Goal: Task Accomplishment & Management: Use online tool/utility

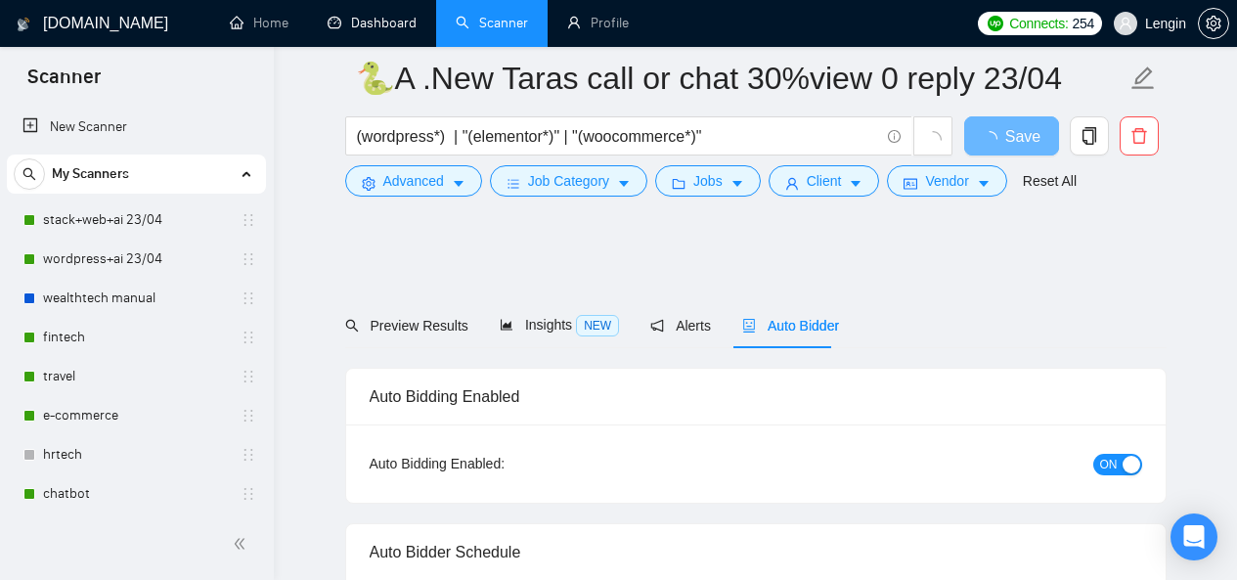
click at [382, 15] on link "Dashboard" at bounding box center [372, 23] width 89 height 17
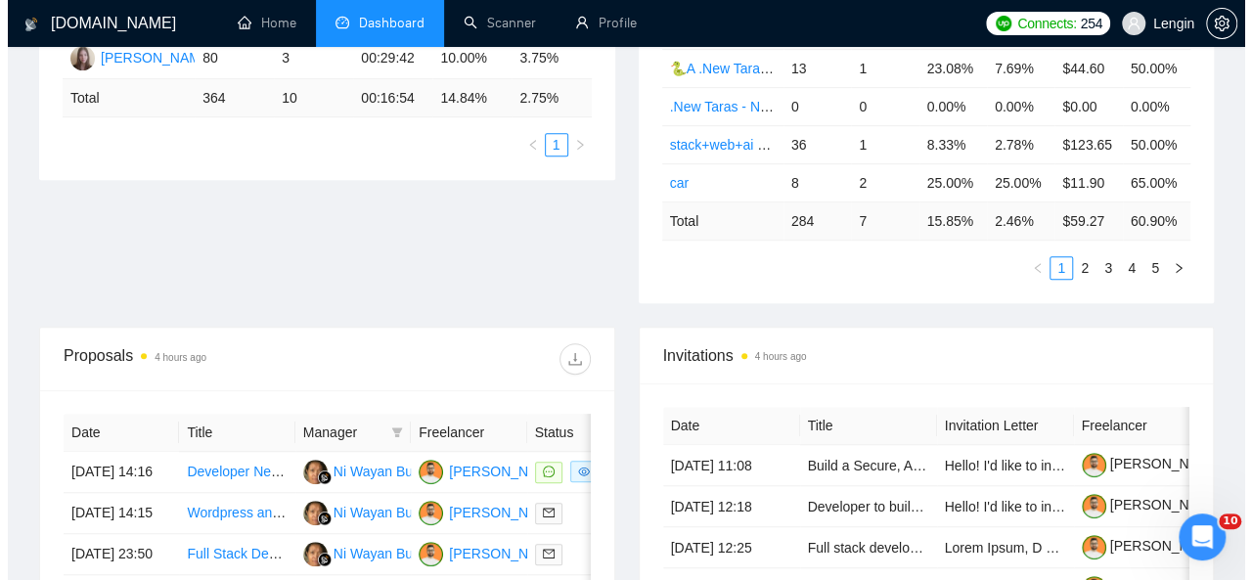
scroll to position [690, 0]
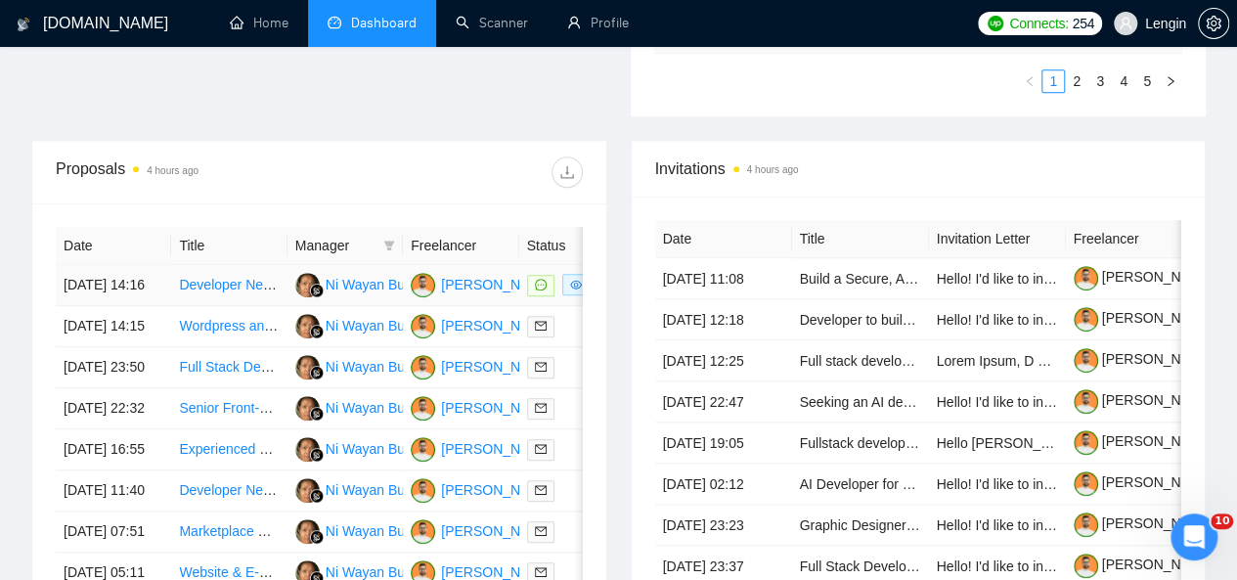
click at [270, 286] on td "Developer Needed for Below-Market Car Alert Bot" at bounding box center [228, 285] width 115 height 41
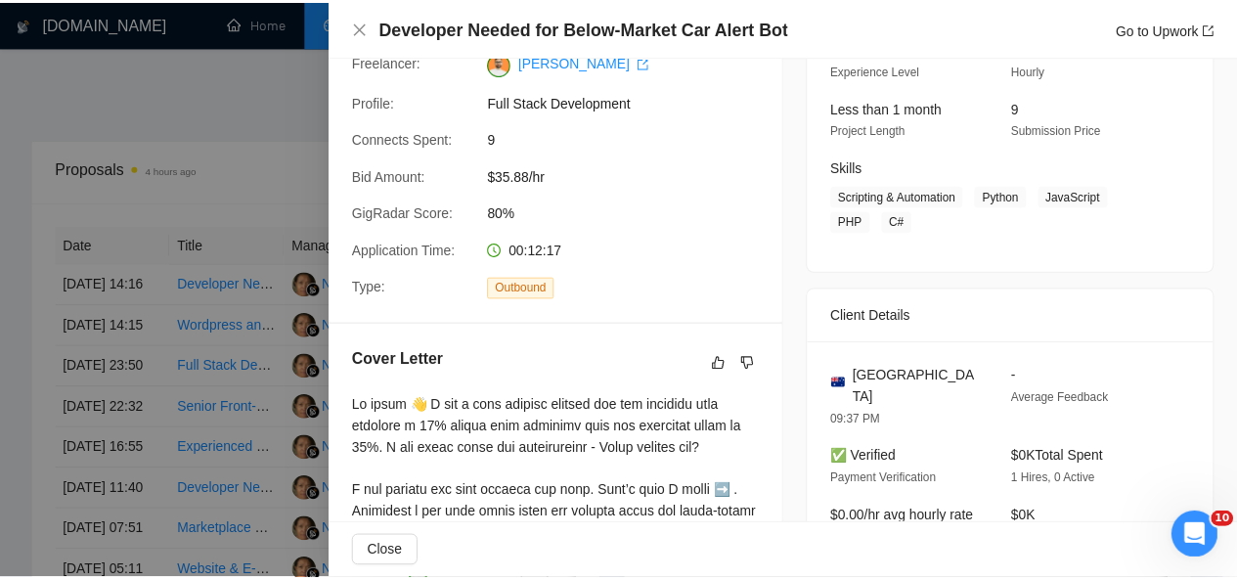
scroll to position [0, 0]
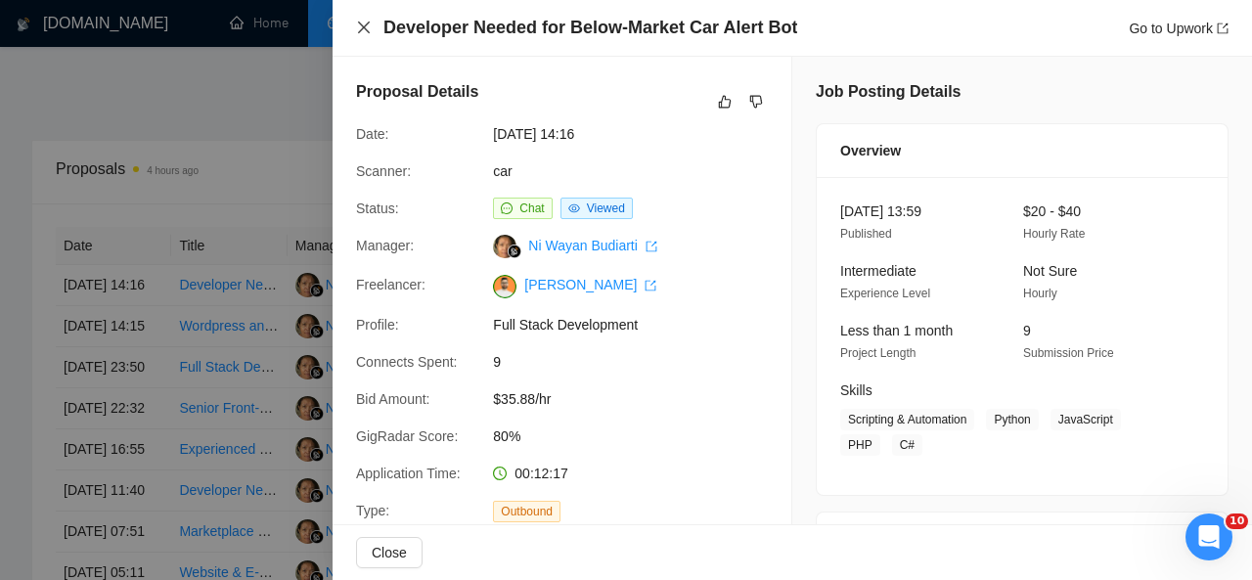
click at [367, 21] on icon "close" at bounding box center [364, 28] width 16 height 16
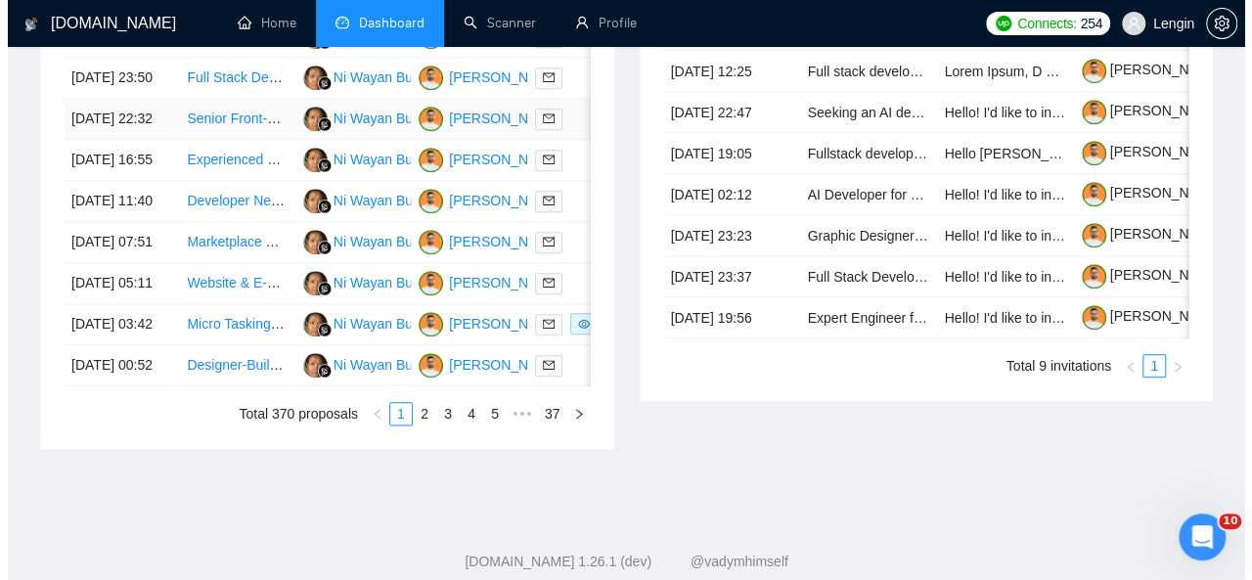
scroll to position [1000, 0]
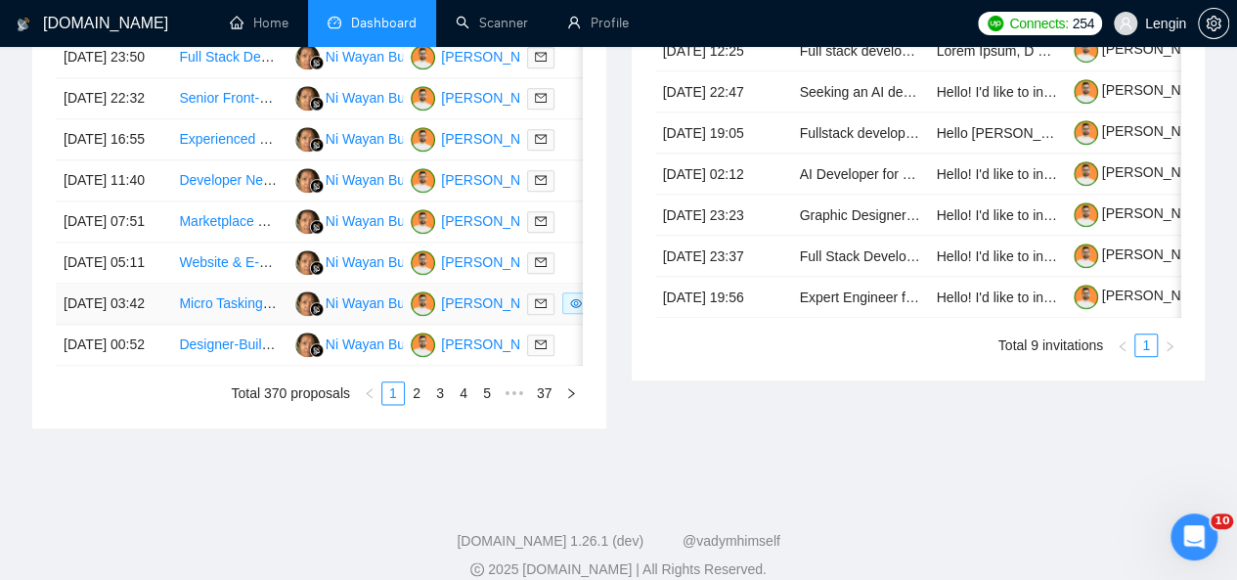
click at [254, 325] on td "Micro Tasking Gamified Marketplace App Development" at bounding box center [228, 304] width 115 height 41
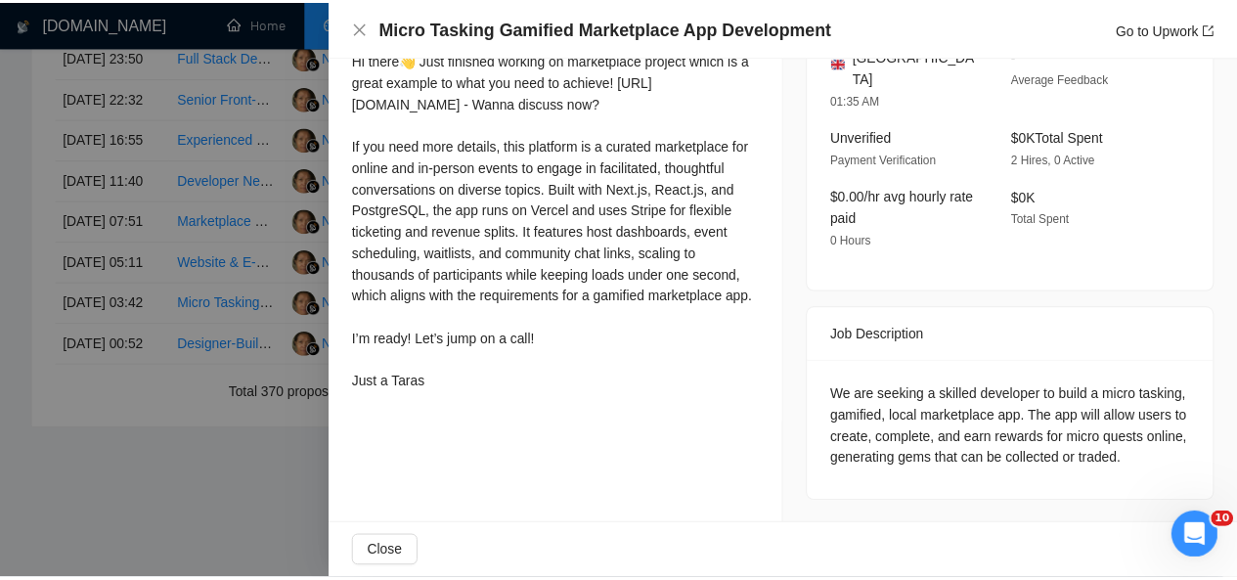
scroll to position [0, 0]
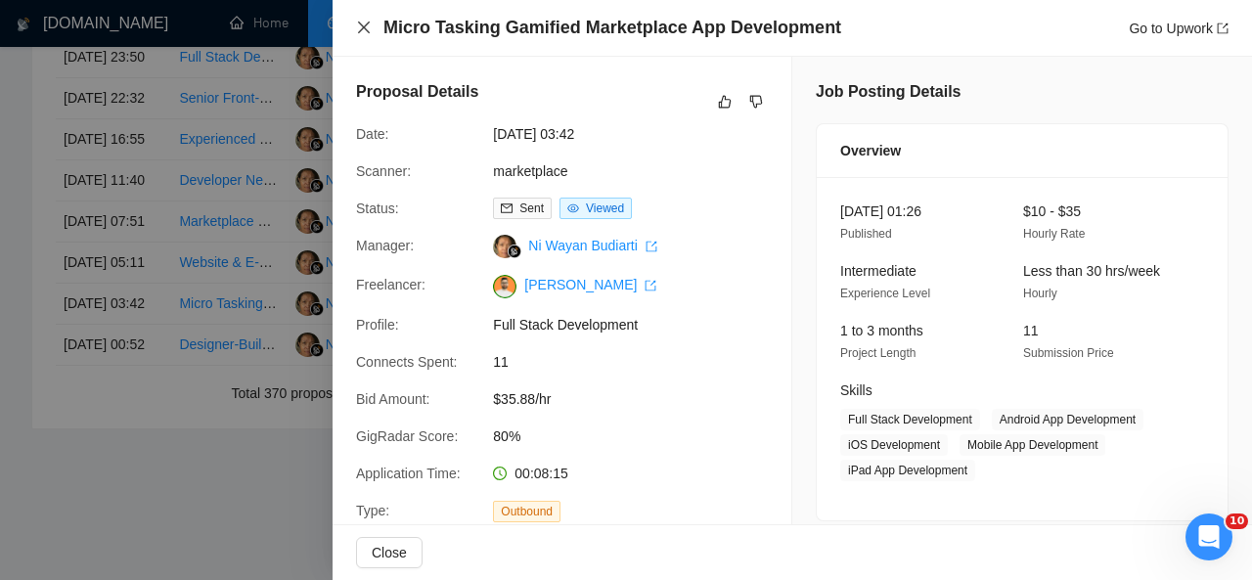
click at [360, 26] on icon "close" at bounding box center [364, 28] width 16 height 16
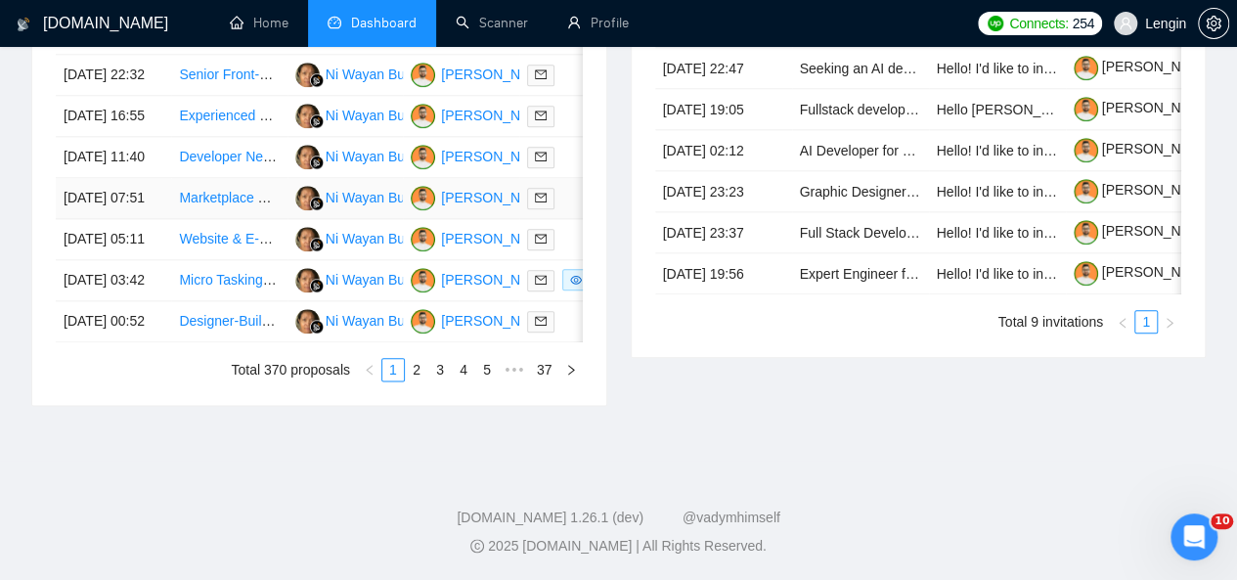
scroll to position [1081, 0]
click at [421, 381] on link "2" at bounding box center [417, 370] width 22 height 22
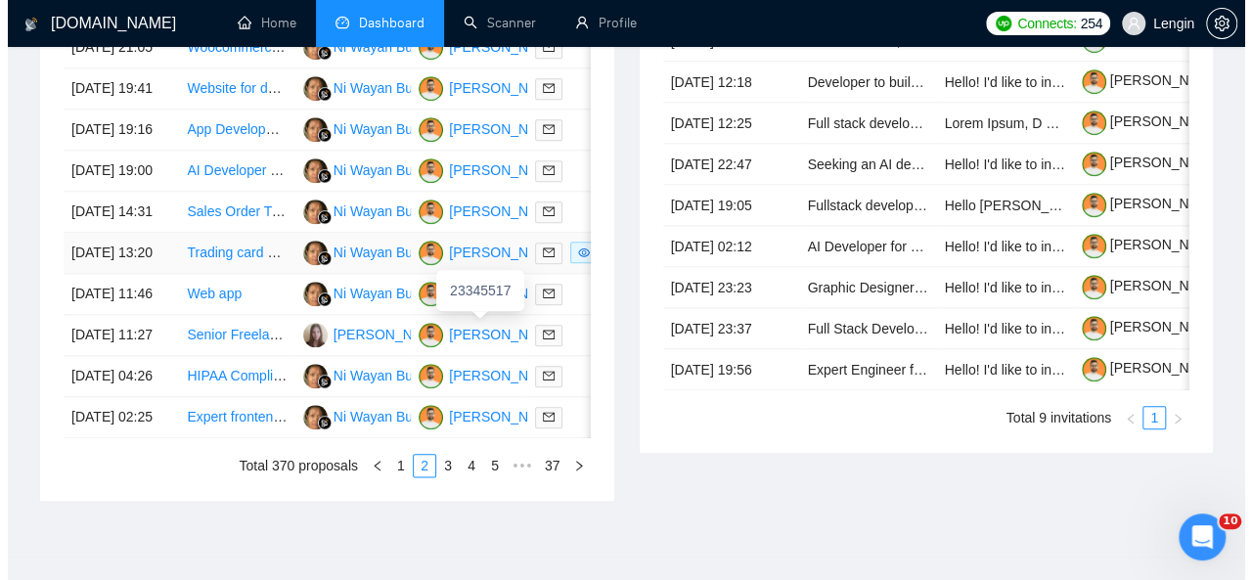
scroll to position [929, 0]
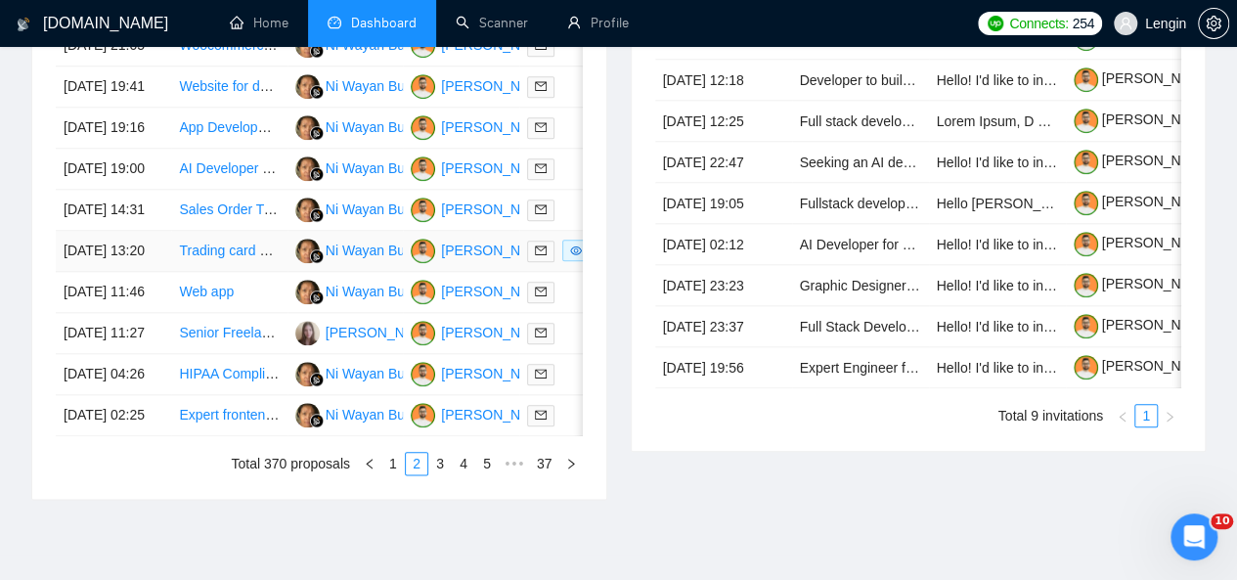
click at [268, 272] on td "Trading card game collection platform for collectors and players of [PERSON_NAM…" at bounding box center [228, 251] width 115 height 41
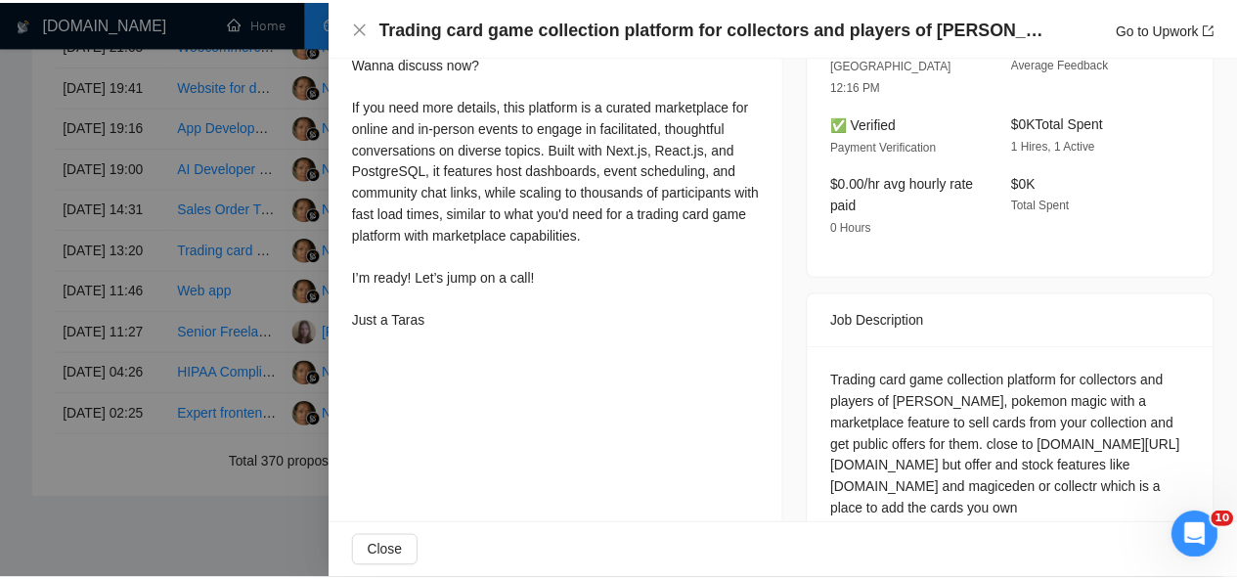
scroll to position [612, 0]
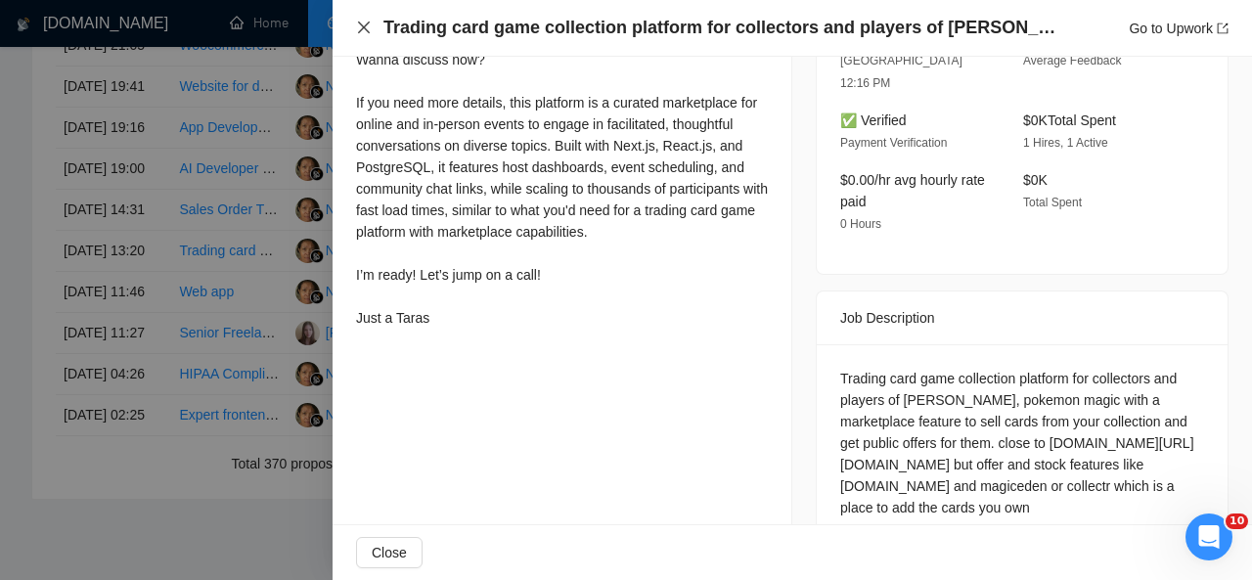
click at [362, 30] on icon "close" at bounding box center [364, 28] width 12 height 12
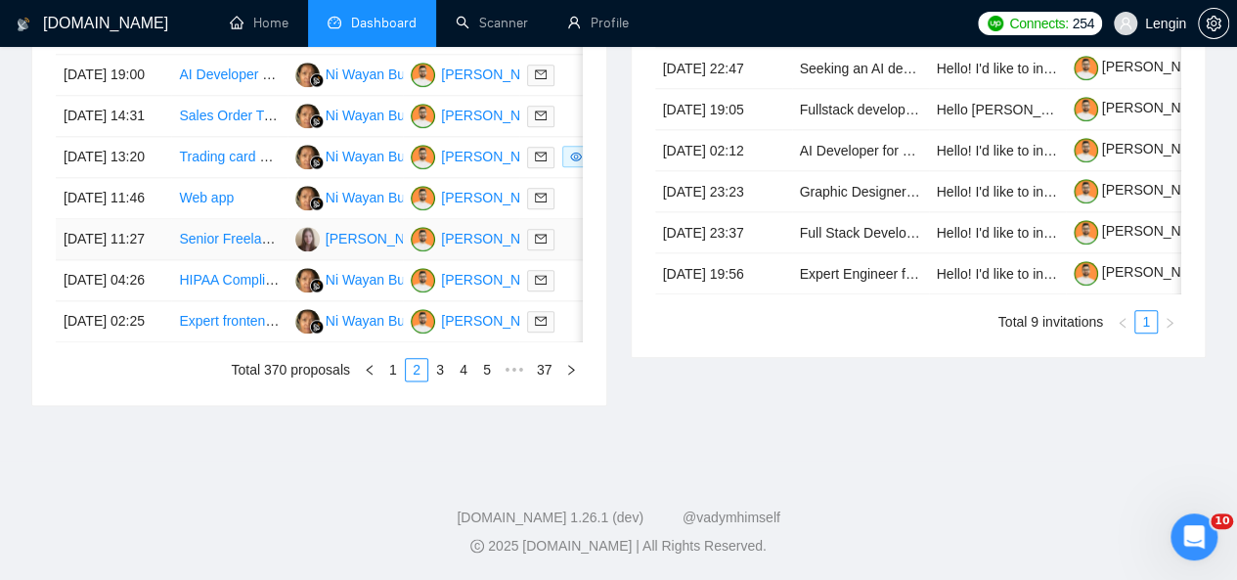
scroll to position [1048, 0]
click at [442, 381] on link "3" at bounding box center [440, 370] width 22 height 22
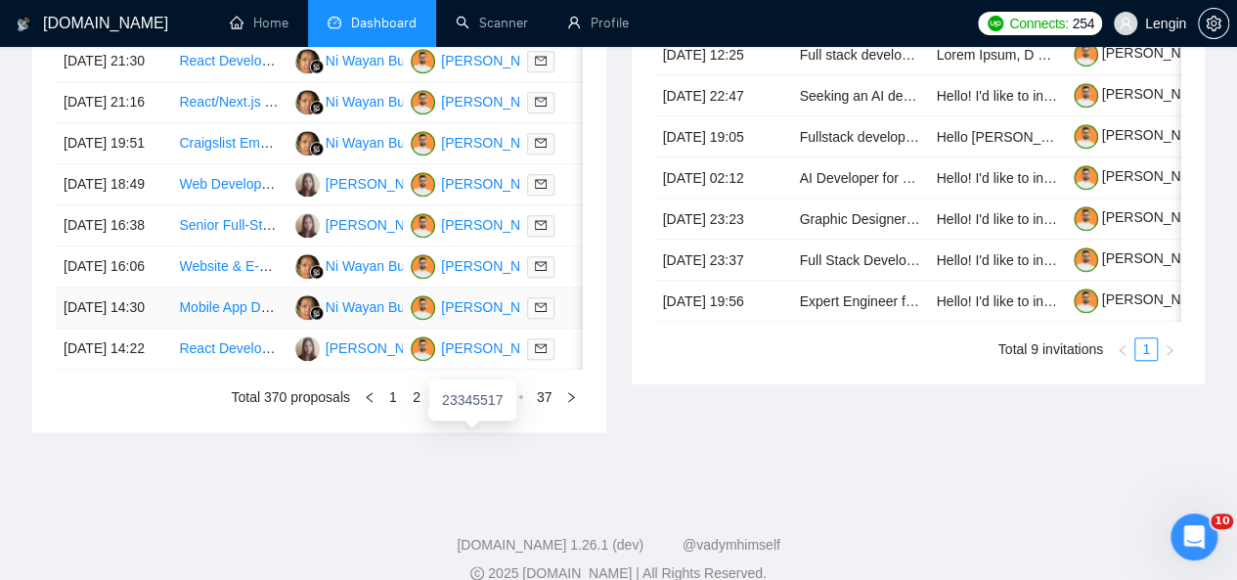
scroll to position [1003, 0]
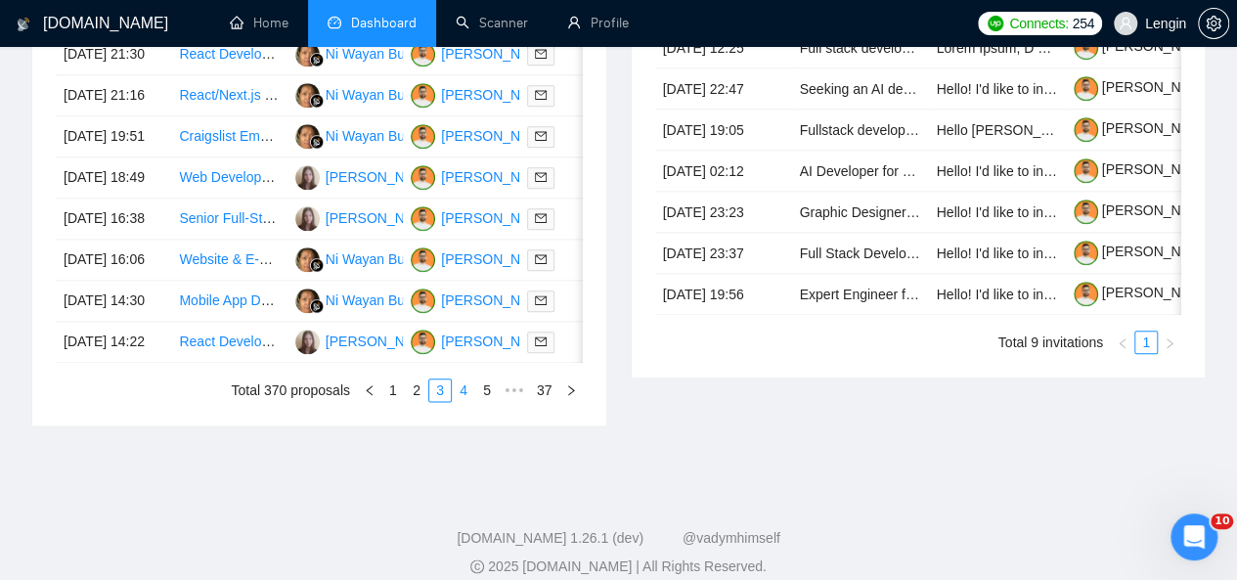
click at [465, 401] on link "4" at bounding box center [464, 391] width 22 height 22
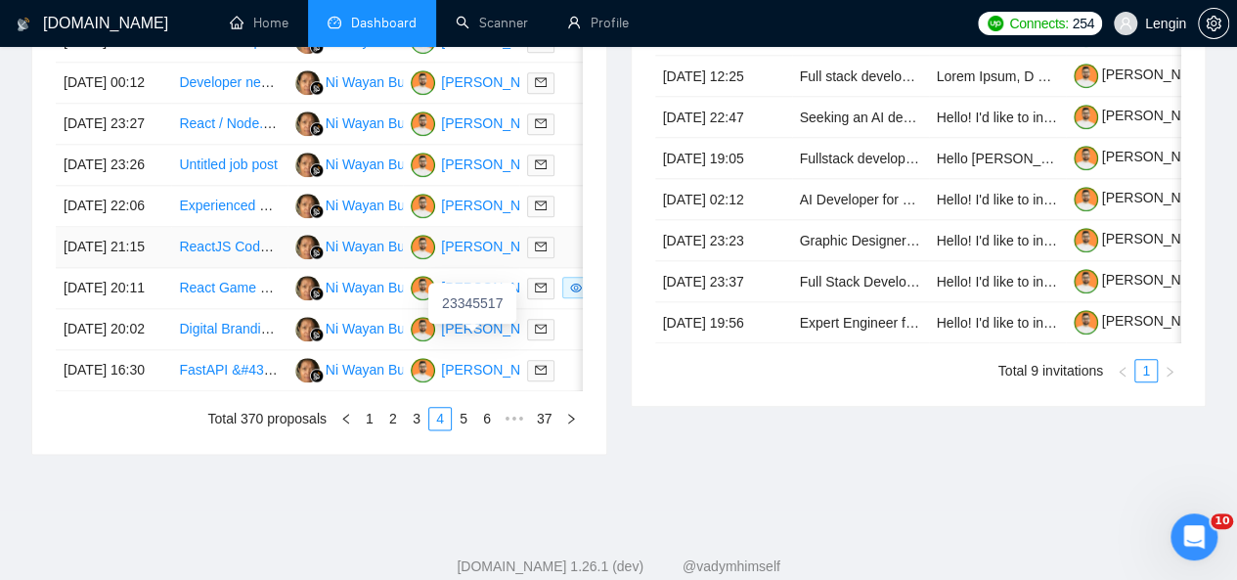
scroll to position [1017, 0]
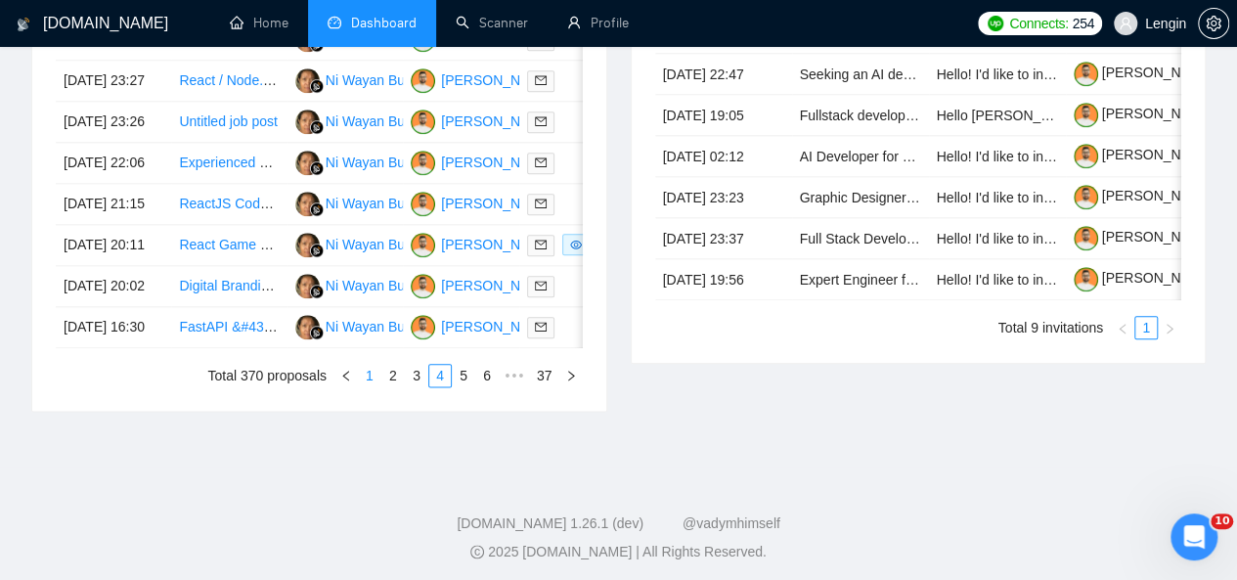
click at [372, 386] on link "1" at bounding box center [370, 376] width 22 height 22
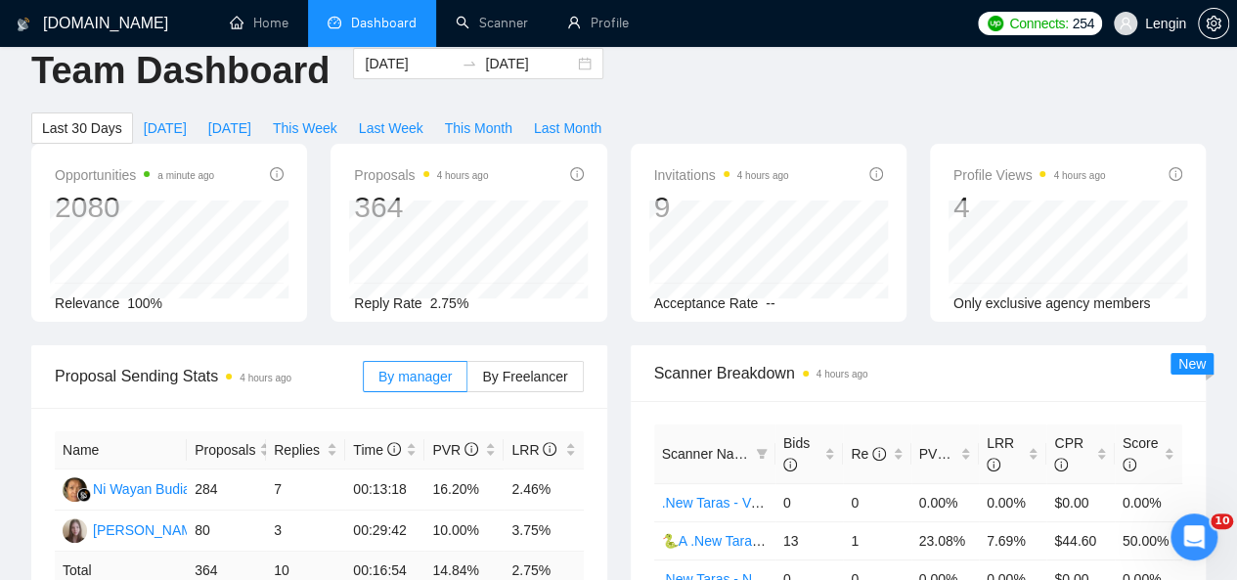
scroll to position [0, 0]
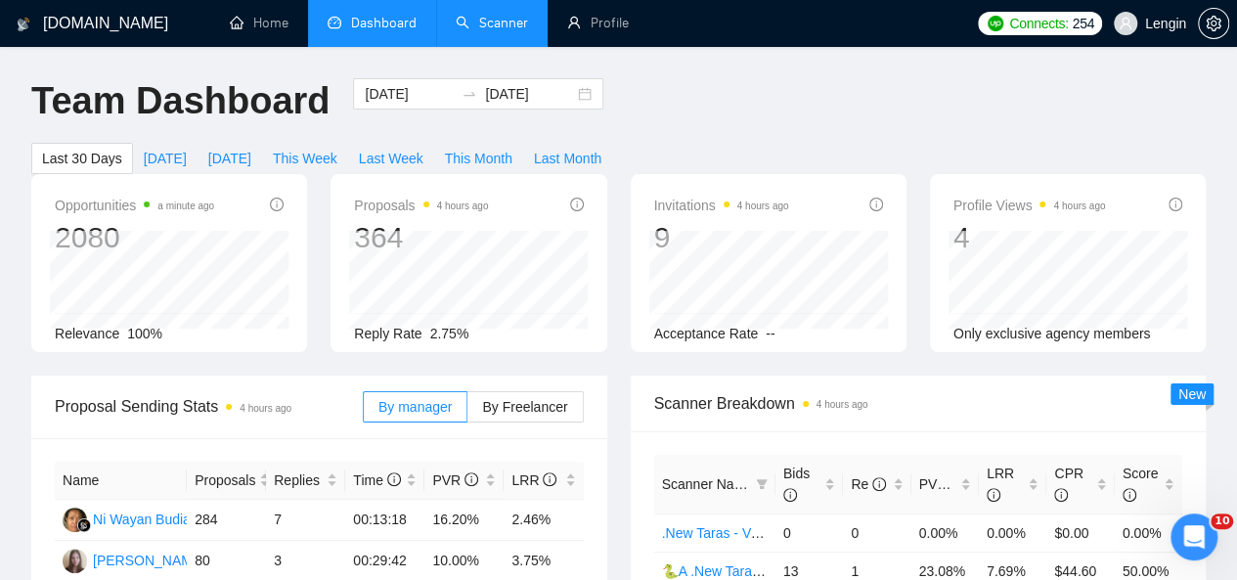
click at [501, 15] on link "Scanner" at bounding box center [492, 23] width 72 height 17
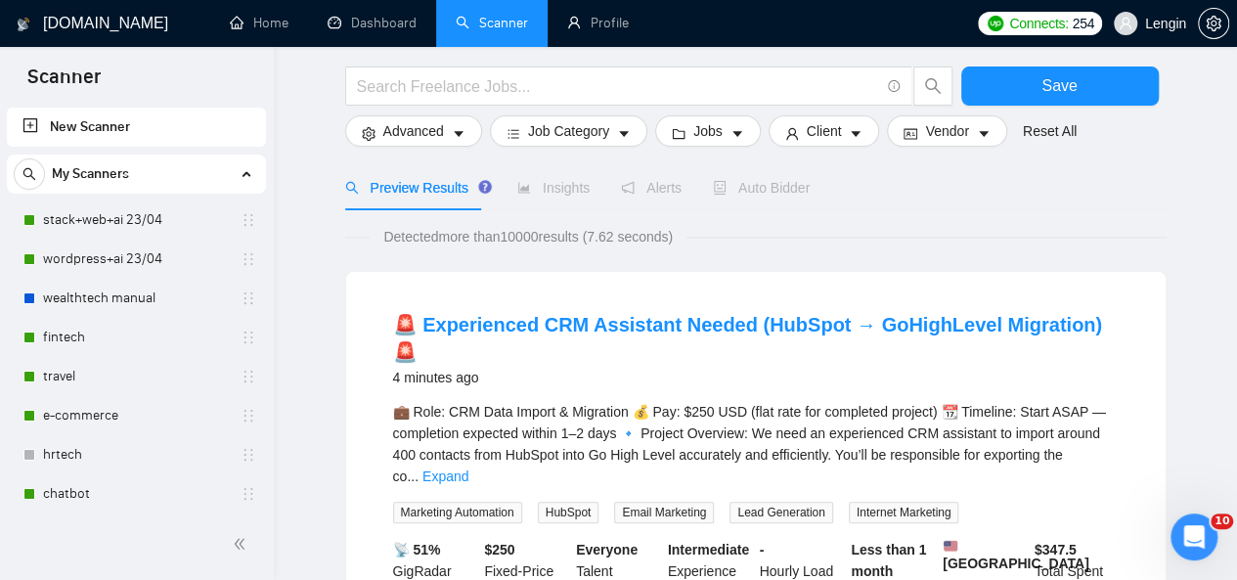
scroll to position [123, 0]
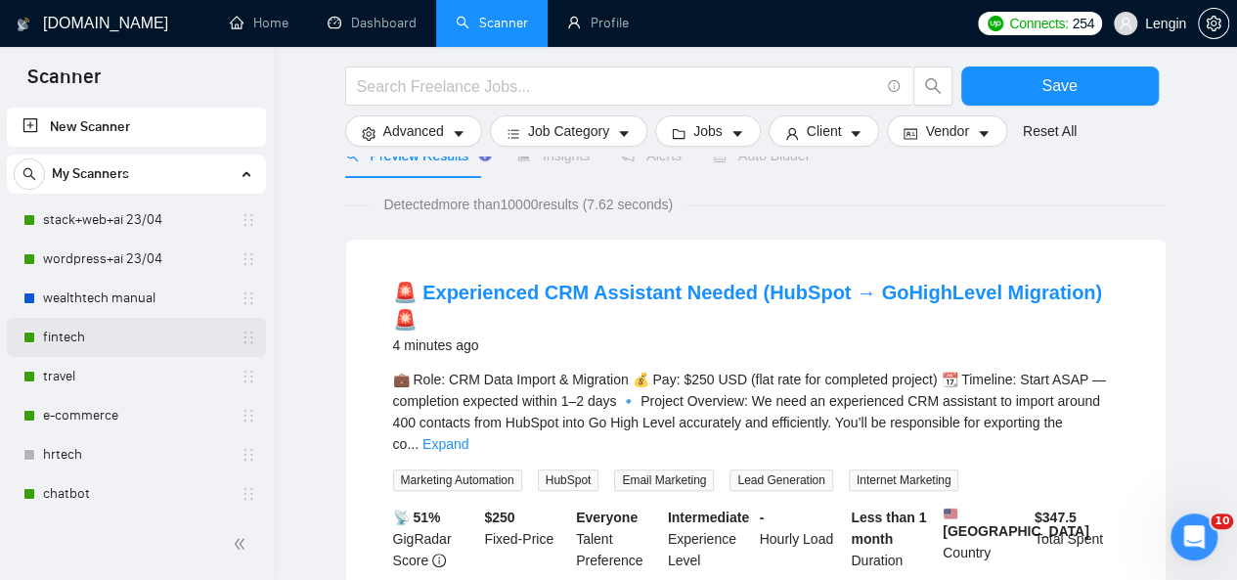
click at [92, 341] on link "fintech" at bounding box center [136, 337] width 186 height 39
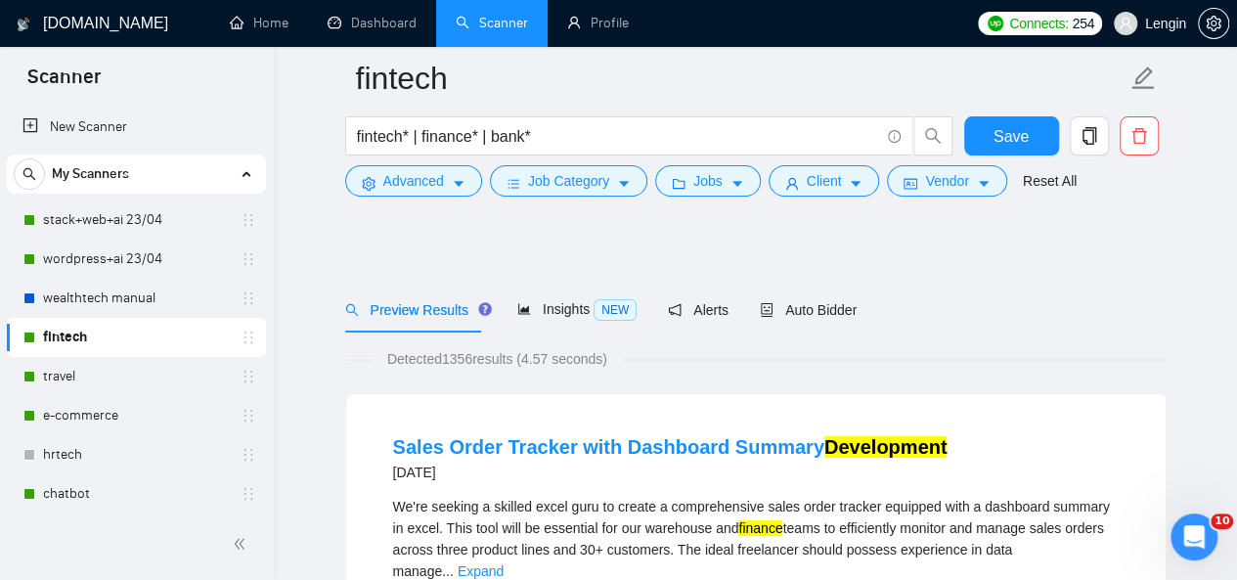
scroll to position [184, 0]
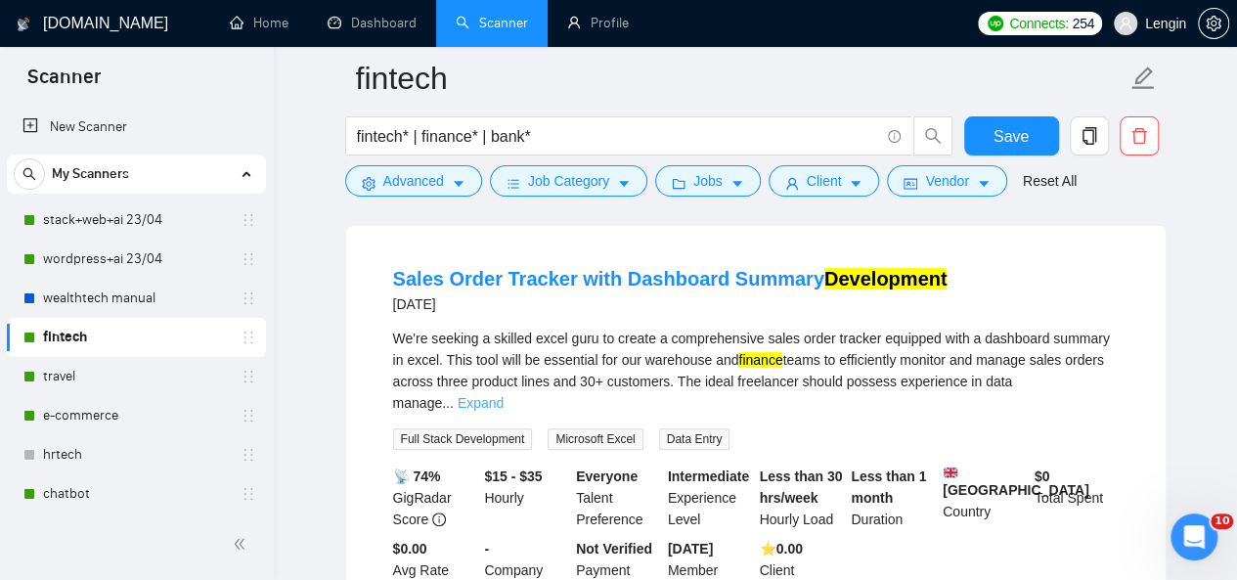
click at [504, 395] on link "Expand" at bounding box center [481, 403] width 46 height 16
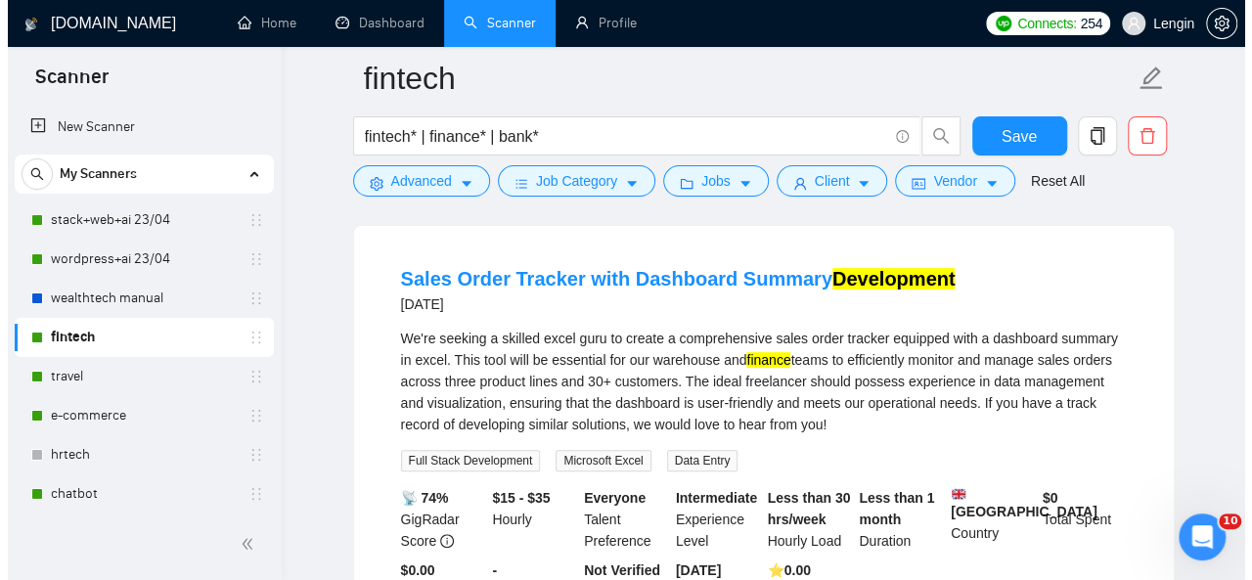
scroll to position [150, 0]
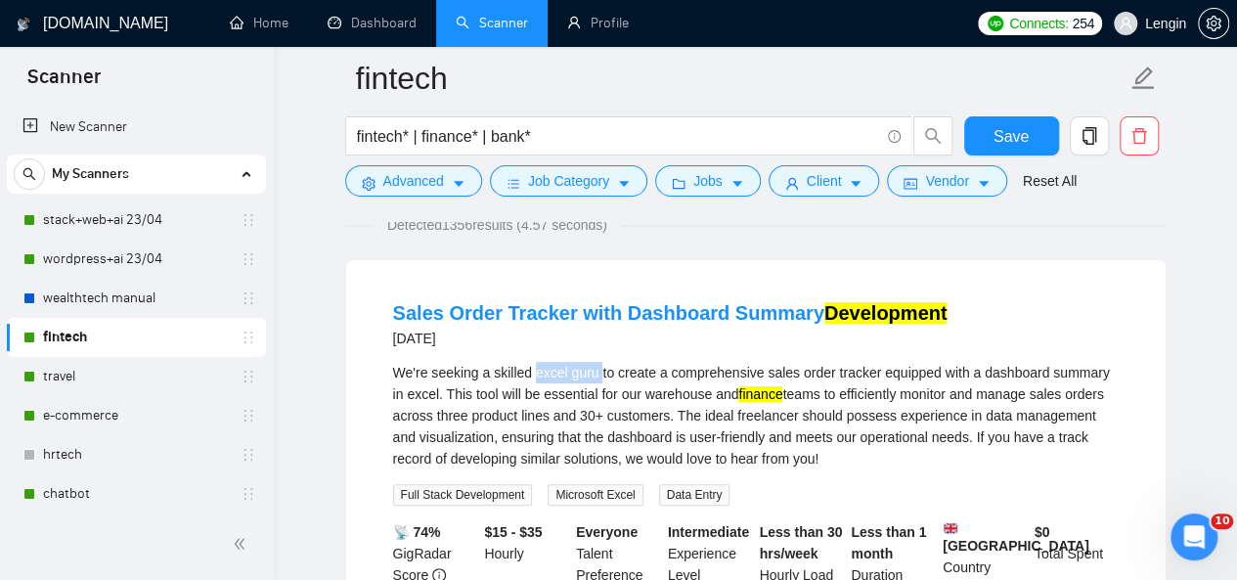
drag, startPoint x: 533, startPoint y: 371, endPoint x: 597, endPoint y: 366, distance: 63.8
click at [597, 366] on div "We're seeking a skilled excel guru to create a comprehensive sales order tracke…" at bounding box center [756, 416] width 726 height 108
copy div "excel guru"
click at [448, 192] on button "Advanced" at bounding box center [413, 180] width 137 height 31
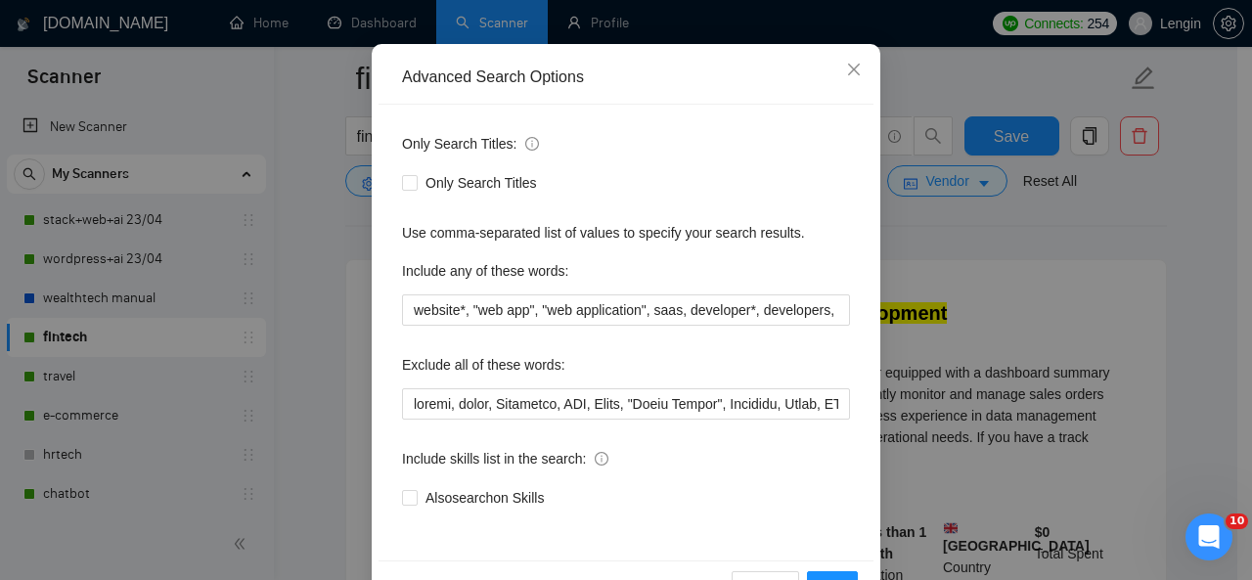
scroll to position [172, 0]
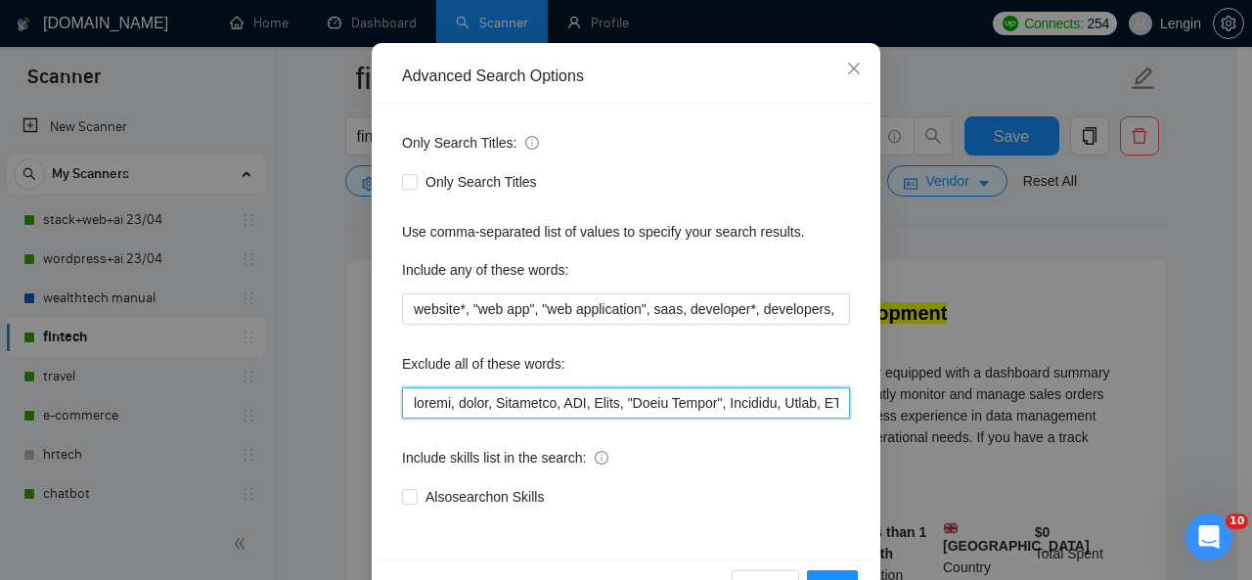
click at [403, 412] on input "text" at bounding box center [626, 402] width 448 height 31
paste input "excel guru"
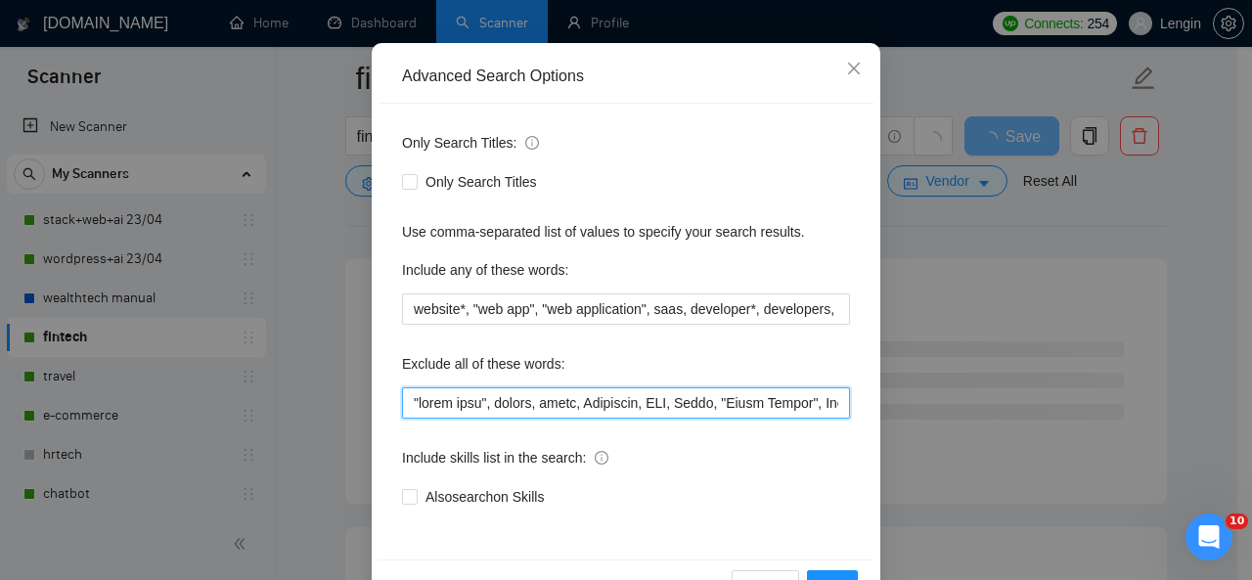
scroll to position [233, 0]
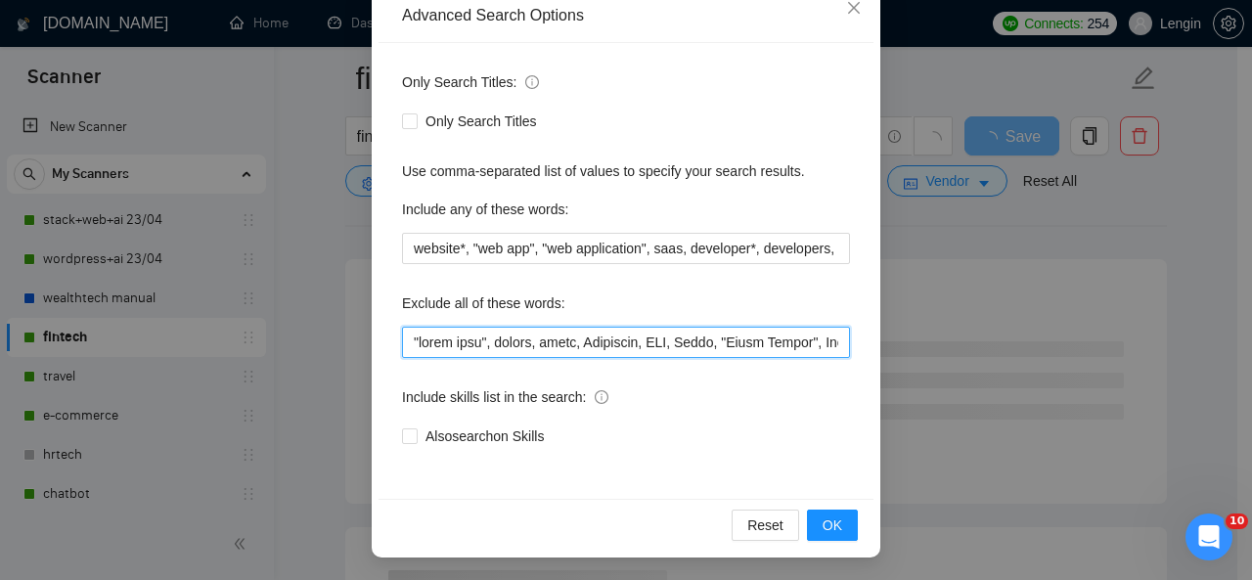
click at [407, 341] on input "text" at bounding box center [626, 342] width 448 height 31
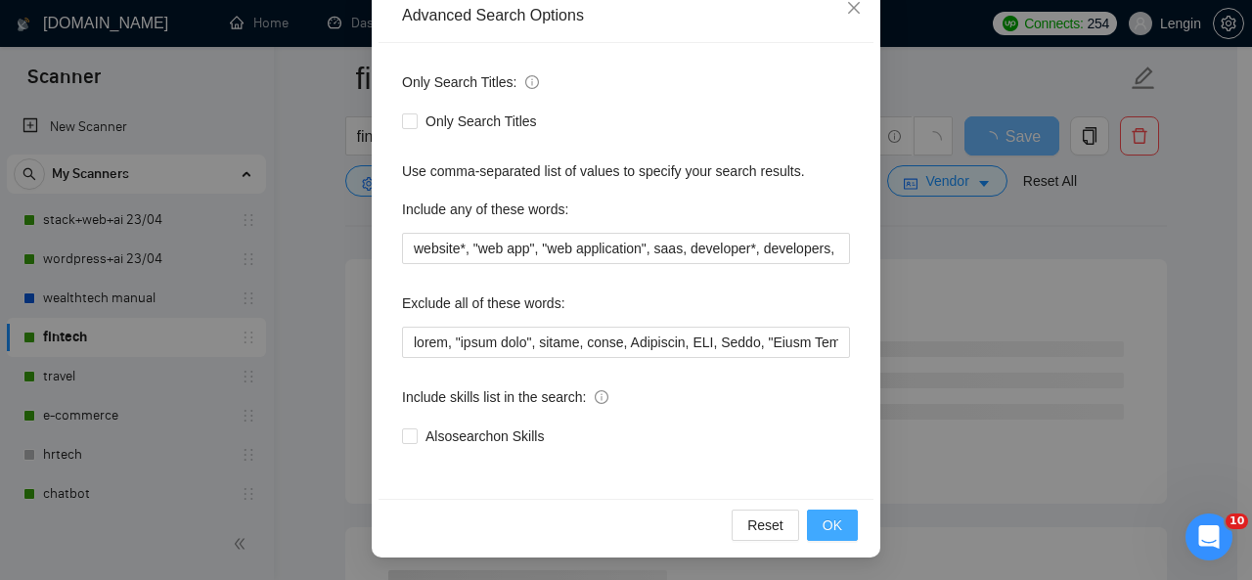
click at [835, 520] on button "OK" at bounding box center [832, 525] width 51 height 31
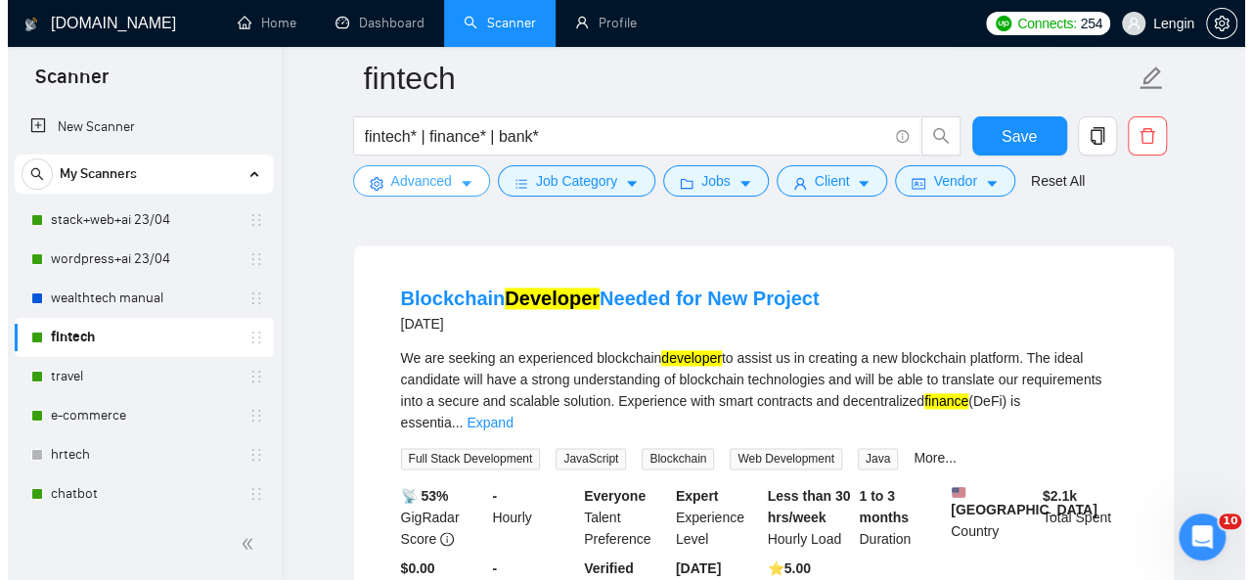
scroll to position [1037, 0]
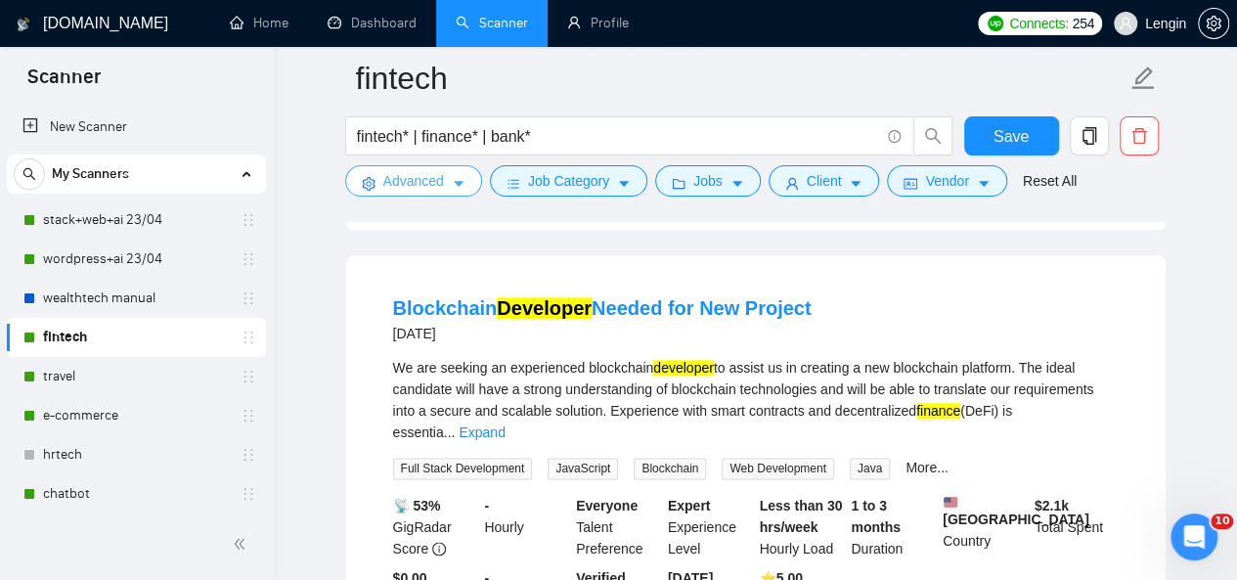
click at [421, 177] on span "Advanced" at bounding box center [413, 181] width 61 height 22
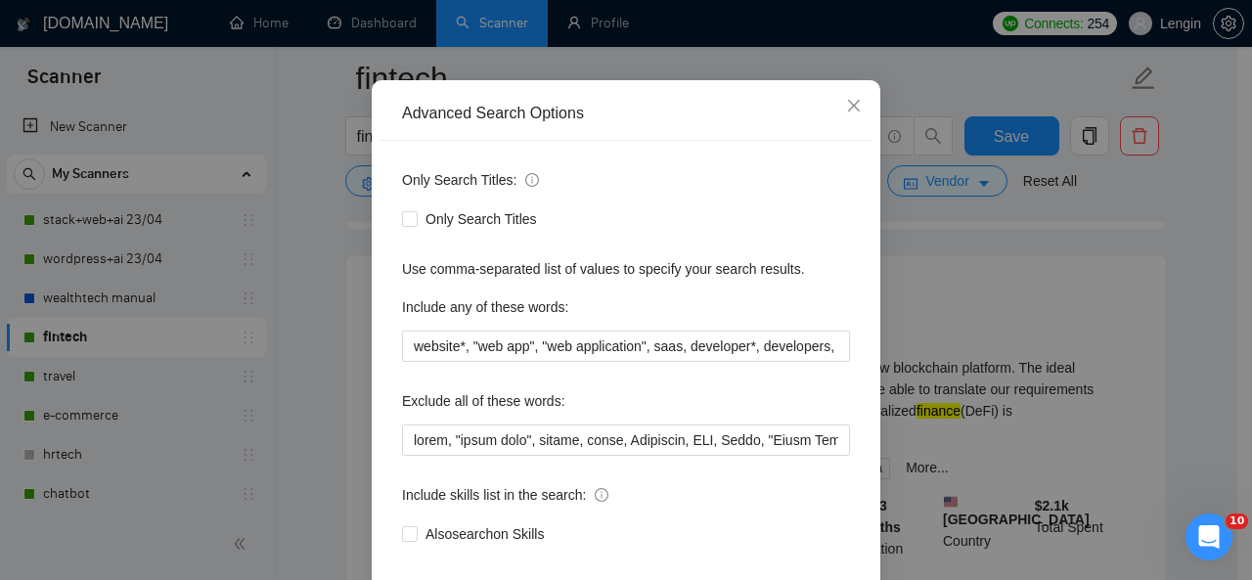
scroll to position [133, 0]
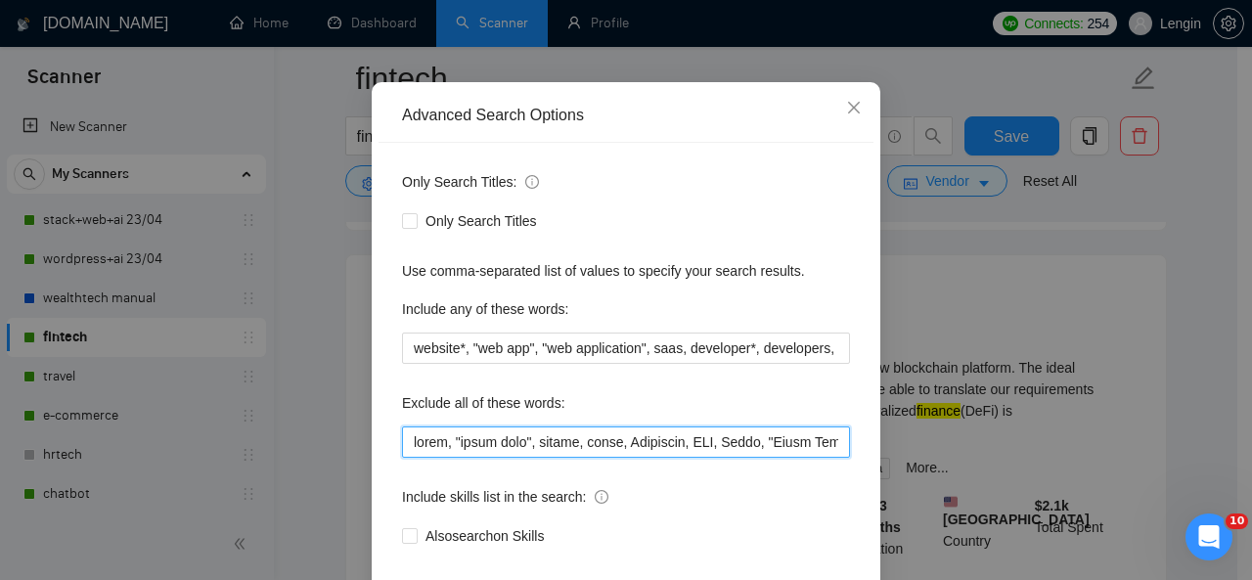
click at [405, 447] on input "text" at bounding box center [626, 442] width 448 height 31
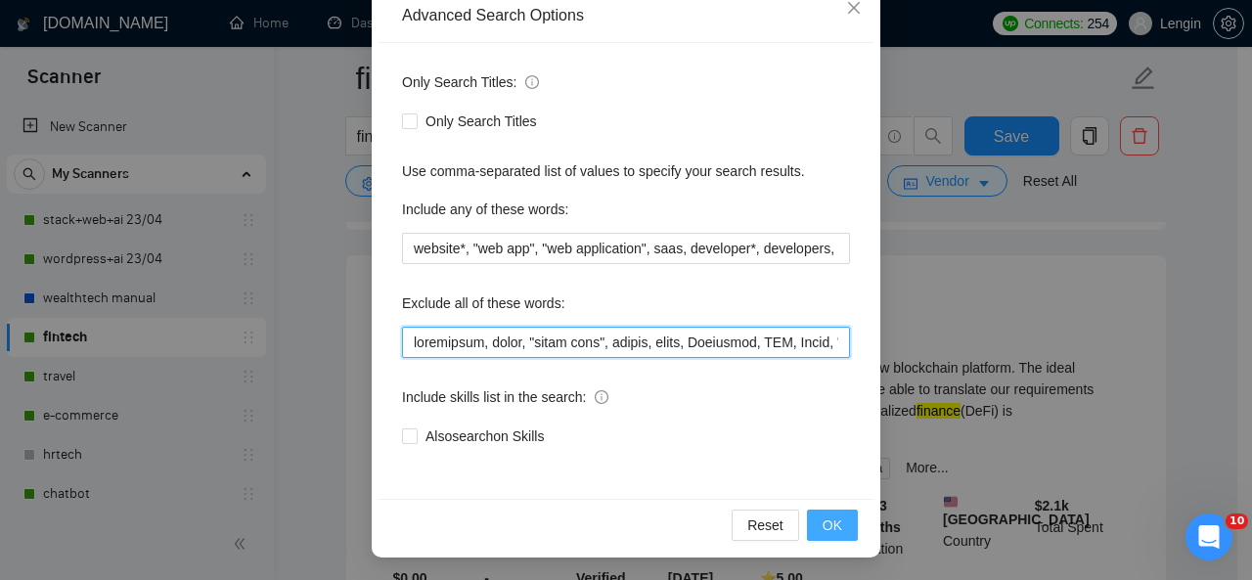
type input "loremipsum, dolor, "sitam cons", adipis, elits, Doeiusmod, TEM, Incid, "Utlab E…"
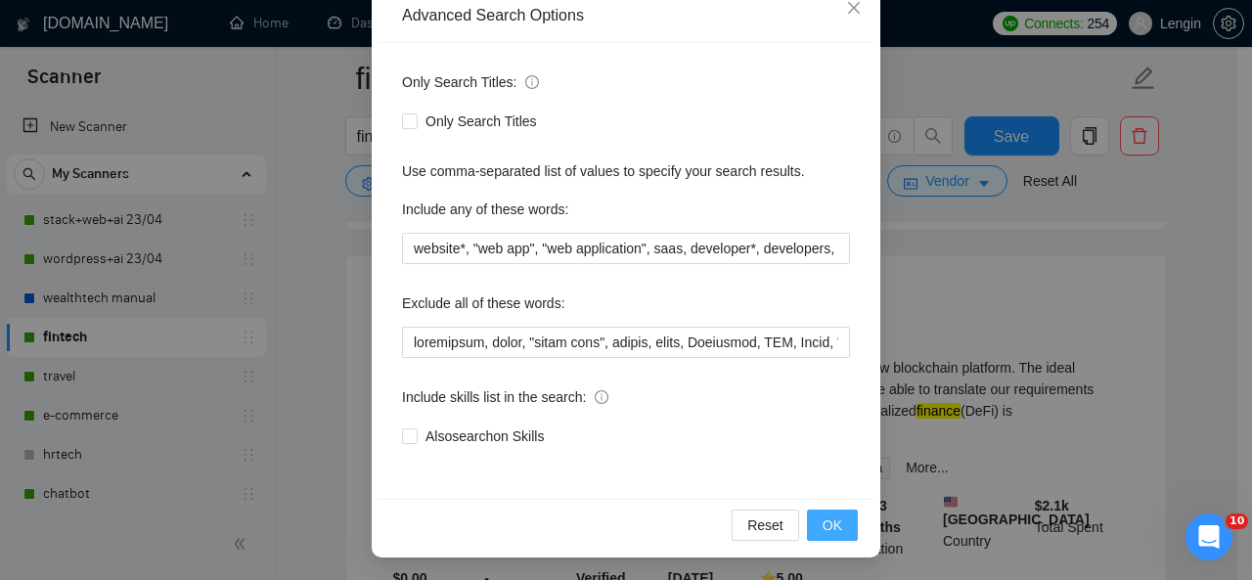
click at [824, 537] on button "OK" at bounding box center [832, 525] width 51 height 31
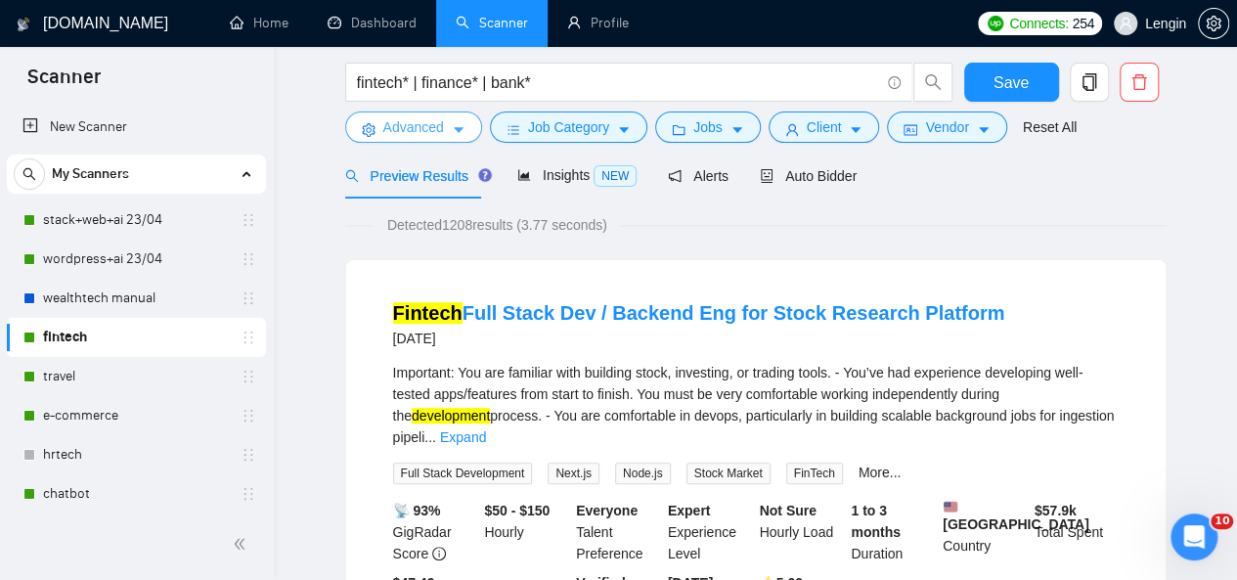
scroll to position [0, 0]
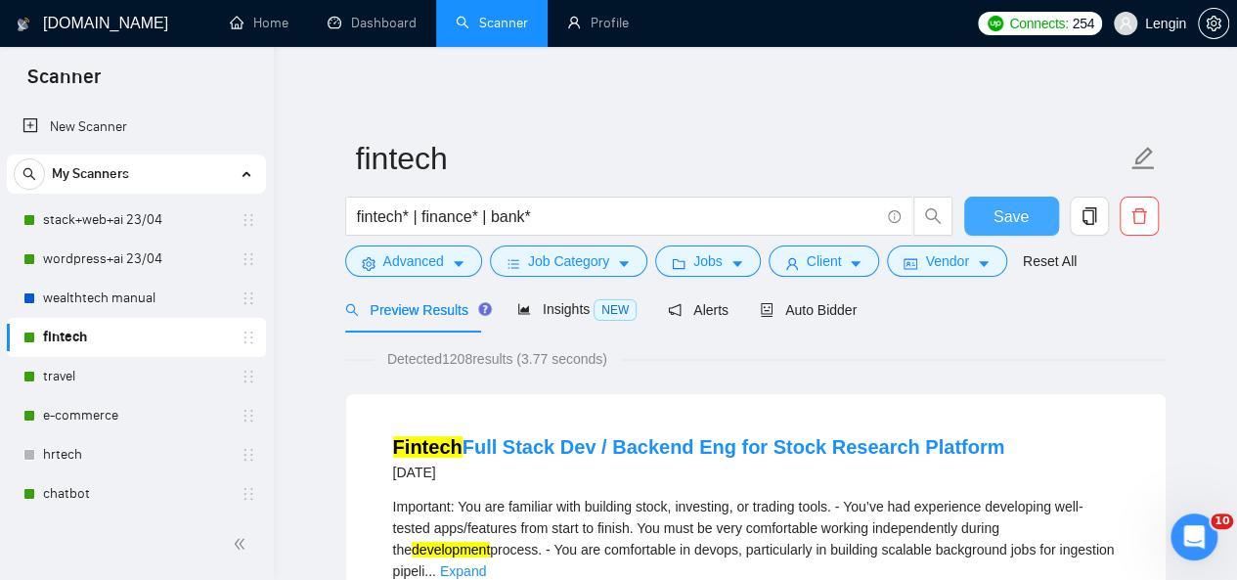
click at [992, 203] on button "Save" at bounding box center [1012, 216] width 95 height 39
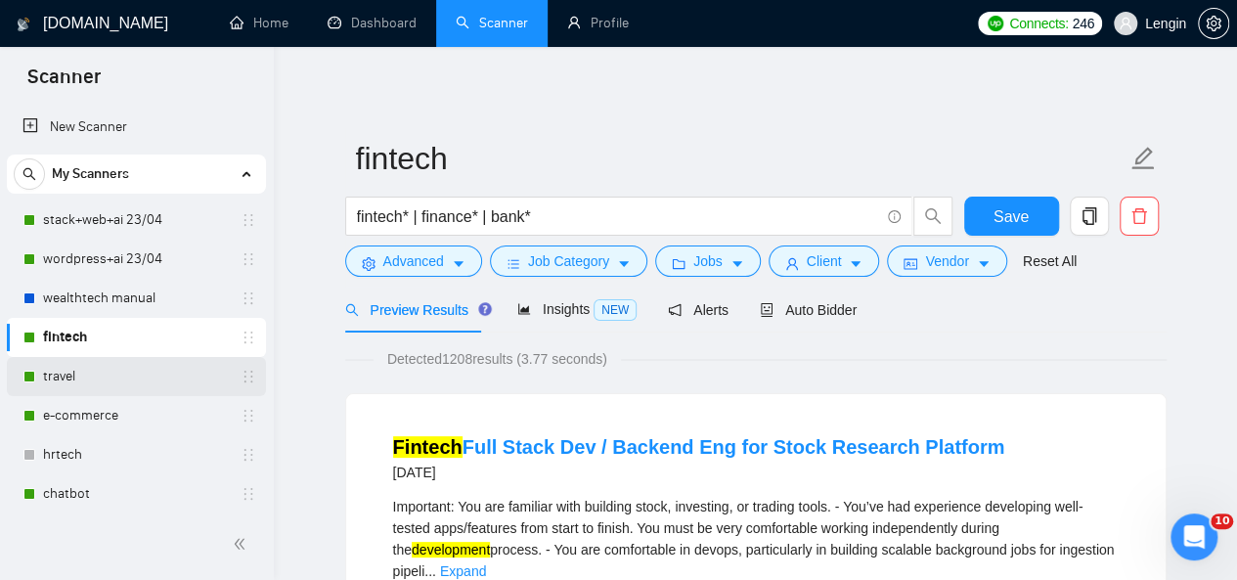
click at [102, 359] on link "travel" at bounding box center [136, 376] width 186 height 39
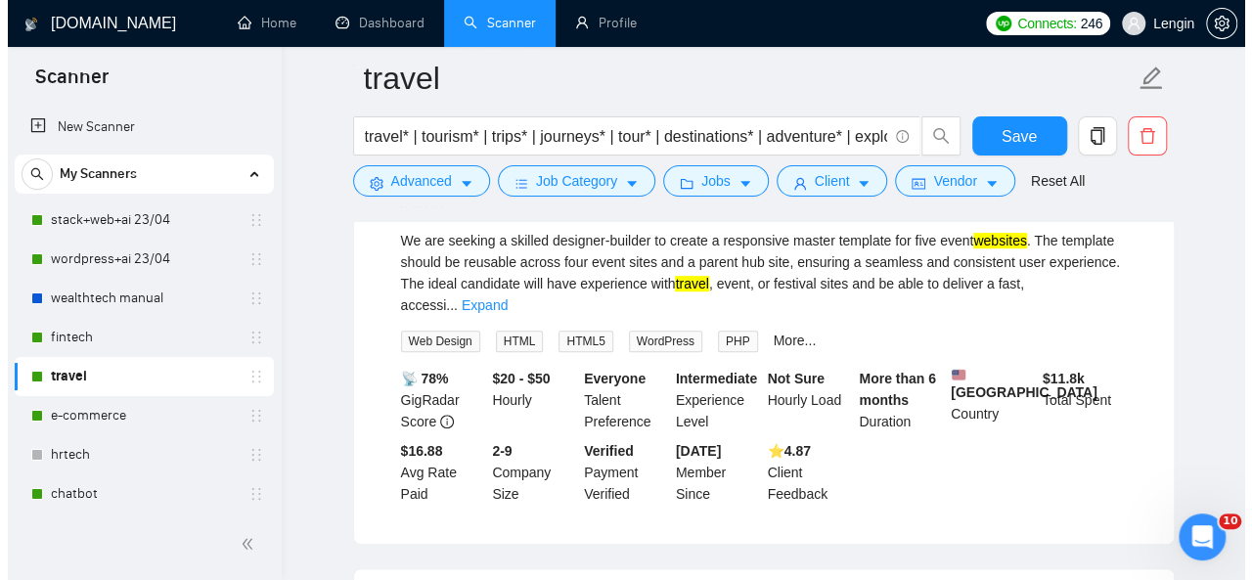
scroll to position [157, 0]
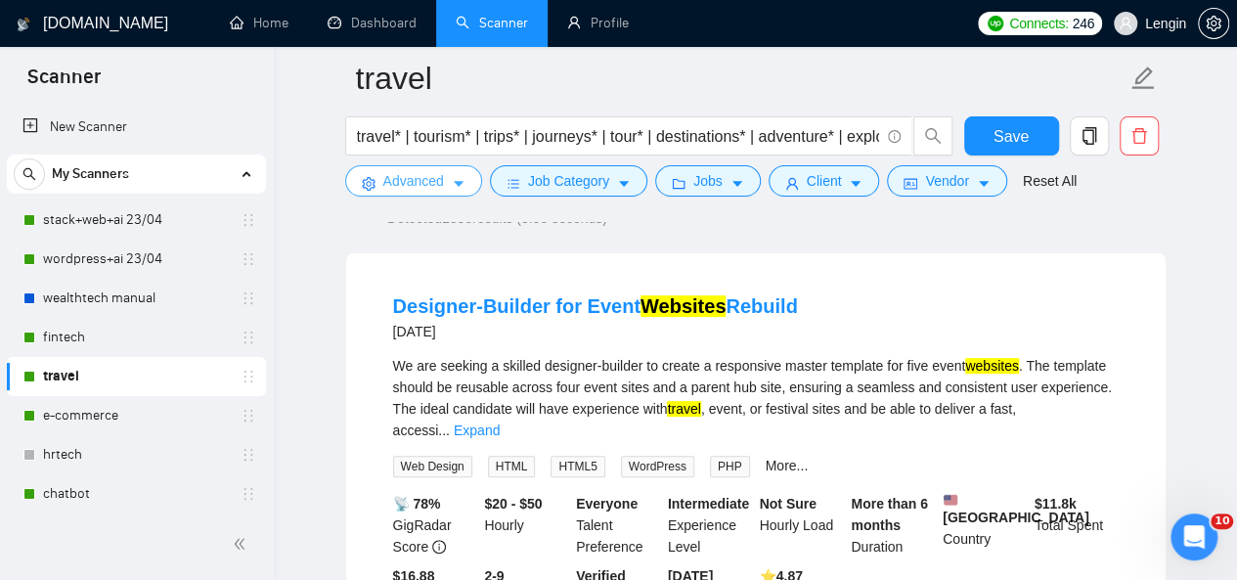
click at [418, 183] on span "Advanced" at bounding box center [413, 181] width 61 height 22
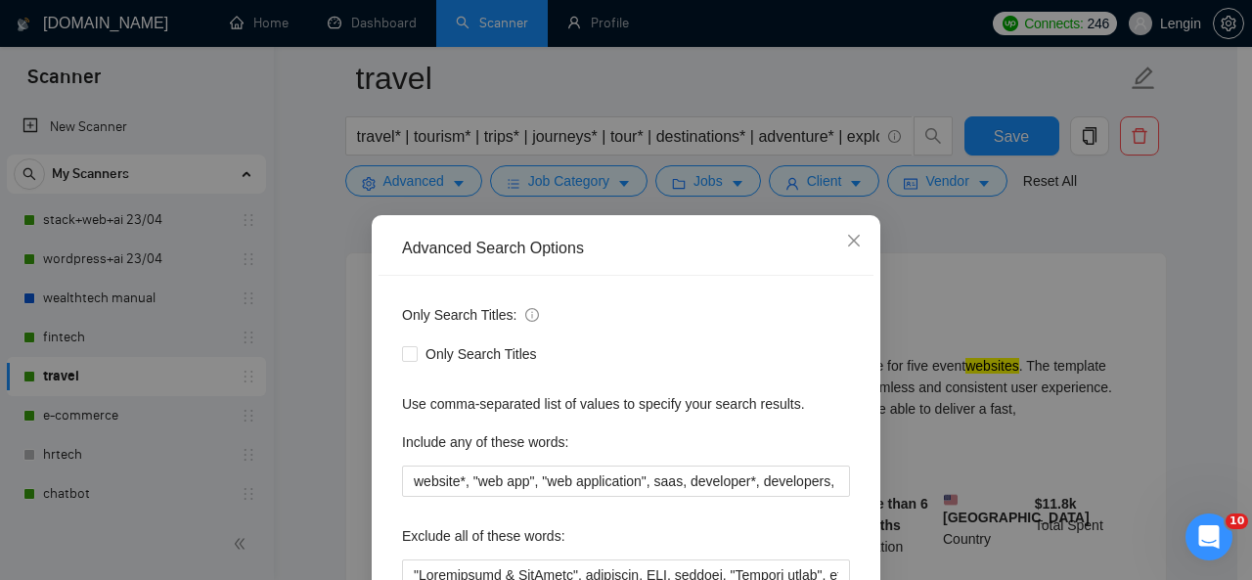
scroll to position [233, 0]
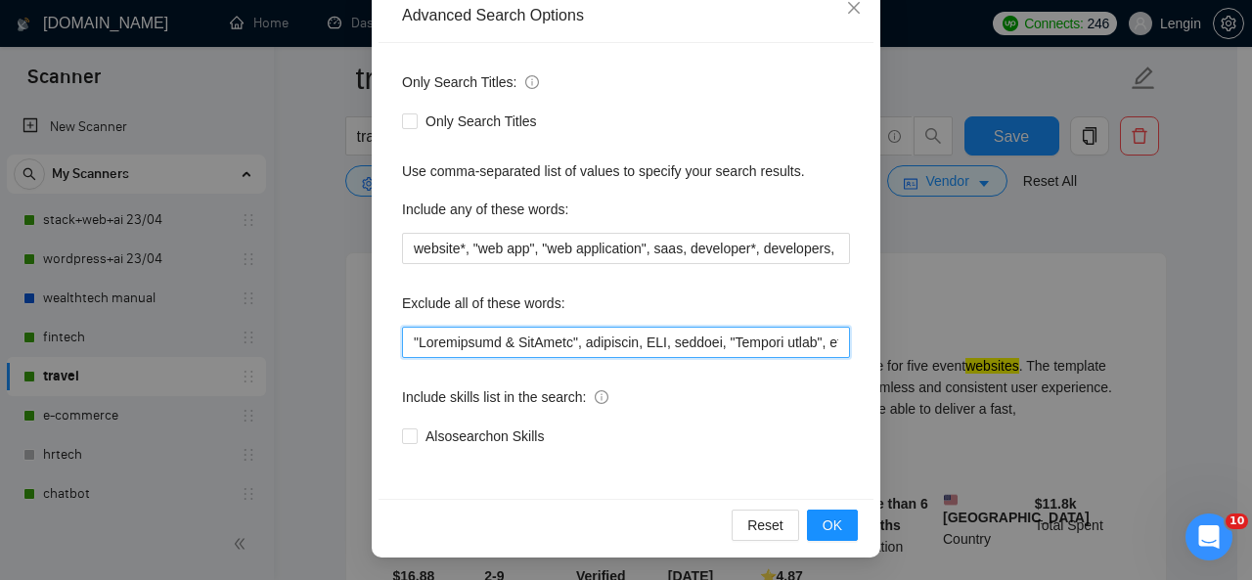
click at [402, 337] on input "text" at bounding box center [626, 342] width 448 height 31
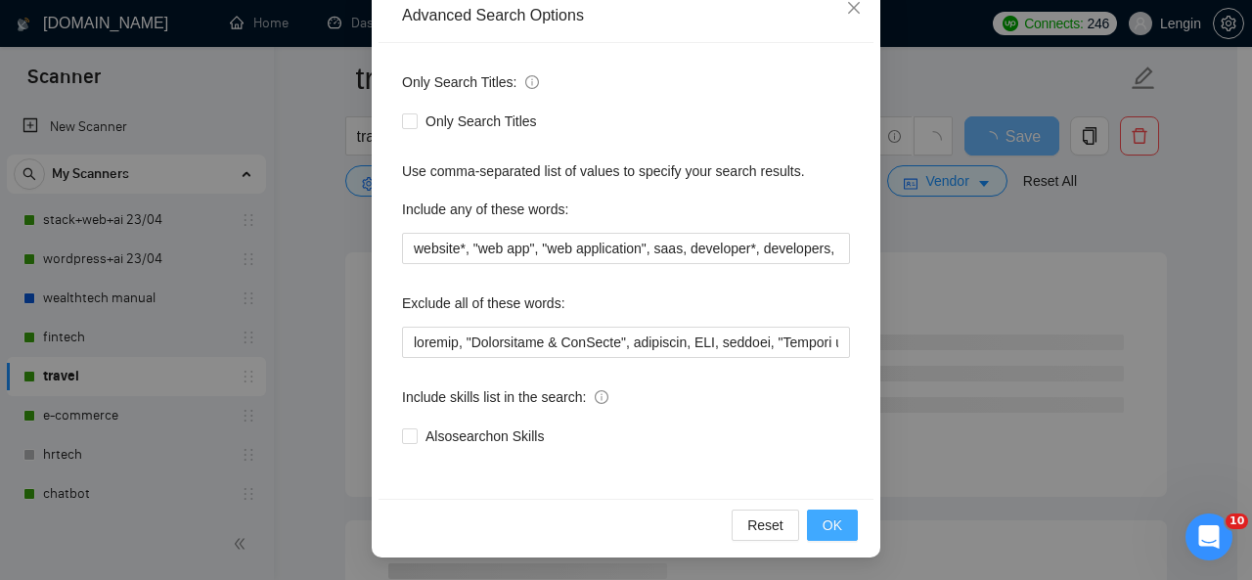
click at [823, 521] on span "OK" at bounding box center [833, 526] width 20 height 22
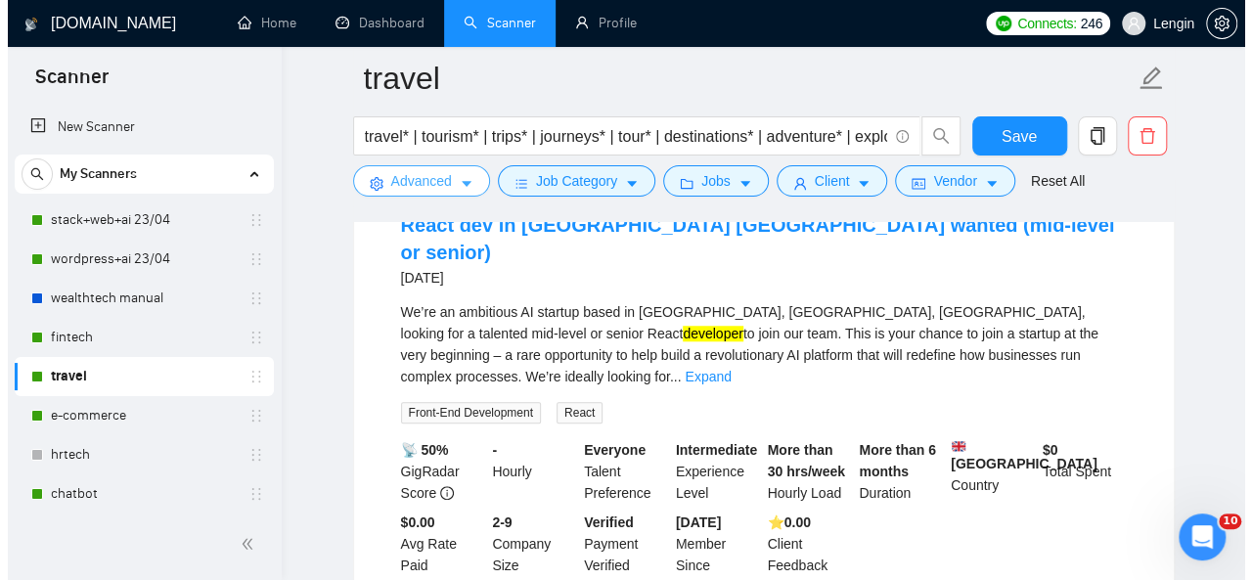
scroll to position [650, 0]
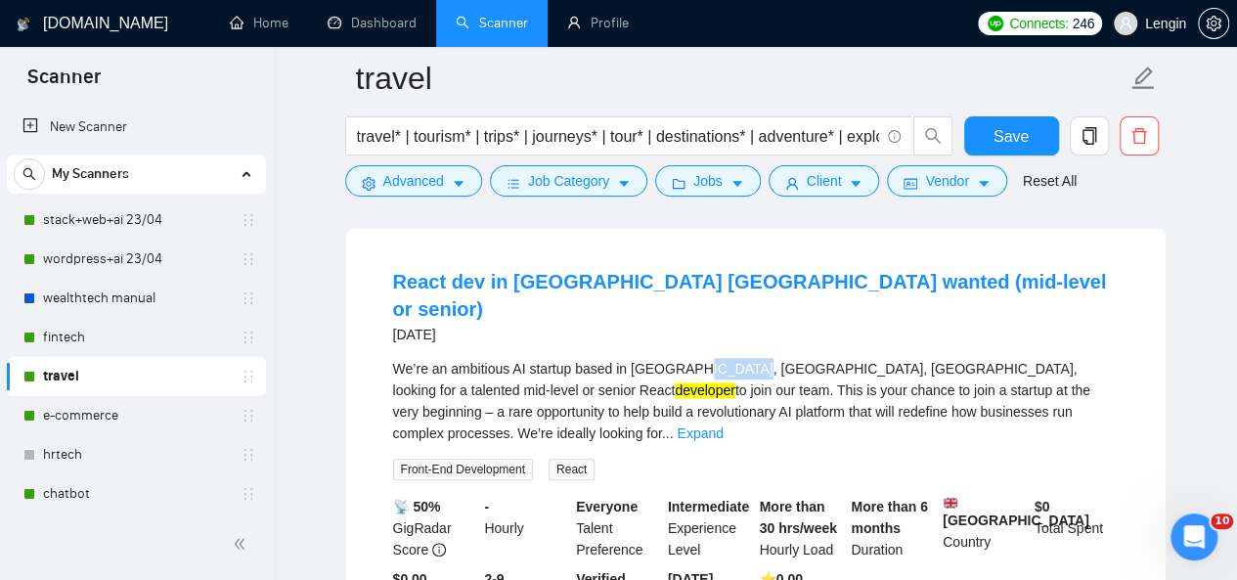
drag, startPoint x: 692, startPoint y: 339, endPoint x: 744, endPoint y: 343, distance: 53.0
click at [744, 358] on div "We’re an ambitious AI startup based in [GEOGRAPHIC_DATA], [GEOGRAPHIC_DATA], [G…" at bounding box center [756, 401] width 726 height 86
copy div "[GEOGRAPHIC_DATA]"
click at [448, 176] on button "Advanced" at bounding box center [413, 180] width 137 height 31
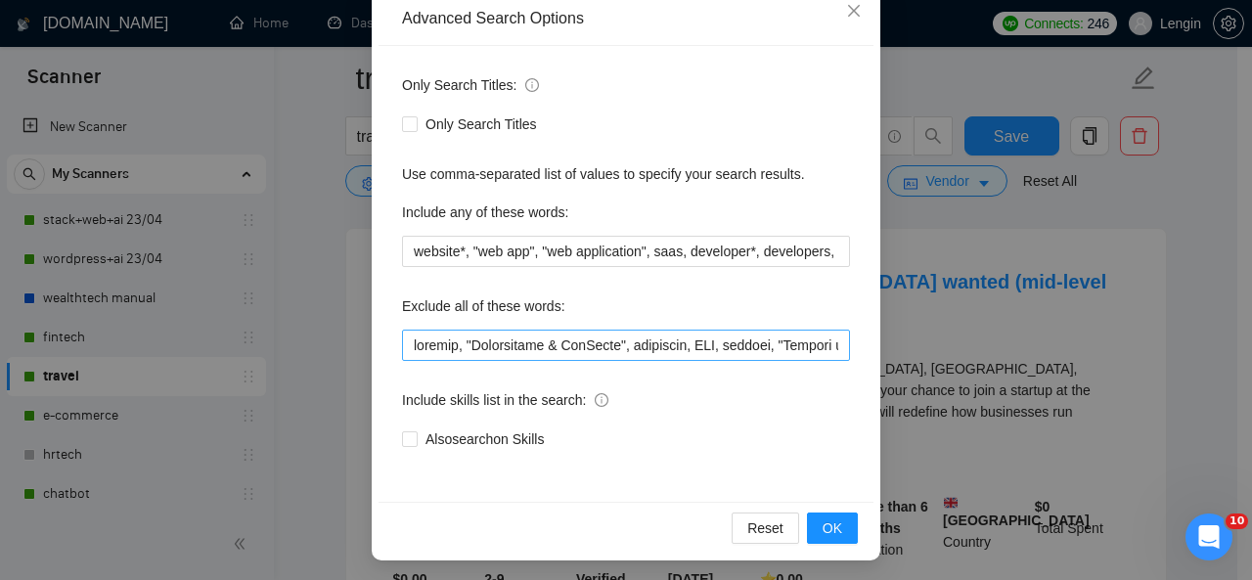
scroll to position [231, 0]
click at [408, 344] on input "text" at bounding box center [626, 344] width 448 height 31
paste input "[GEOGRAPHIC_DATA]"
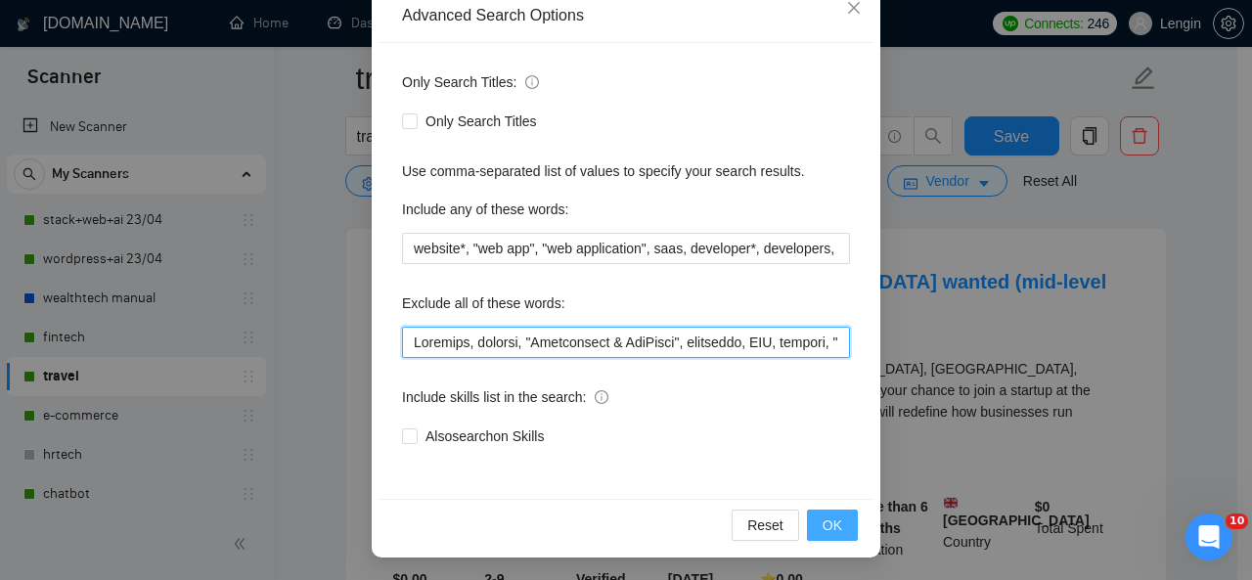
type input "Loremips, dolorsi, "Ametconsect & AdiPisci", elitseddo, EIU, tempori, "Utlabor …"
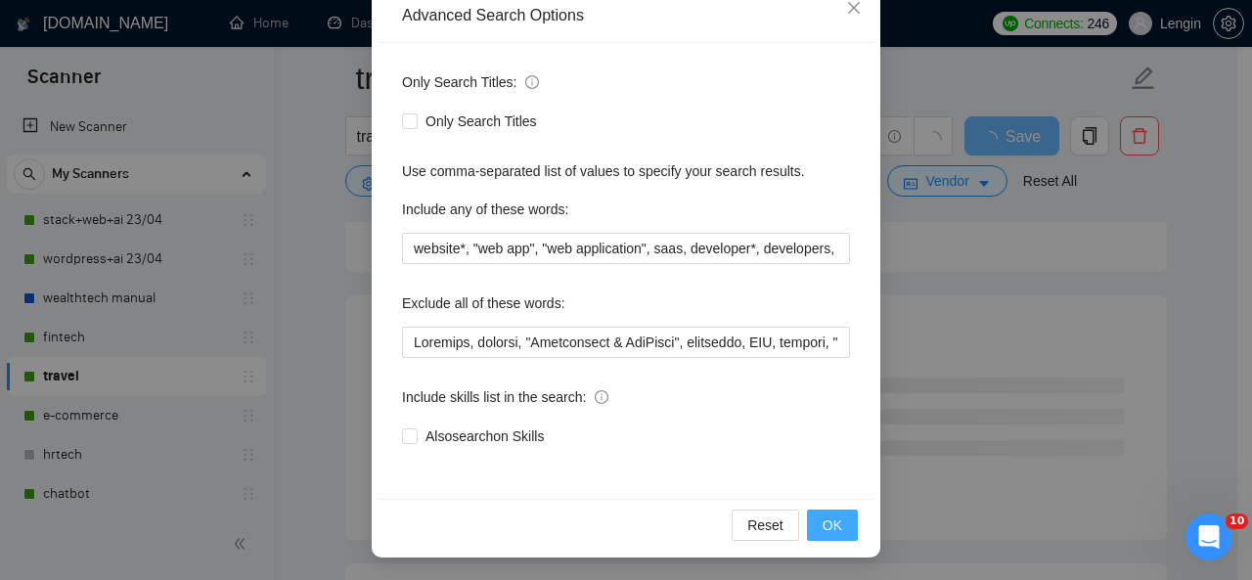
click at [824, 530] on span "OK" at bounding box center [833, 526] width 20 height 22
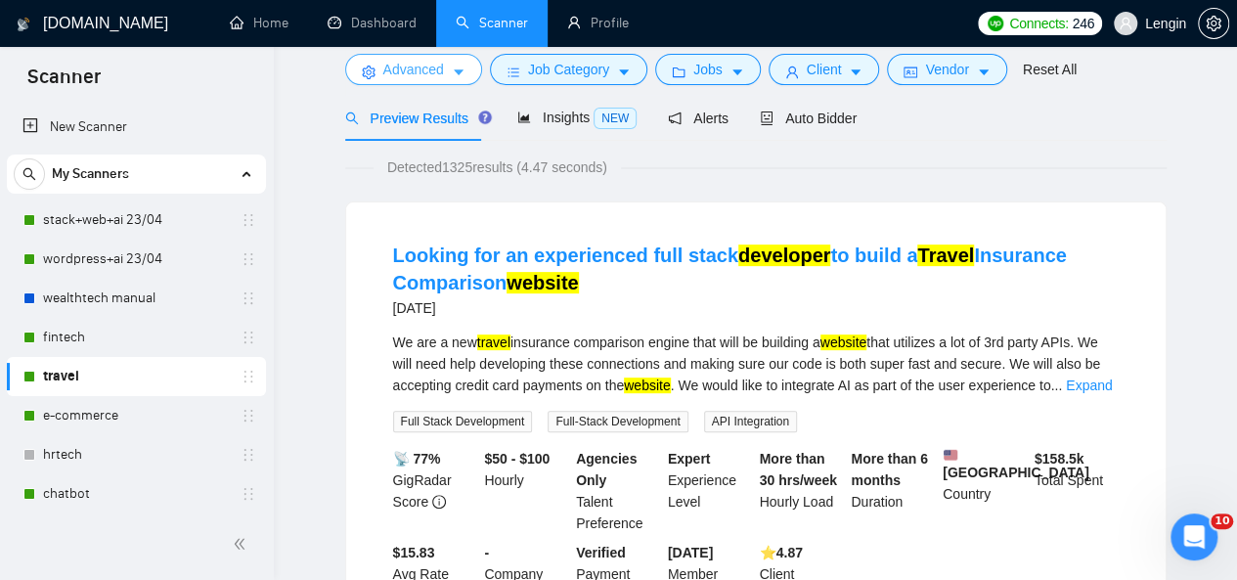
scroll to position [0, 0]
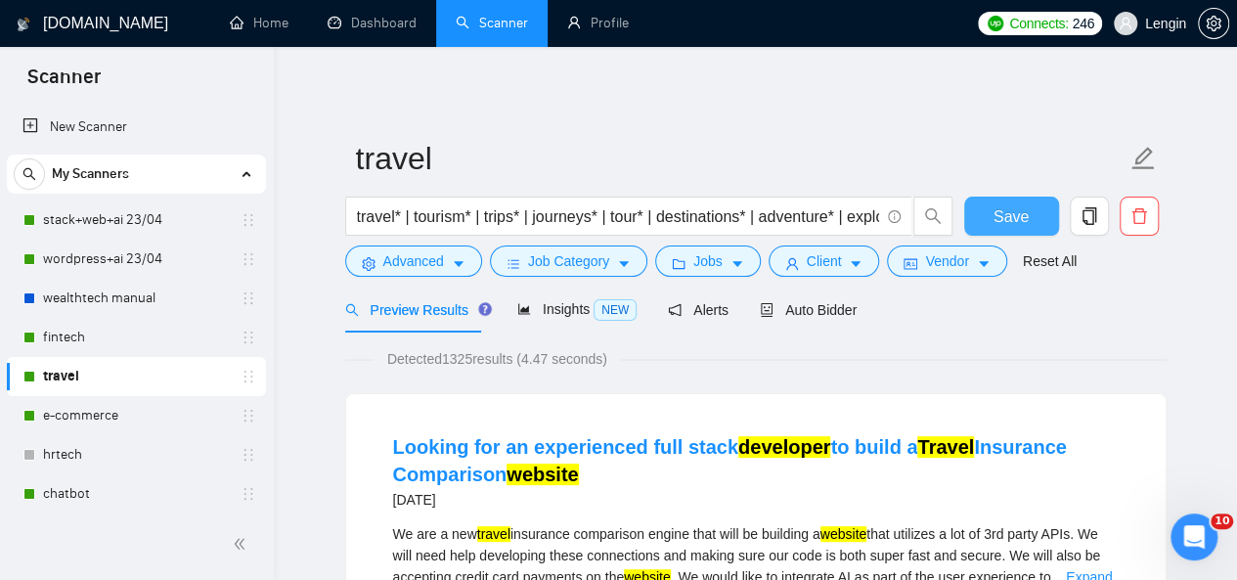
click at [1015, 212] on span "Save" at bounding box center [1011, 216] width 35 height 24
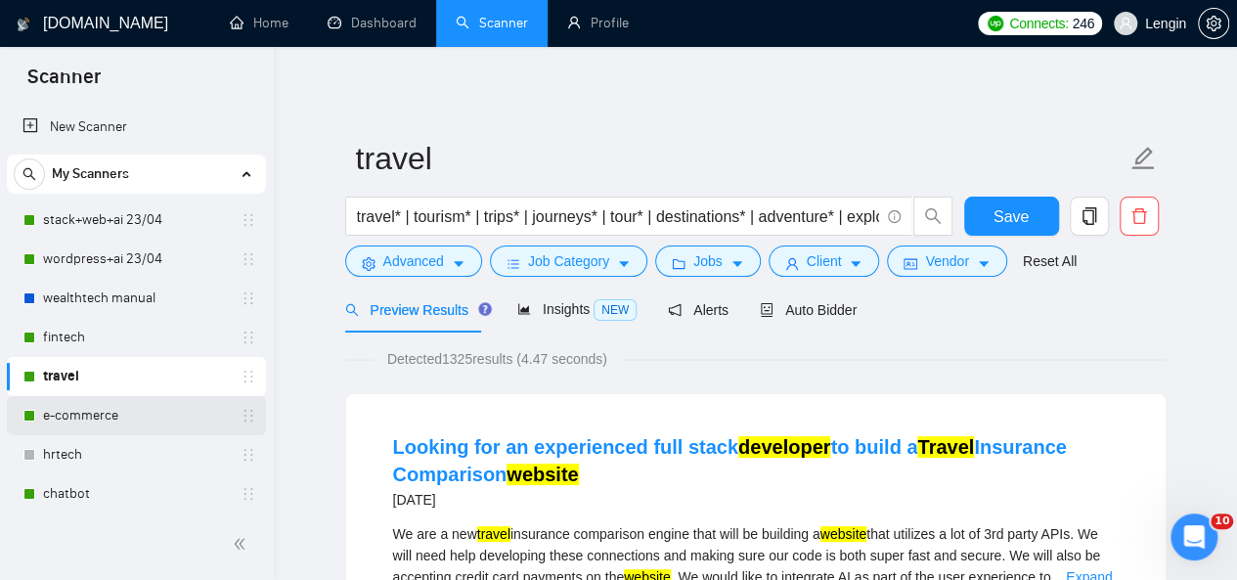
click at [71, 425] on link "e-commerce" at bounding box center [136, 415] width 186 height 39
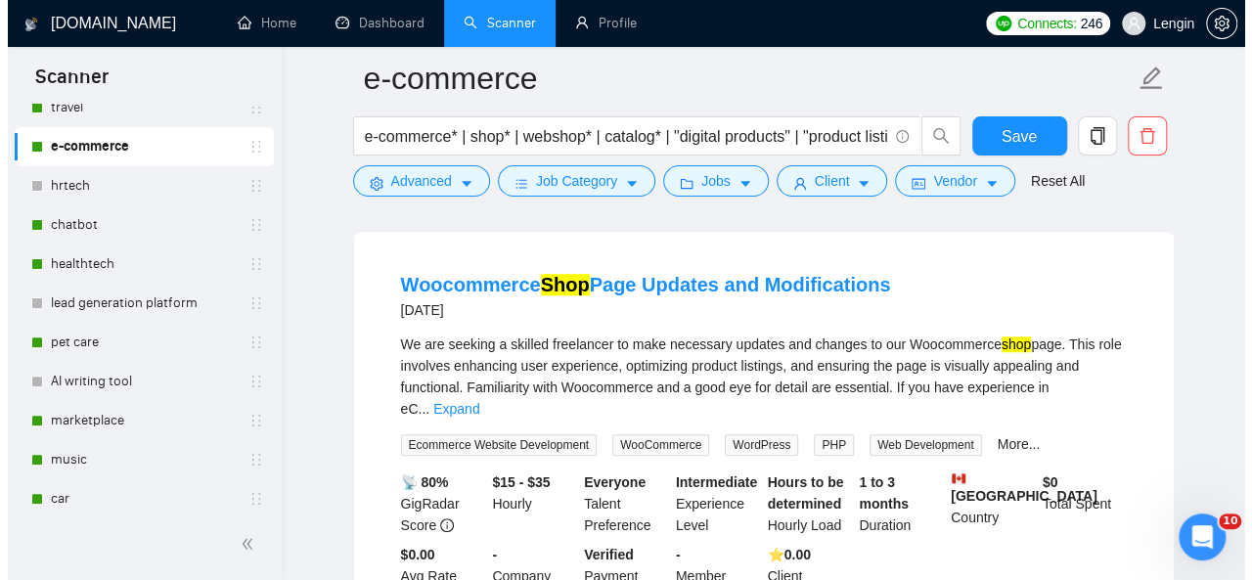
scroll to position [608, 0]
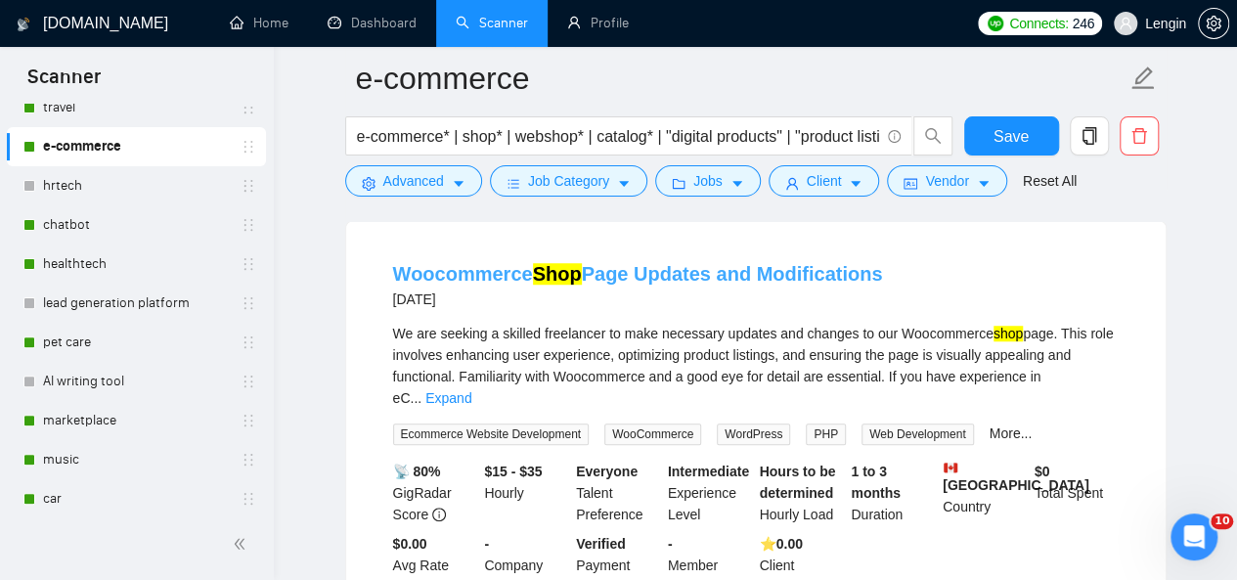
drag, startPoint x: 910, startPoint y: 280, endPoint x: 629, endPoint y: 290, distance: 280.9
click at [629, 290] on div "Woocommerce Shop Page Updates and Modifications [DATE]" at bounding box center [756, 285] width 726 height 51
copy link "Updates and Modifications"
click at [421, 184] on span "Advanced" at bounding box center [413, 181] width 61 height 22
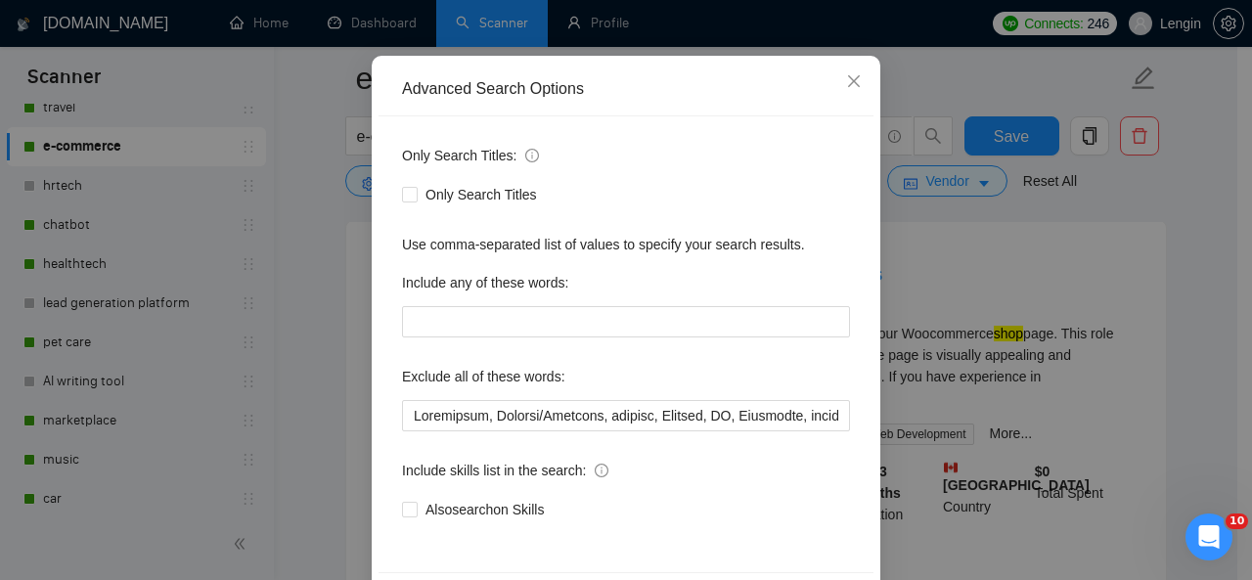
scroll to position [160, 0]
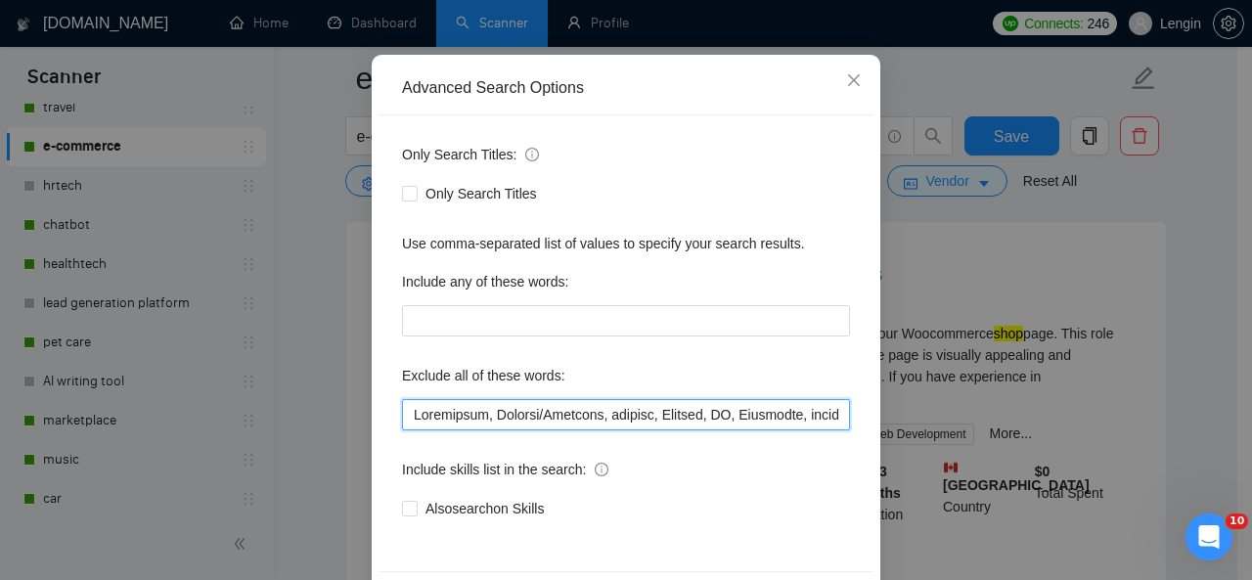
click at [407, 412] on input "text" at bounding box center [626, 414] width 448 height 31
paste input "Updates and Modifications"
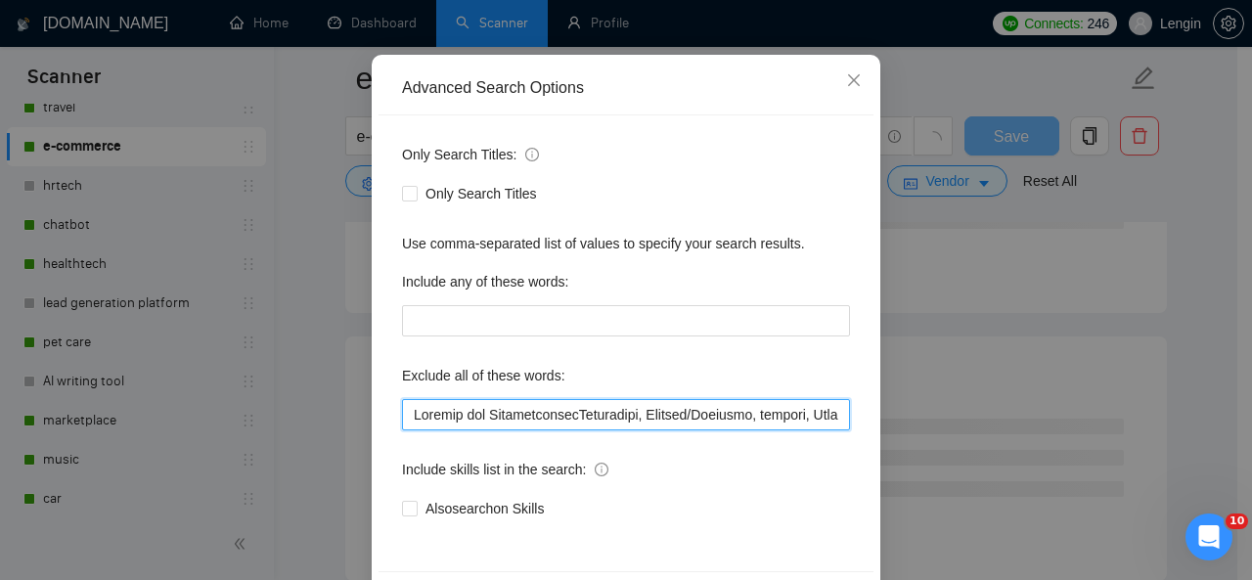
click at [484, 416] on input "text" at bounding box center [626, 414] width 448 height 31
click at [543, 419] on input "text" at bounding box center [626, 414] width 448 height 31
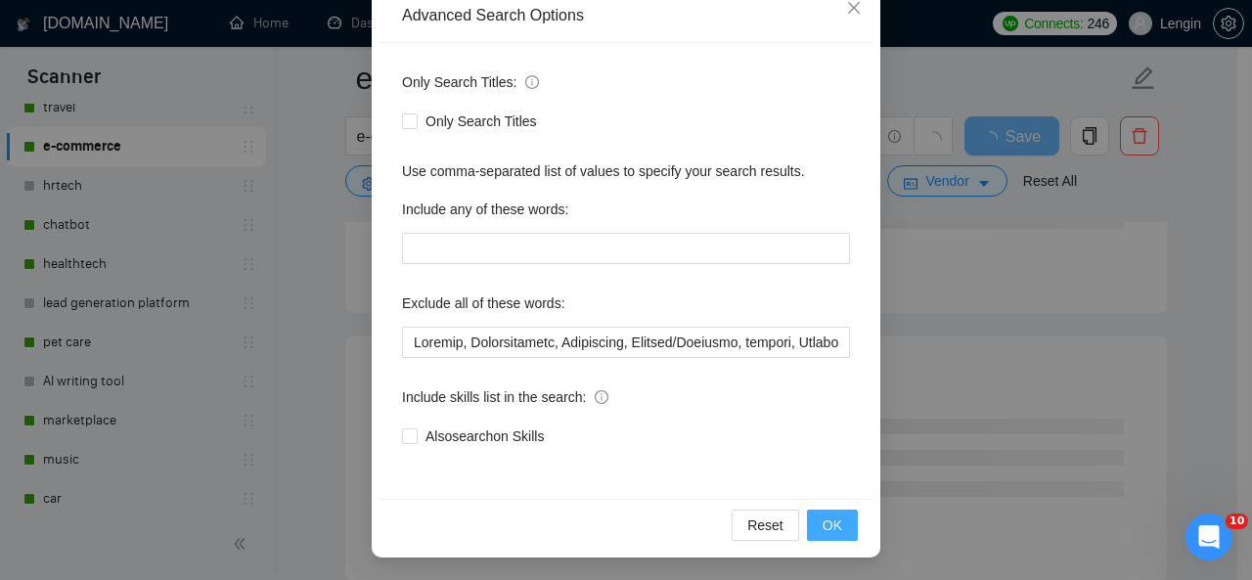
click at [825, 517] on span "OK" at bounding box center [833, 526] width 20 height 22
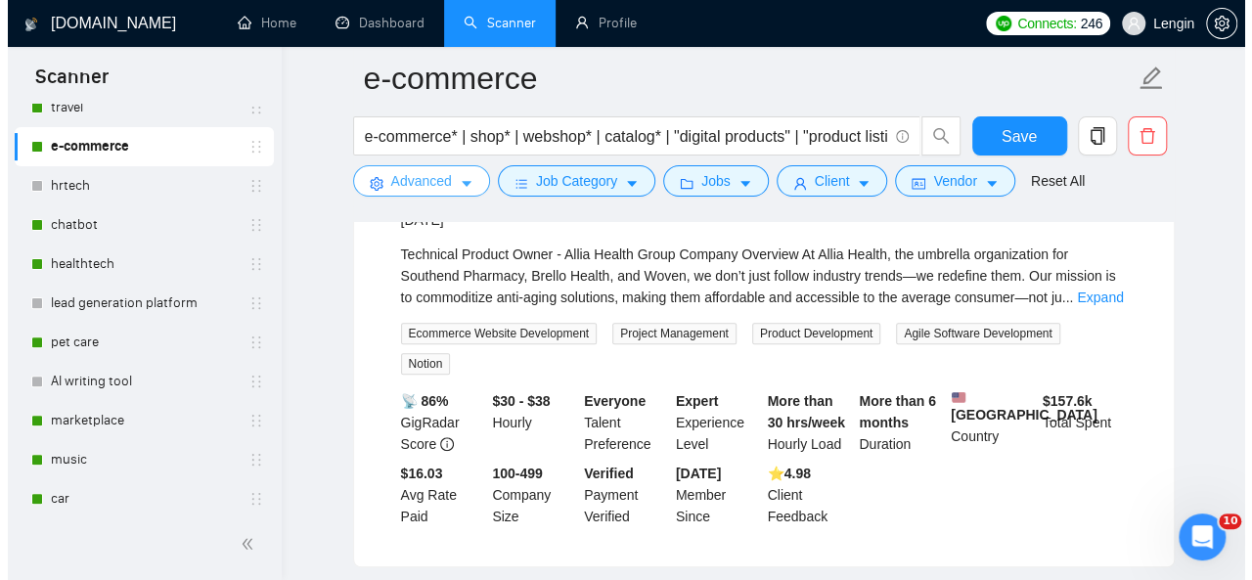
scroll to position [563, 0]
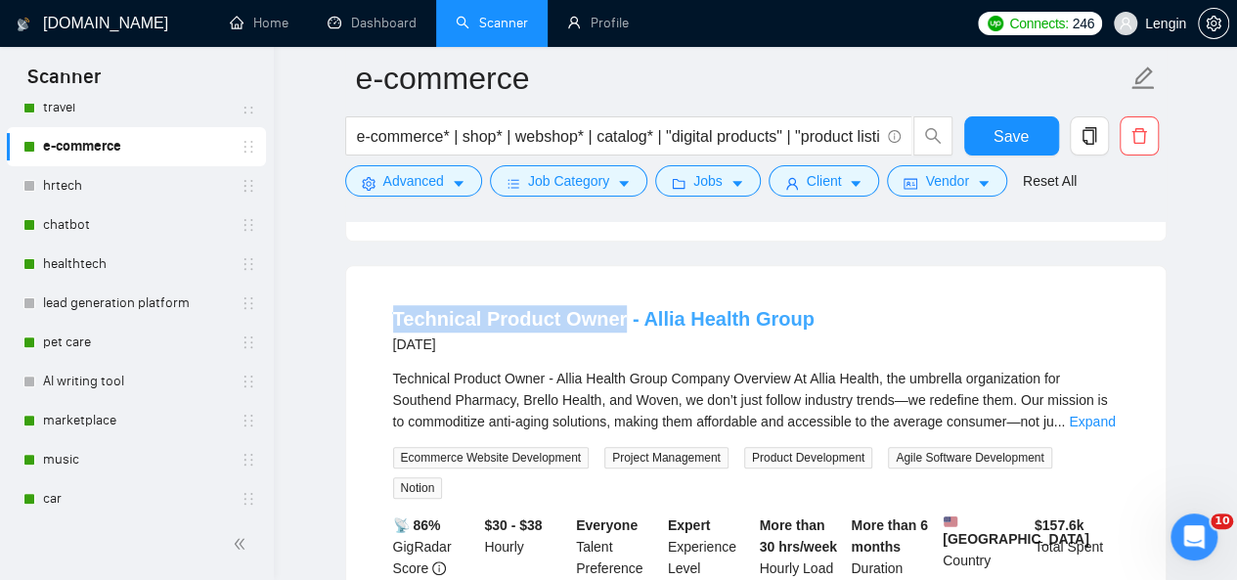
drag, startPoint x: 376, startPoint y: 331, endPoint x: 606, endPoint y: 327, distance: 230.9
click at [606, 327] on li "Technical Product Owner - Allia Health Group [DATE] Technical Product Owner - A…" at bounding box center [756, 479] width 773 height 378
copy link "Technical Product Owne"
click at [448, 188] on button "Advanced" at bounding box center [413, 180] width 137 height 31
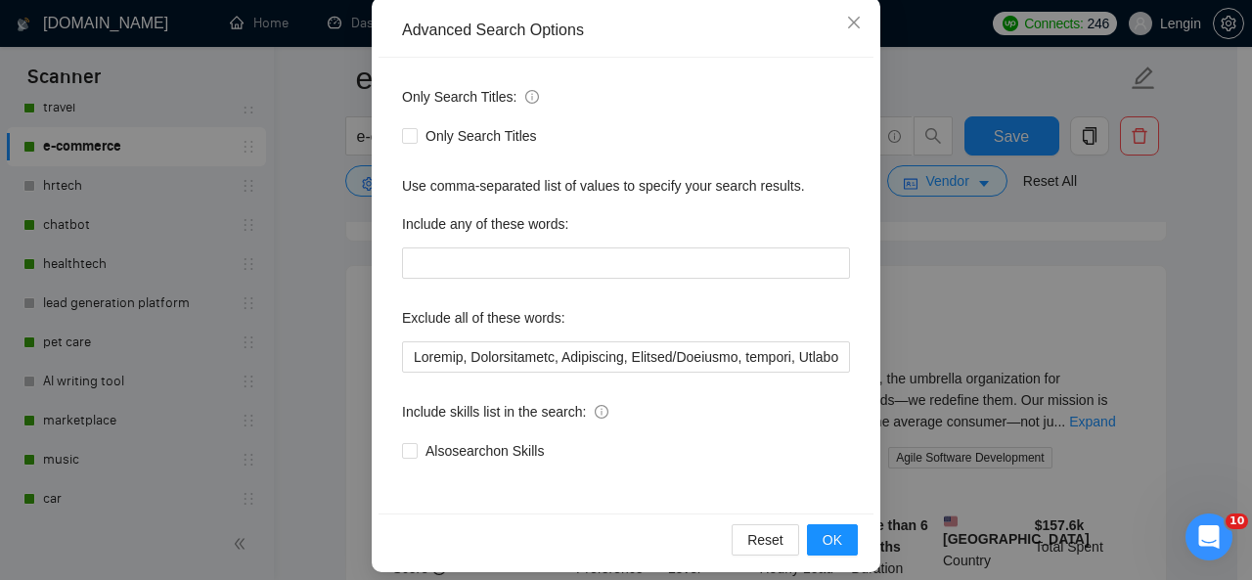
scroll to position [219, 0]
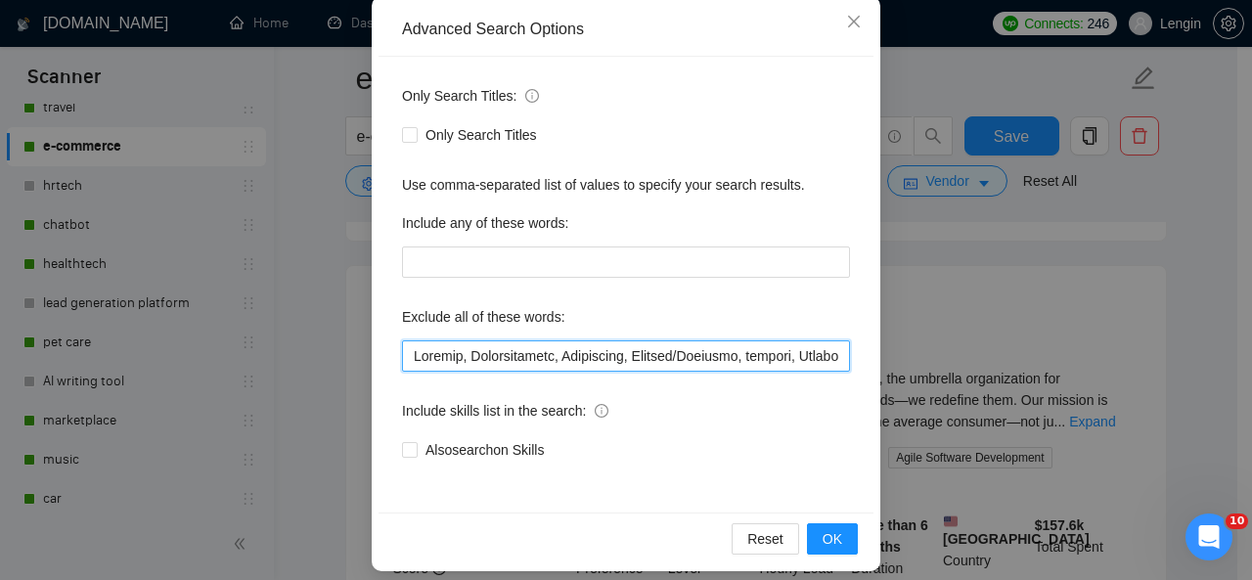
click at [403, 357] on input "text" at bounding box center [626, 355] width 448 height 31
paste input "Technical Product Owne"
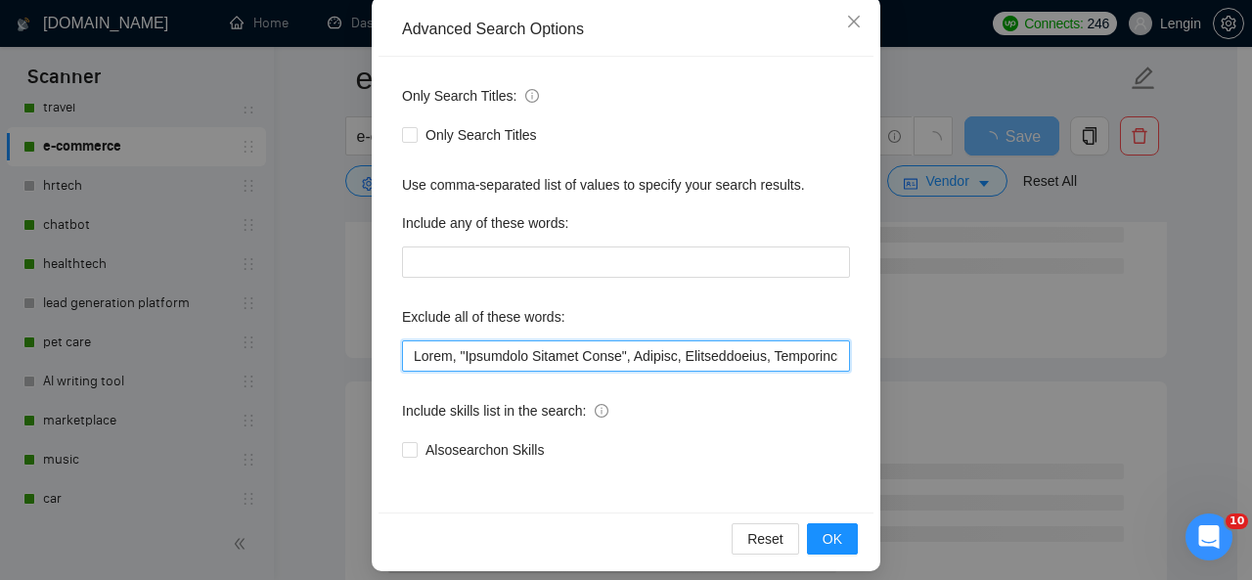
scroll to position [233, 0]
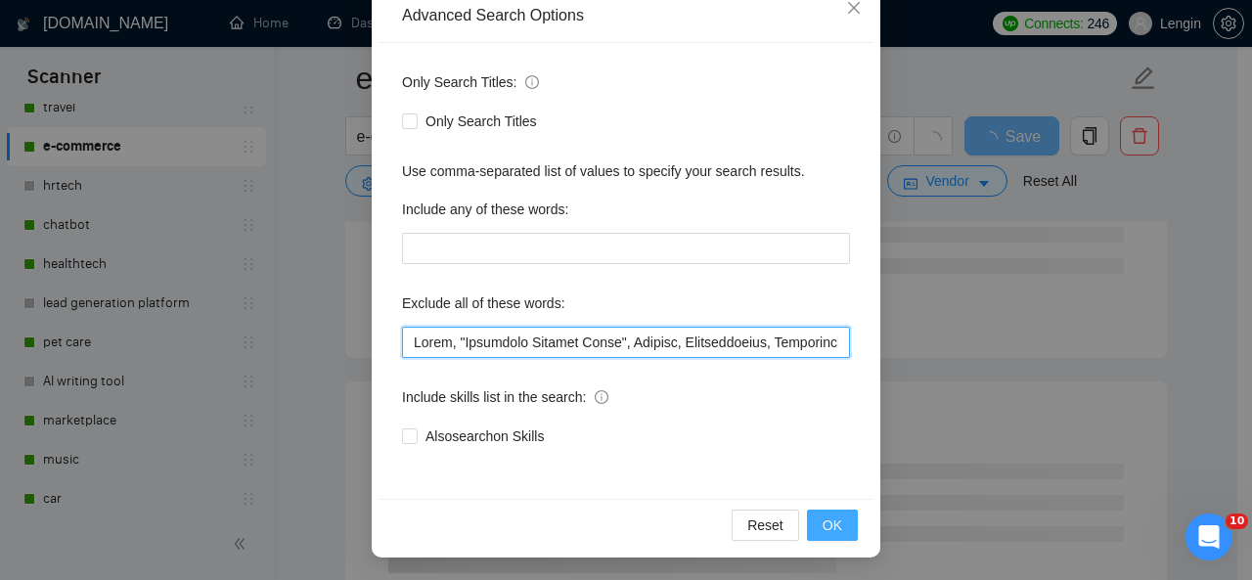
type input "Lorem, "Ipsumdolo Sitamet Conse", Adipisc, Elitseddoeius, Temporinci, Utlabor/E…"
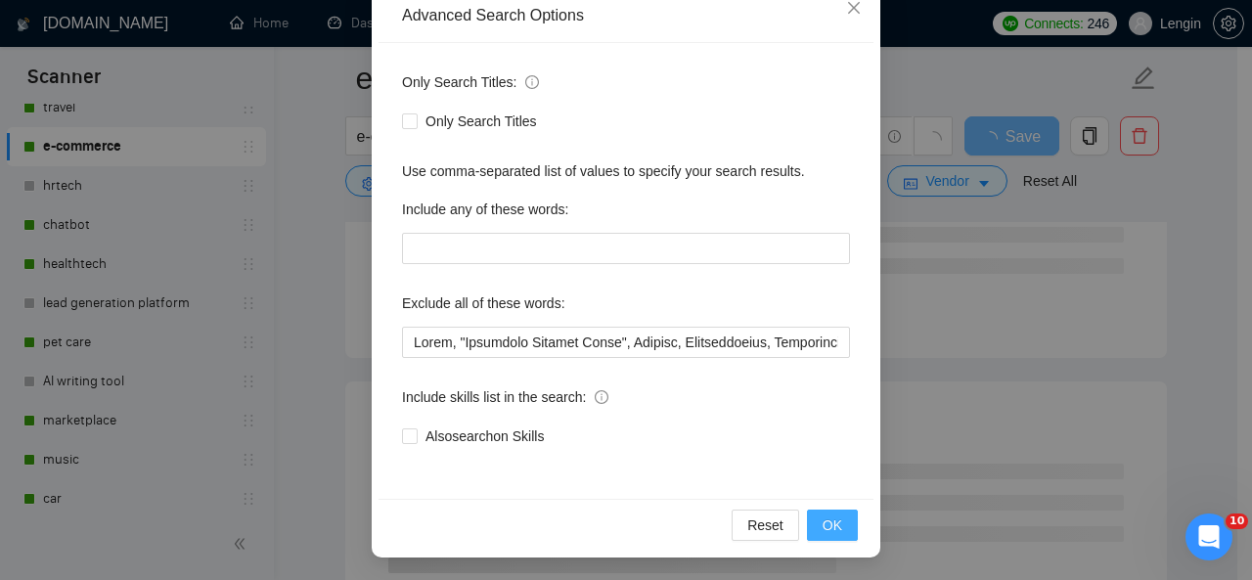
click at [829, 520] on span "OK" at bounding box center [833, 526] width 20 height 22
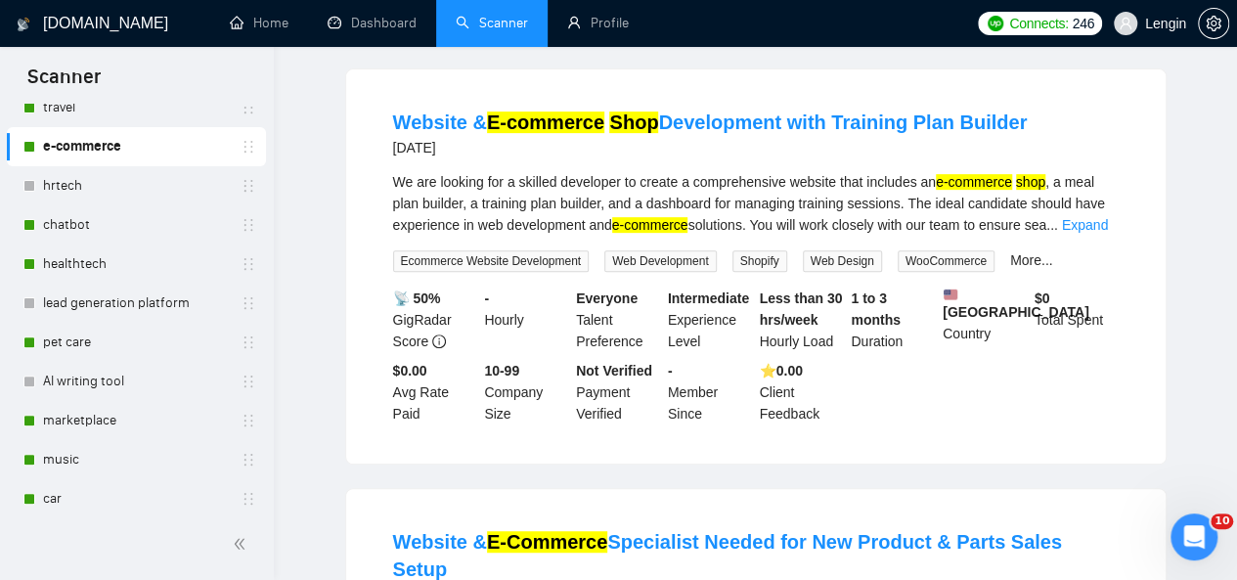
scroll to position [0, 0]
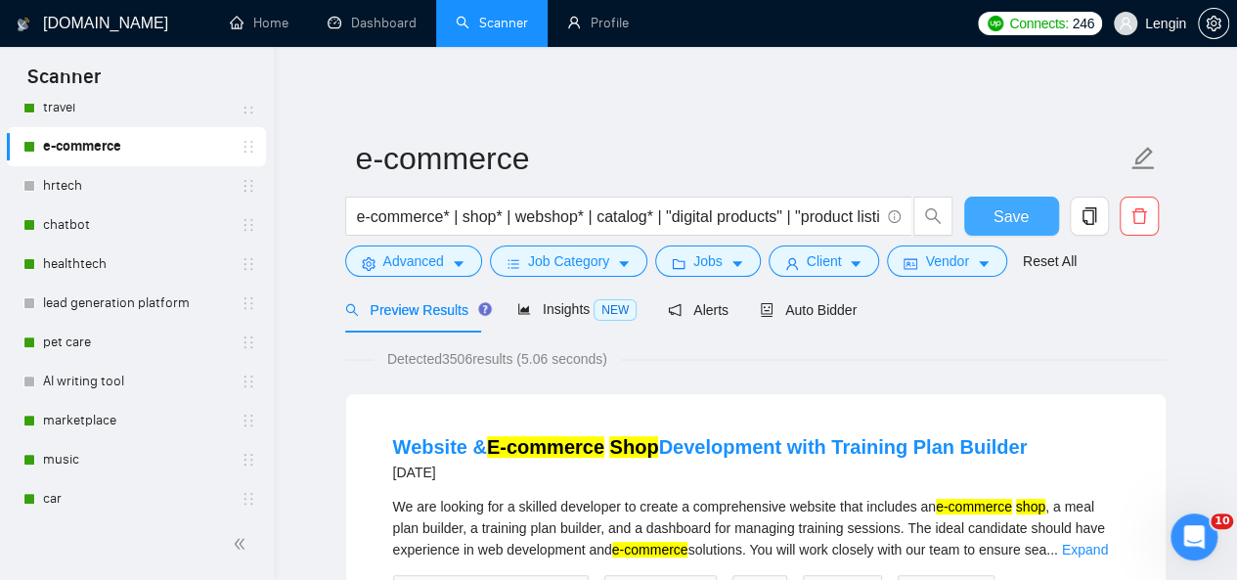
click at [1023, 212] on span "Save" at bounding box center [1011, 216] width 35 height 24
click at [702, 269] on span "Jobs" at bounding box center [708, 261] width 29 height 22
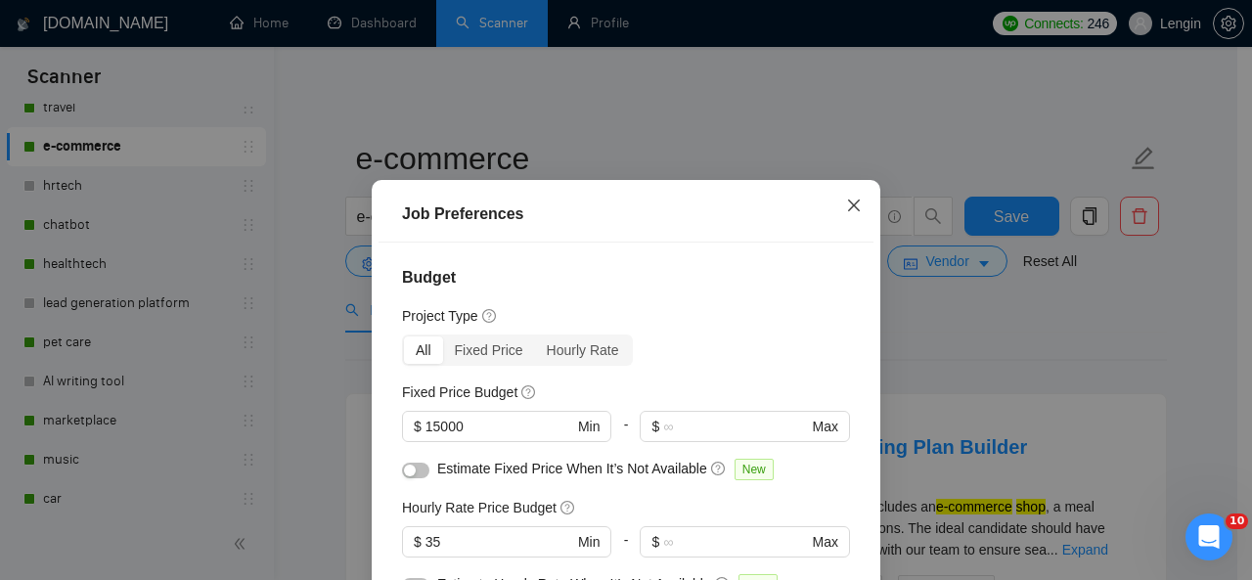
click at [850, 203] on icon "close" at bounding box center [854, 206] width 12 height 12
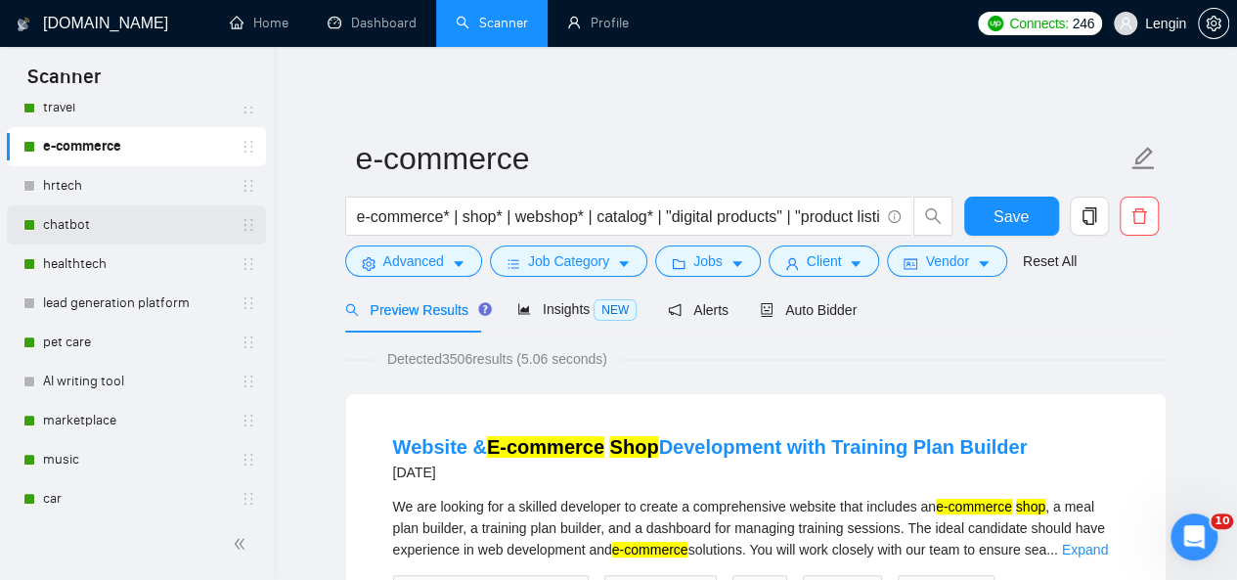
click at [149, 223] on link "chatbot" at bounding box center [136, 224] width 186 height 39
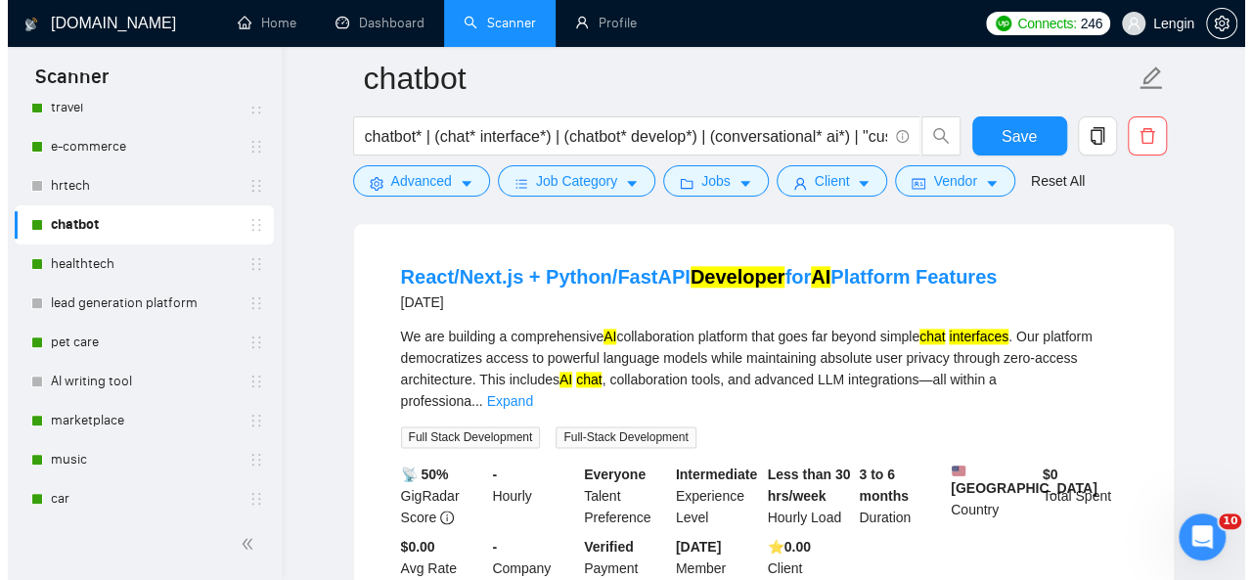
scroll to position [1000, 0]
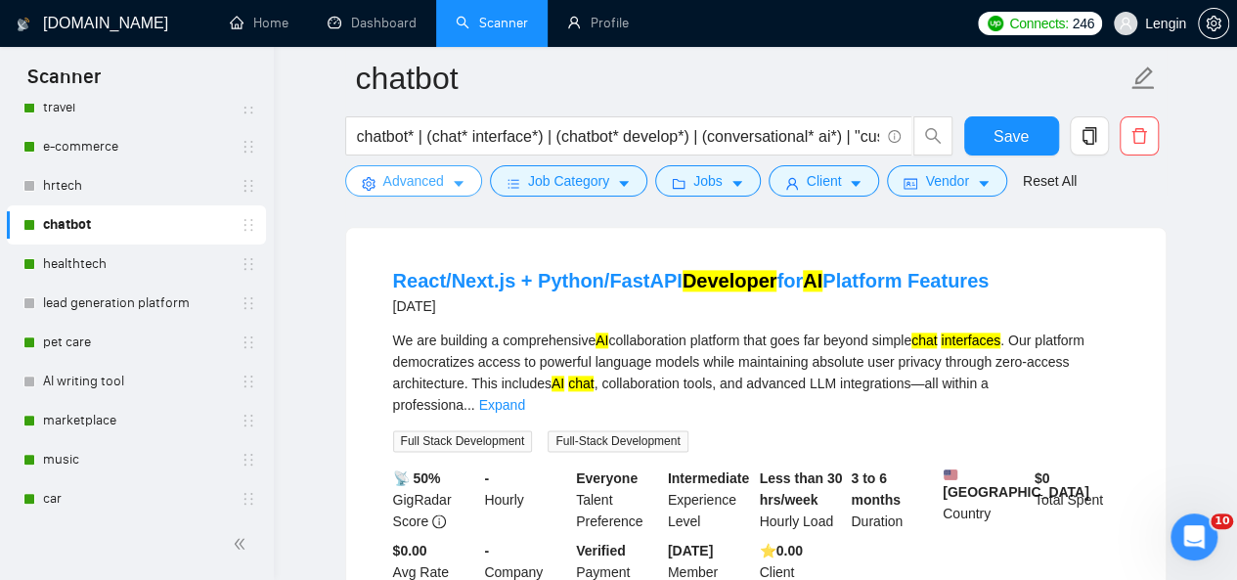
click at [450, 169] on button "Advanced" at bounding box center [413, 180] width 137 height 31
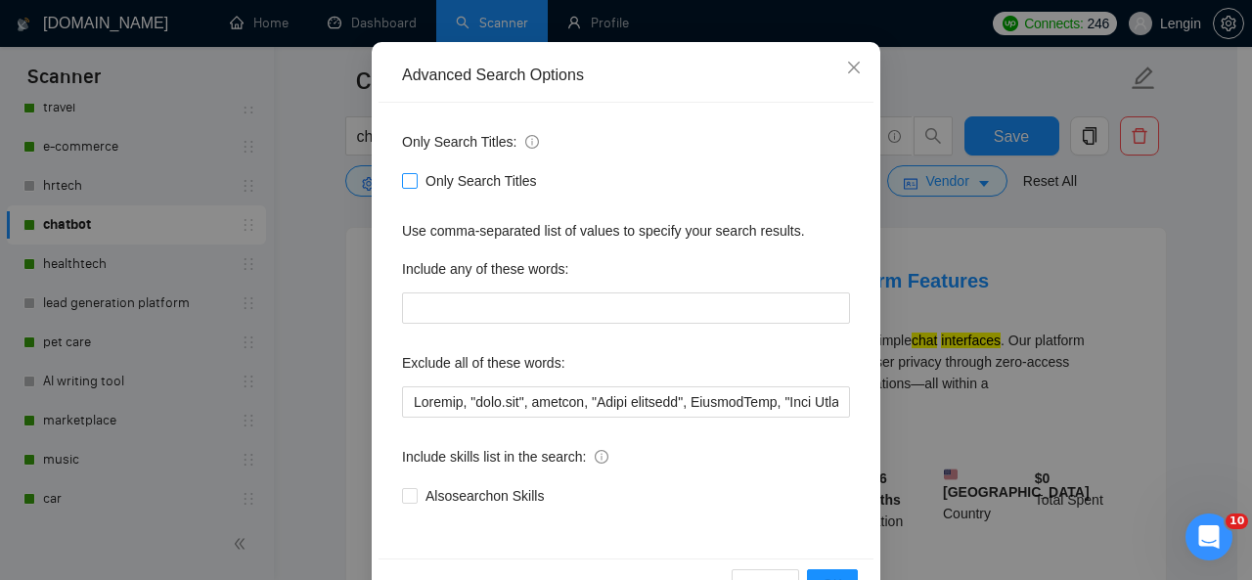
scroll to position [174, 0]
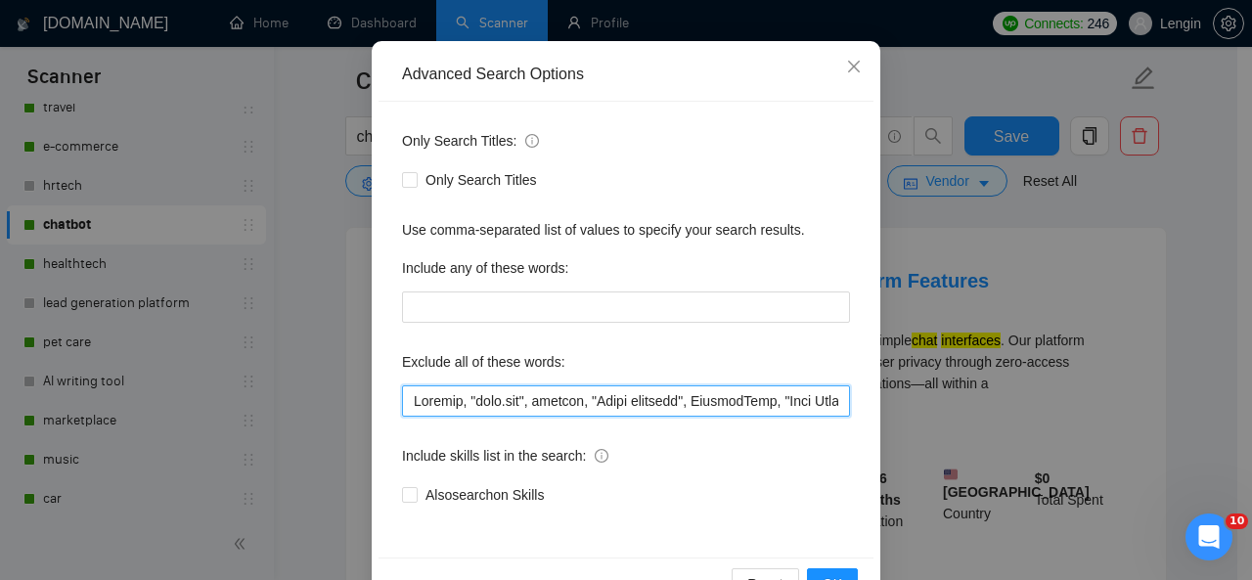
click at [406, 401] on input "text" at bounding box center [626, 400] width 448 height 31
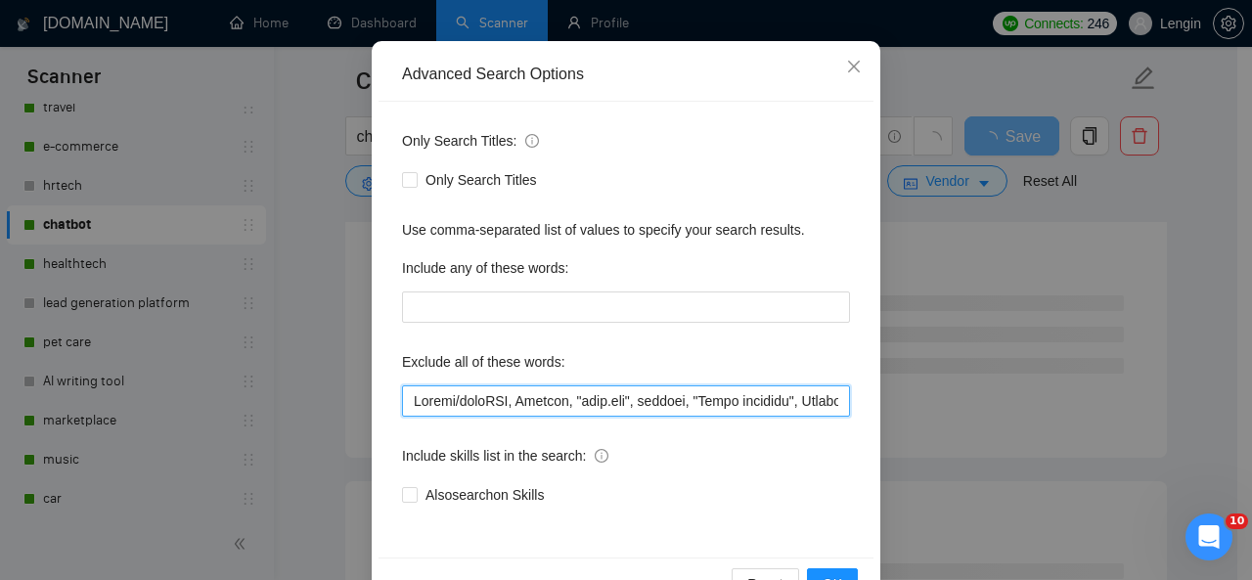
click at [460, 402] on input "text" at bounding box center [626, 400] width 448 height 31
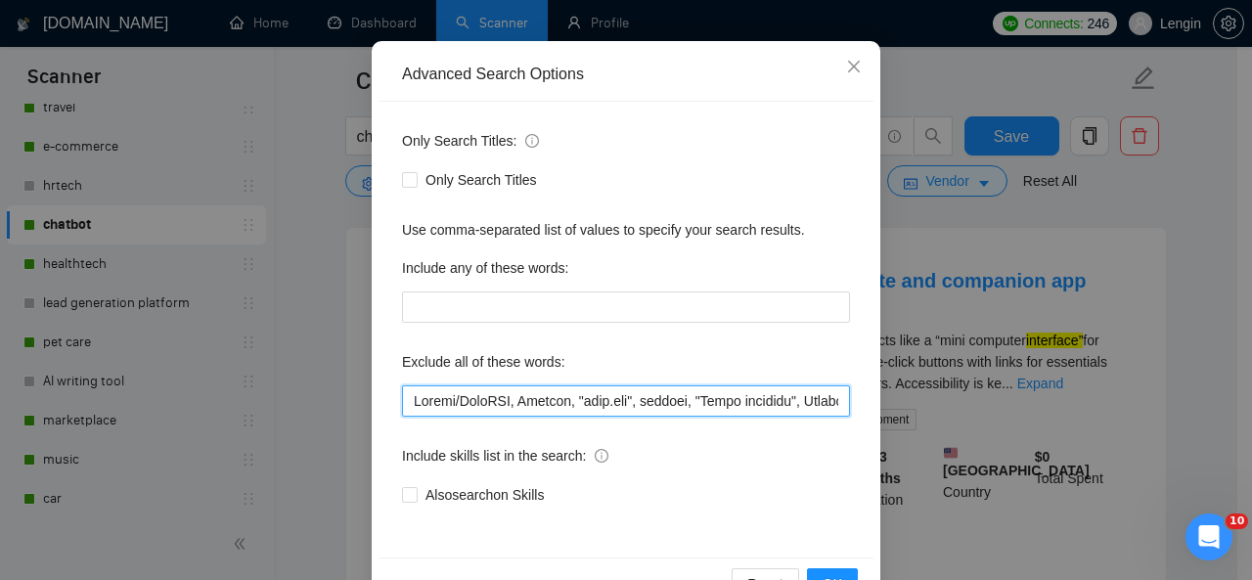
scroll to position [233, 0]
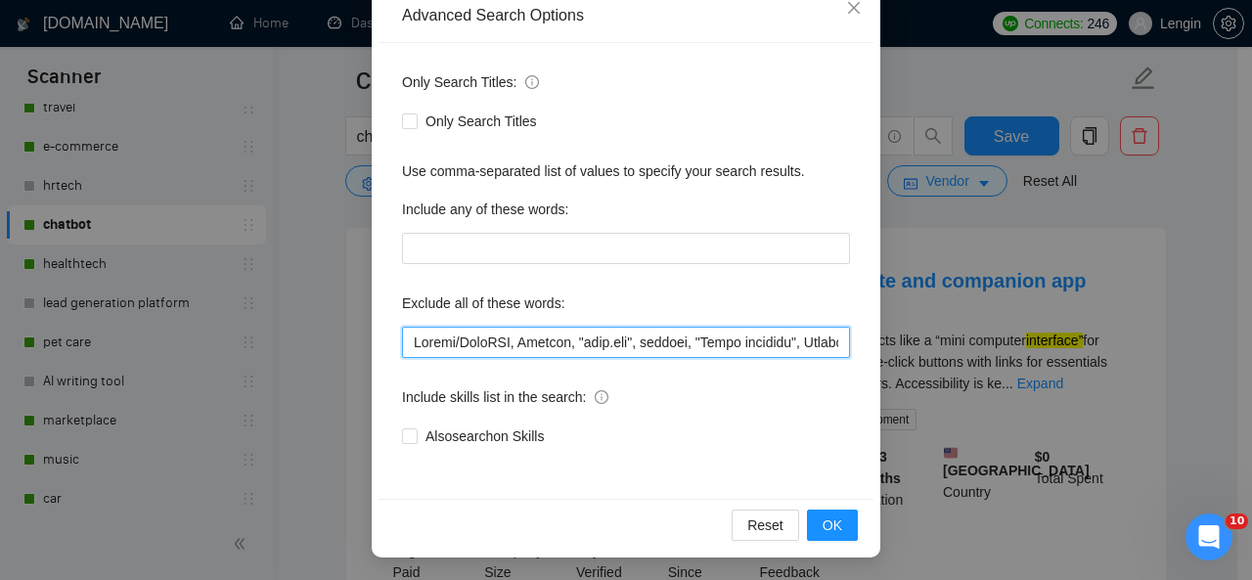
click at [411, 341] on input "text" at bounding box center [626, 342] width 448 height 31
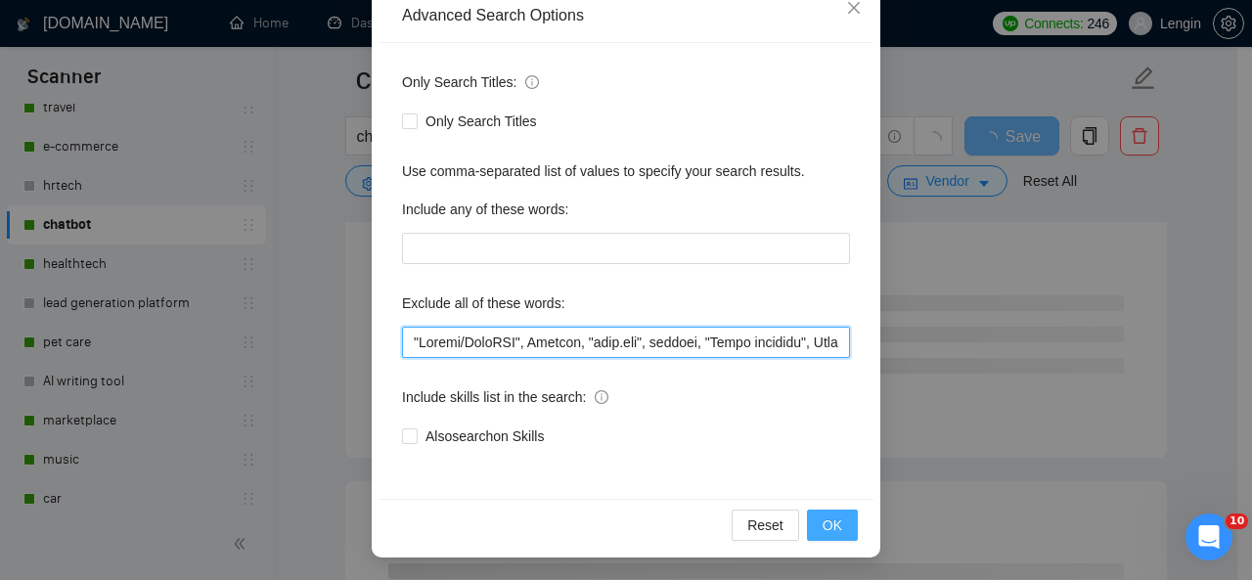
type input ""Loremi/DoloRSI", Ametcon, "adip.eli", seddoei, "Tempo incididu", UtlaborEetd, …"
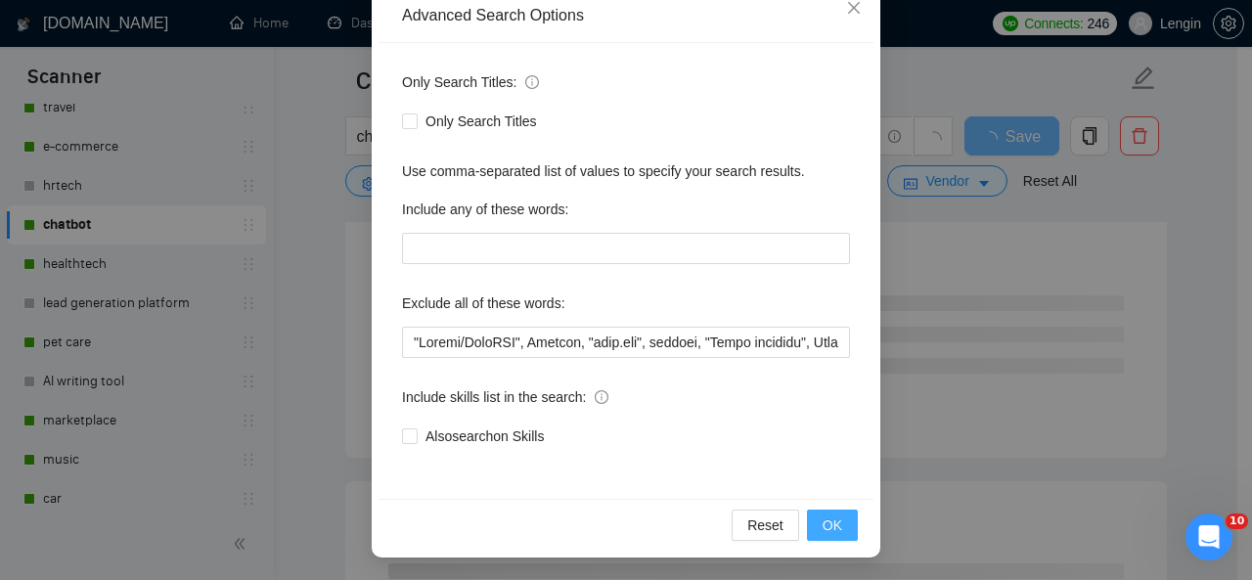
click at [834, 520] on span "OK" at bounding box center [833, 526] width 20 height 22
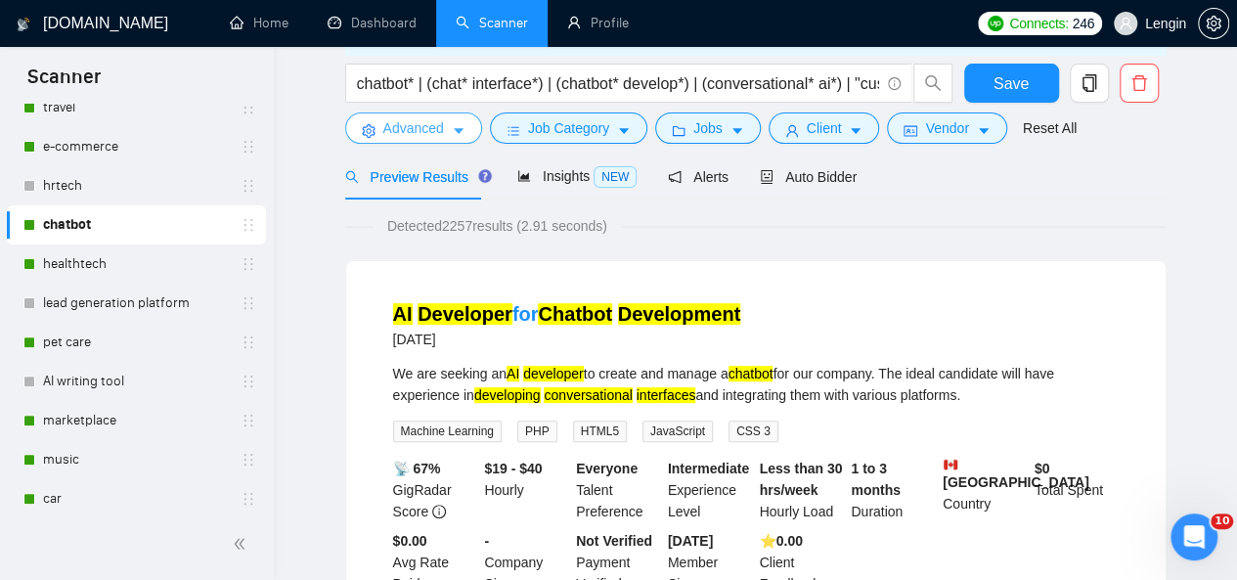
scroll to position [13, 0]
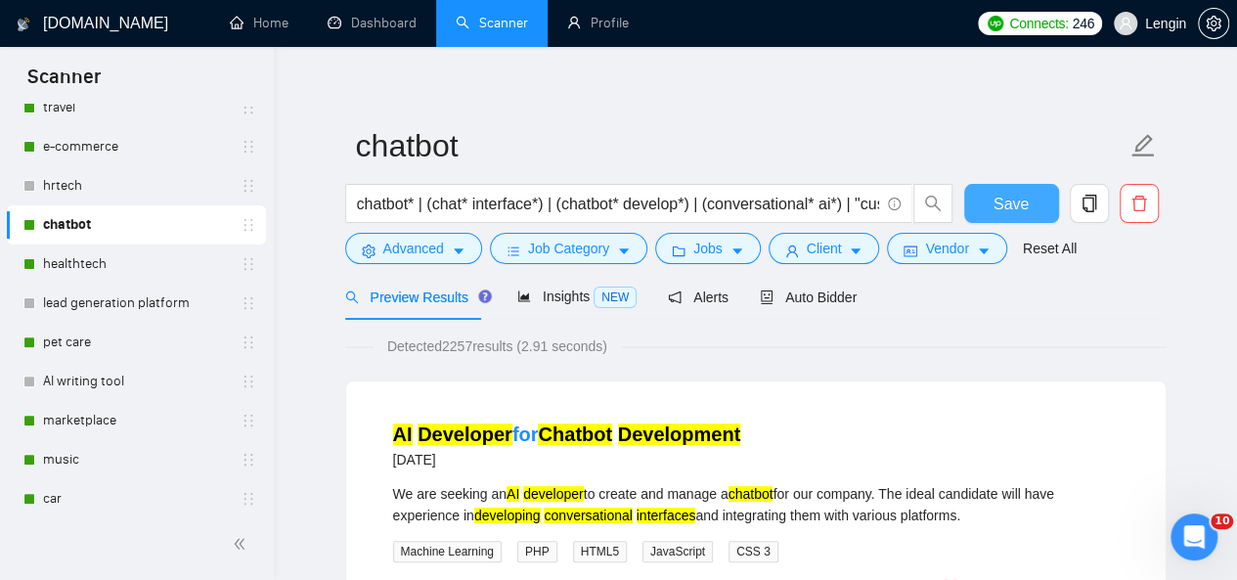
click at [1025, 201] on span "Save" at bounding box center [1011, 204] width 35 height 24
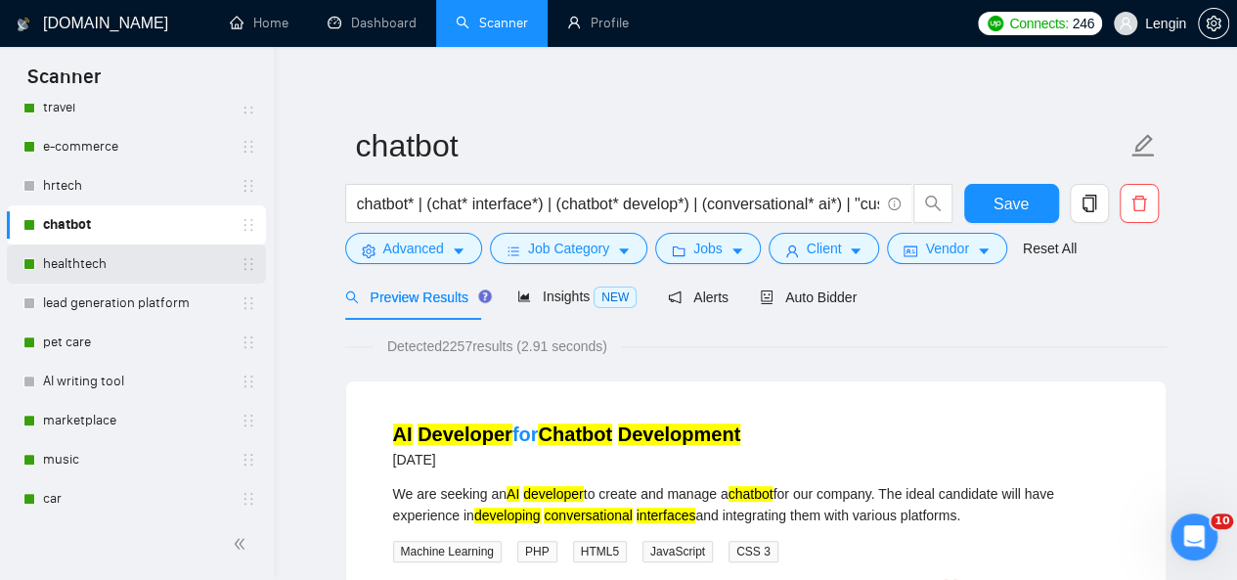
click at [131, 271] on link "healthtech" at bounding box center [136, 264] width 186 height 39
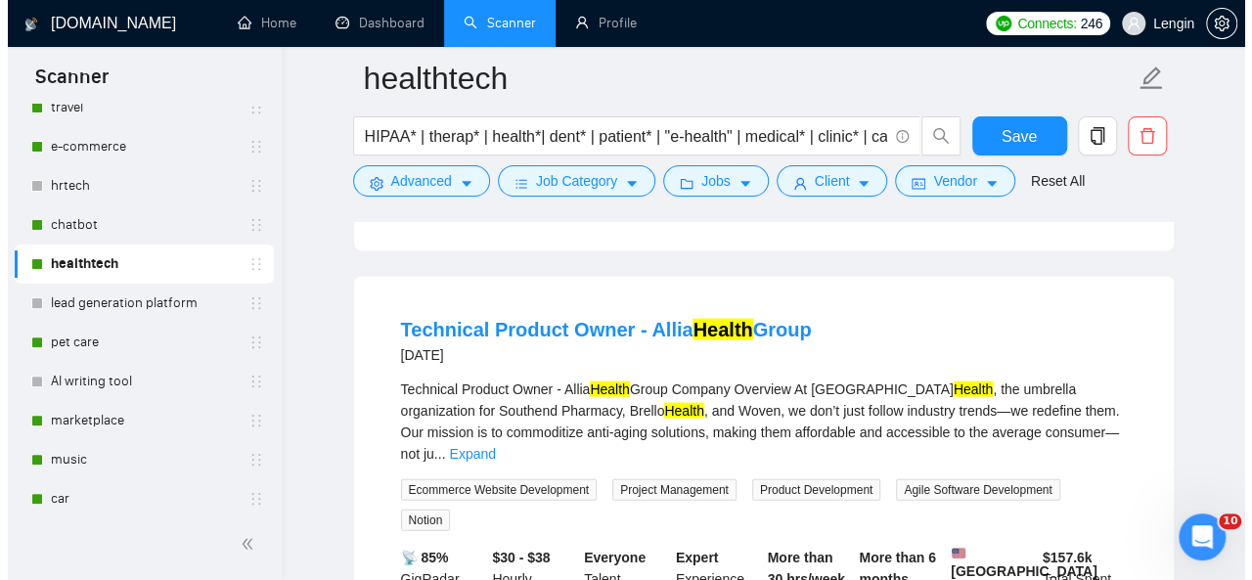
scroll to position [1879, 0]
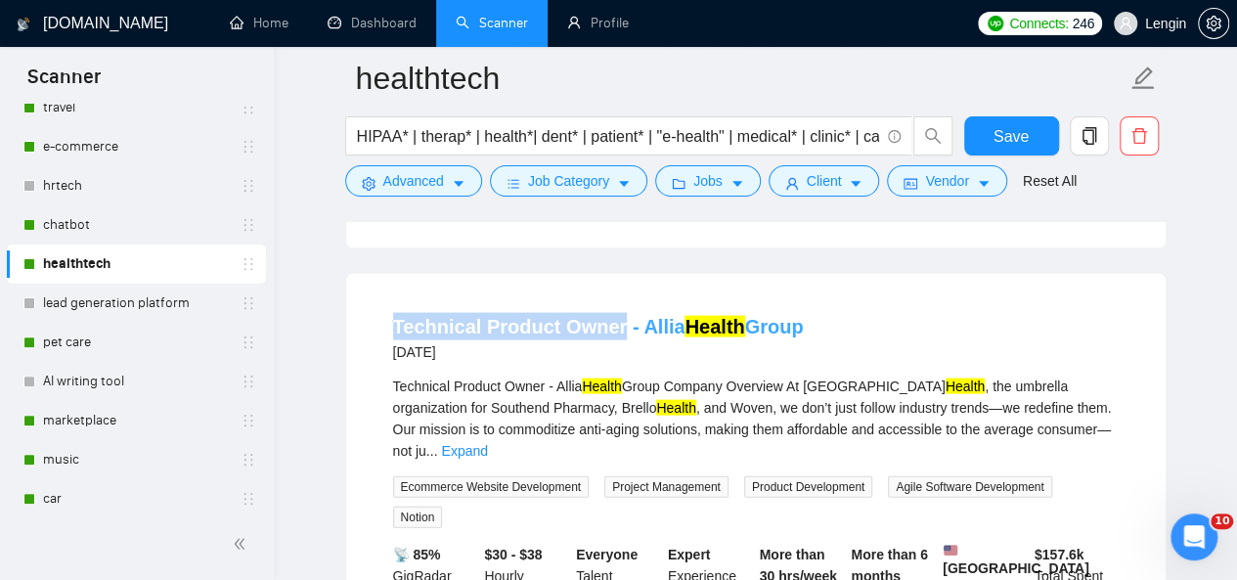
drag, startPoint x: 382, startPoint y: 301, endPoint x: 612, endPoint y: 298, distance: 229.9
click at [612, 298] on li "Technical Product Owner - Allia Health Group [DATE] Technical Product Owner - A…" at bounding box center [756, 496] width 773 height 399
copy link "Technical Product Owner"
click at [462, 182] on icon "caret-down" at bounding box center [459, 184] width 14 height 14
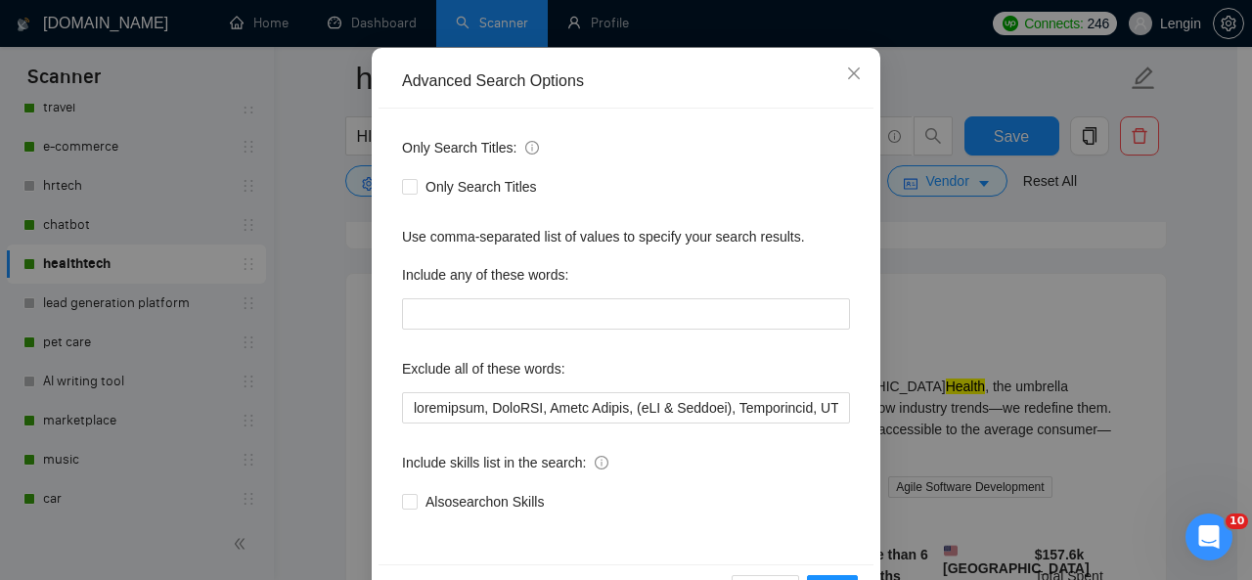
scroll to position [168, 0]
click at [402, 408] on input "text" at bounding box center [626, 406] width 448 height 31
paste input "Technical Product Owner"
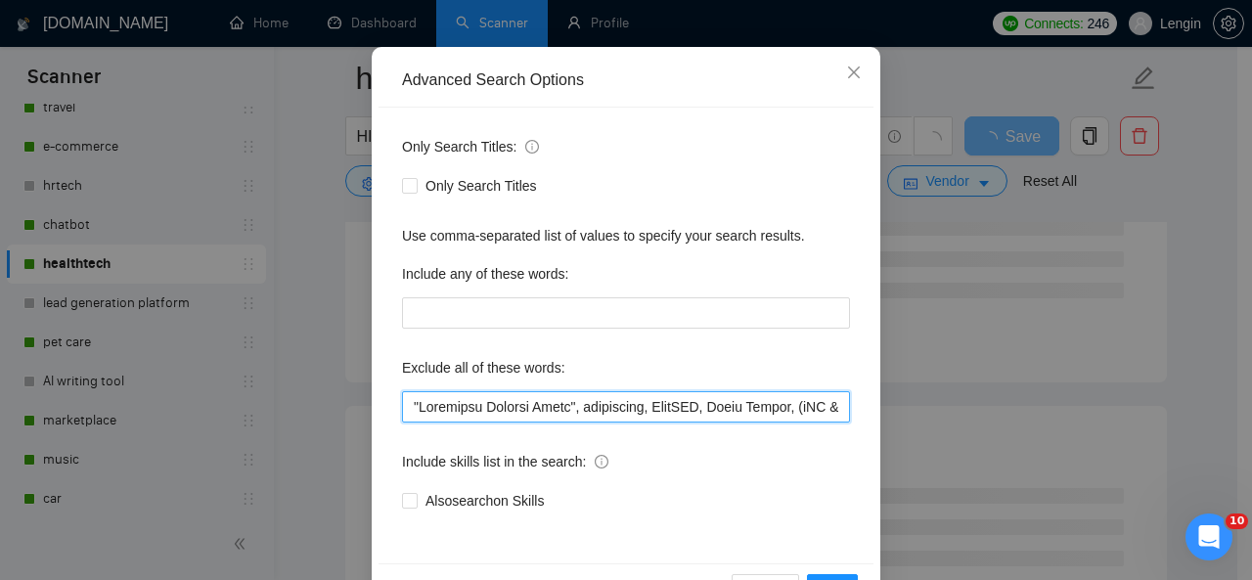
scroll to position [233, 0]
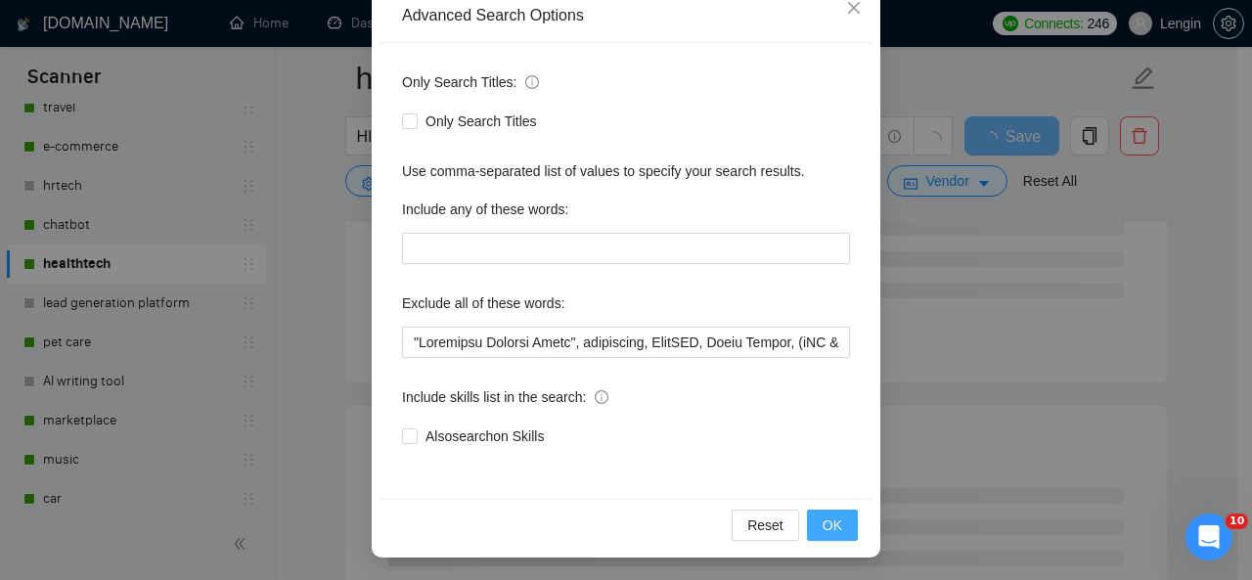
click at [823, 517] on span "OK" at bounding box center [833, 526] width 20 height 22
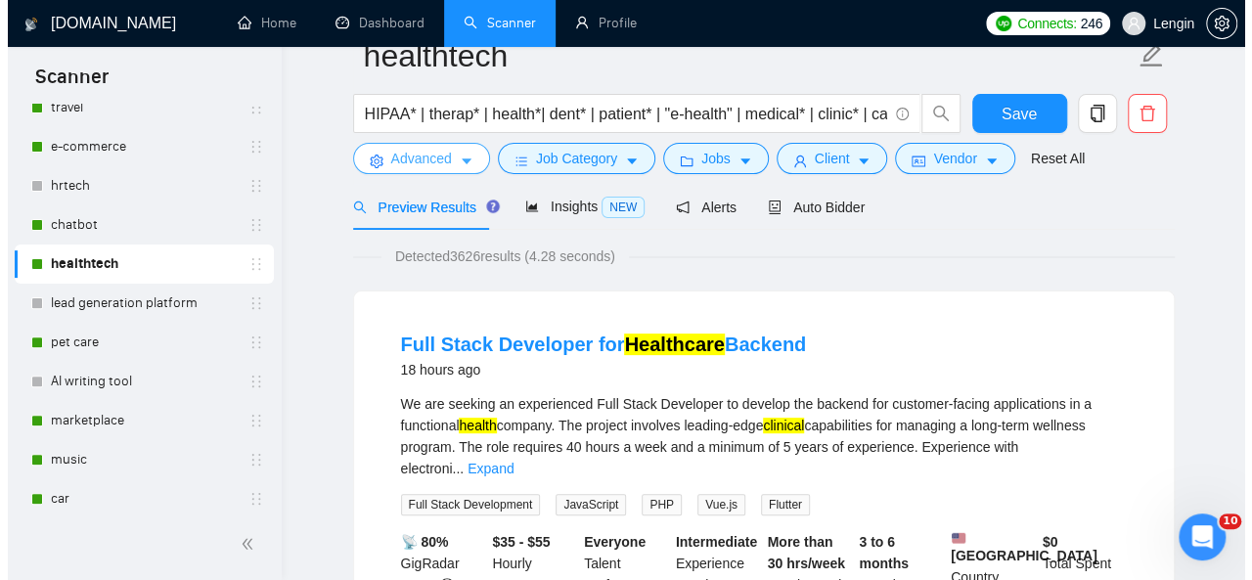
scroll to position [0, 0]
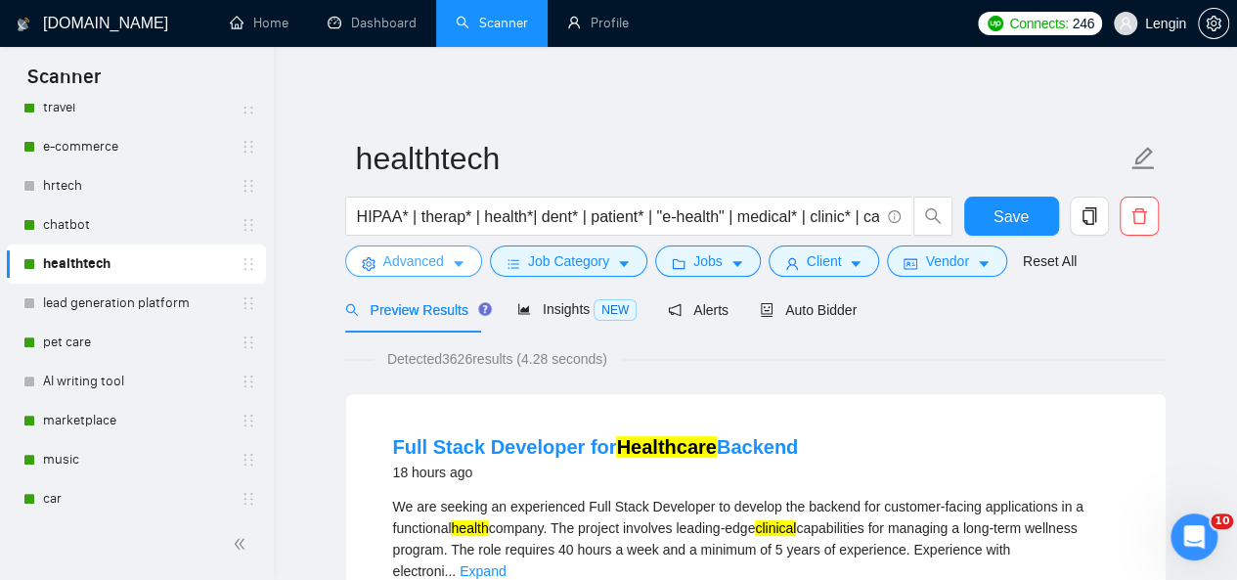
click at [428, 263] on span "Advanced" at bounding box center [413, 261] width 61 height 22
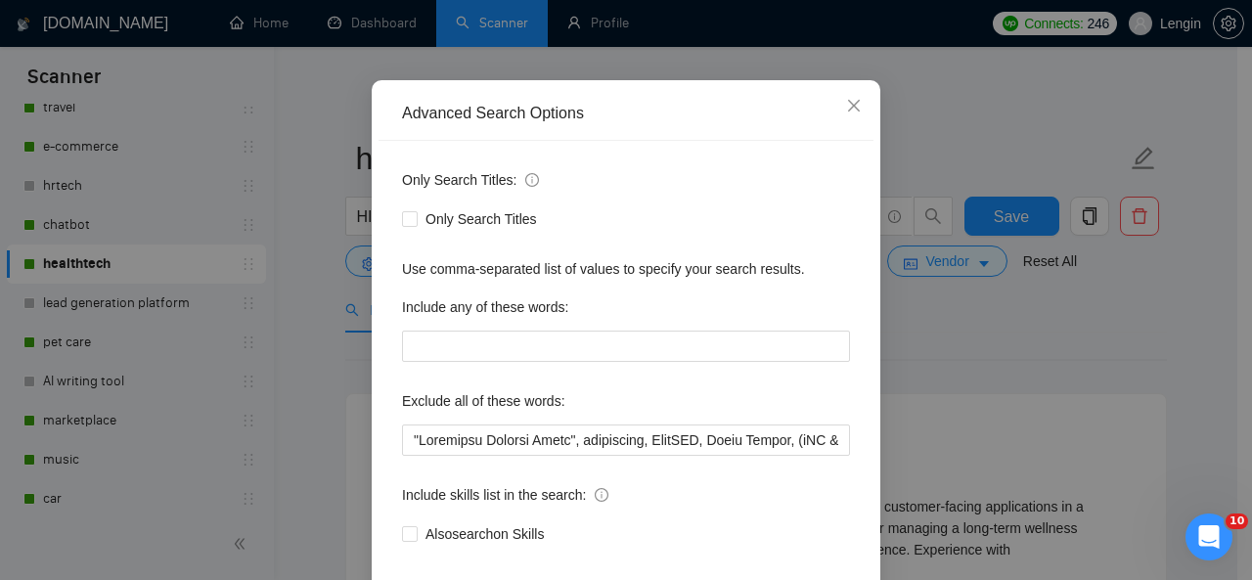
scroll to position [158, 0]
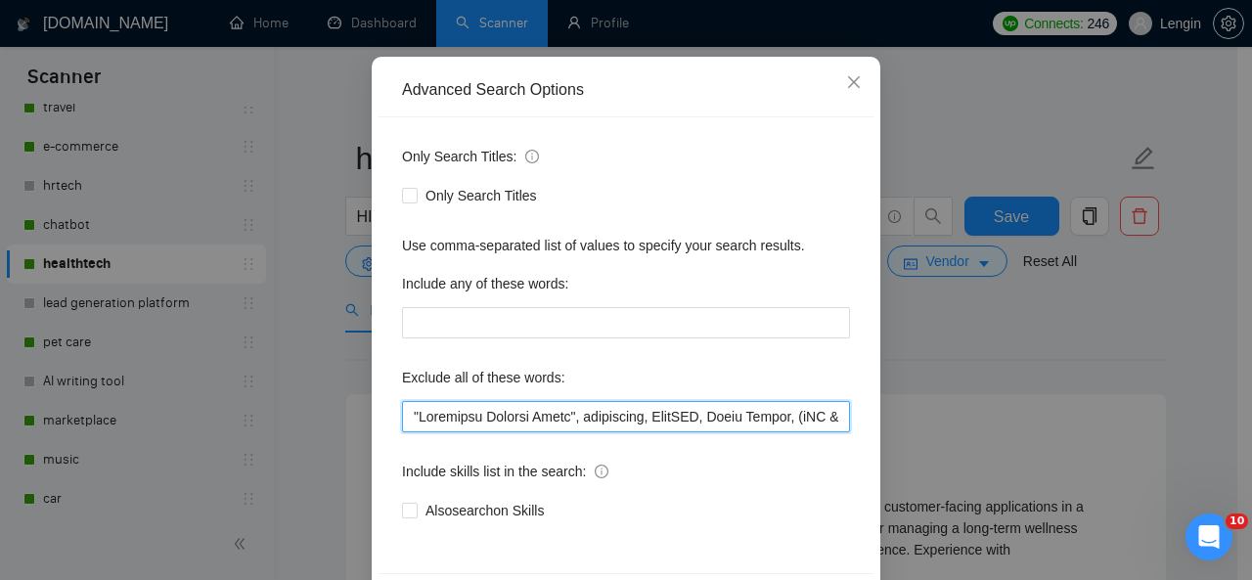
click at [407, 418] on input "text" at bounding box center [626, 416] width 448 height 31
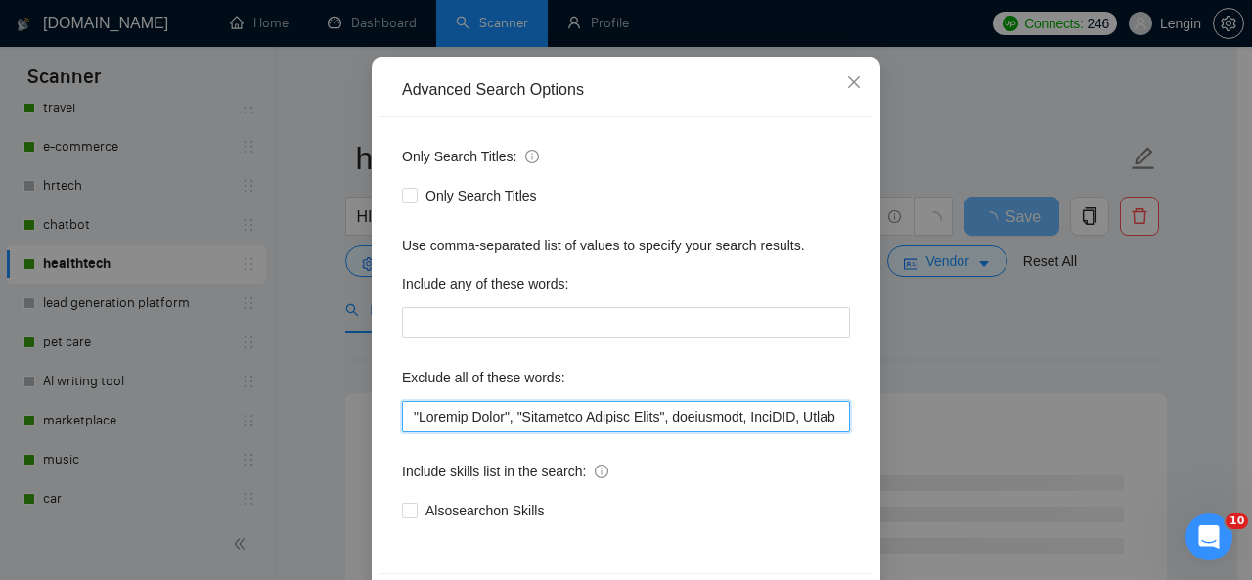
scroll to position [233, 0]
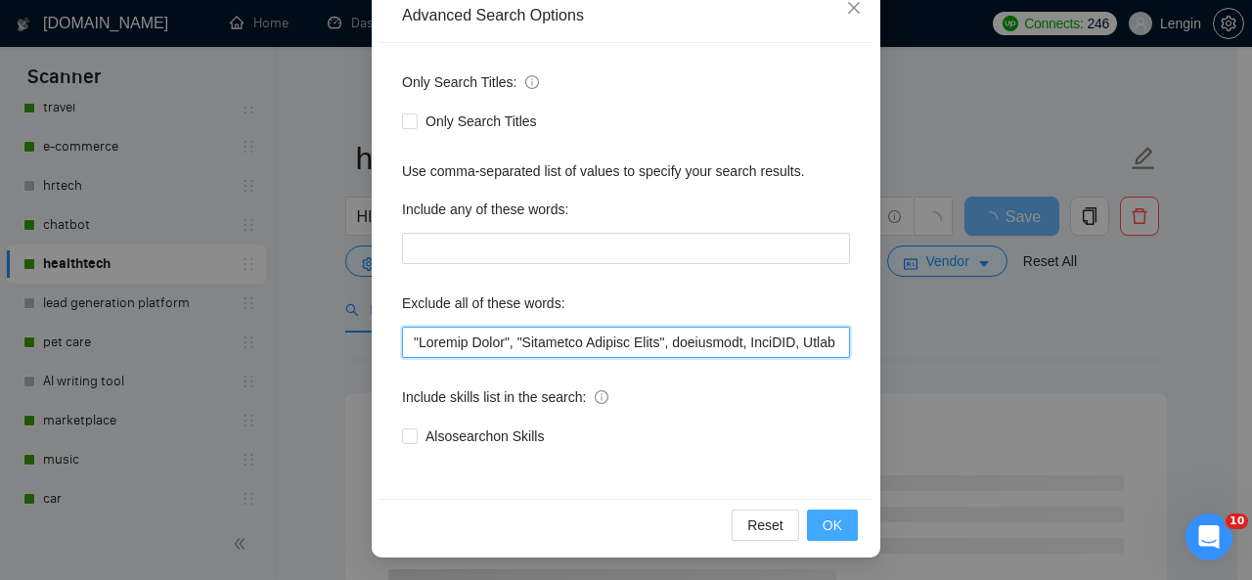
type input ""Loremip Dolor", "Sitametco Adipisc Elits", doeiusmodt, InciDID, Utlab Etdolo, …"
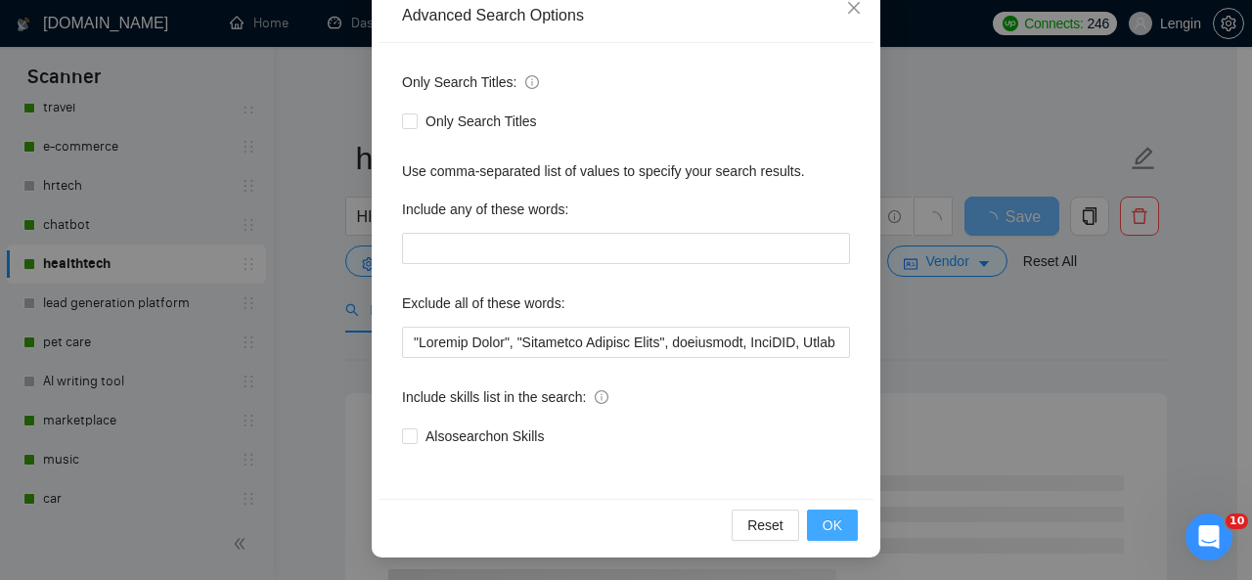
click at [815, 535] on button "OK" at bounding box center [832, 525] width 51 height 31
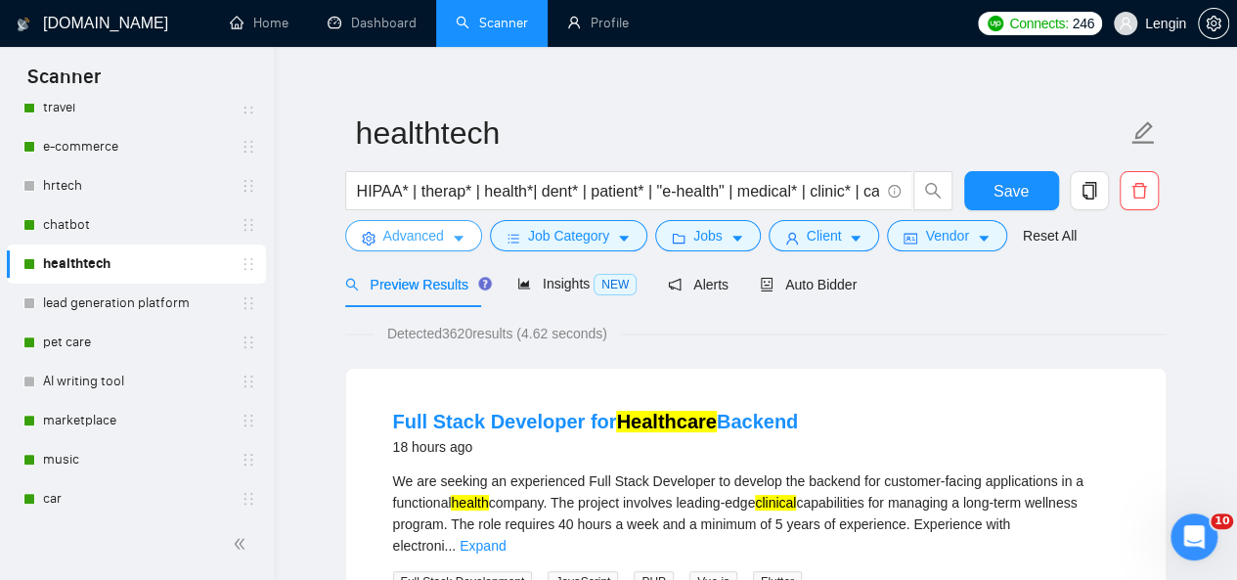
scroll to position [0, 0]
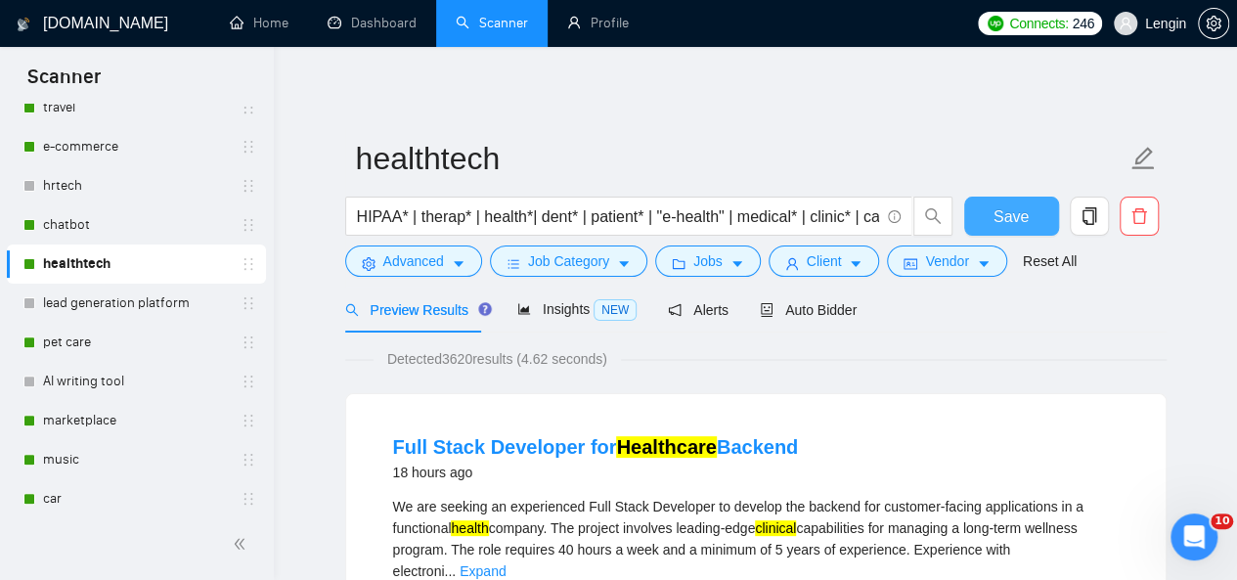
click at [1011, 220] on span "Save" at bounding box center [1011, 216] width 35 height 24
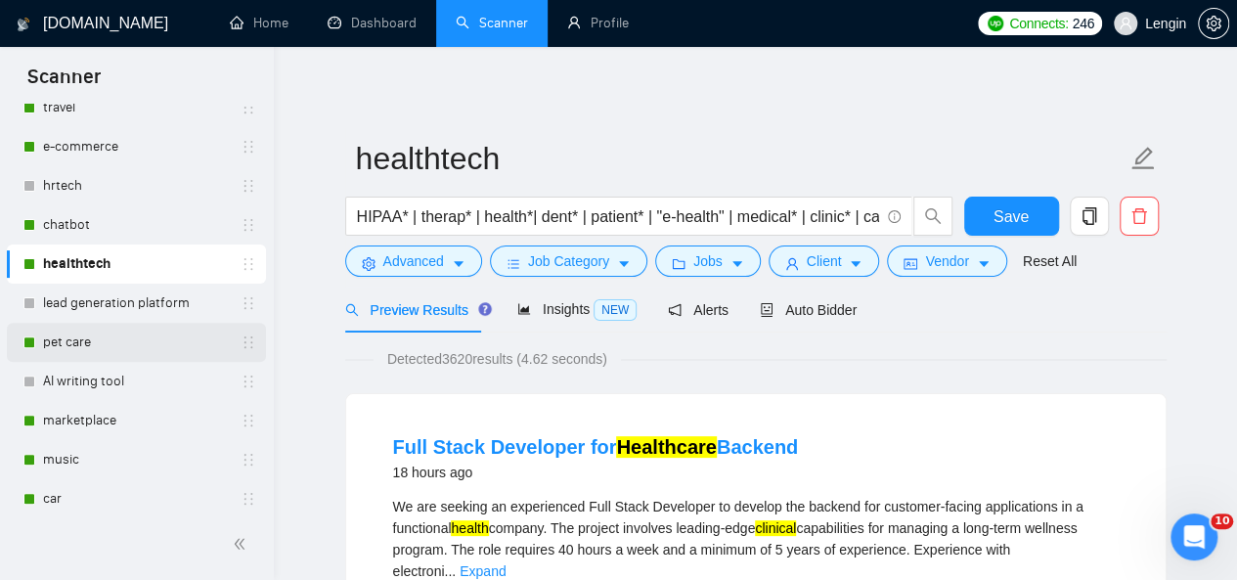
click at [84, 338] on link "pet care" at bounding box center [136, 342] width 186 height 39
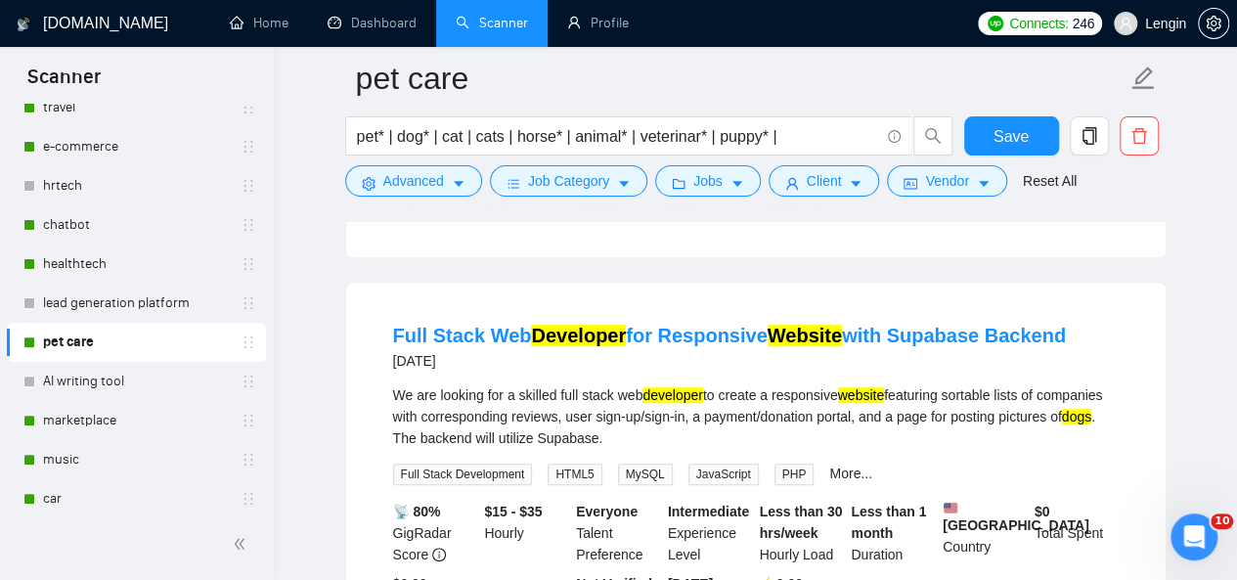
scroll to position [526, 0]
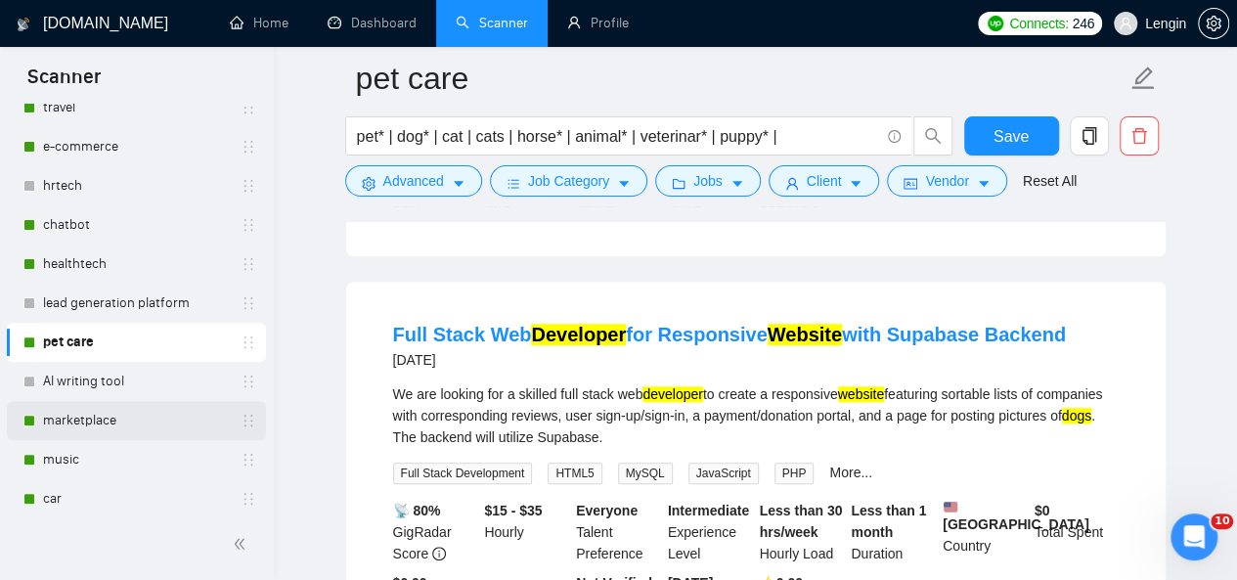
click at [96, 426] on link "marketplace" at bounding box center [136, 420] width 186 height 39
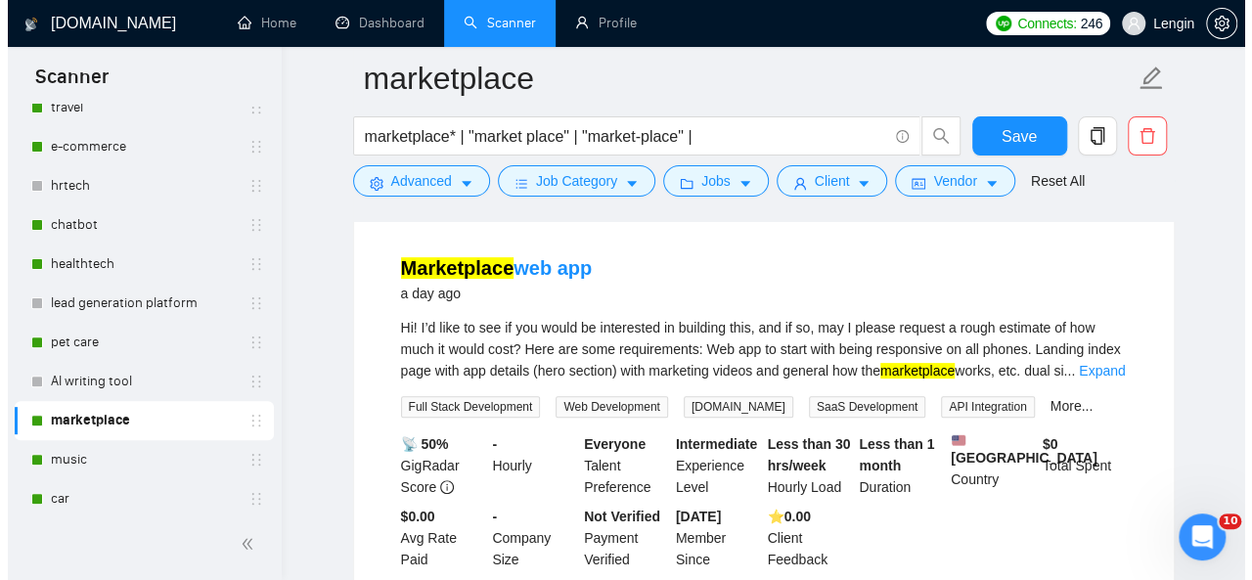
scroll to position [158, 0]
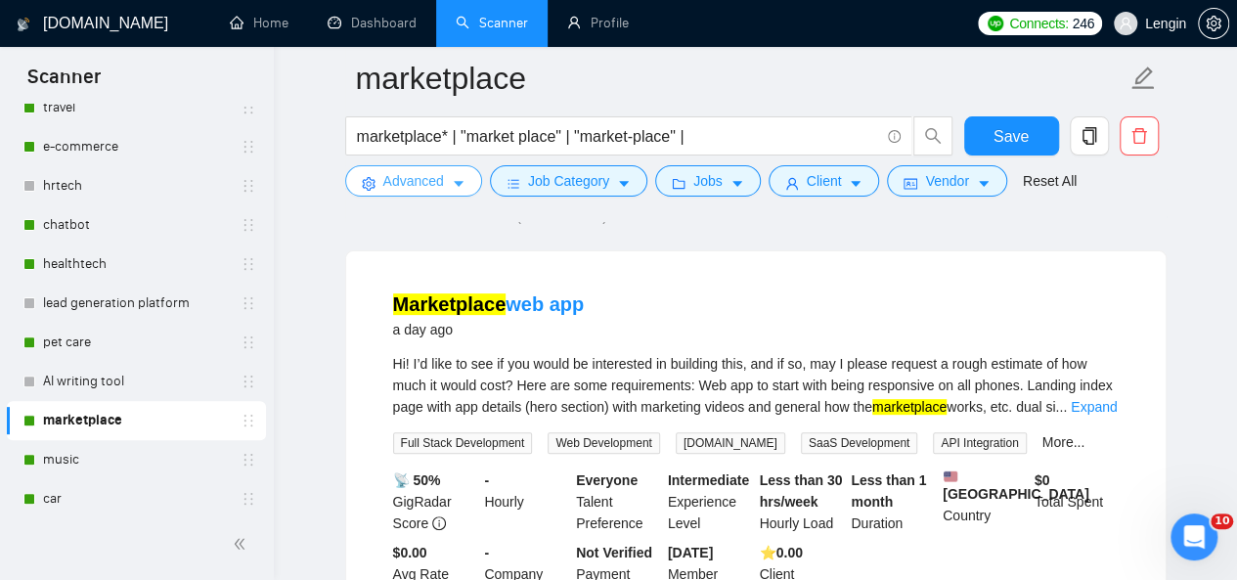
click at [421, 177] on span "Advanced" at bounding box center [413, 181] width 61 height 22
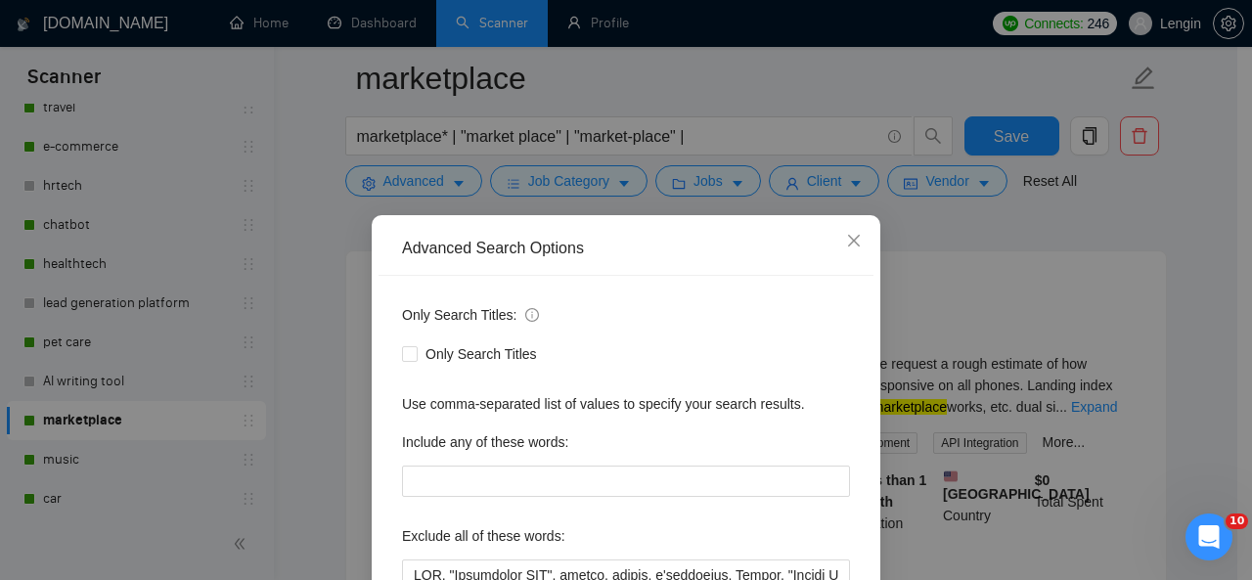
scroll to position [177, 0]
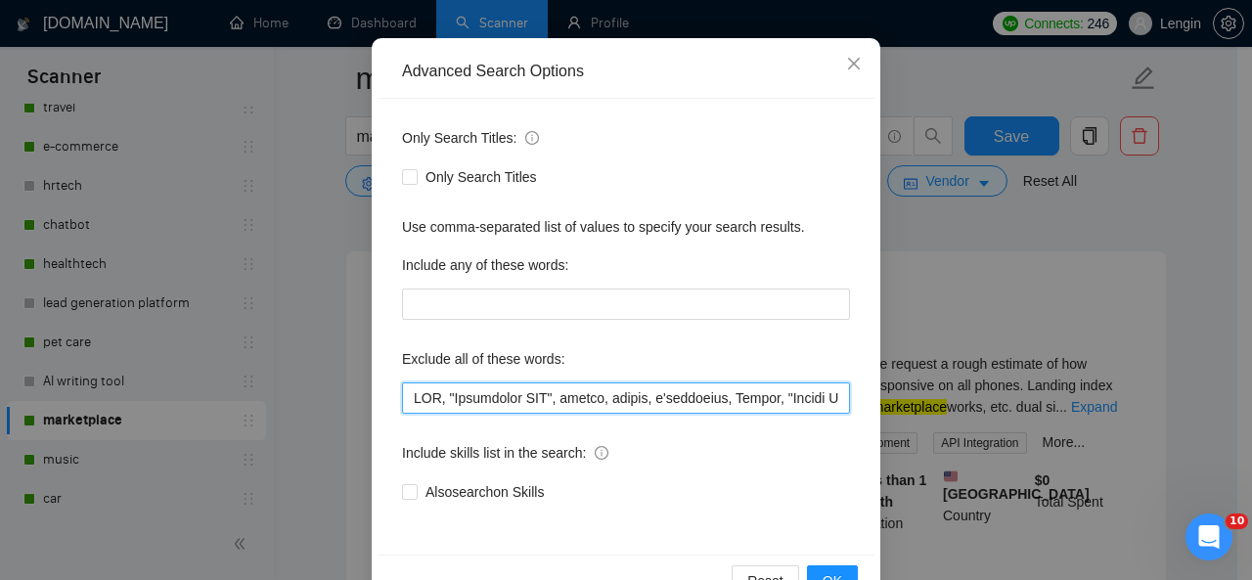
click at [403, 404] on input "text" at bounding box center [626, 397] width 448 height 31
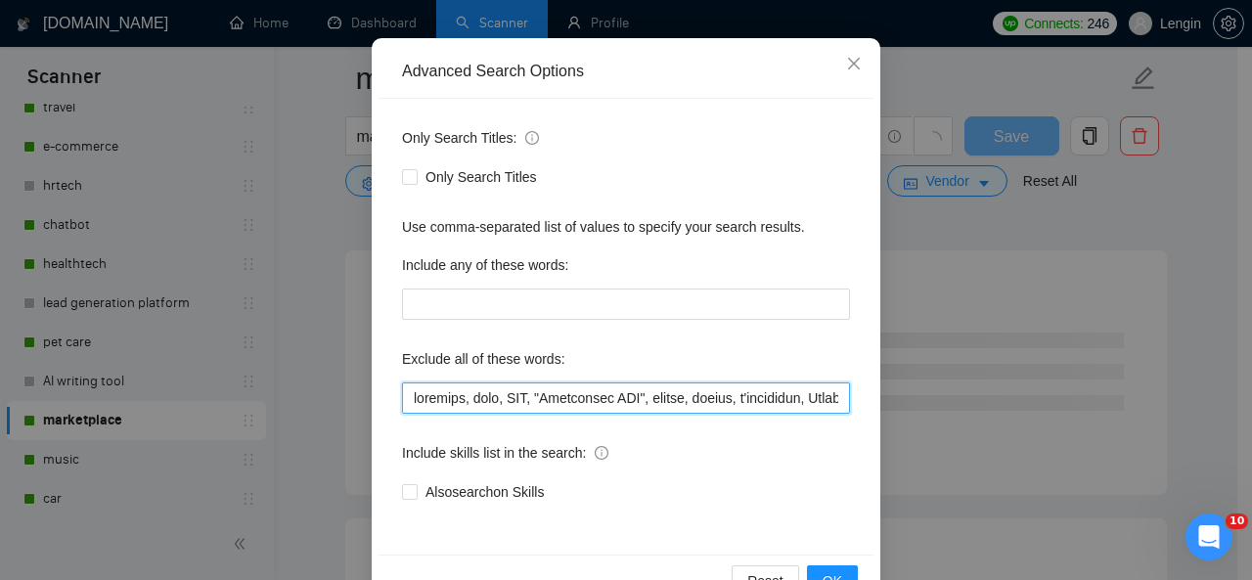
scroll to position [233, 0]
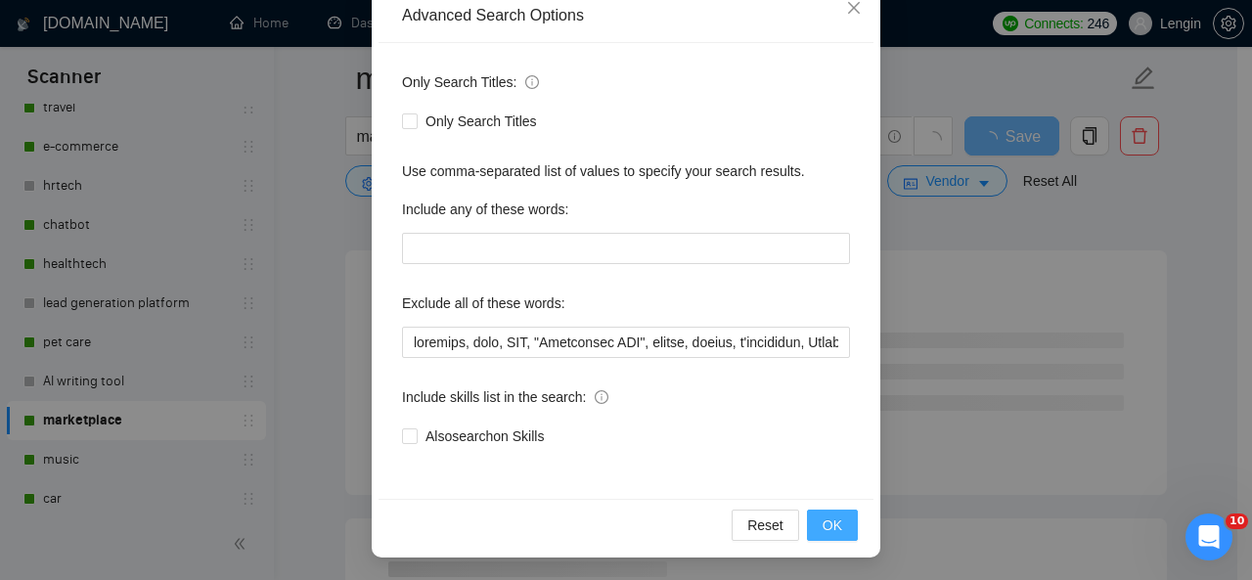
click at [826, 525] on span "OK" at bounding box center [833, 526] width 20 height 22
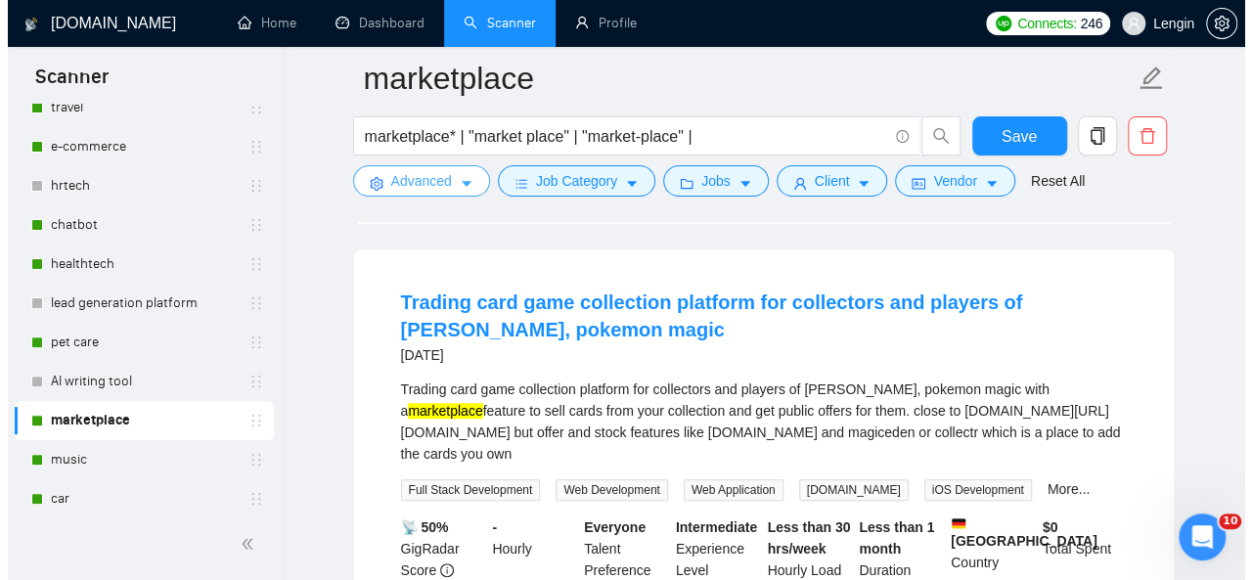
scroll to position [588, 0]
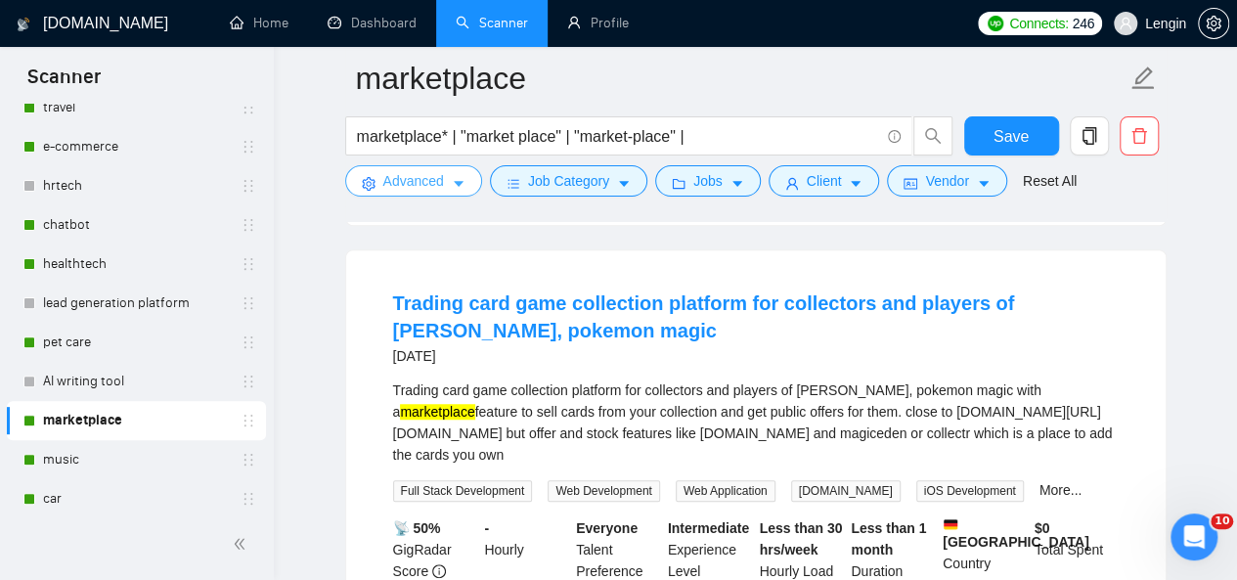
click at [446, 183] on button "Advanced" at bounding box center [413, 180] width 137 height 31
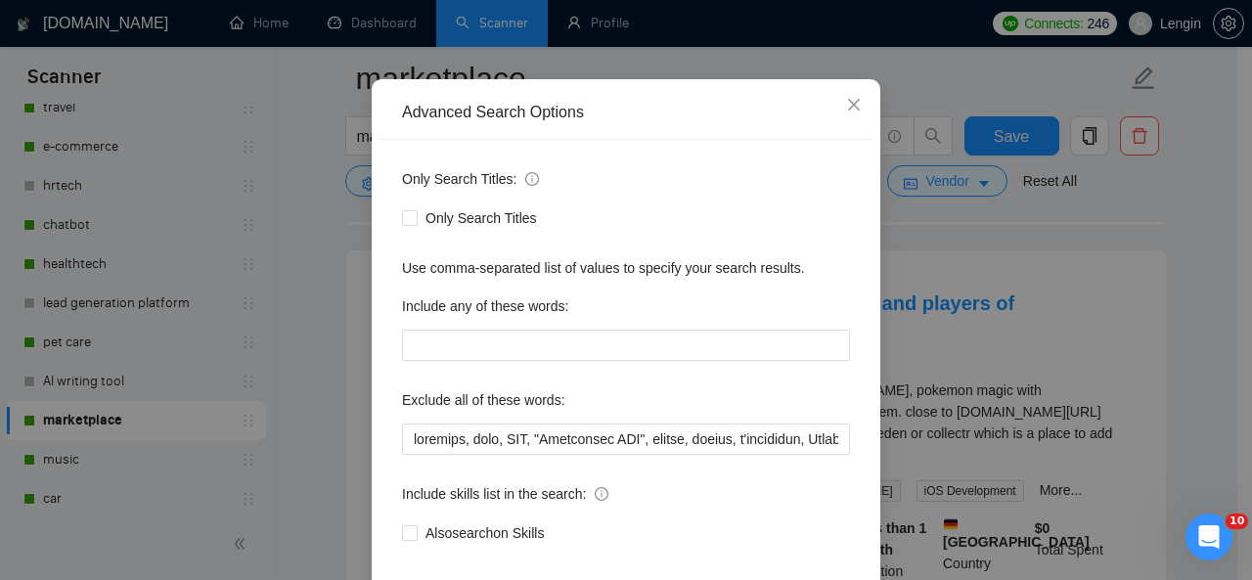
scroll to position [142, 0]
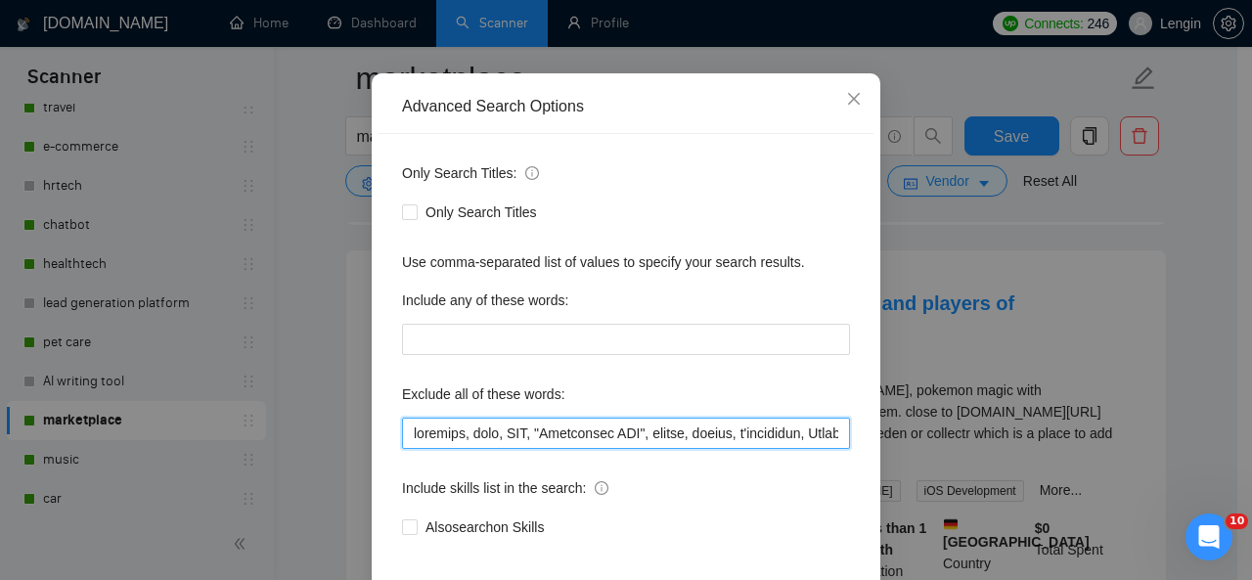
click at [406, 433] on input "text" at bounding box center [626, 433] width 448 height 31
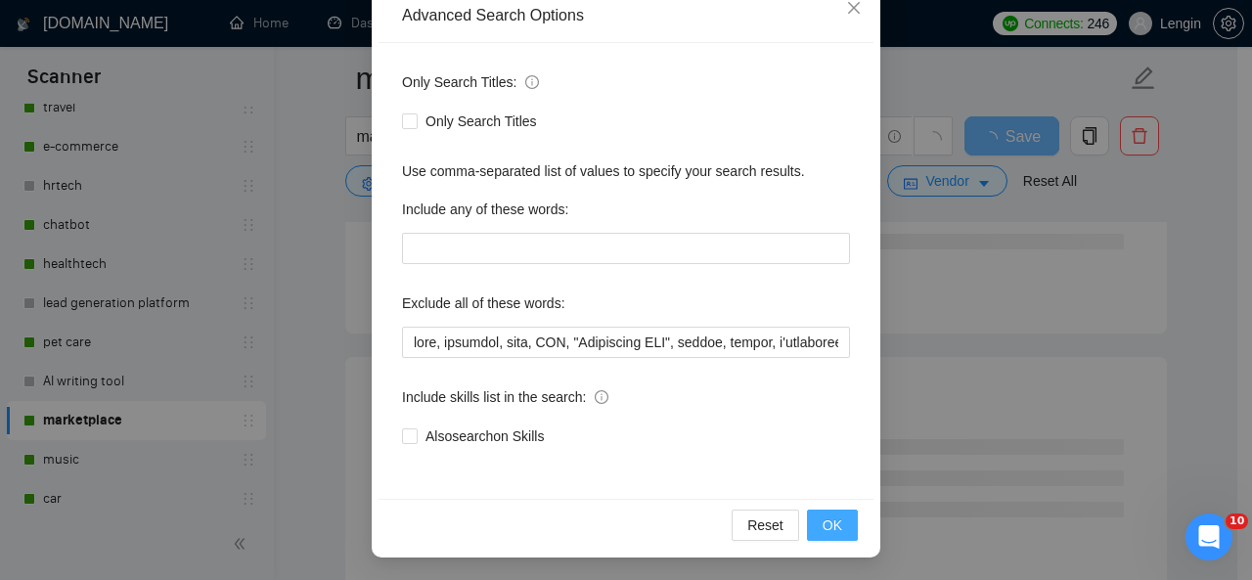
click at [830, 528] on span "OK" at bounding box center [833, 526] width 20 height 22
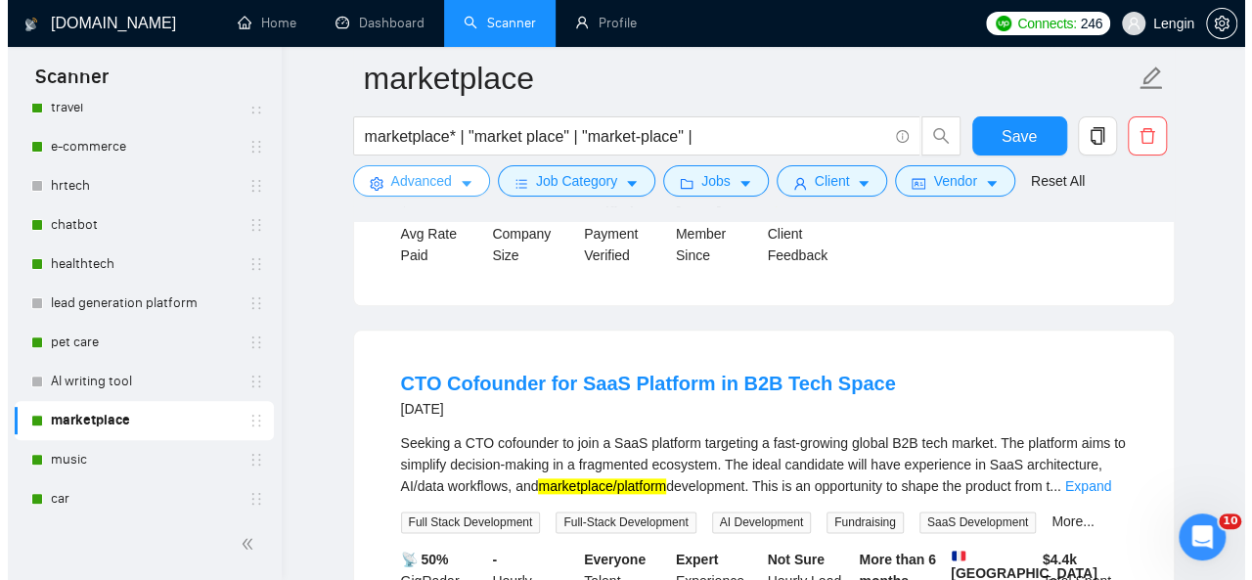
scroll to position [1022, 0]
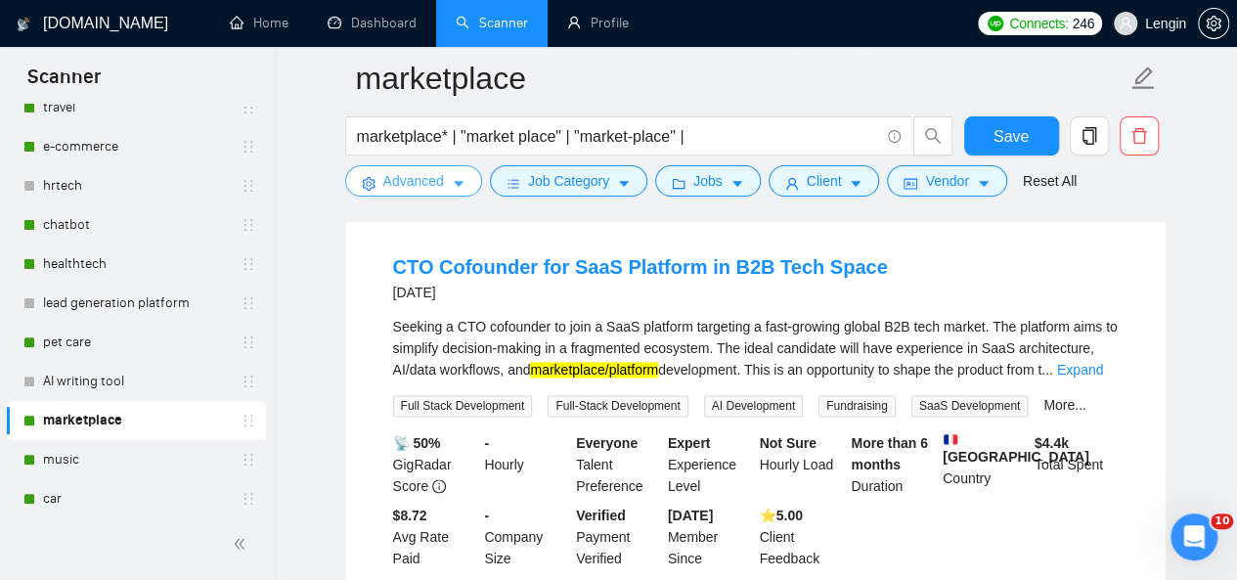
click at [442, 187] on button "Advanced" at bounding box center [413, 180] width 137 height 31
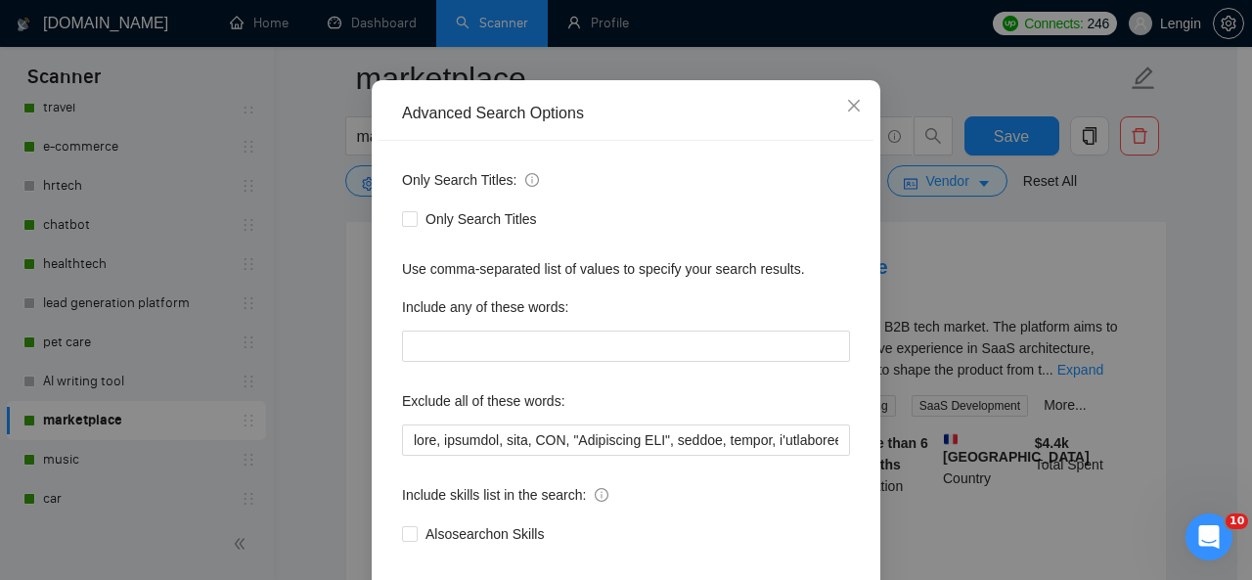
scroll to position [199, 0]
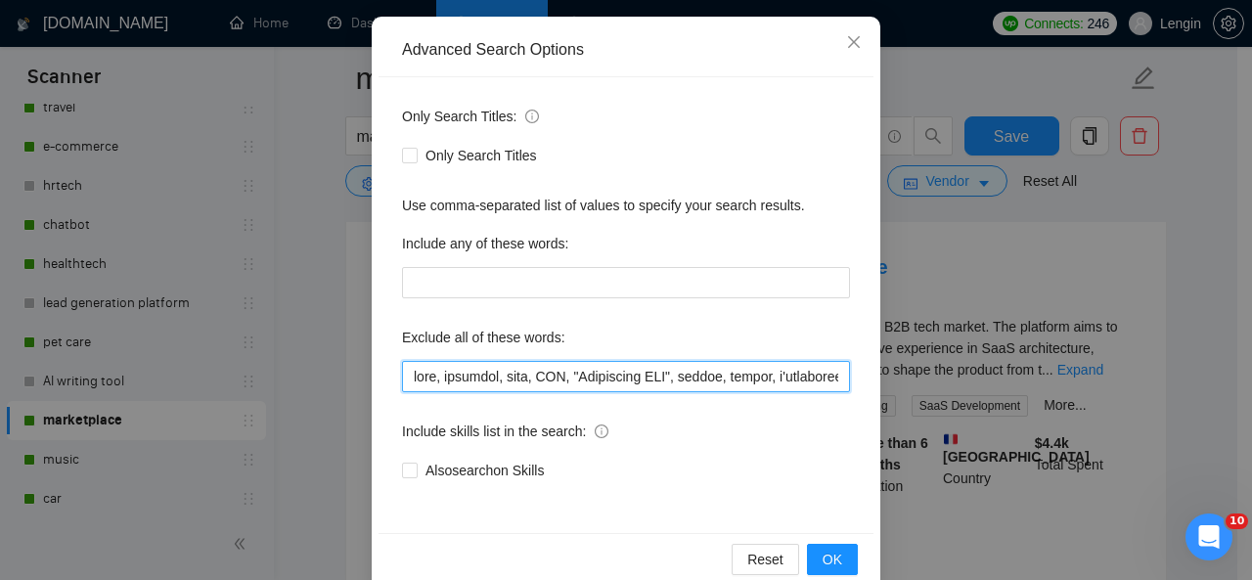
click at [406, 375] on input "text" at bounding box center [626, 376] width 448 height 31
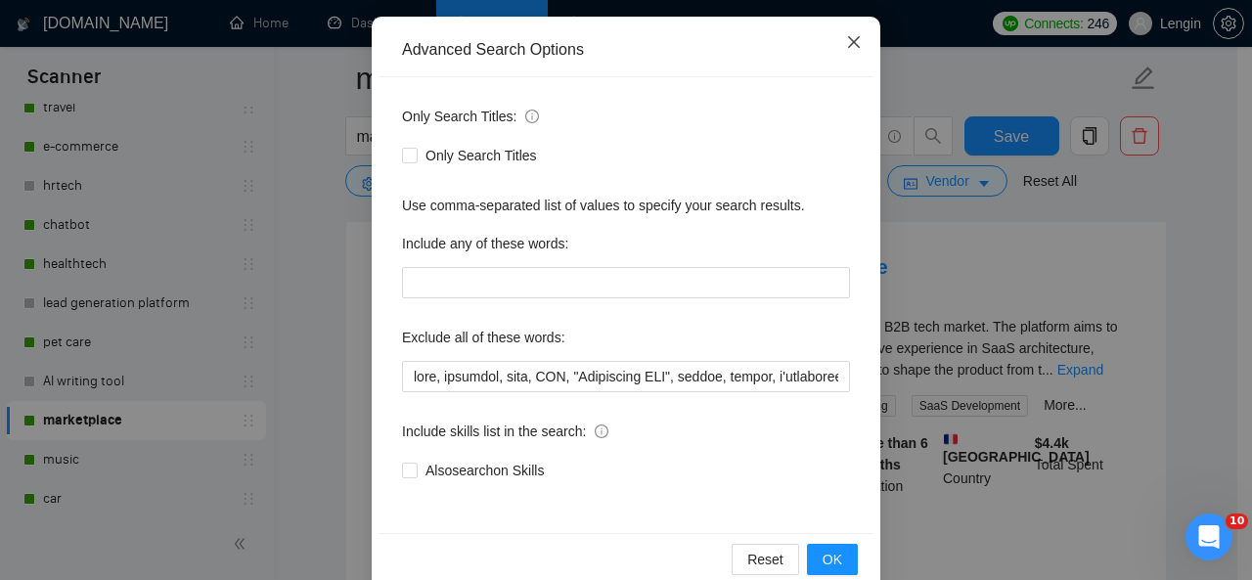
click at [847, 46] on icon "close" at bounding box center [854, 42] width 16 height 16
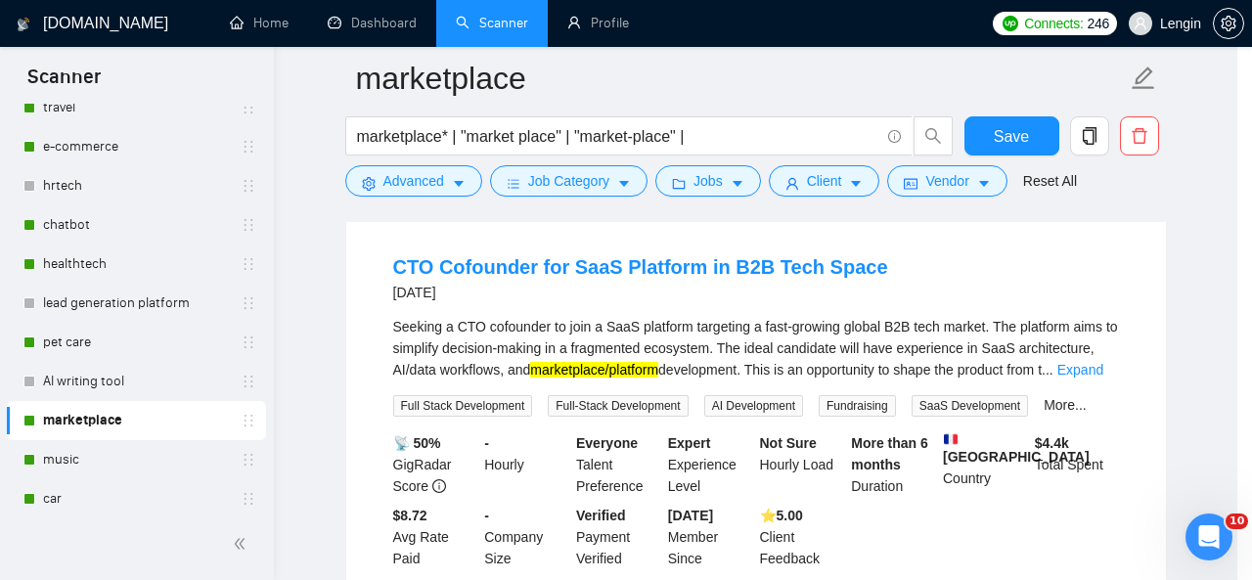
scroll to position [135, 0]
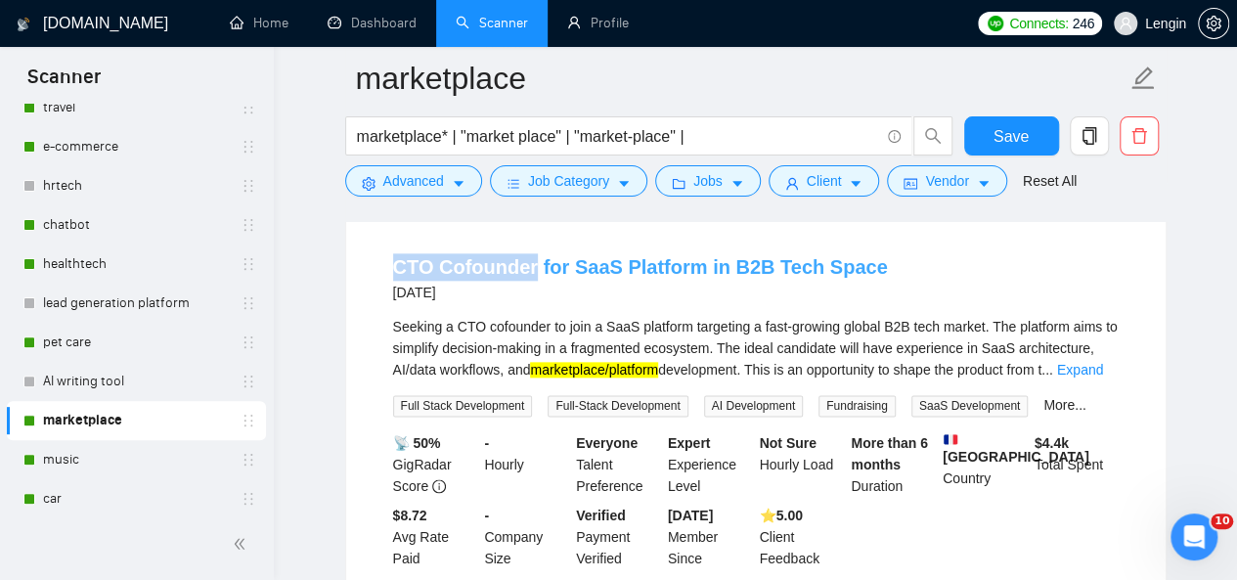
drag, startPoint x: 361, startPoint y: 288, endPoint x: 526, endPoint y: 287, distance: 165.3
click at [526, 287] on div "CTO Cofounder for SaaS Platform in B2B Tech Space [DATE] Seeking a CTO cofounde…" at bounding box center [756, 411] width 820 height 394
copy link "CTO Cofounder"
click at [438, 173] on span "Advanced" at bounding box center [413, 181] width 61 height 22
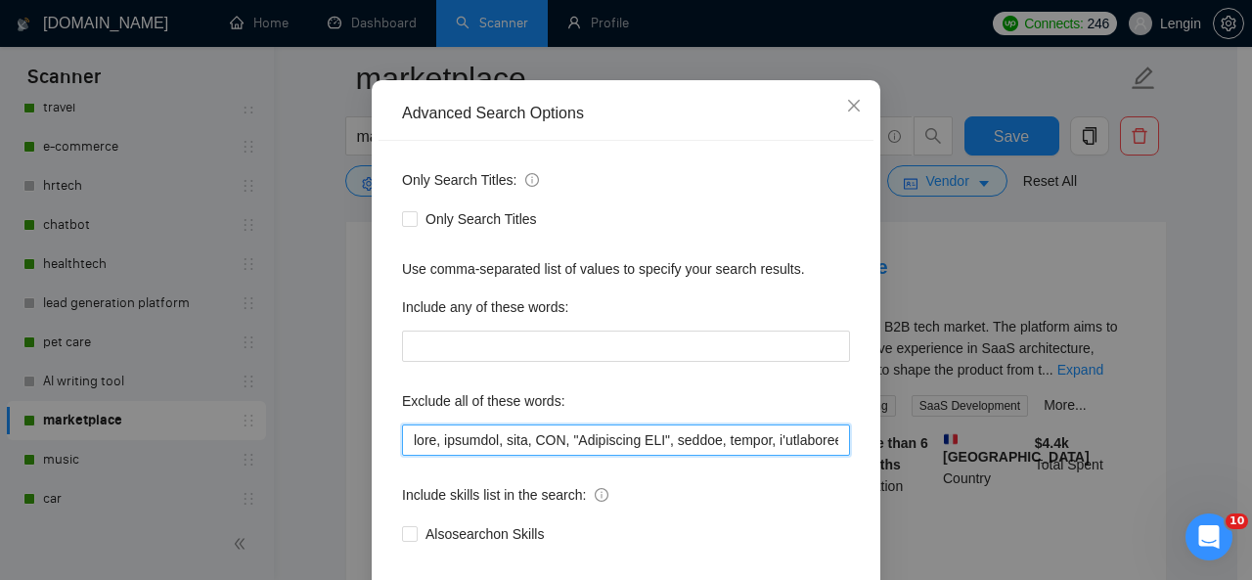
click at [408, 445] on input "text" at bounding box center [626, 440] width 448 height 31
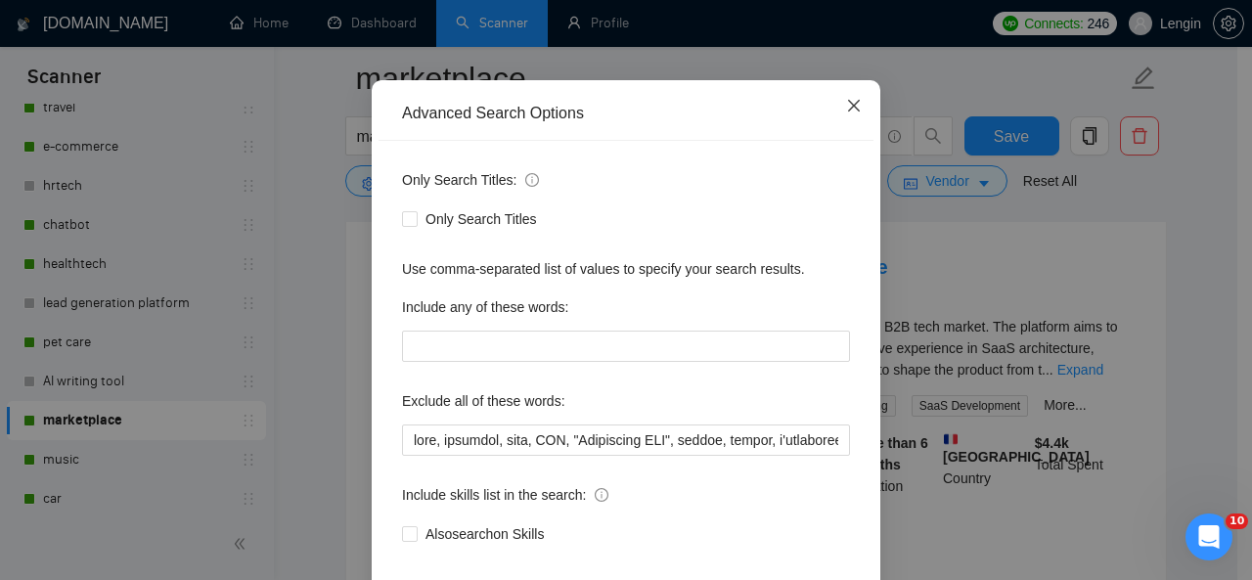
click at [846, 113] on icon "close" at bounding box center [854, 106] width 16 height 16
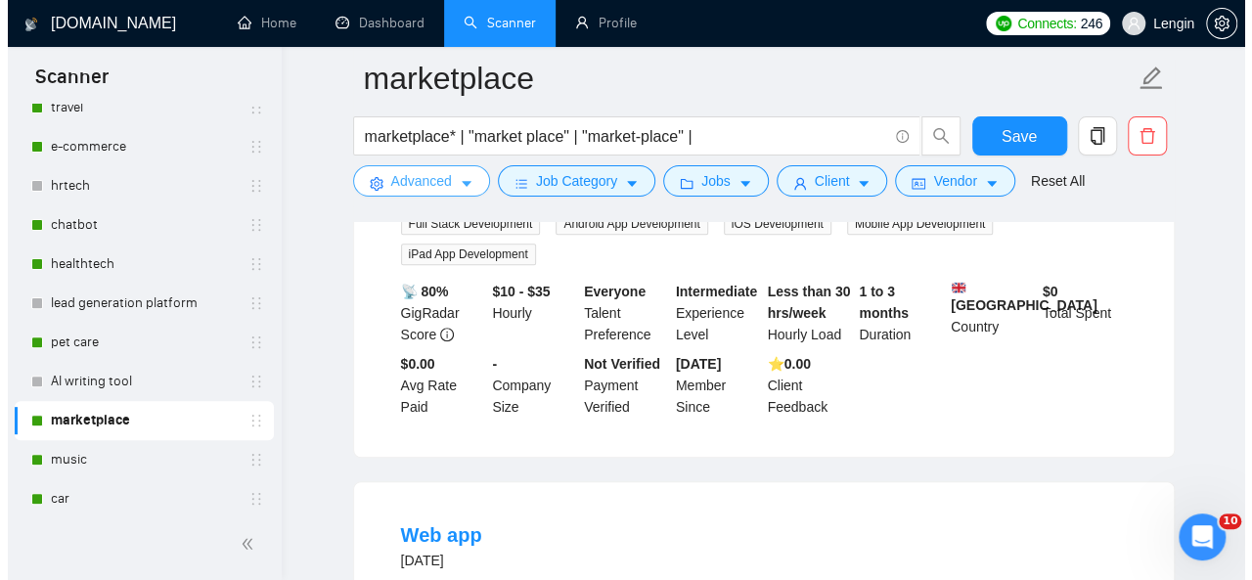
scroll to position [0, 0]
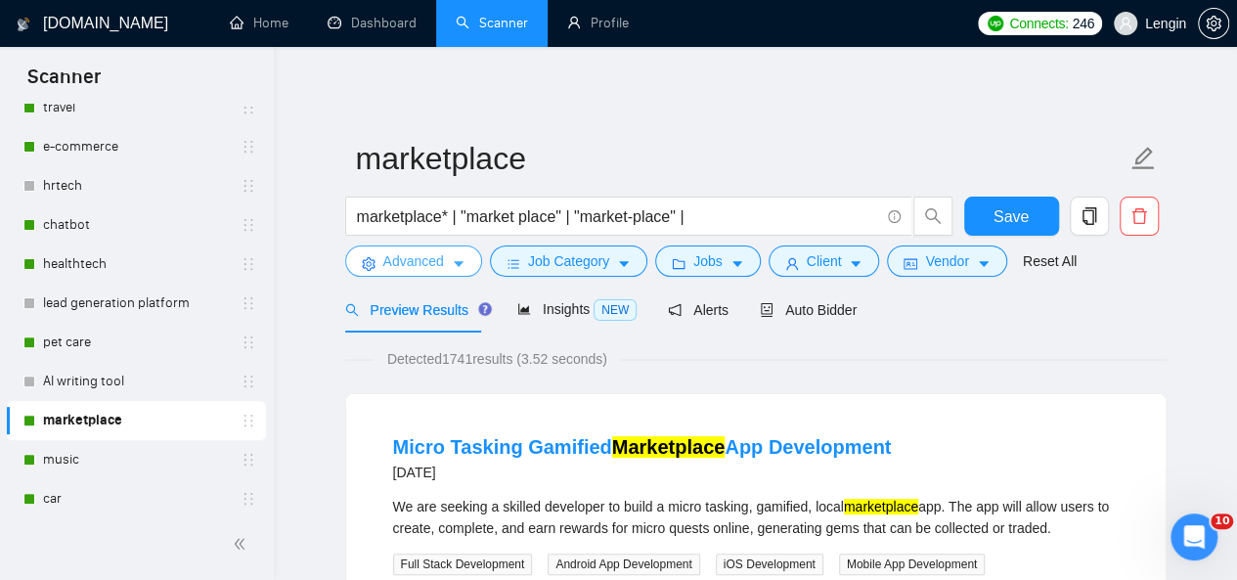
click at [423, 262] on span "Advanced" at bounding box center [413, 261] width 61 height 22
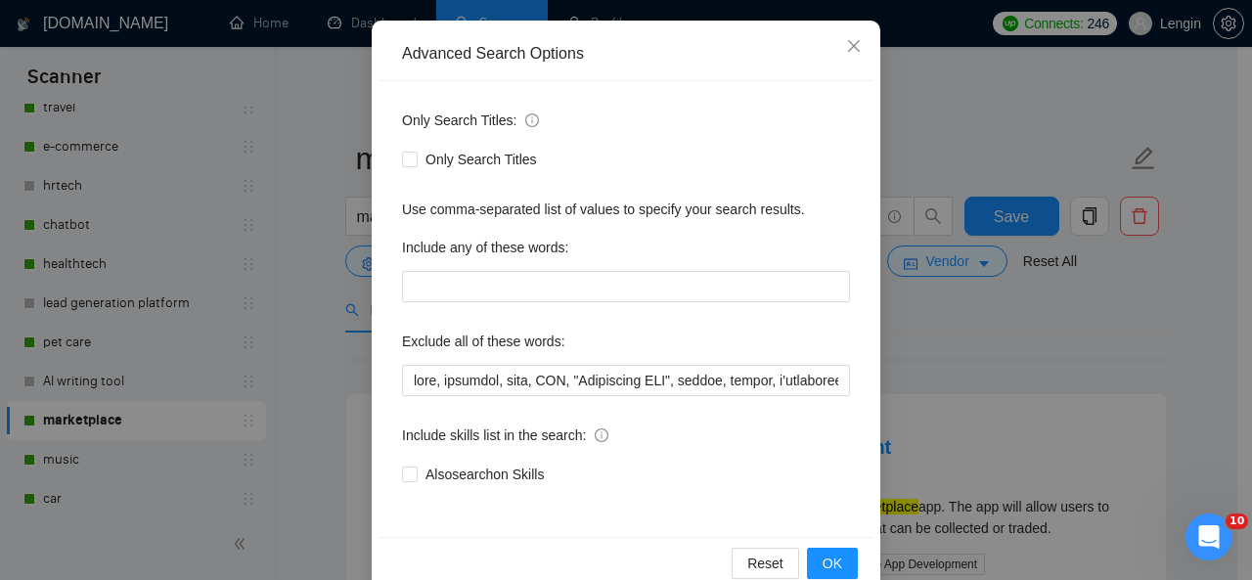
scroll to position [196, 0]
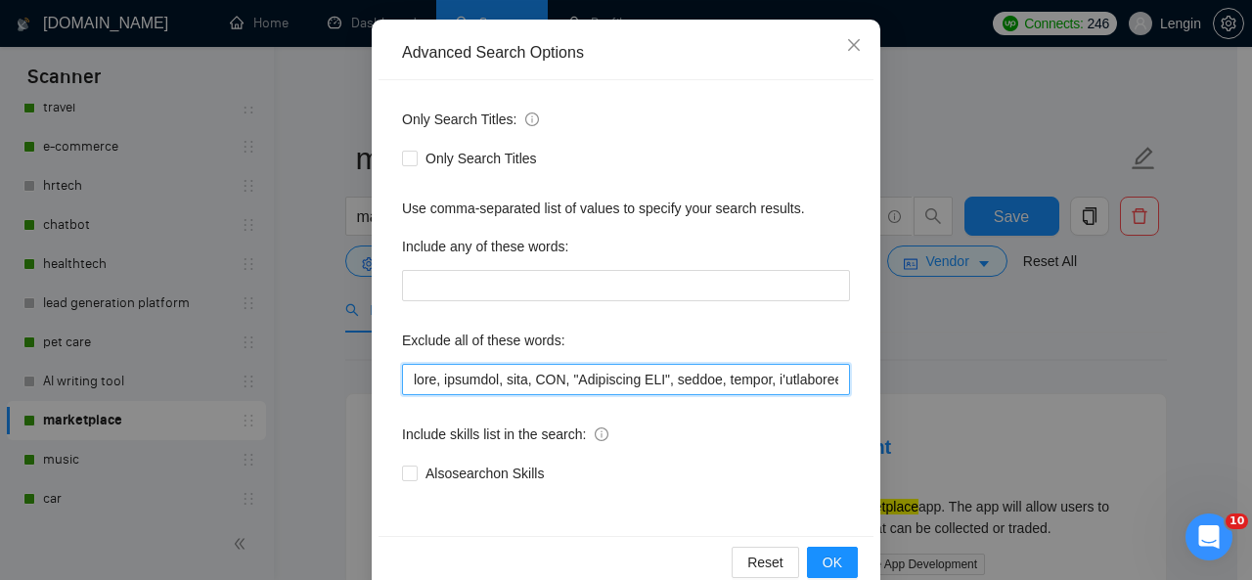
click at [409, 384] on input "text" at bounding box center [626, 379] width 448 height 31
paste input "CTO Cofounder"
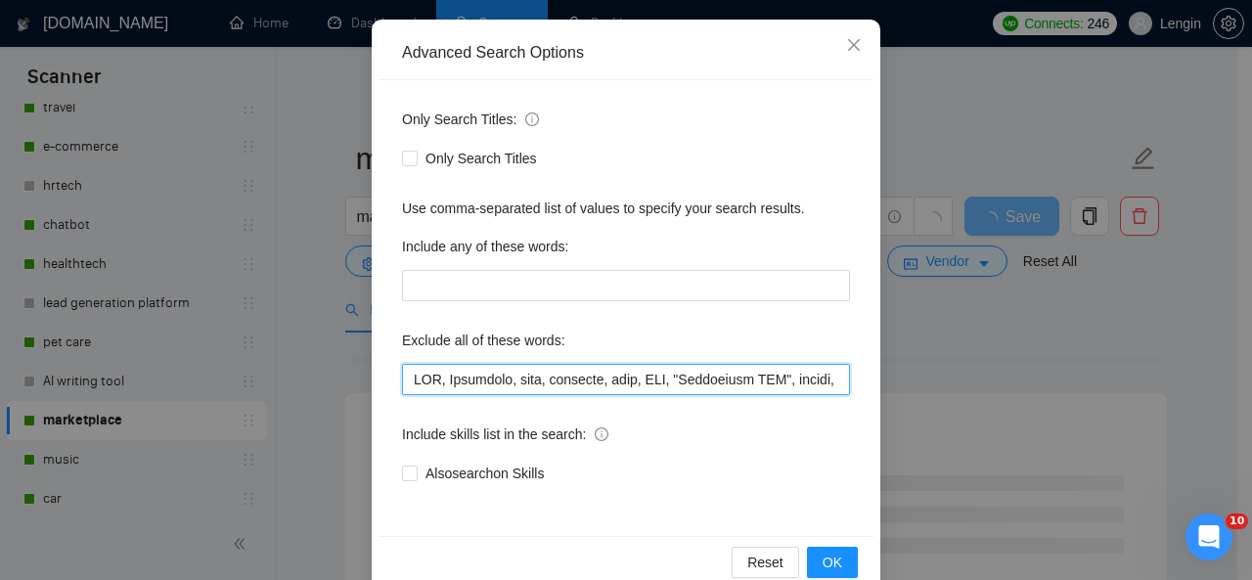
scroll to position [233, 0]
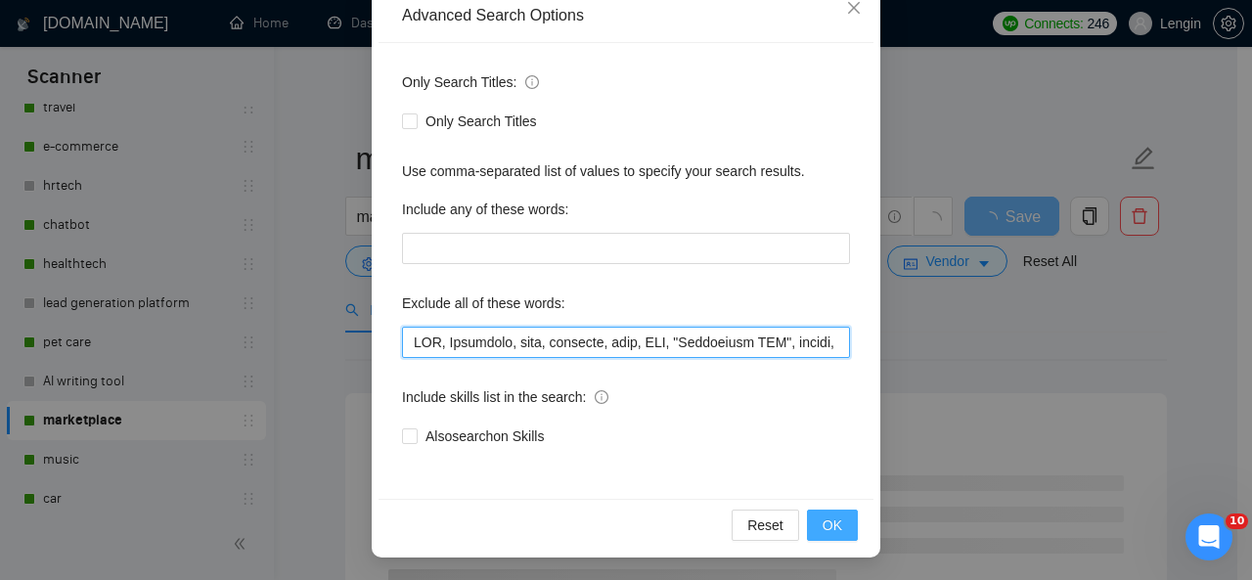
type input "LOR, Ipsumdolo, sita, consecte, adip, ELI, "Seddoeiusm TEM", incidi, utlabo, e'…"
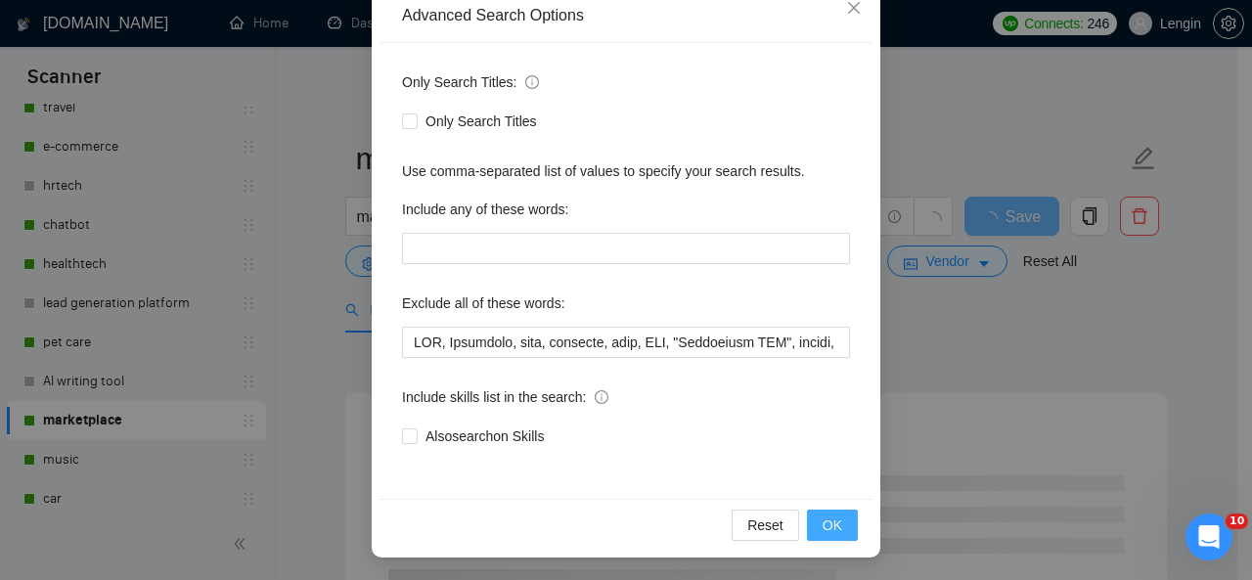
click at [829, 525] on span "OK" at bounding box center [833, 526] width 20 height 22
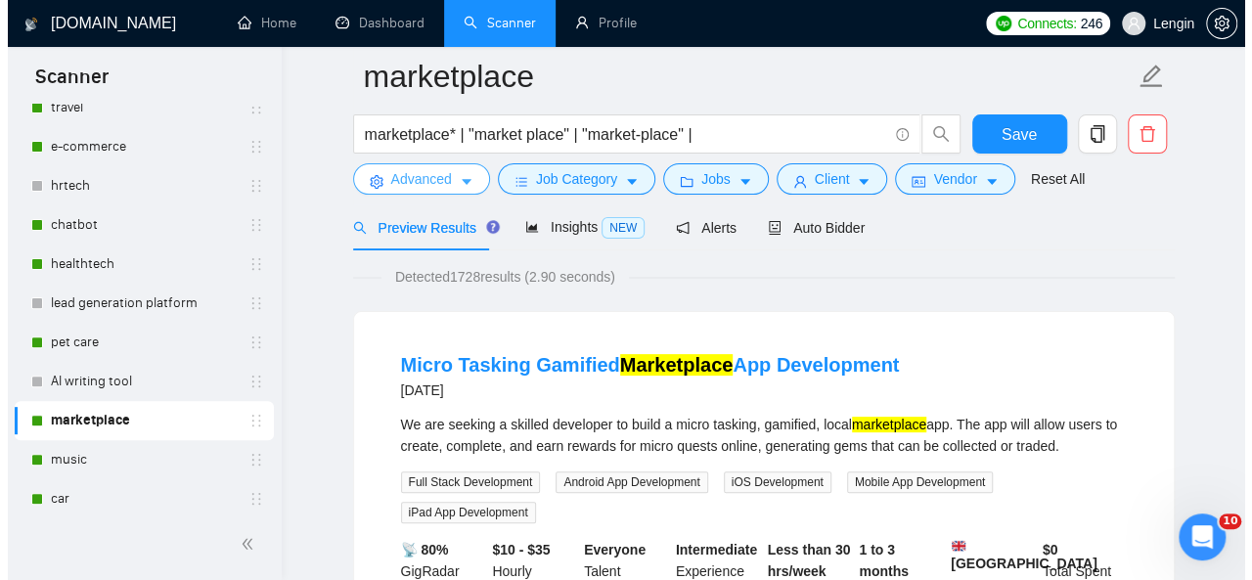
scroll to position [0, 0]
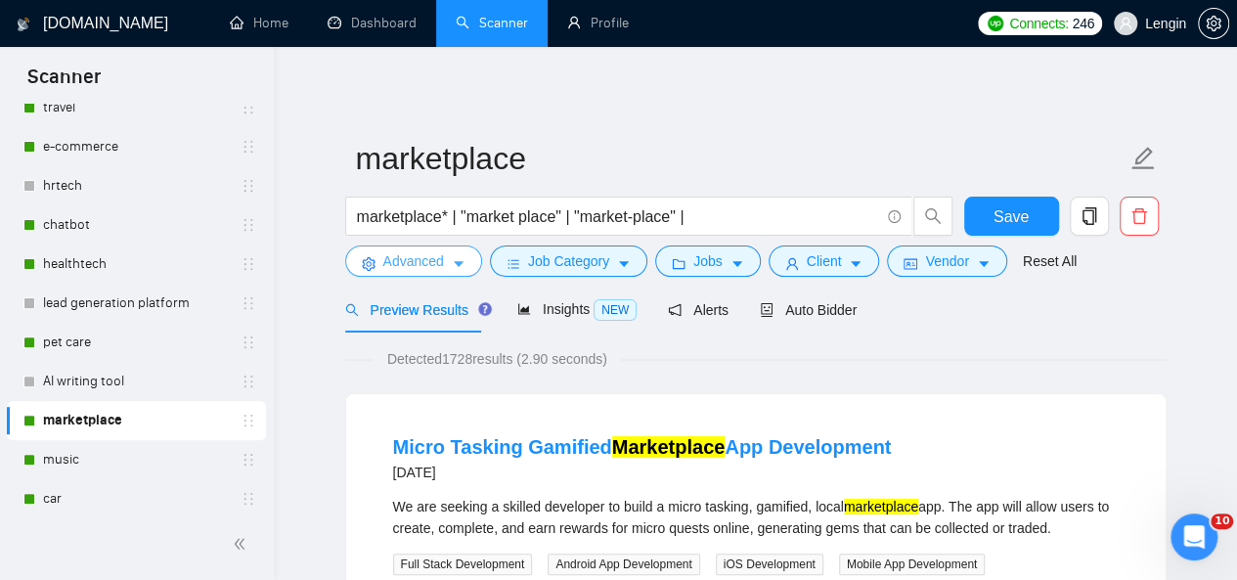
click at [422, 270] on span "Advanced" at bounding box center [413, 261] width 61 height 22
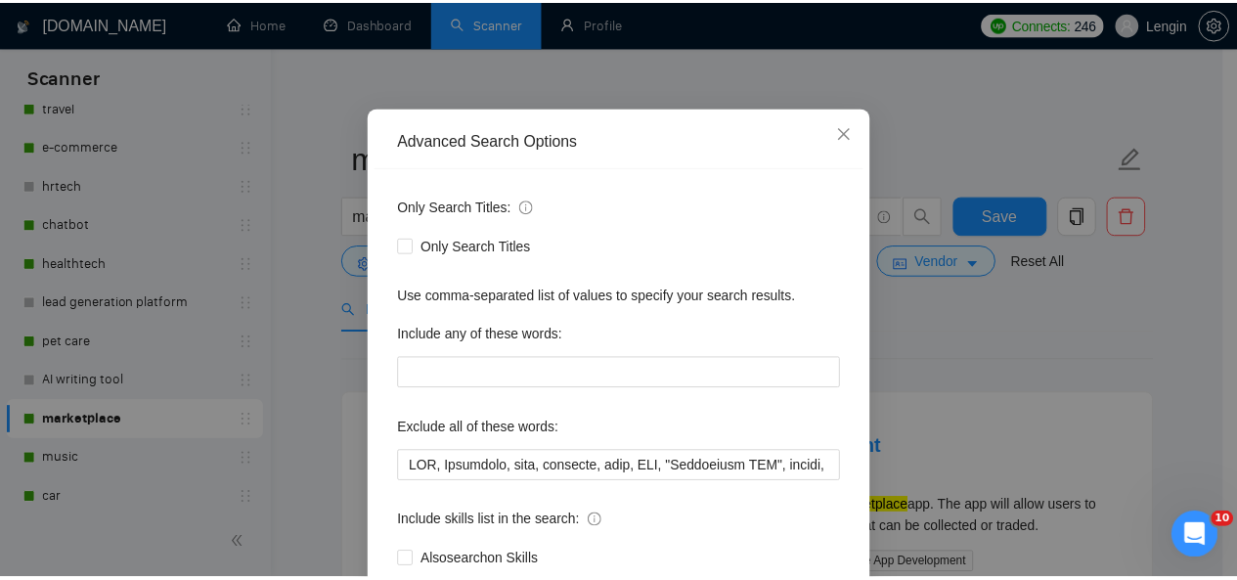
scroll to position [109, 0]
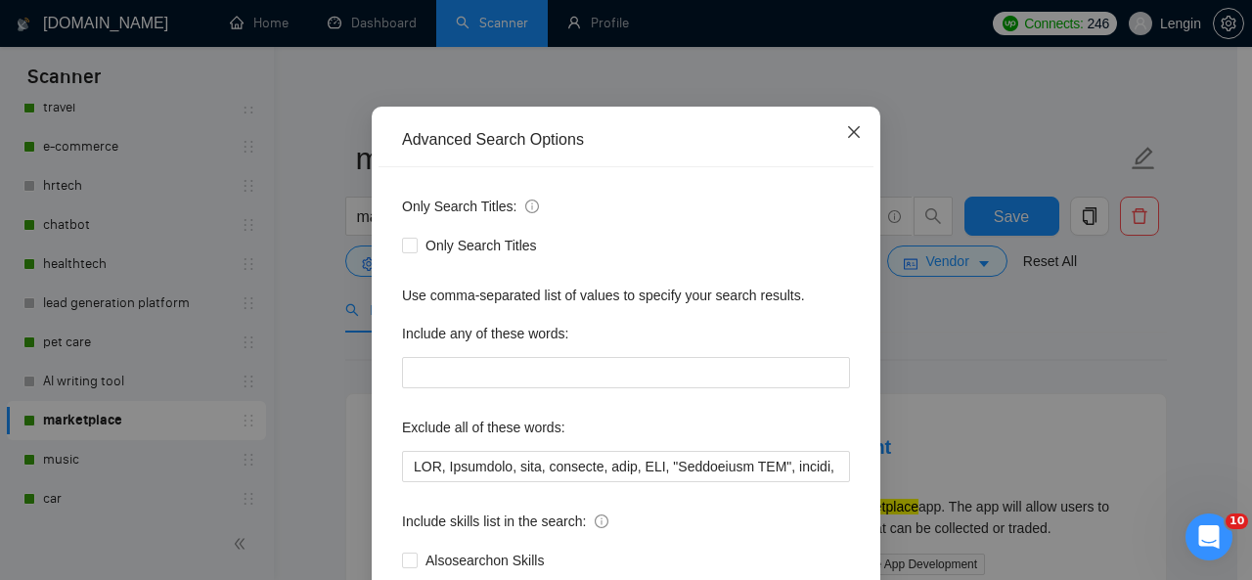
click at [846, 132] on icon "close" at bounding box center [854, 132] width 16 height 16
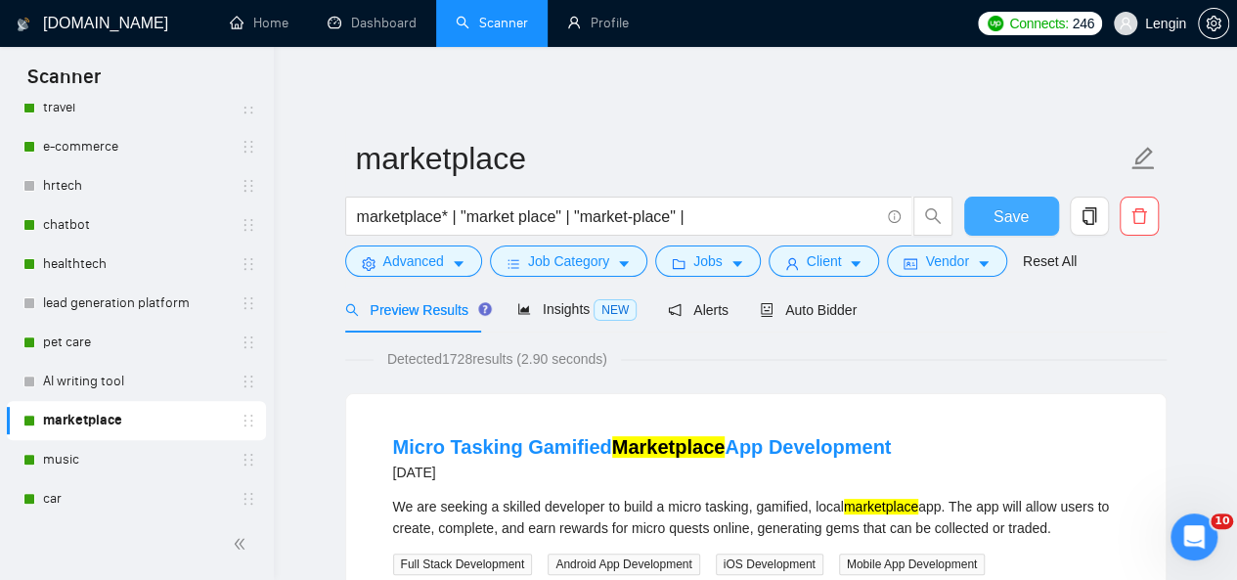
click at [1023, 226] on span "Save" at bounding box center [1011, 216] width 35 height 24
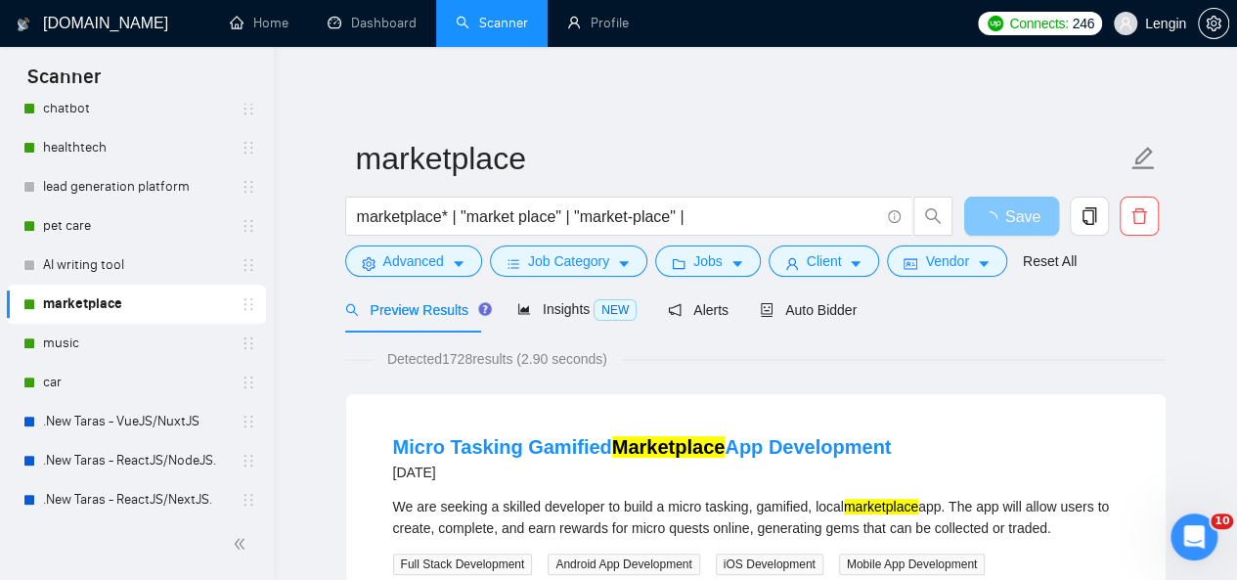
scroll to position [396, 0]
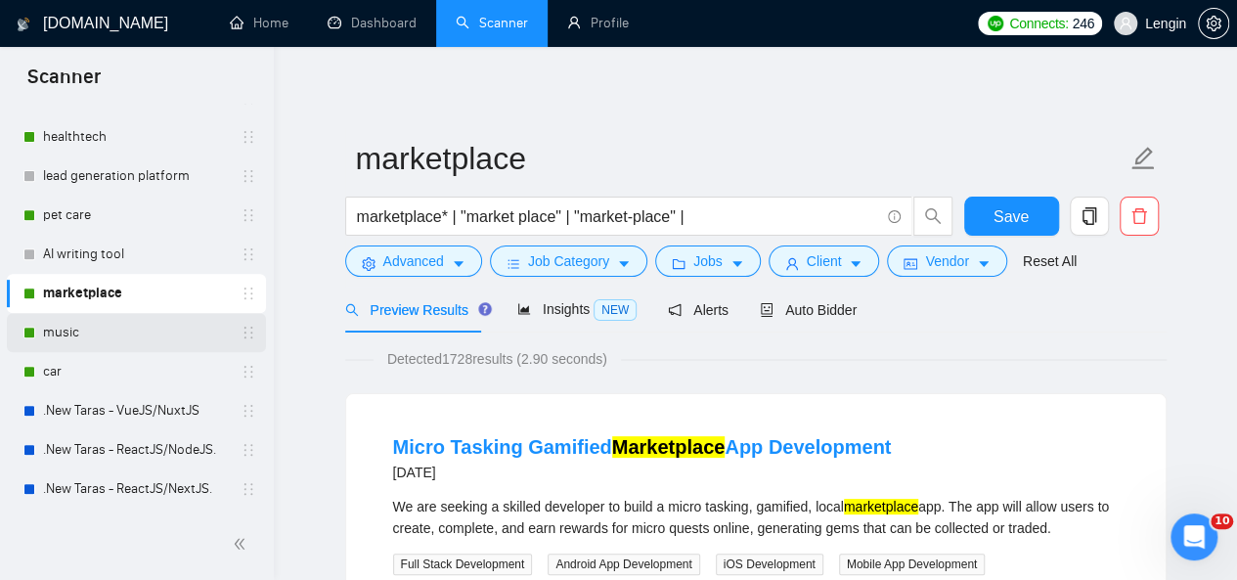
click at [86, 337] on link "music" at bounding box center [136, 332] width 186 height 39
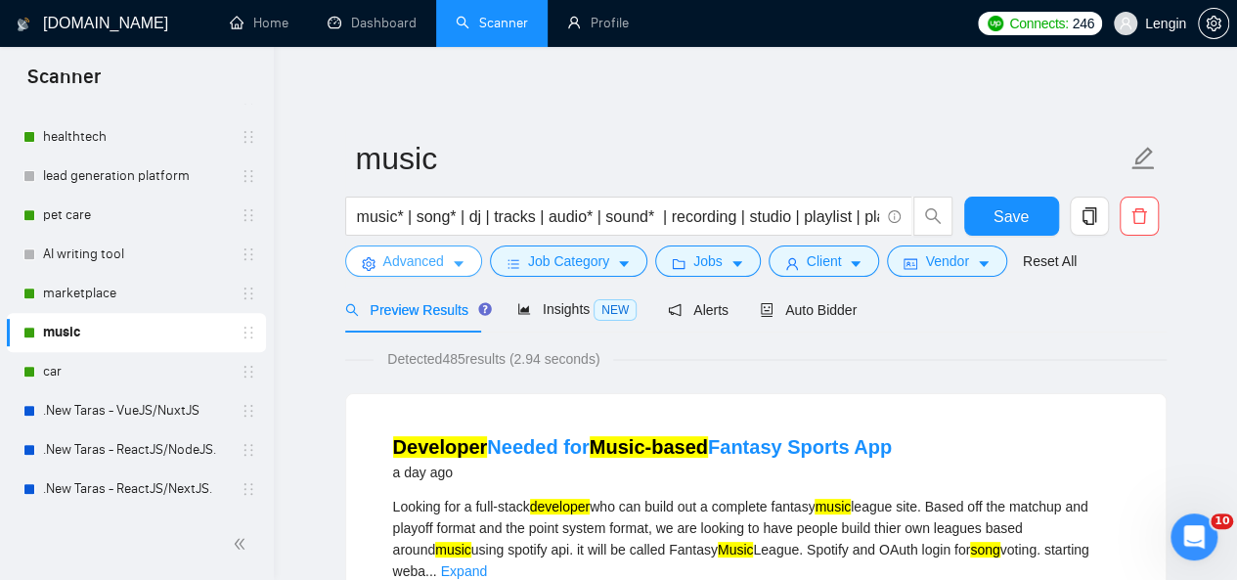
click at [440, 273] on button "Advanced" at bounding box center [413, 261] width 137 height 31
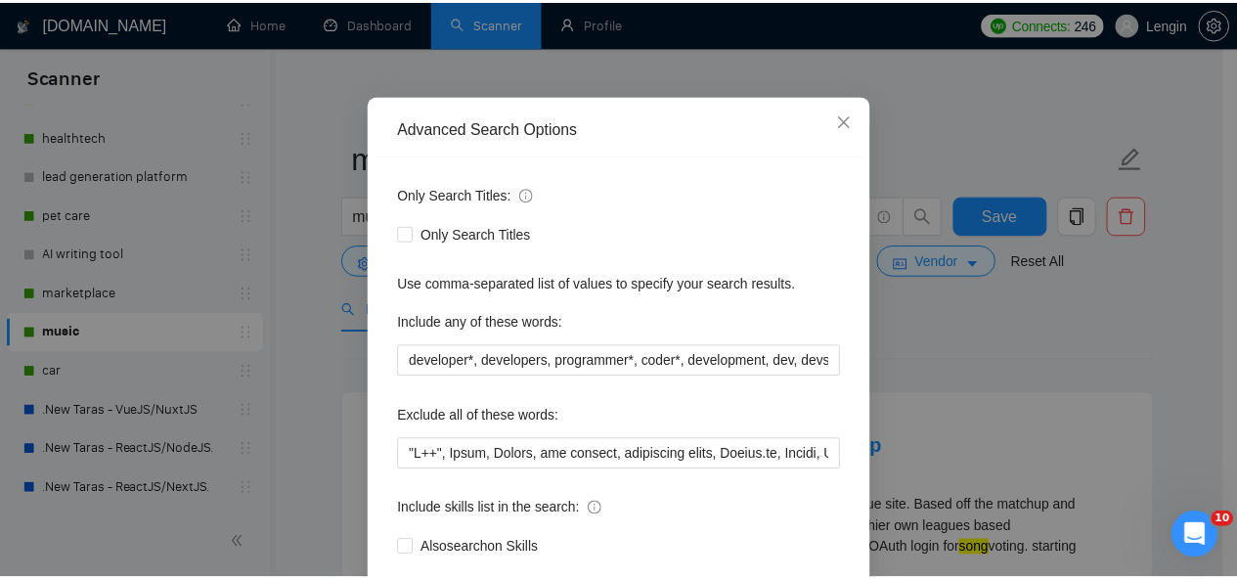
scroll to position [118, 0]
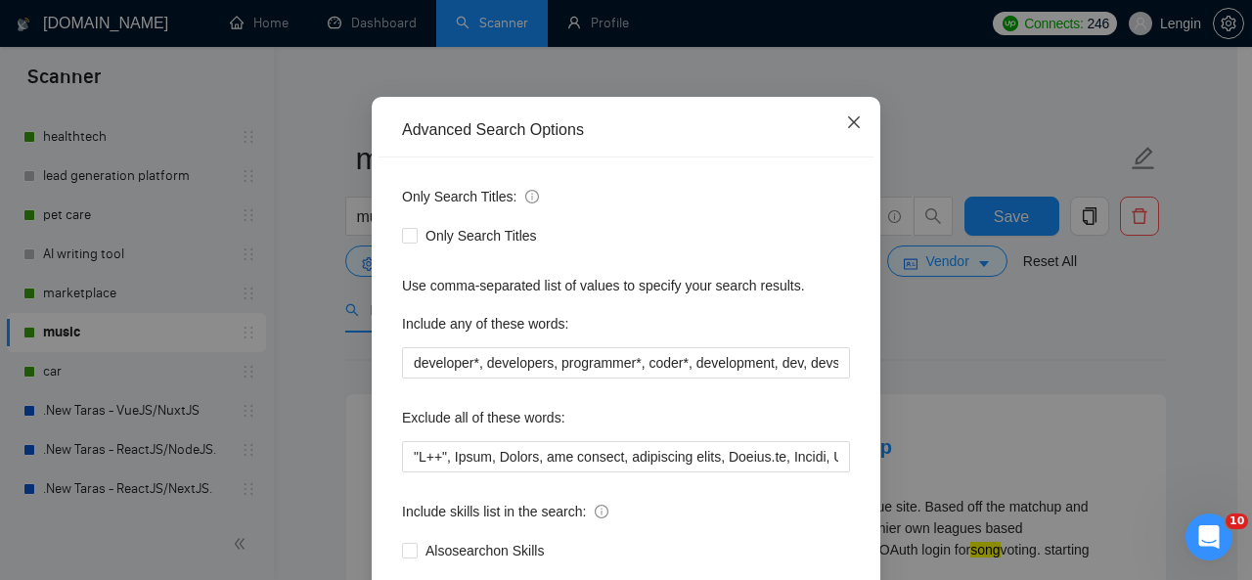
click at [848, 124] on icon "close" at bounding box center [854, 122] width 12 height 12
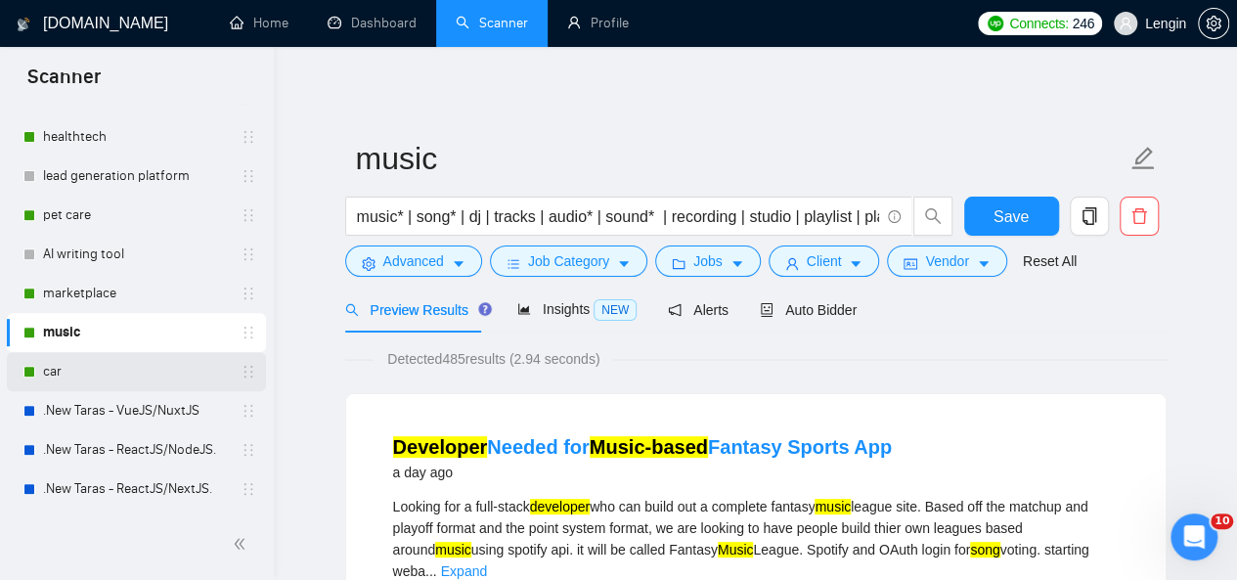
click at [85, 375] on link "car" at bounding box center [136, 371] width 186 height 39
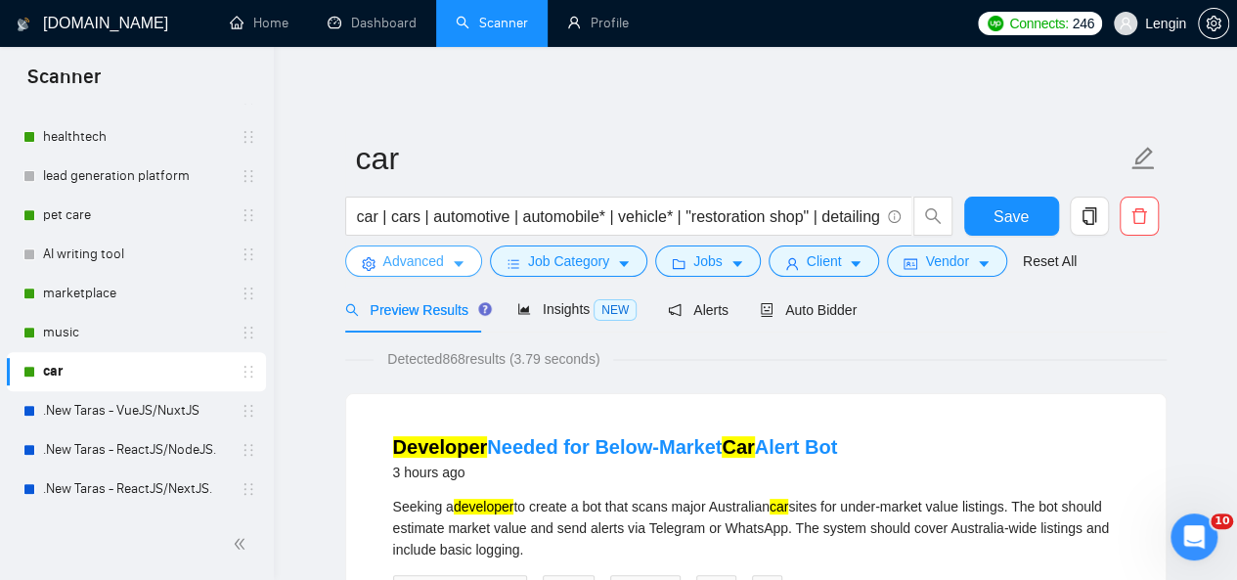
click at [464, 252] on button "Advanced" at bounding box center [413, 261] width 137 height 31
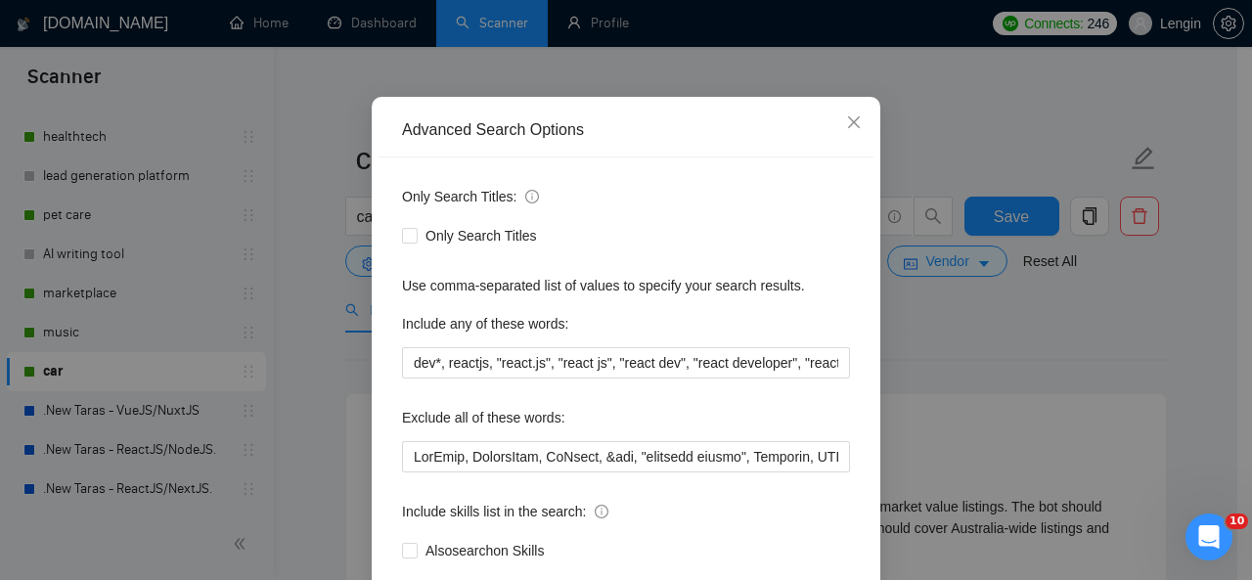
scroll to position [178, 0]
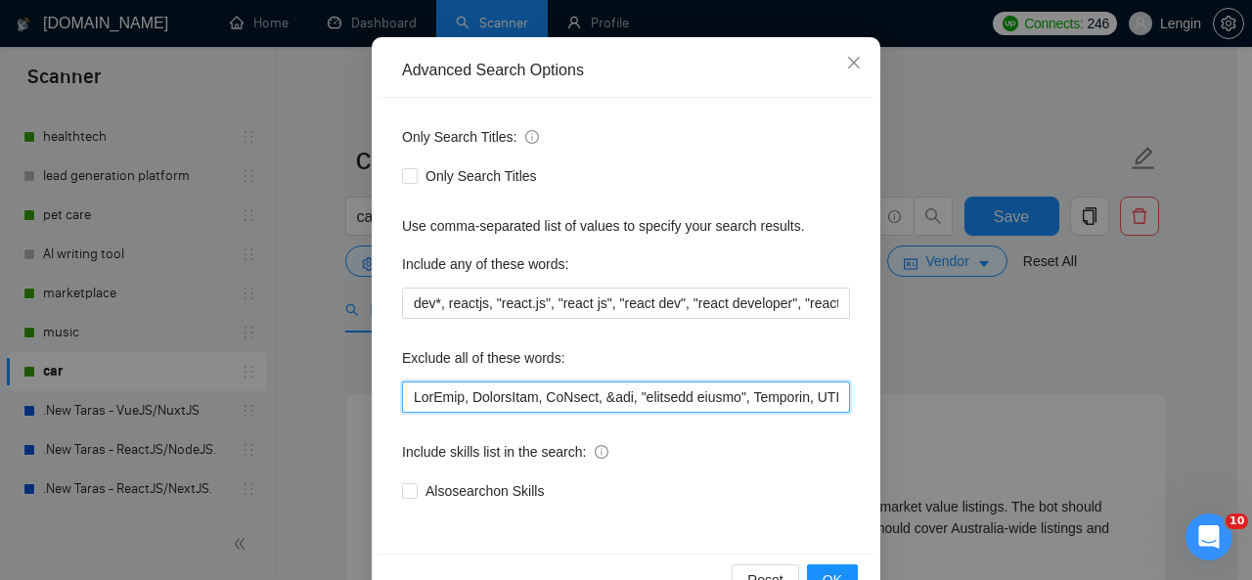
click at [403, 394] on input "text" at bounding box center [626, 397] width 448 height 31
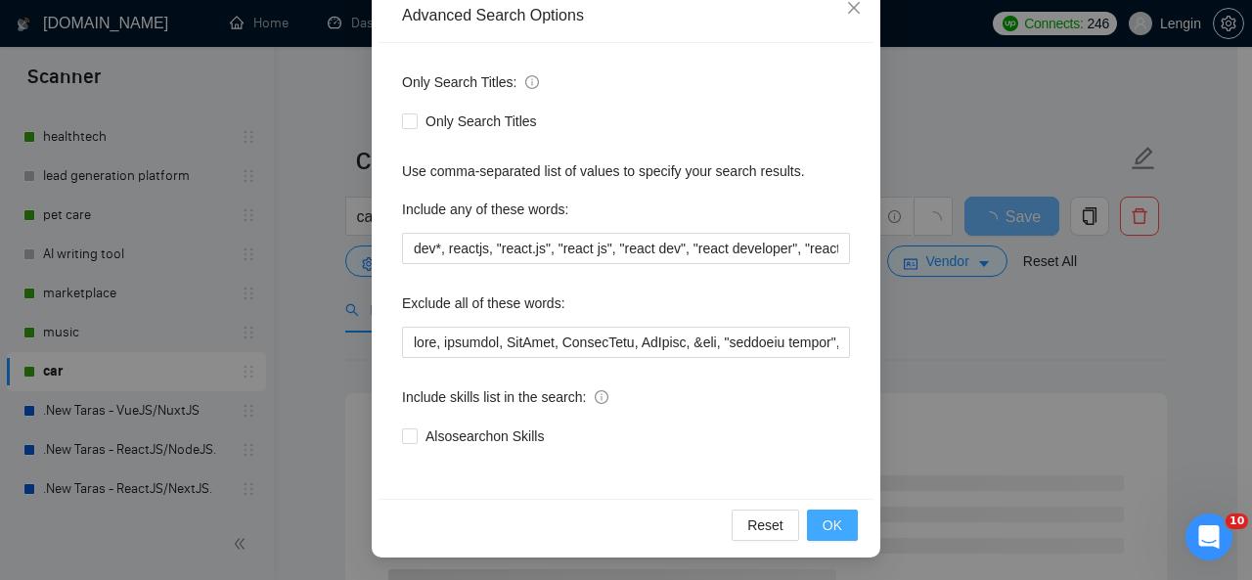
click at [826, 521] on span "OK" at bounding box center [833, 526] width 20 height 22
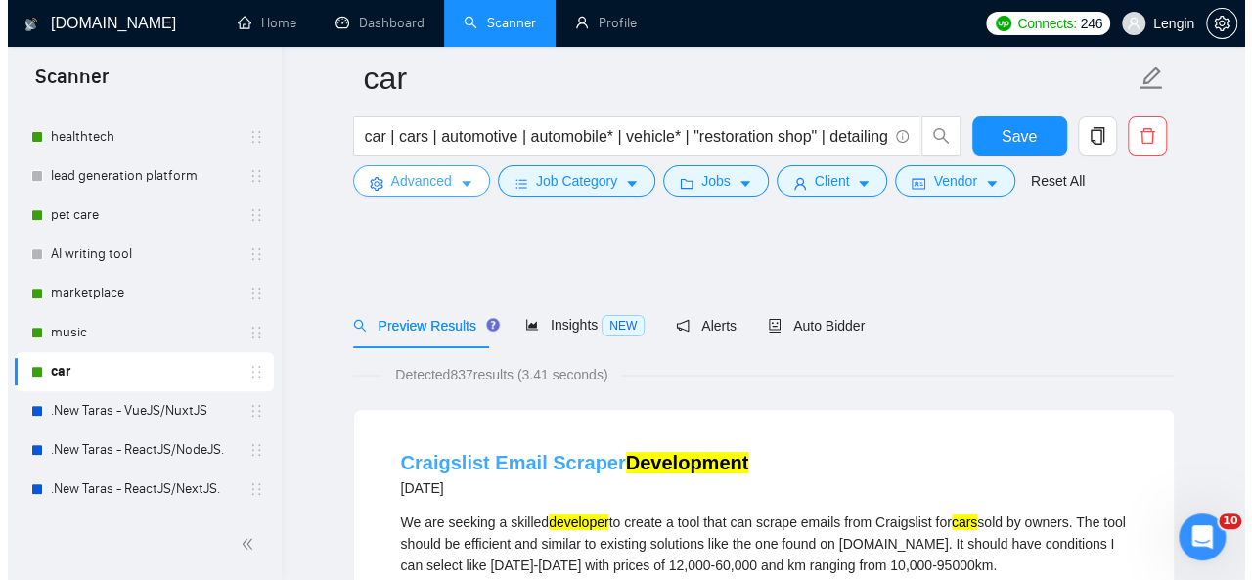
scroll to position [127, 0]
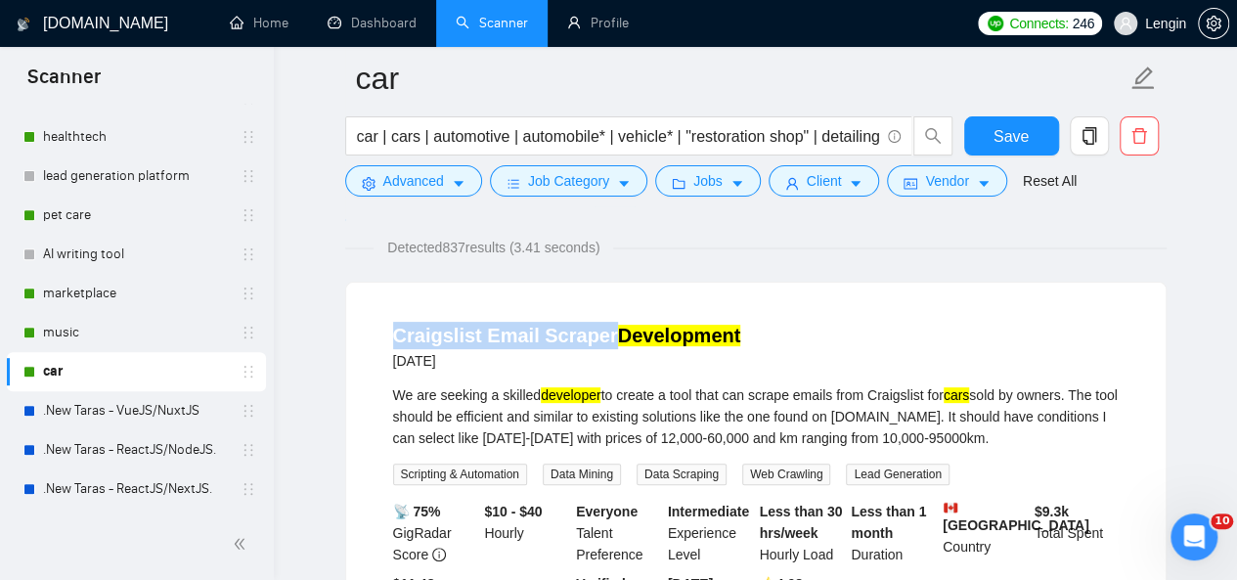
drag, startPoint x: 374, startPoint y: 339, endPoint x: 599, endPoint y: 337, distance: 225.0
click at [599, 337] on li "Craigslist Email Scraper Development [DATE] We are seeking a skilled developer …" at bounding box center [756, 479] width 773 height 347
copy link "Craigslist Email Scraper"
click at [434, 183] on span "Advanced" at bounding box center [413, 181] width 61 height 22
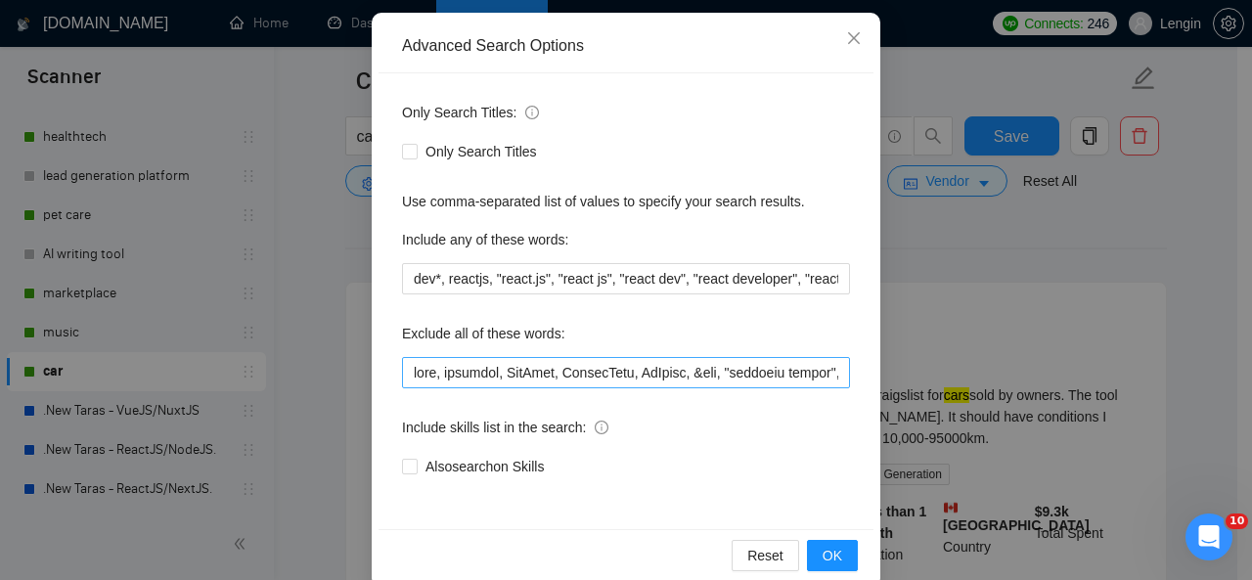
scroll to position [203, 0]
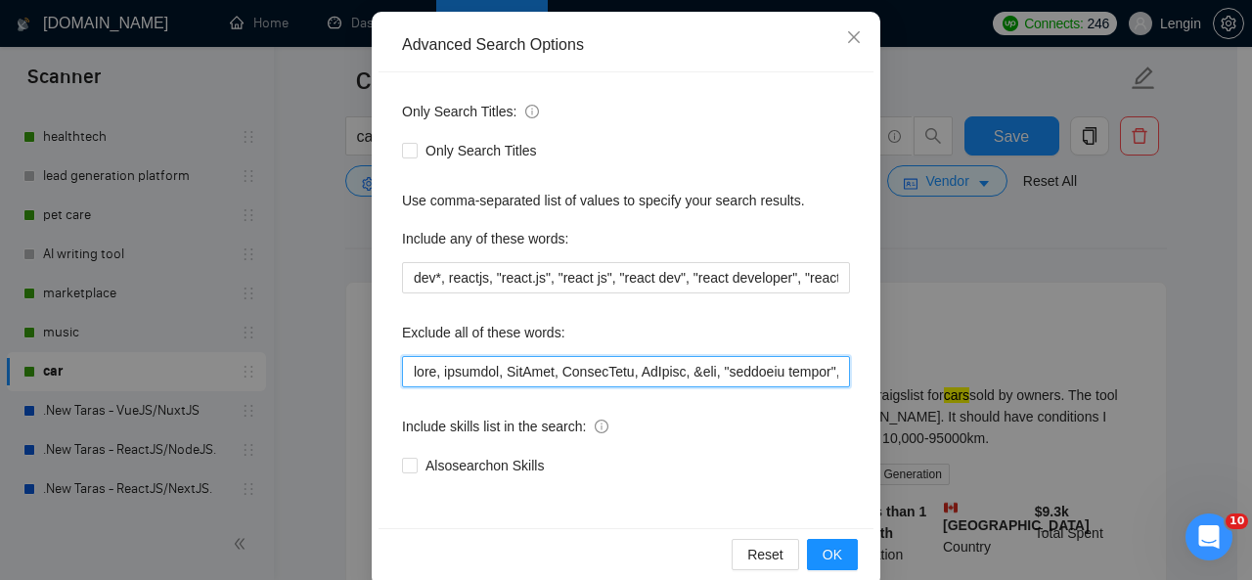
click at [405, 375] on input "text" at bounding box center [626, 371] width 448 height 31
paste input "Craigslist Email Scraper"
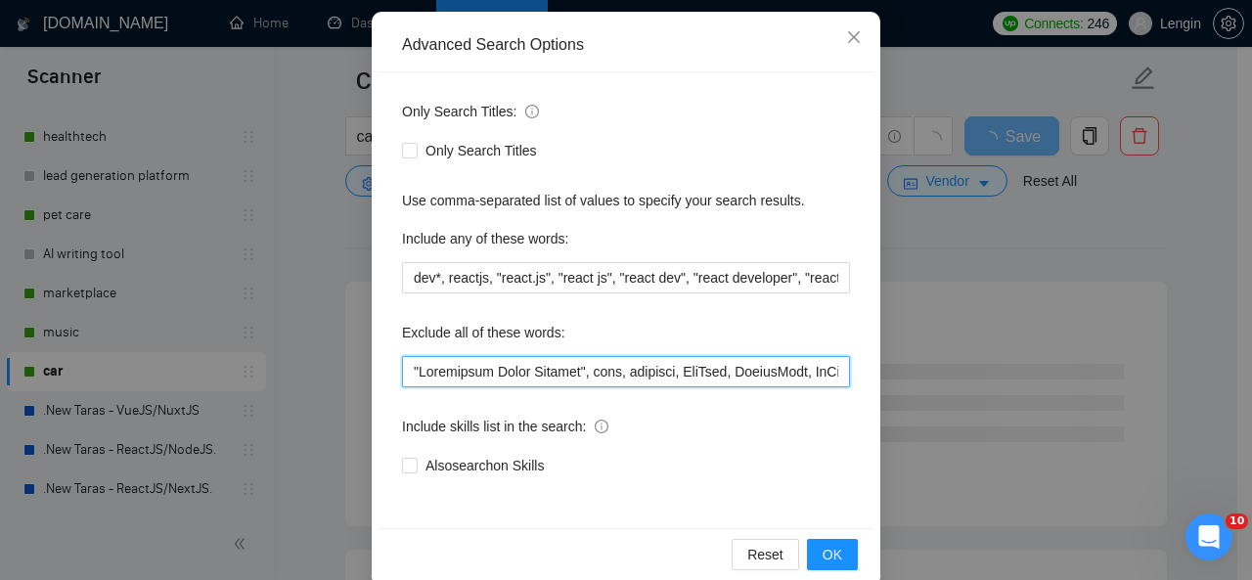
drag, startPoint x: 472, startPoint y: 373, endPoint x: 551, endPoint y: 370, distance: 78.3
click at [551, 370] on input "text" at bounding box center [626, 371] width 448 height 31
click at [403, 368] on input "text" at bounding box center [626, 371] width 448 height 31
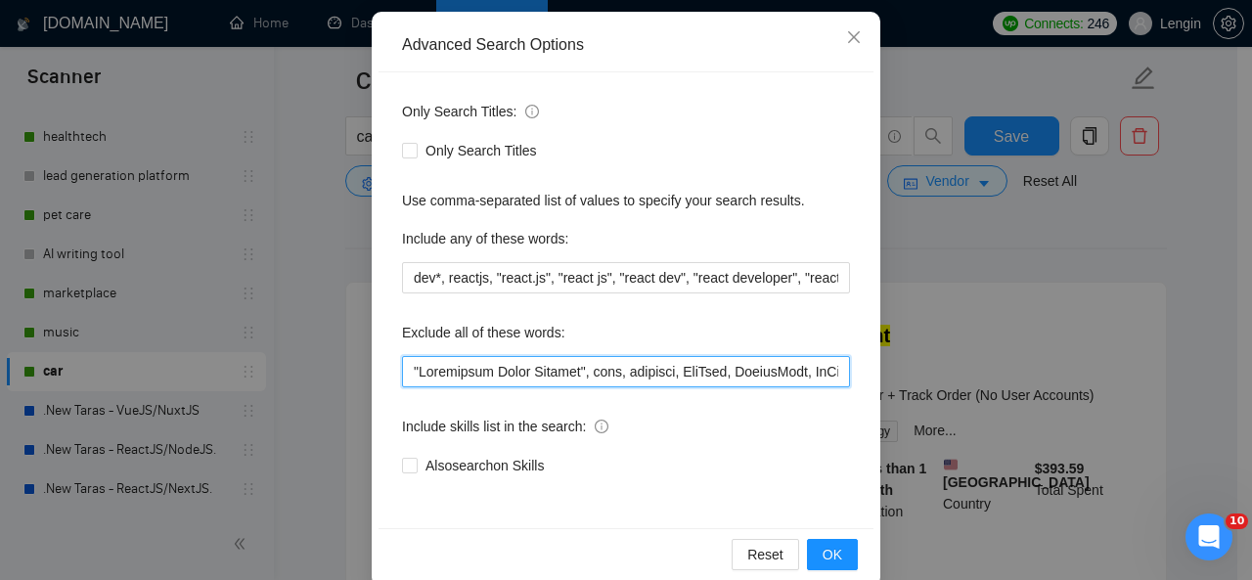
paste input "Email Scraper"
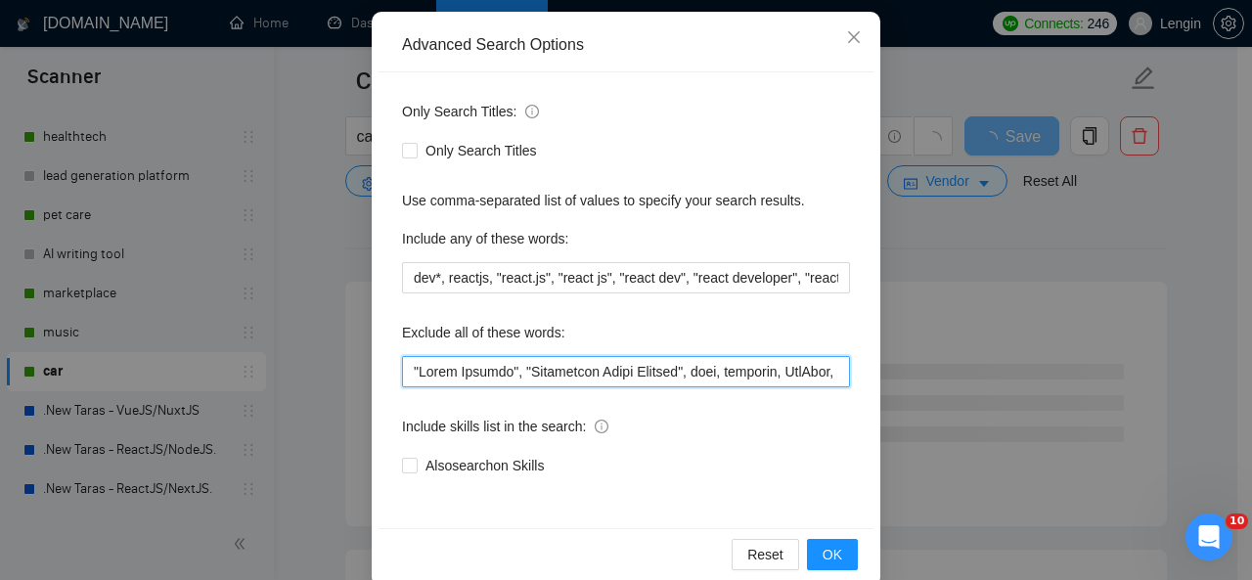
scroll to position [233, 0]
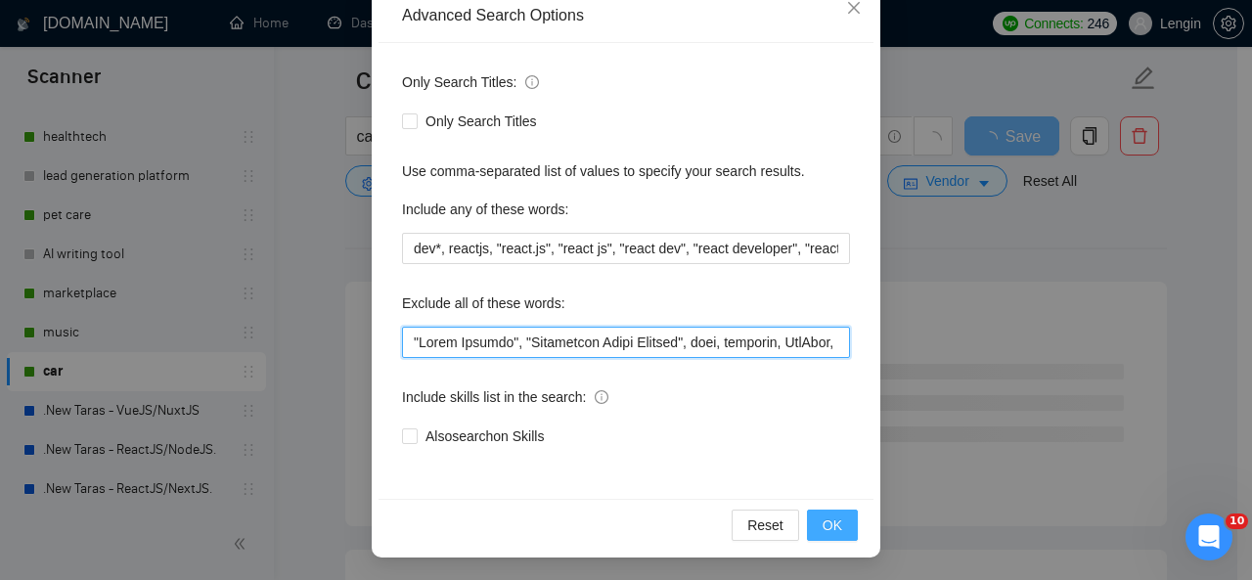
type input ""Lorem Ipsumdo", "Sitametcon Adipi Elitsed", doei, temporin, UtlAbor, EtdoloRem…"
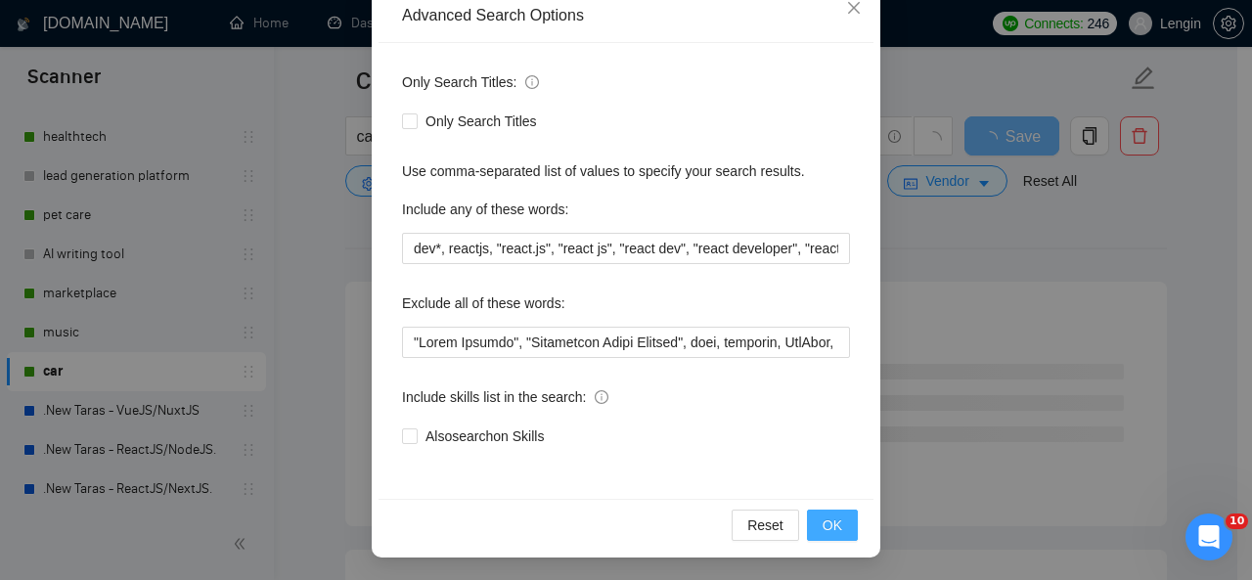
click at [831, 517] on span "OK" at bounding box center [833, 526] width 20 height 22
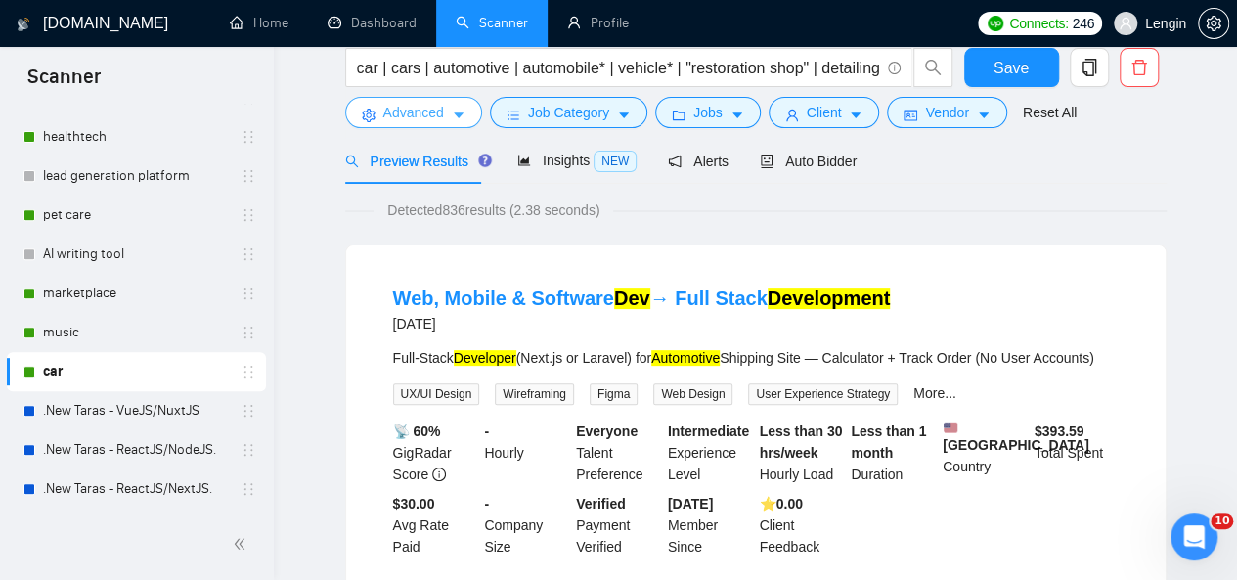
scroll to position [0, 0]
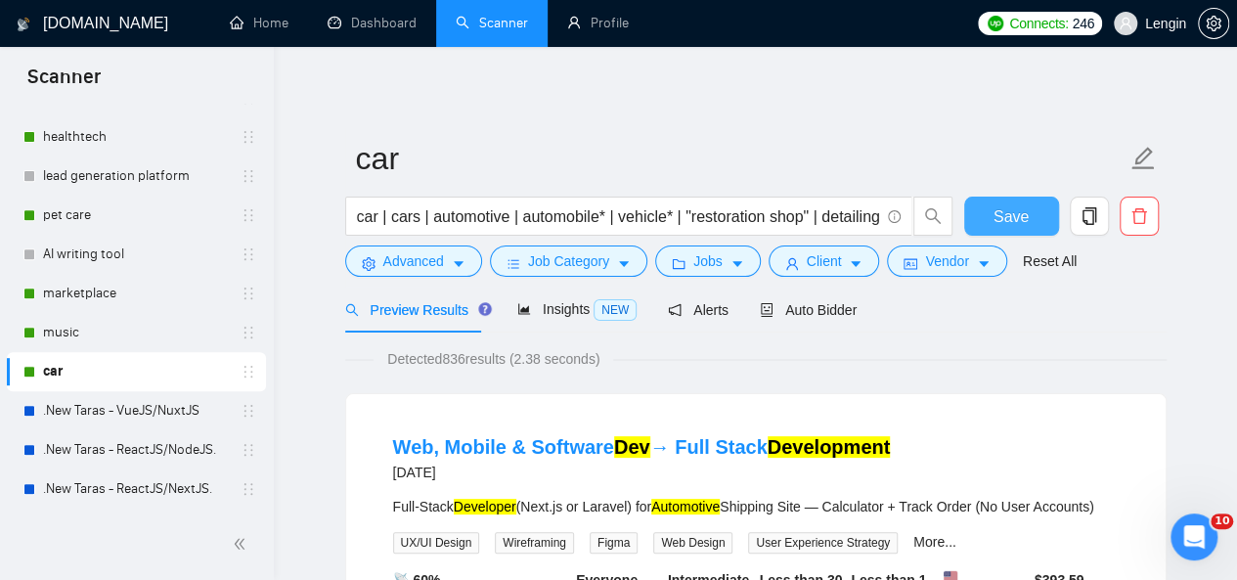
click at [982, 217] on button "Save" at bounding box center [1012, 216] width 95 height 39
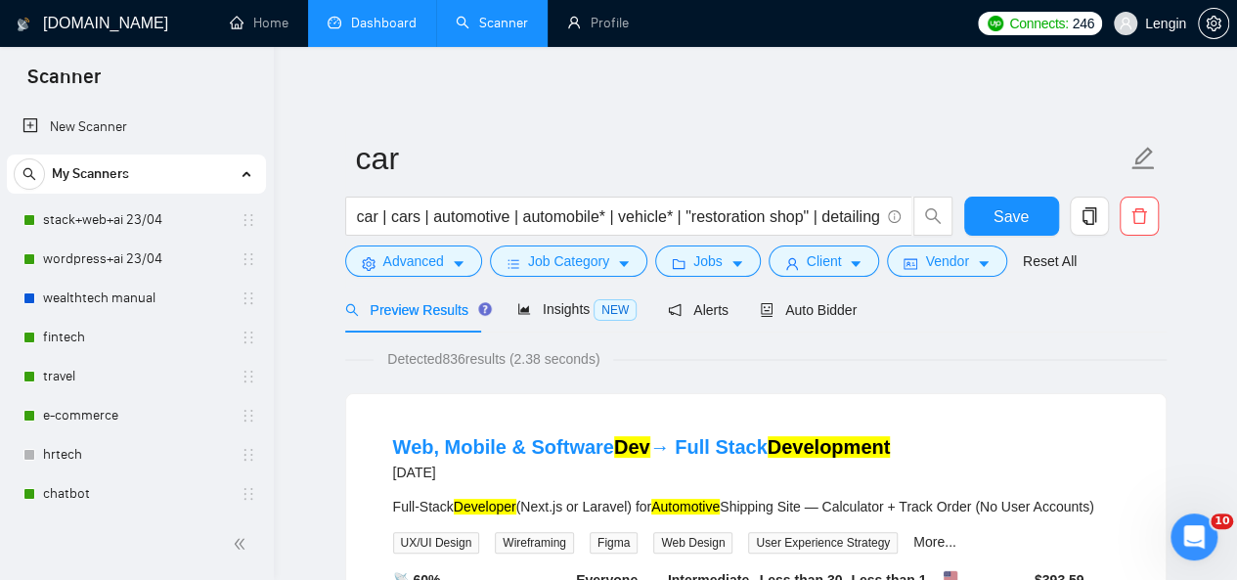
click at [397, 15] on link "Dashboard" at bounding box center [372, 23] width 89 height 17
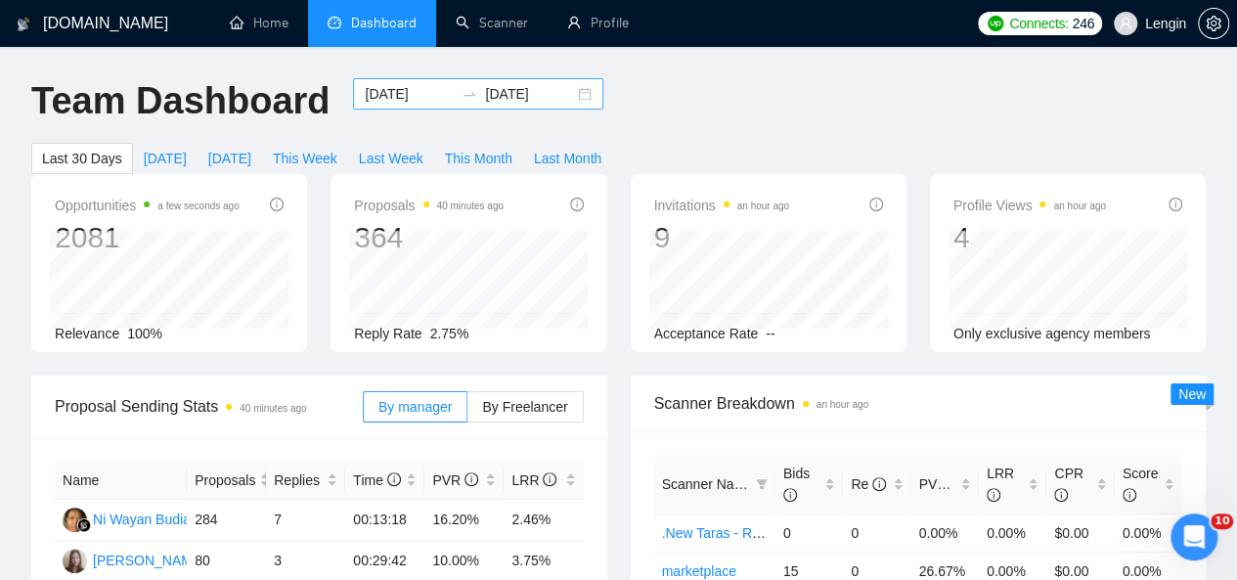
click at [571, 98] on div "[DATE] [DATE]" at bounding box center [478, 93] width 250 height 31
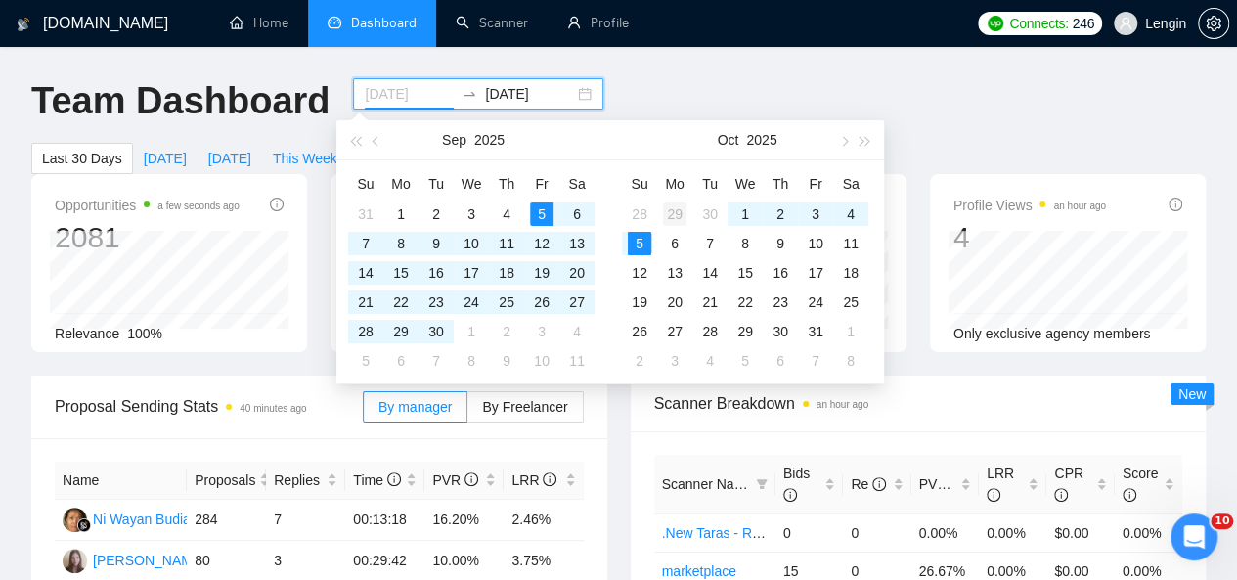
type input "[DATE]"
click at [669, 205] on div "29" at bounding box center [674, 213] width 23 height 23
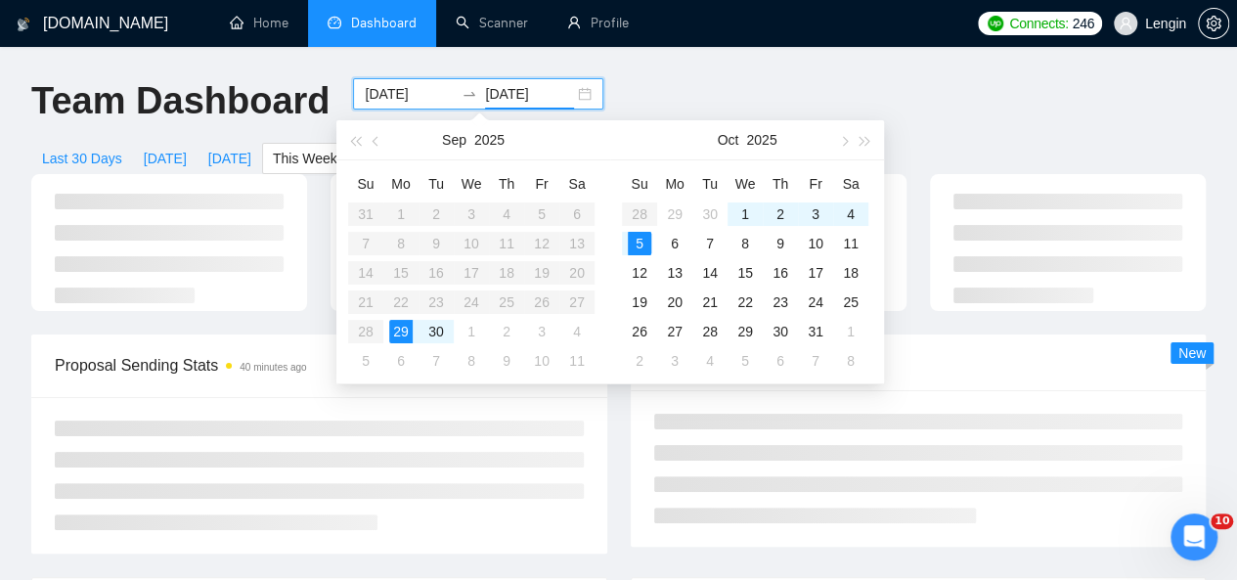
type input "[DATE]"
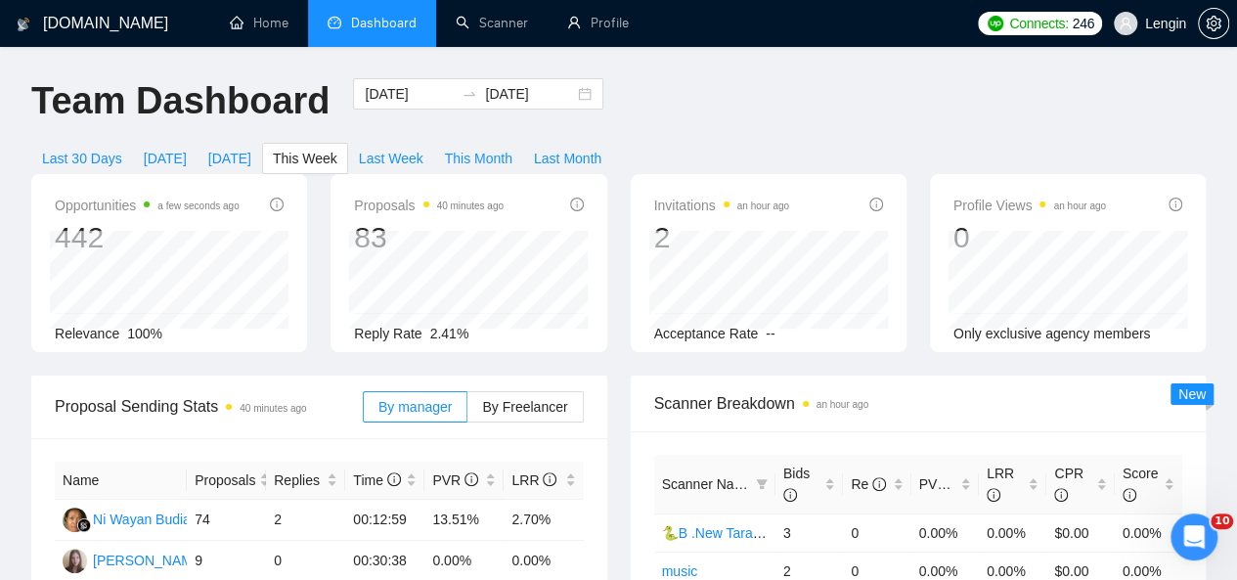
click at [434, 404] on div "By manager By Freelancer" at bounding box center [473, 407] width 221 height 63
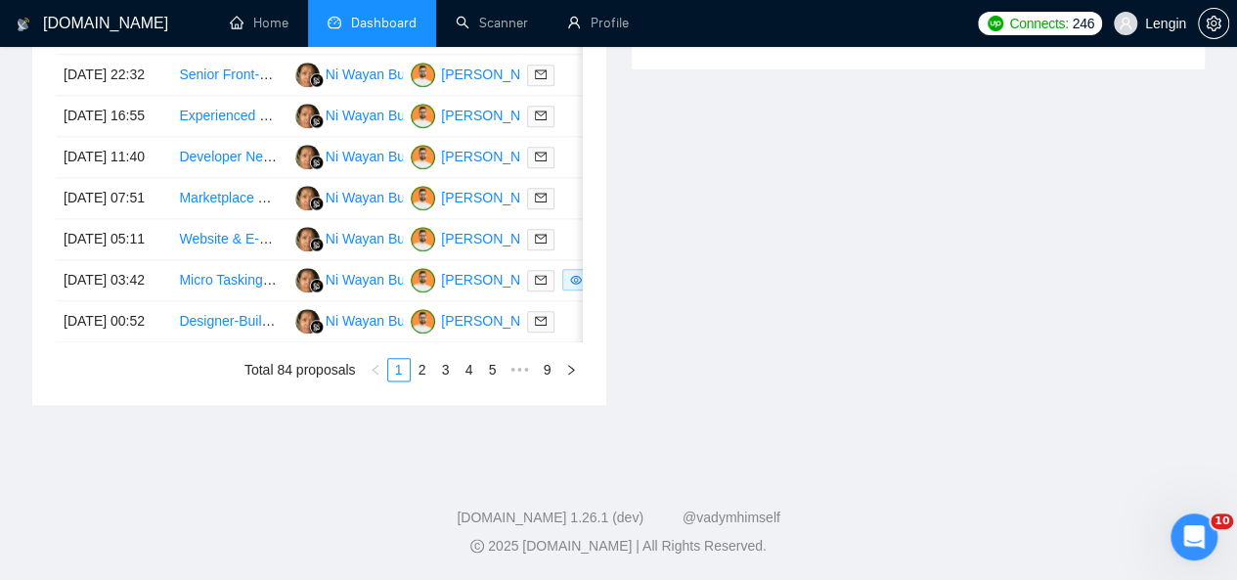
scroll to position [1037, 0]
click at [421, 381] on link "2" at bounding box center [423, 370] width 22 height 22
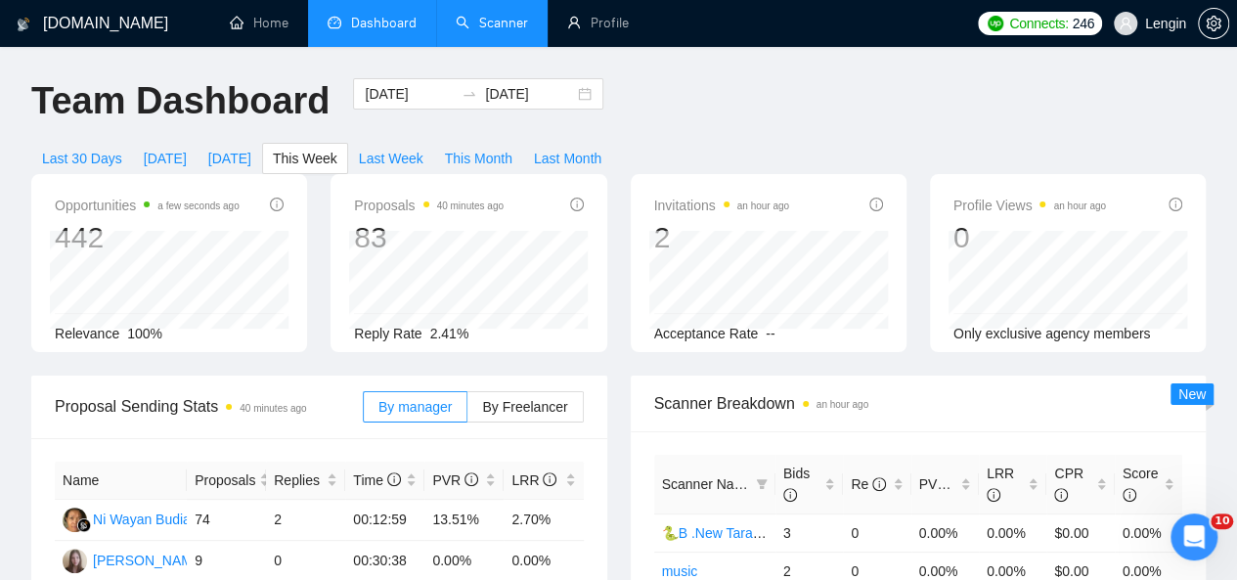
click at [491, 31] on link "Scanner" at bounding box center [492, 23] width 72 height 17
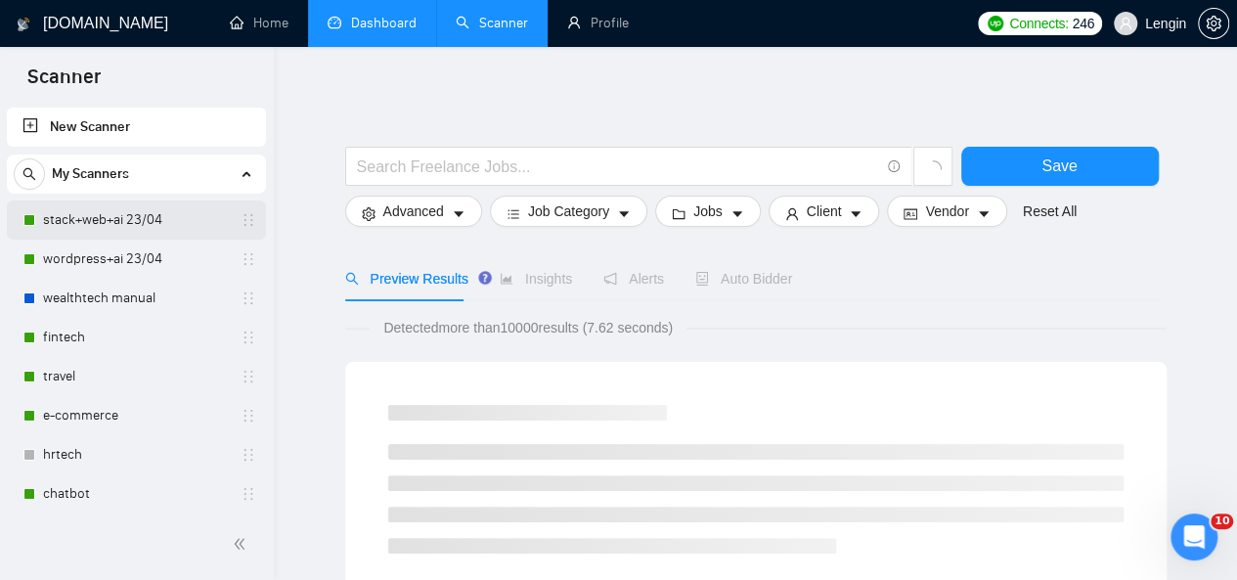
click at [106, 232] on link "stack+web+ai 23/04" at bounding box center [136, 220] width 186 height 39
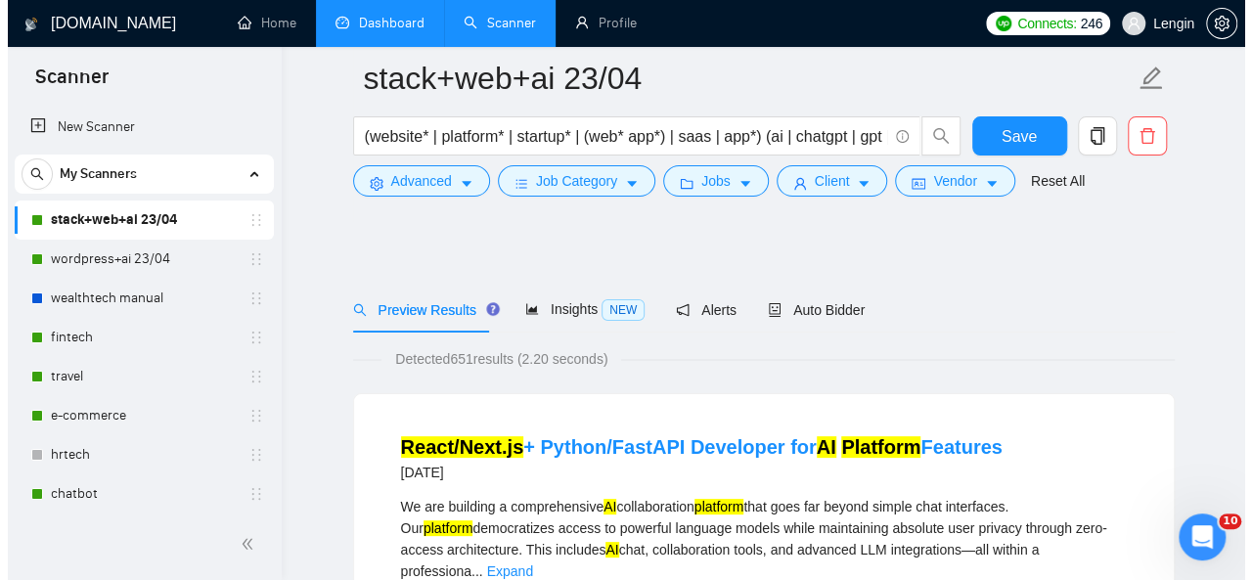
scroll to position [168, 0]
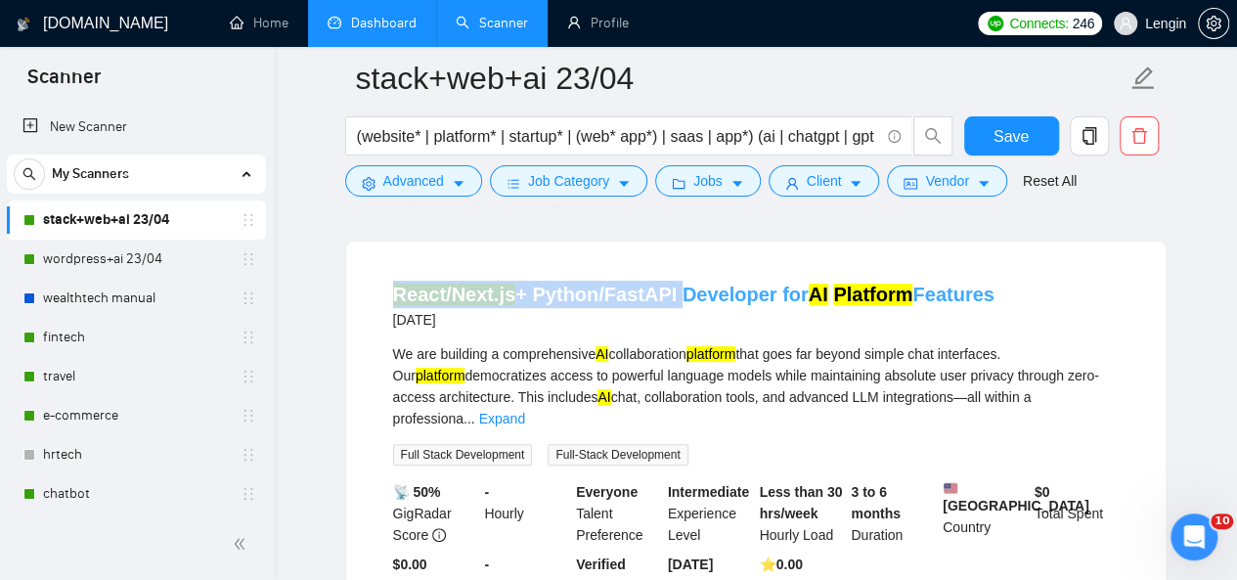
drag, startPoint x: 368, startPoint y: 287, endPoint x: 667, endPoint y: 288, distance: 299.3
click at [667, 288] on div "React/Next.js + Python/FastAPI Developer for AI Platform Features [DATE] We are…" at bounding box center [756, 450] width 820 height 416
copy link "React/Next.js + Python/FastAPI"
click at [433, 178] on span "Advanced" at bounding box center [413, 181] width 61 height 22
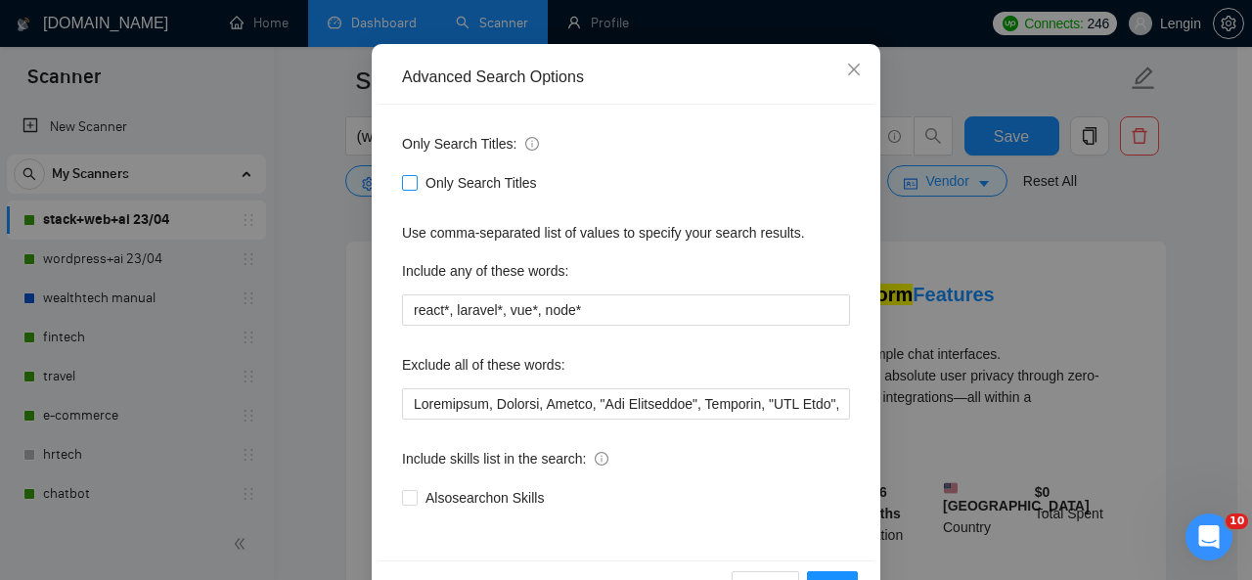
scroll to position [172, 0]
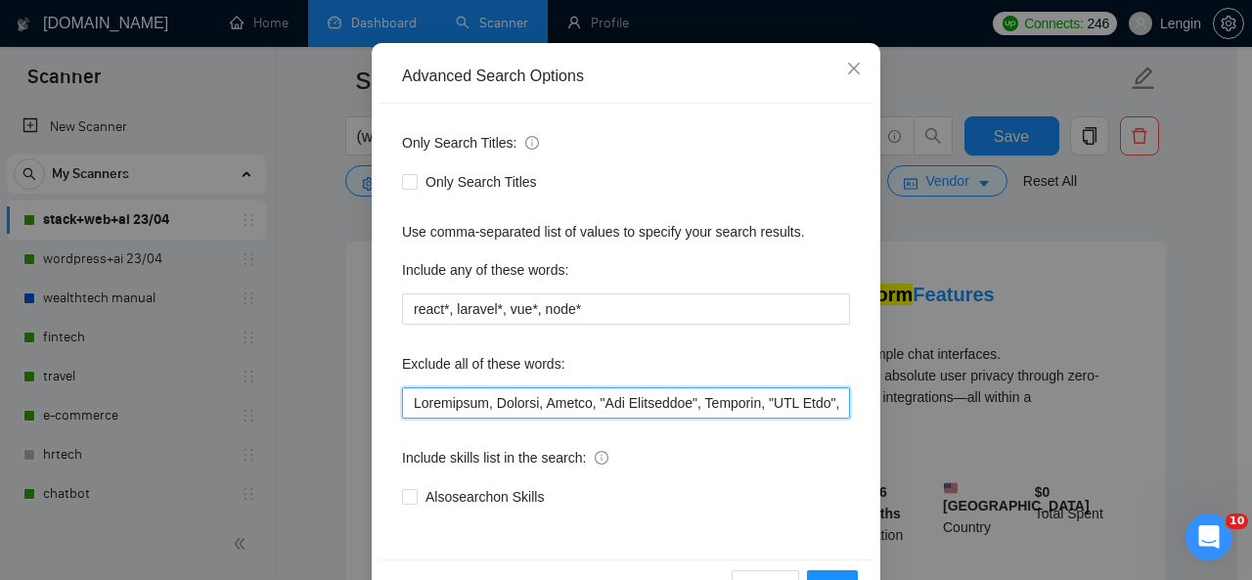
click at [403, 401] on input "text" at bounding box center [626, 402] width 448 height 31
paste input "React/Next.js + Python/FastAPI"
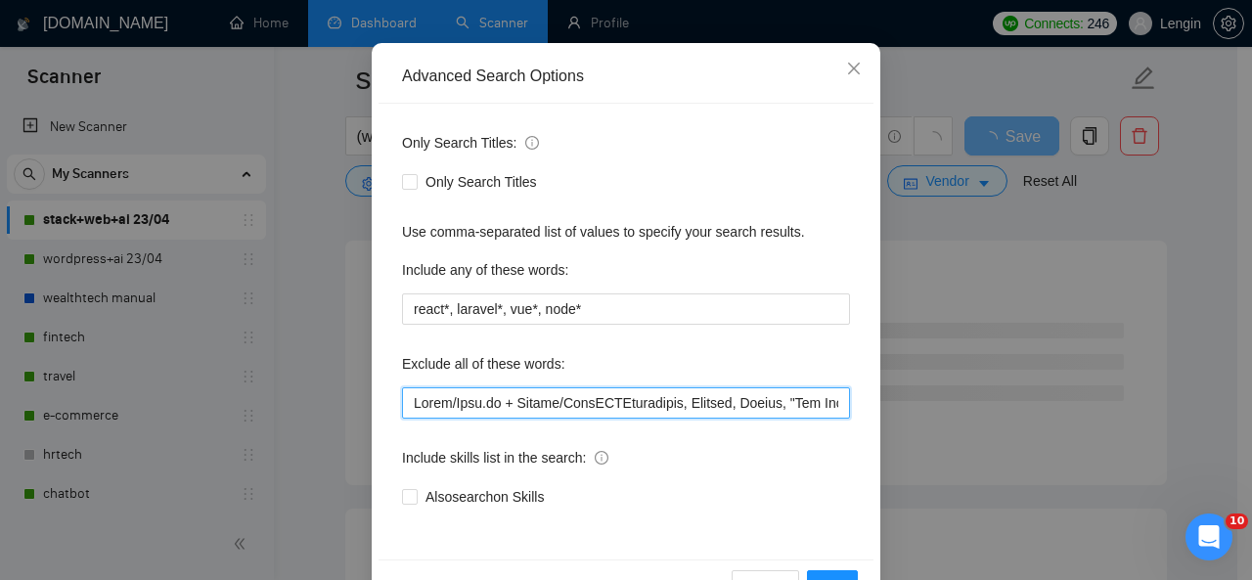
drag, startPoint x: 501, startPoint y: 401, endPoint x: 397, endPoint y: 406, distance: 103.8
click at [402, 406] on input "text" at bounding box center [626, 402] width 448 height 31
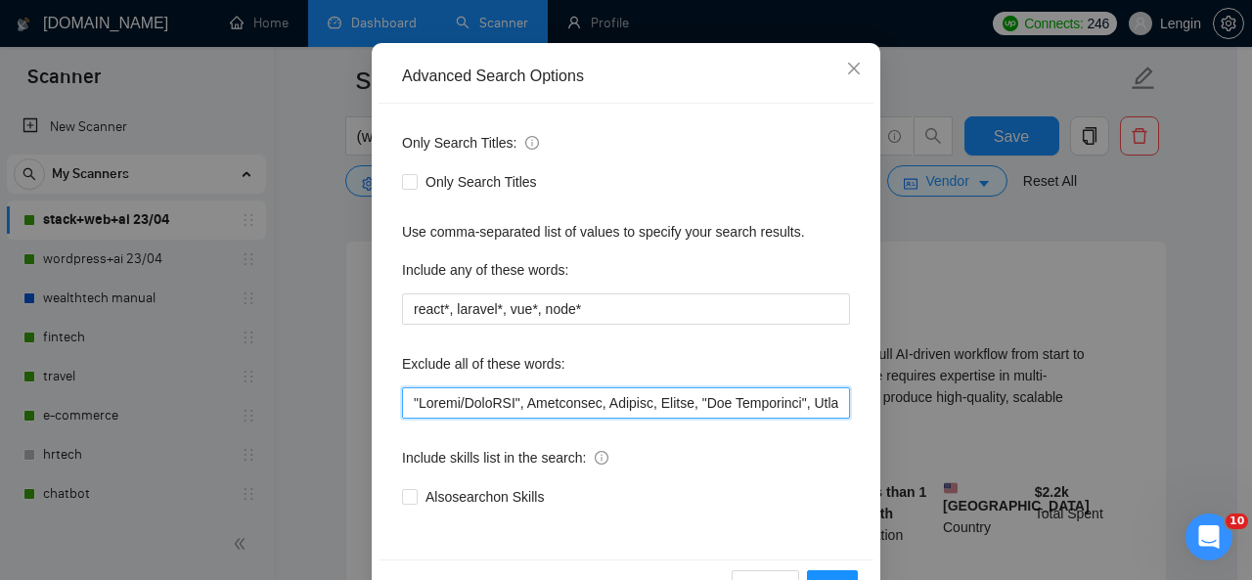
scroll to position [233, 0]
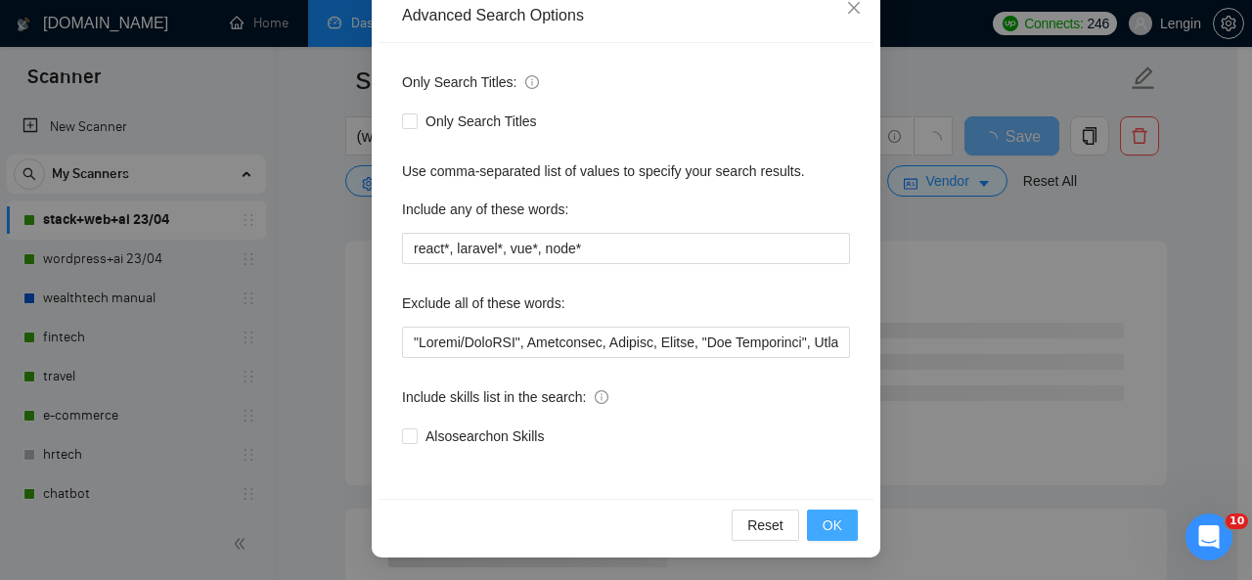
click at [835, 529] on button "OK" at bounding box center [832, 525] width 51 height 31
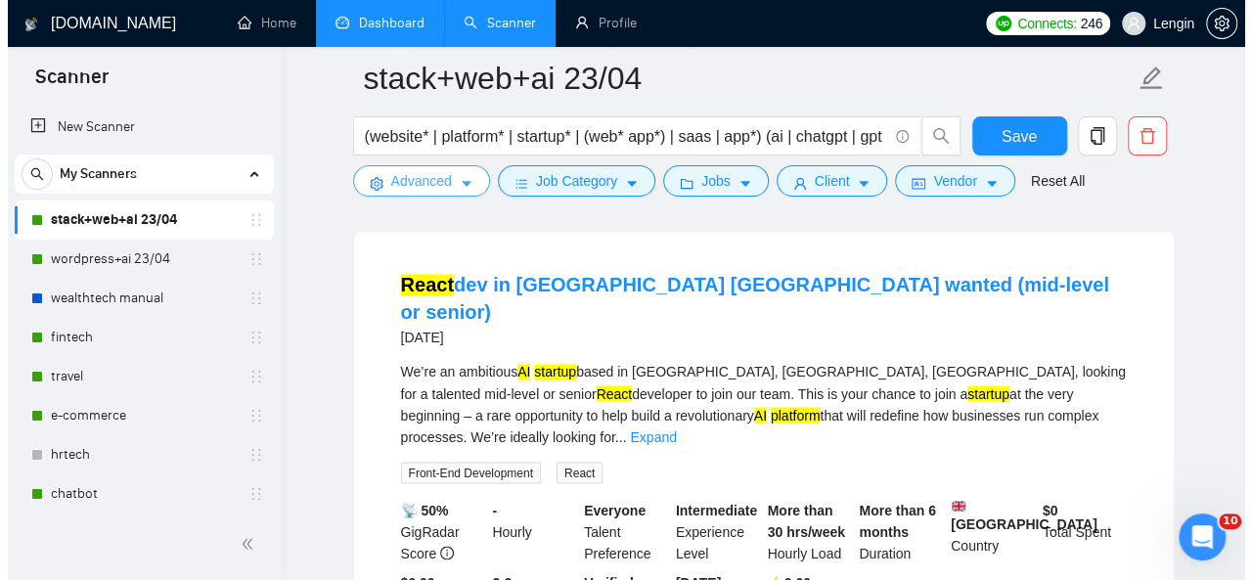
scroll to position [1460, 0]
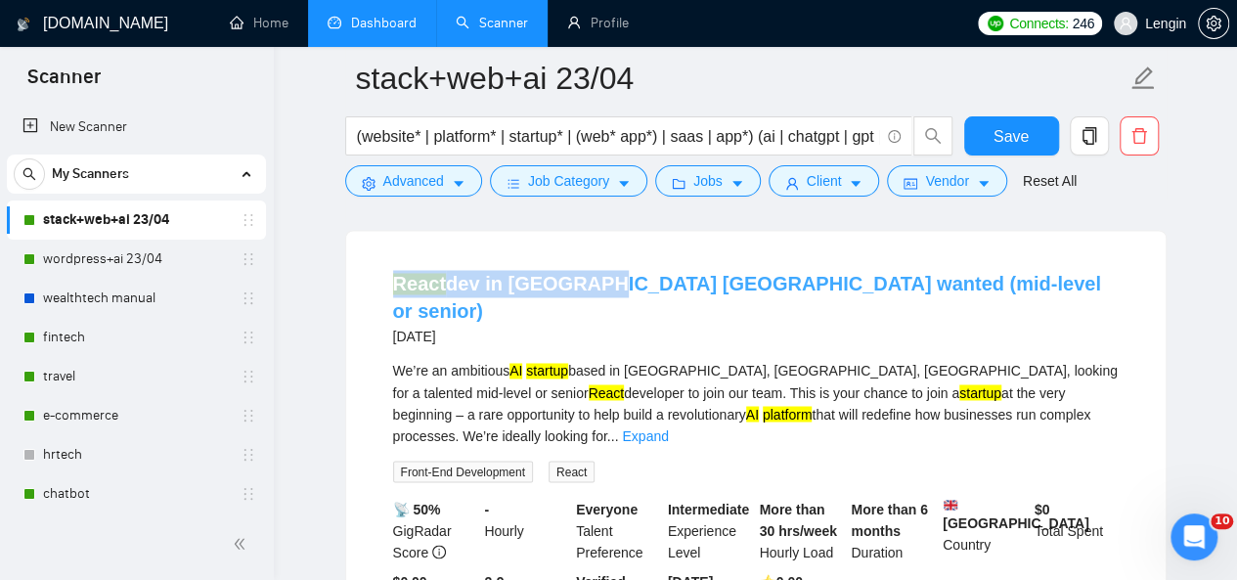
drag, startPoint x: 369, startPoint y: 248, endPoint x: 585, endPoint y: 257, distance: 216.4
click at [585, 257] on li "React dev in [GEOGRAPHIC_DATA] [GEOGRAPHIC_DATA] wanted (mid-level or senior) […" at bounding box center [756, 452] width 773 height 396
copy link "React dev in [GEOGRAPHIC_DATA]"
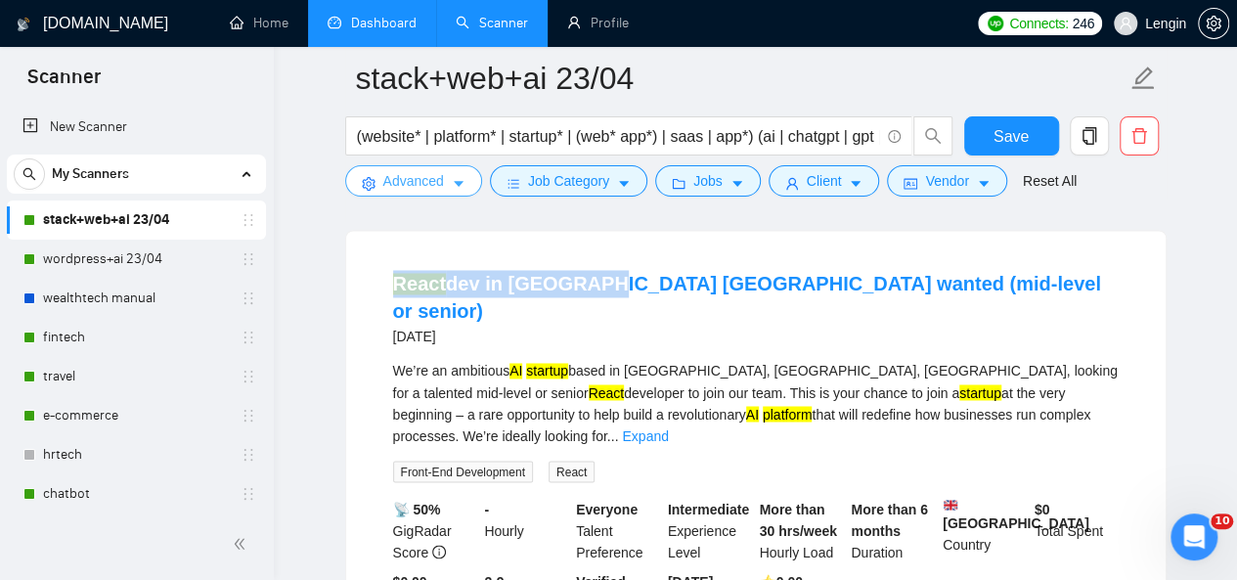
click at [435, 179] on span "Advanced" at bounding box center [413, 181] width 61 height 22
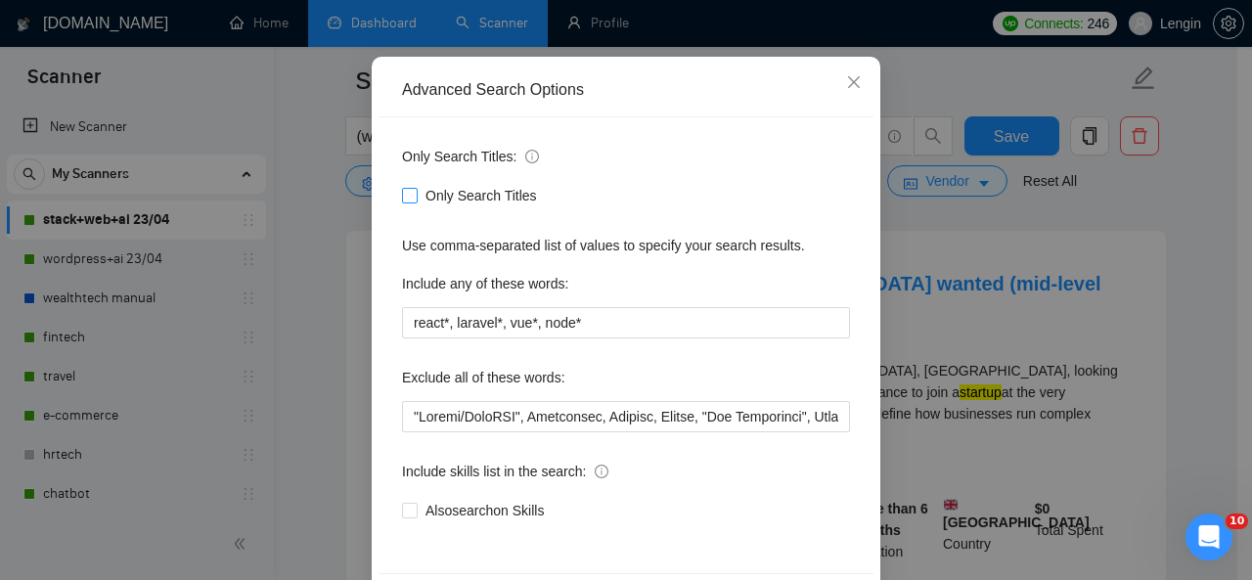
scroll to position [160, 0]
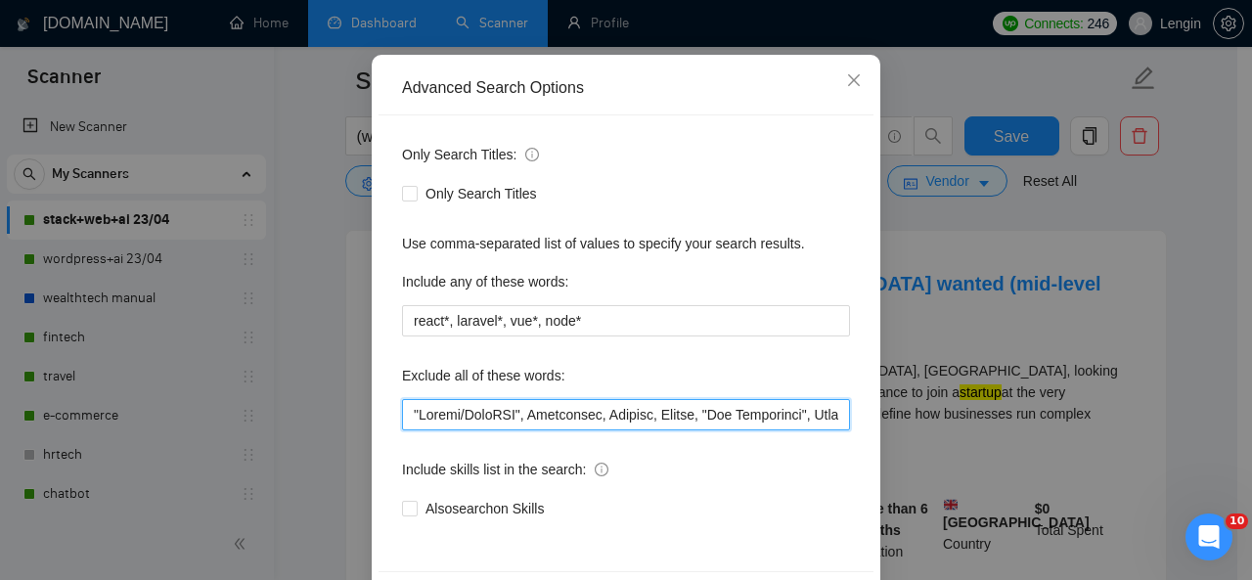
click at [404, 417] on input "text" at bounding box center [626, 414] width 448 height 31
paste input "React dev in [GEOGRAPHIC_DATA]"
click at [483, 413] on input "text" at bounding box center [626, 414] width 448 height 31
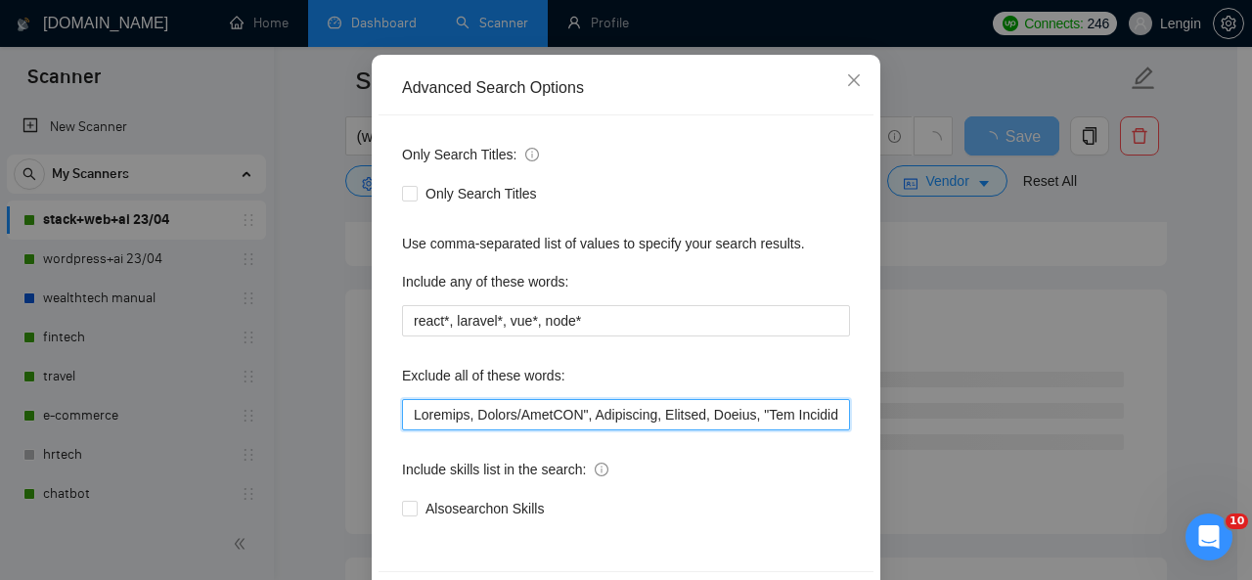
scroll to position [233, 0]
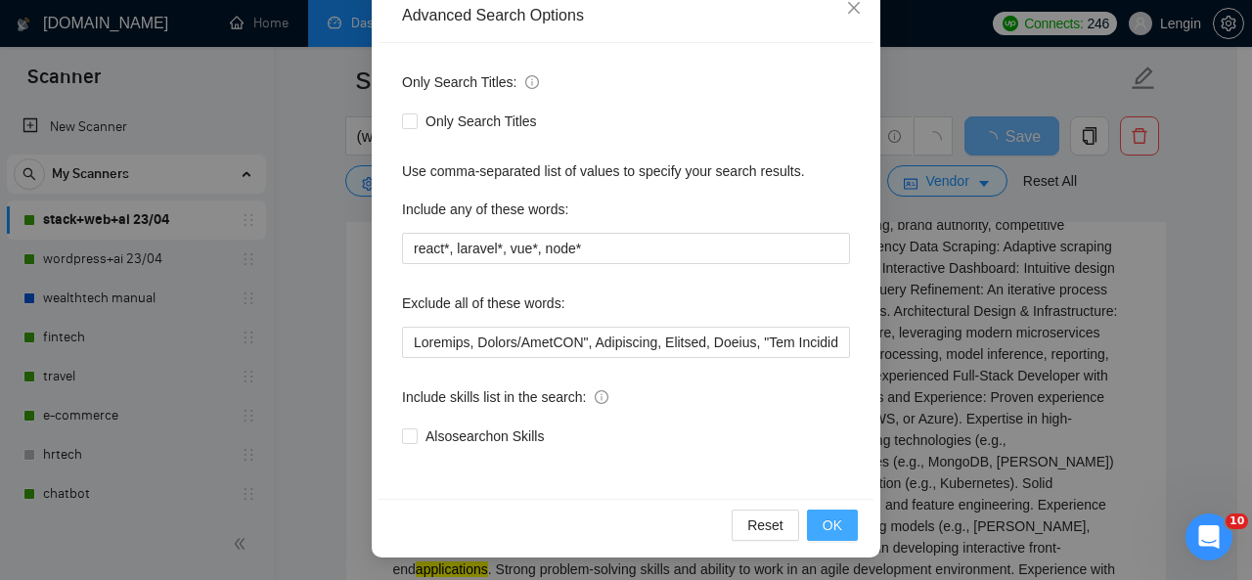
click at [813, 524] on button "OK" at bounding box center [832, 525] width 51 height 31
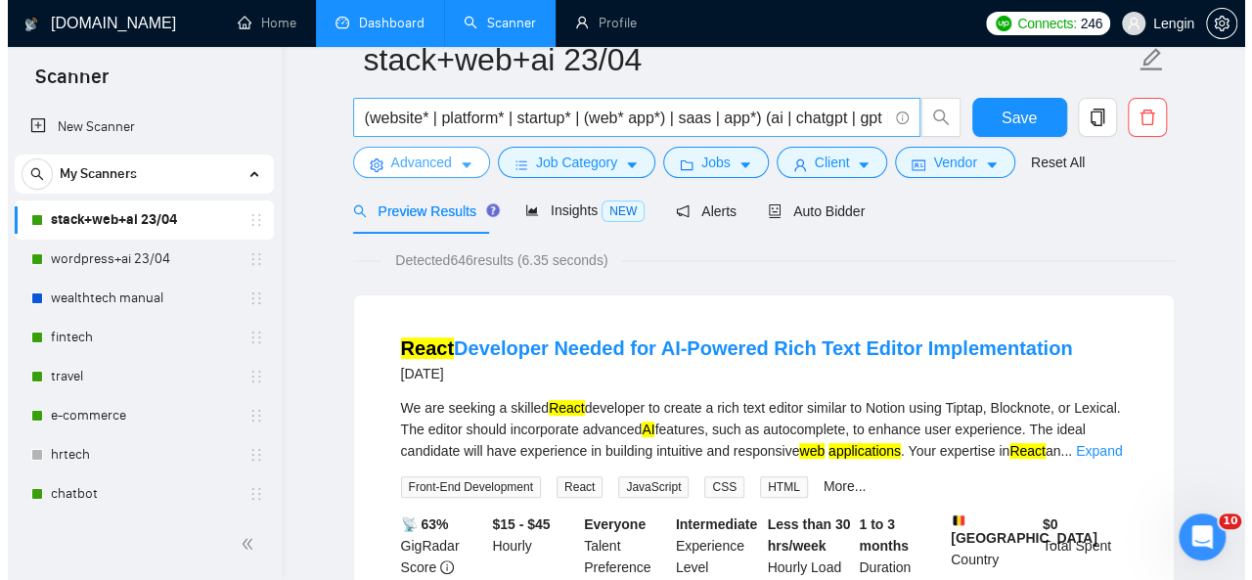
scroll to position [0, 0]
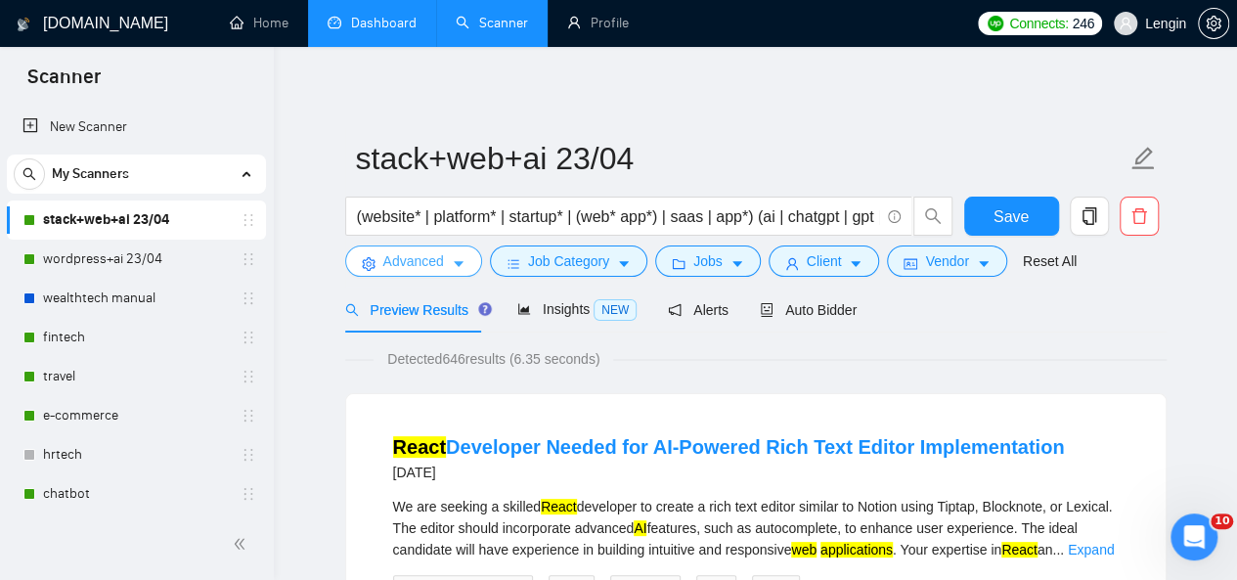
click at [438, 260] on span "Advanced" at bounding box center [413, 261] width 61 height 22
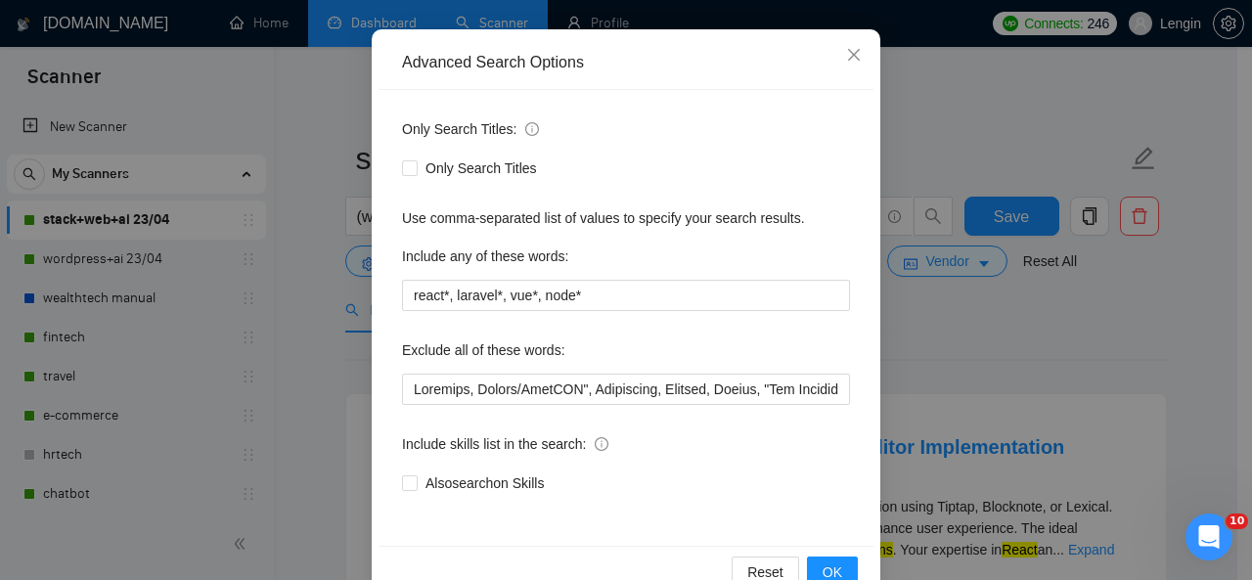
scroll to position [192, 0]
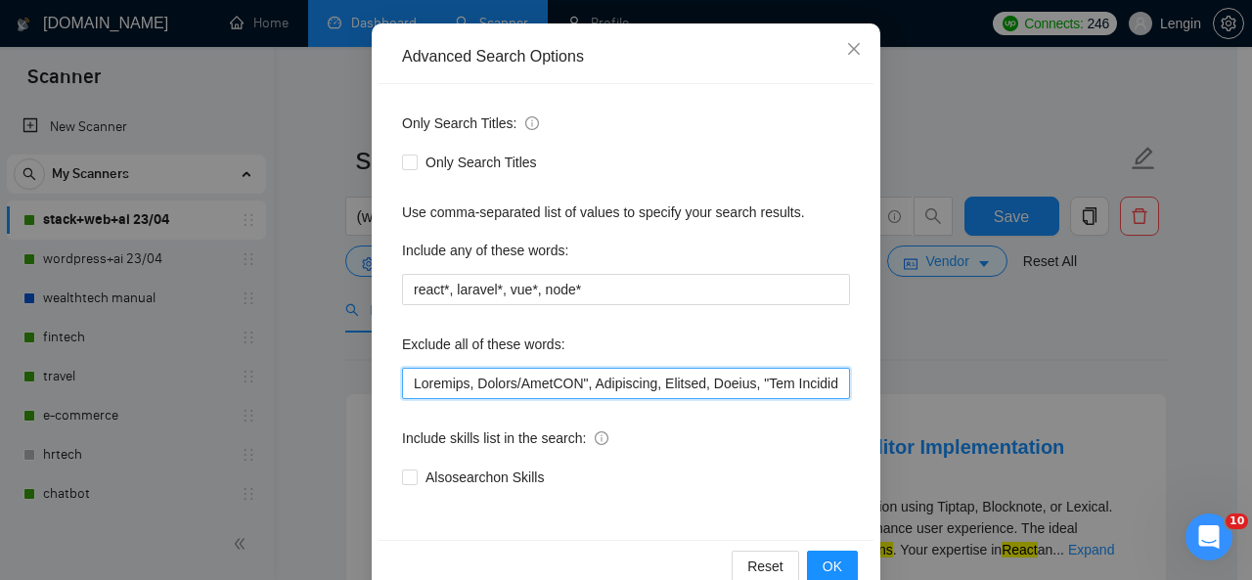
click at [405, 384] on input "text" at bounding box center [626, 383] width 448 height 31
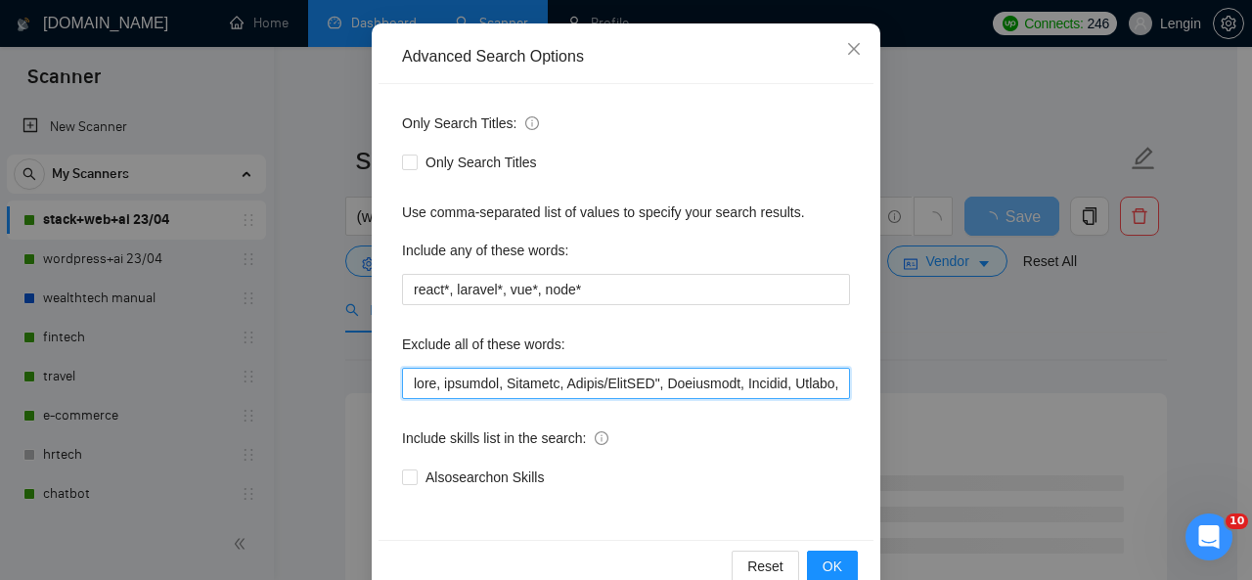
scroll to position [233, 0]
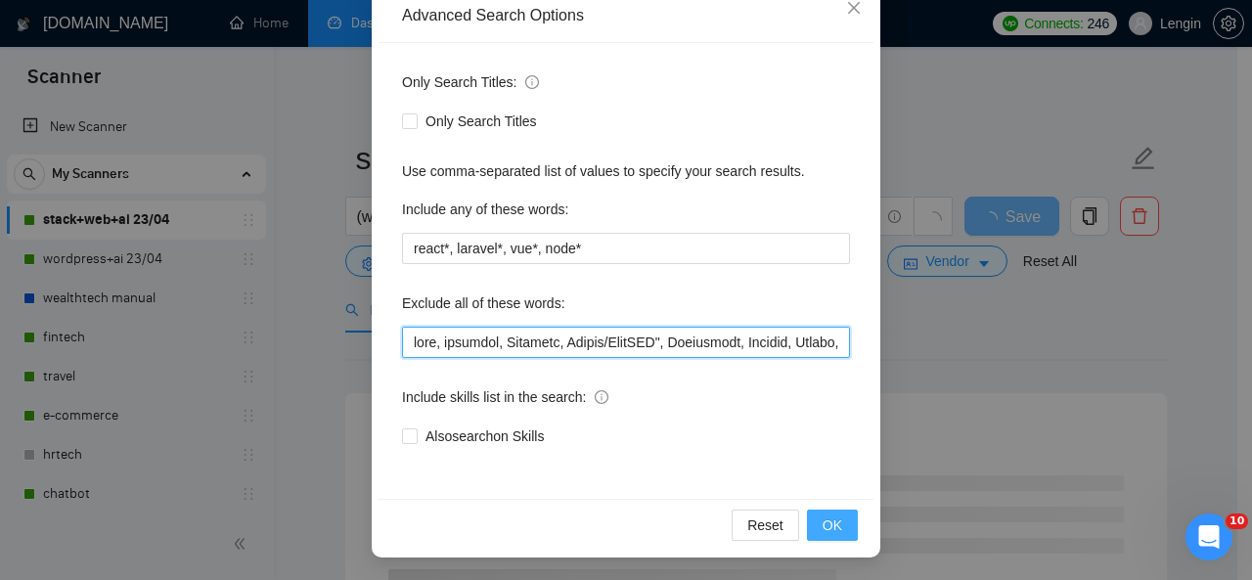
type input "lore, ipsumdol, Sitametc, Adipis/ElitSED", Doeiusmodt, Incidid, Utlabo, "Etd Ma…"
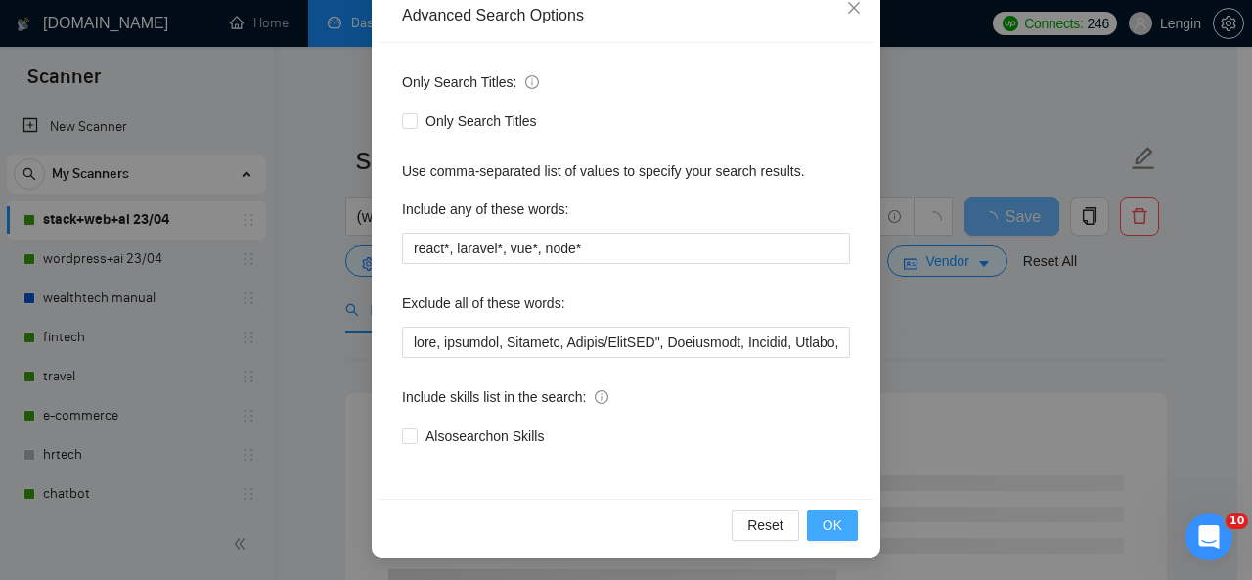
click at [831, 524] on span "OK" at bounding box center [833, 526] width 20 height 22
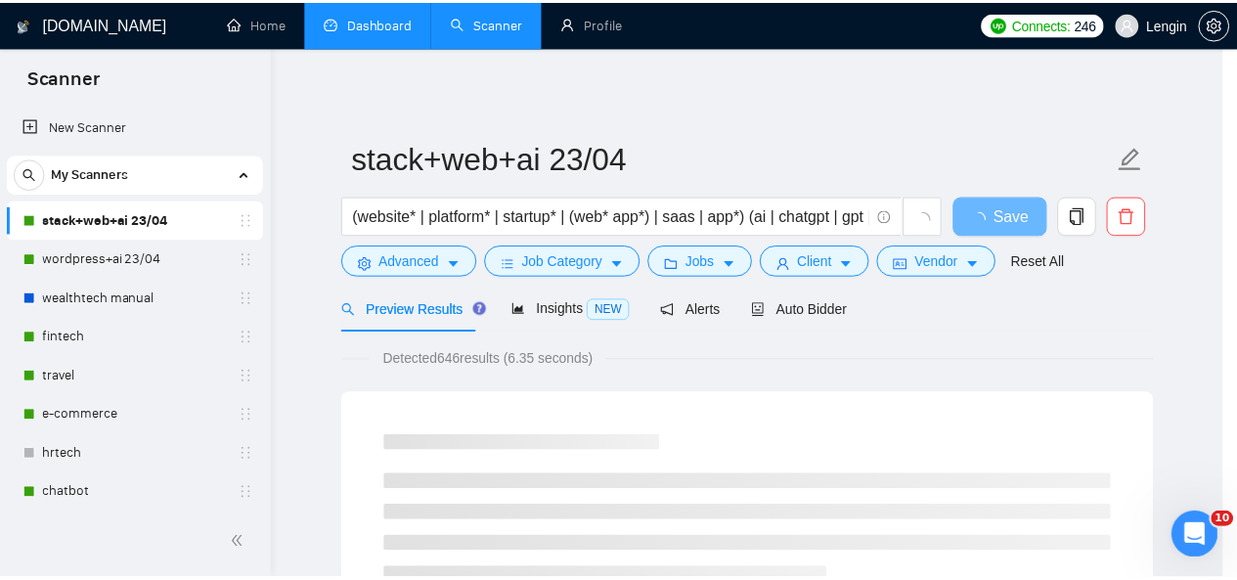
scroll to position [135, 0]
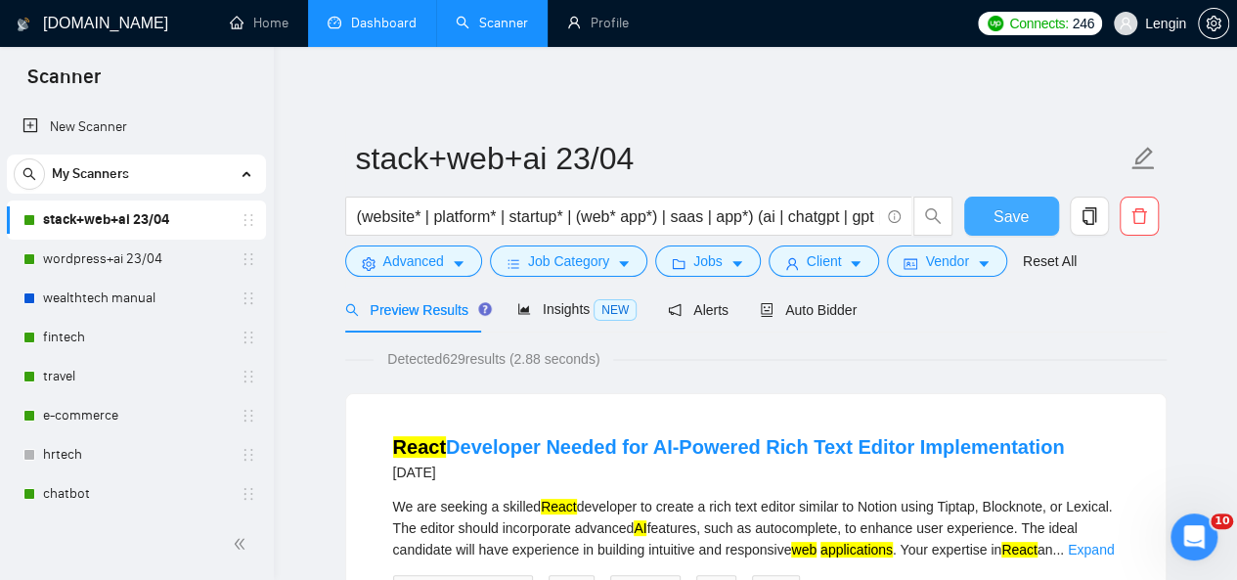
click at [1000, 226] on span "Save" at bounding box center [1011, 216] width 35 height 24
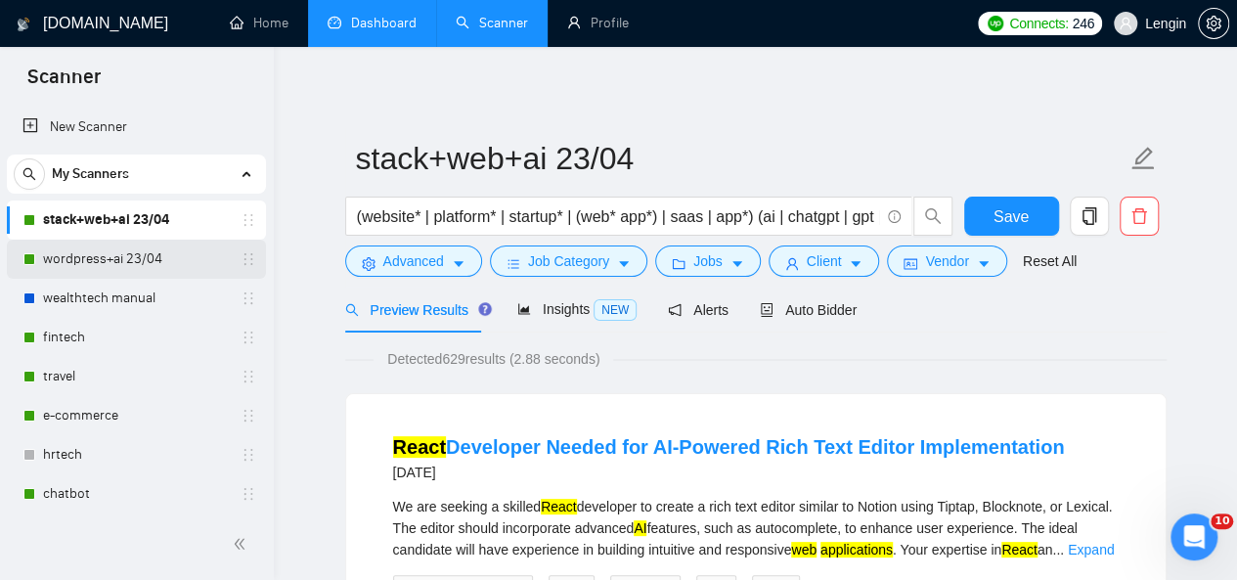
click at [114, 263] on link "wordpress+ai 23/04" at bounding box center [136, 259] width 186 height 39
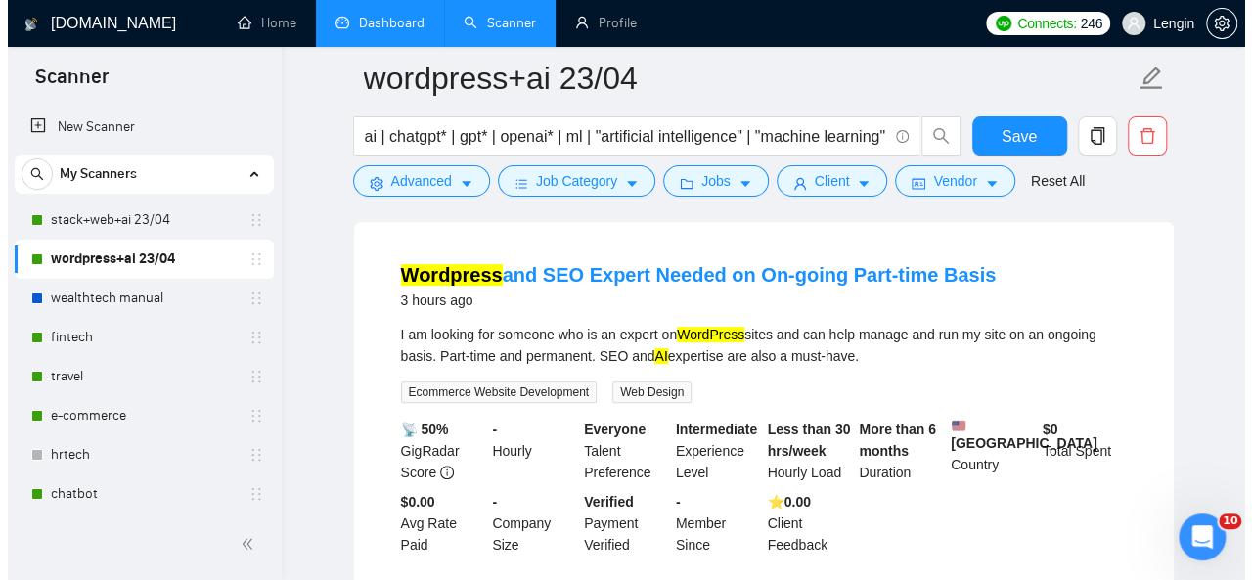
scroll to position [189, 0]
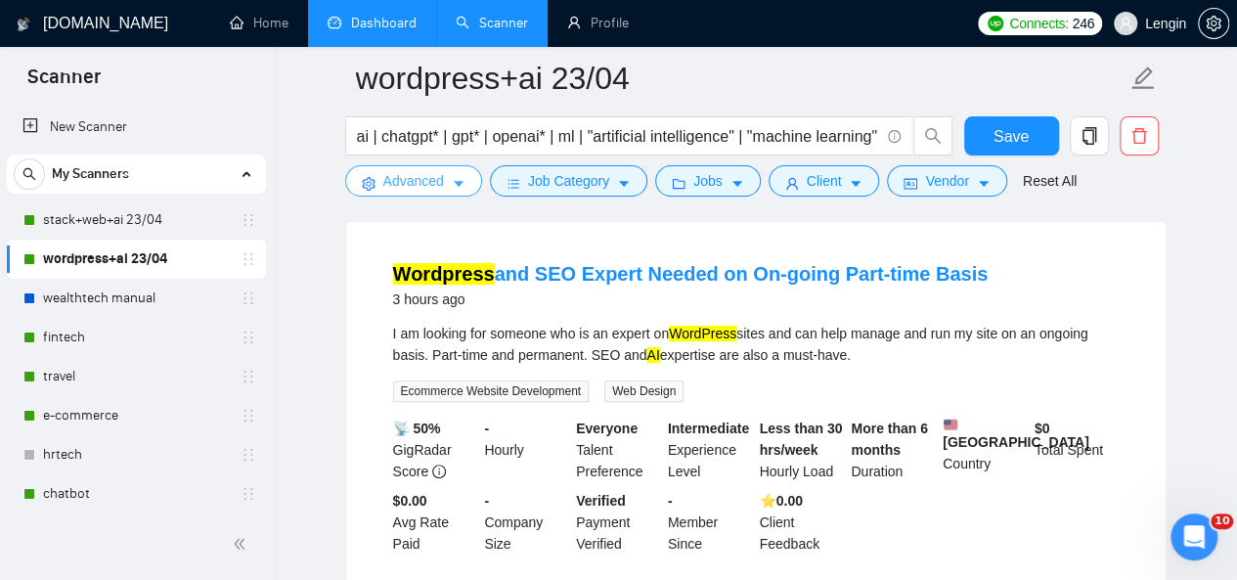
click at [460, 187] on icon "caret-down" at bounding box center [459, 184] width 14 height 14
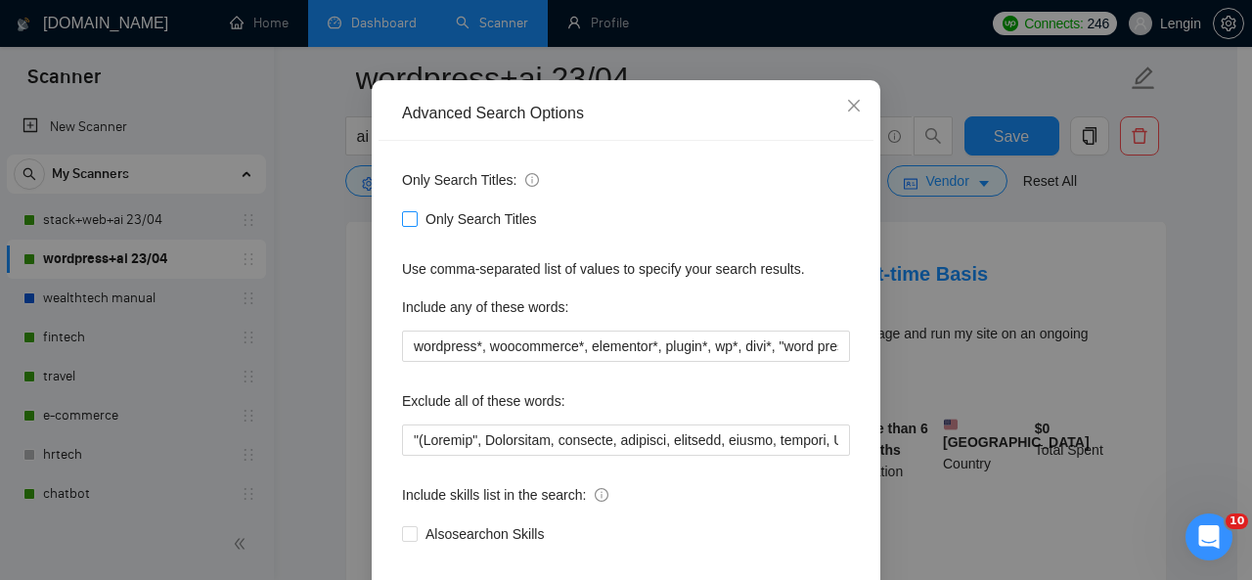
scroll to position [161, 0]
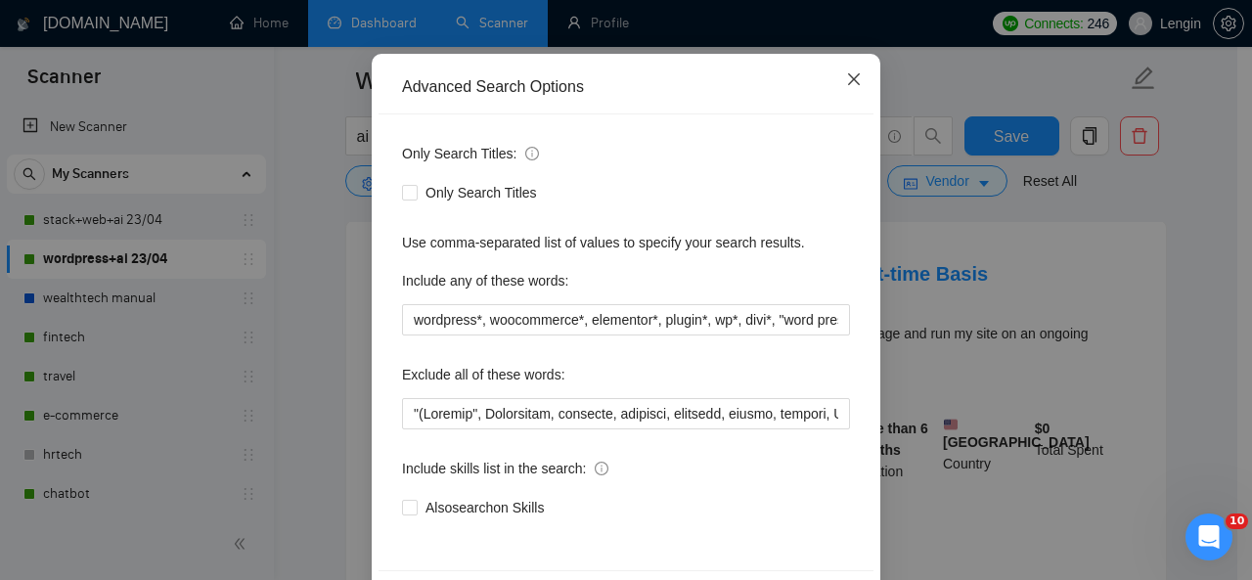
click at [848, 84] on icon "close" at bounding box center [854, 79] width 12 height 12
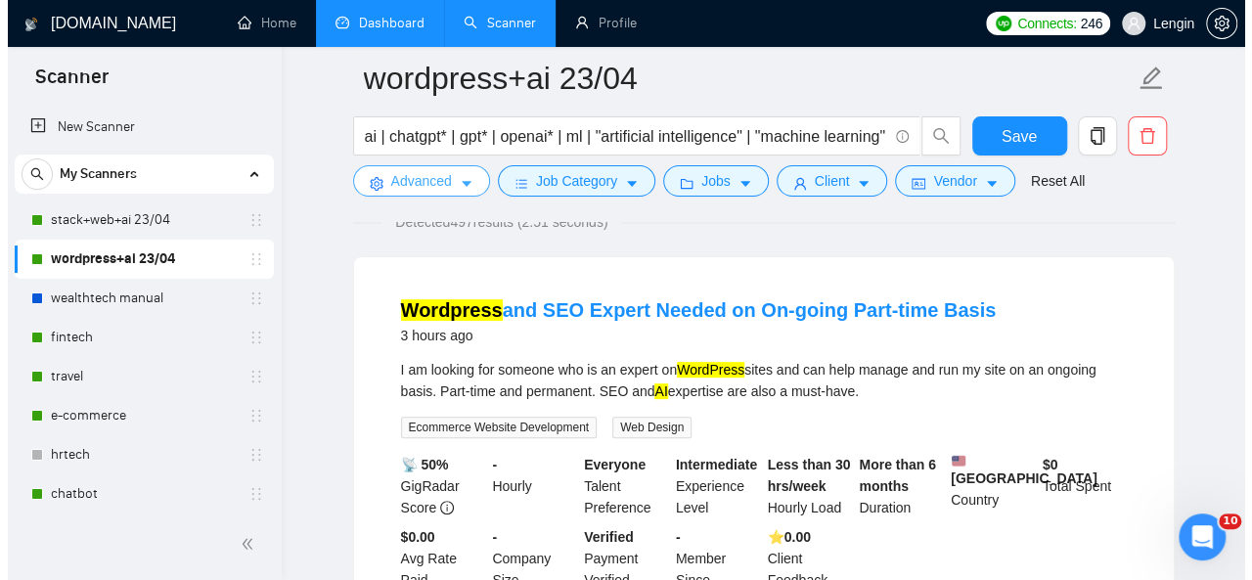
scroll to position [120, 0]
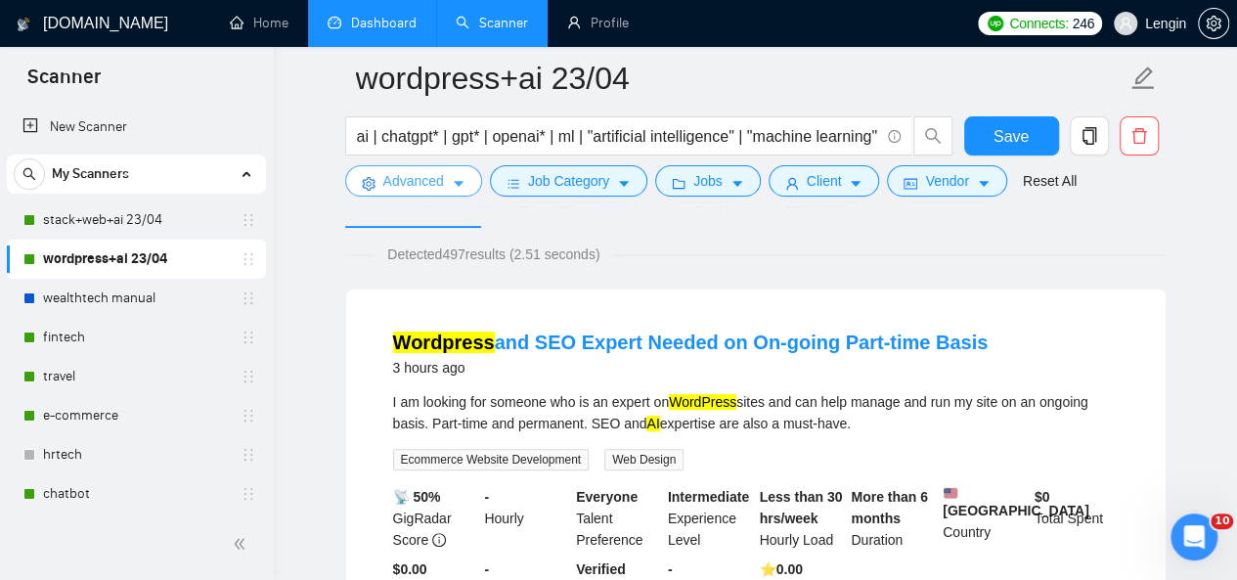
click at [427, 182] on span "Advanced" at bounding box center [413, 181] width 61 height 22
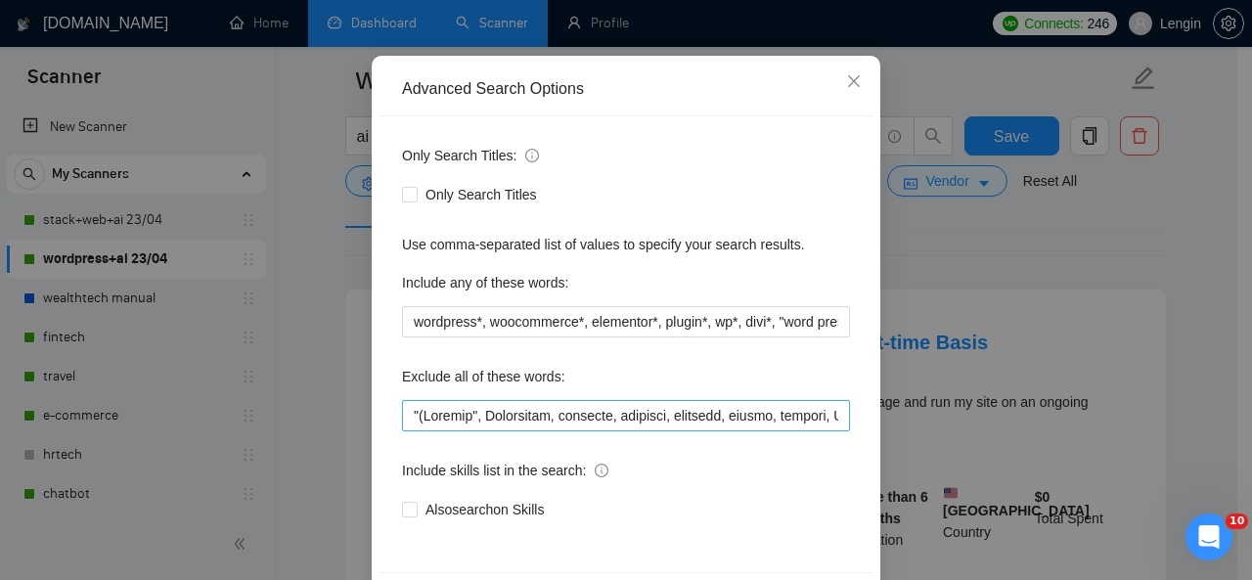
scroll to position [160, 0]
click at [403, 414] on input "text" at bounding box center [626, 414] width 448 height 31
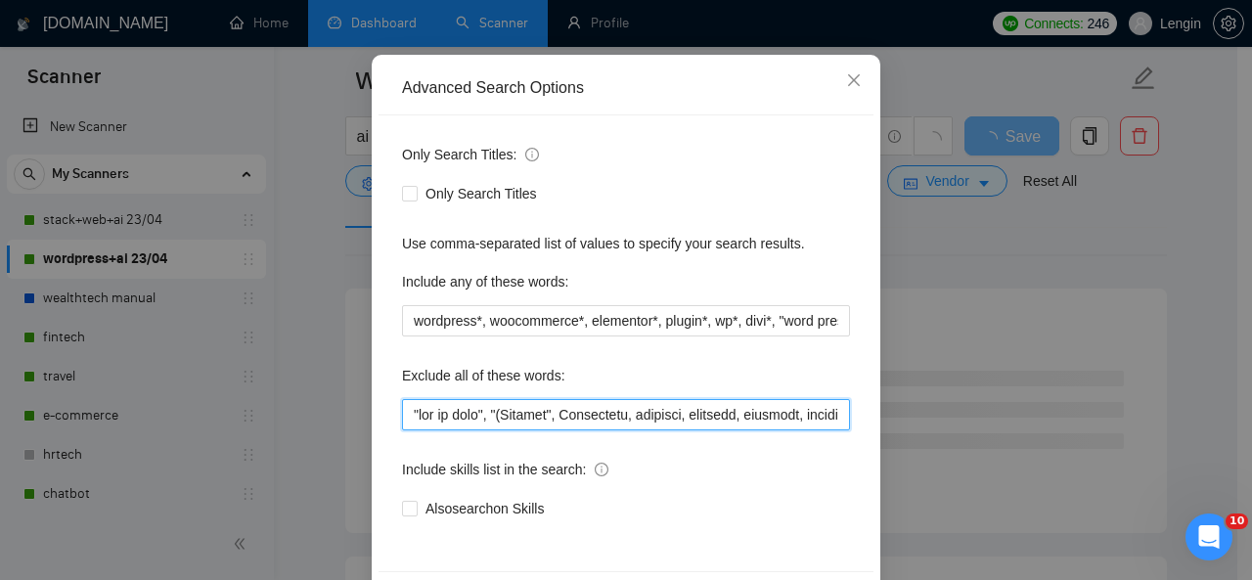
scroll to position [233, 0]
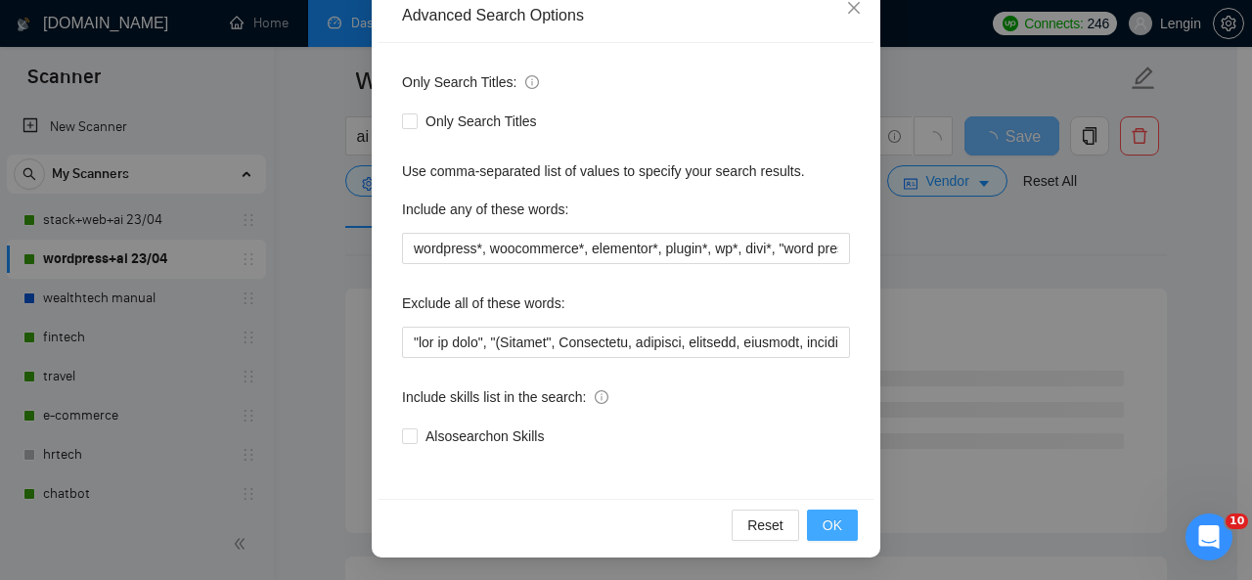
click at [844, 525] on button "OK" at bounding box center [832, 525] width 51 height 31
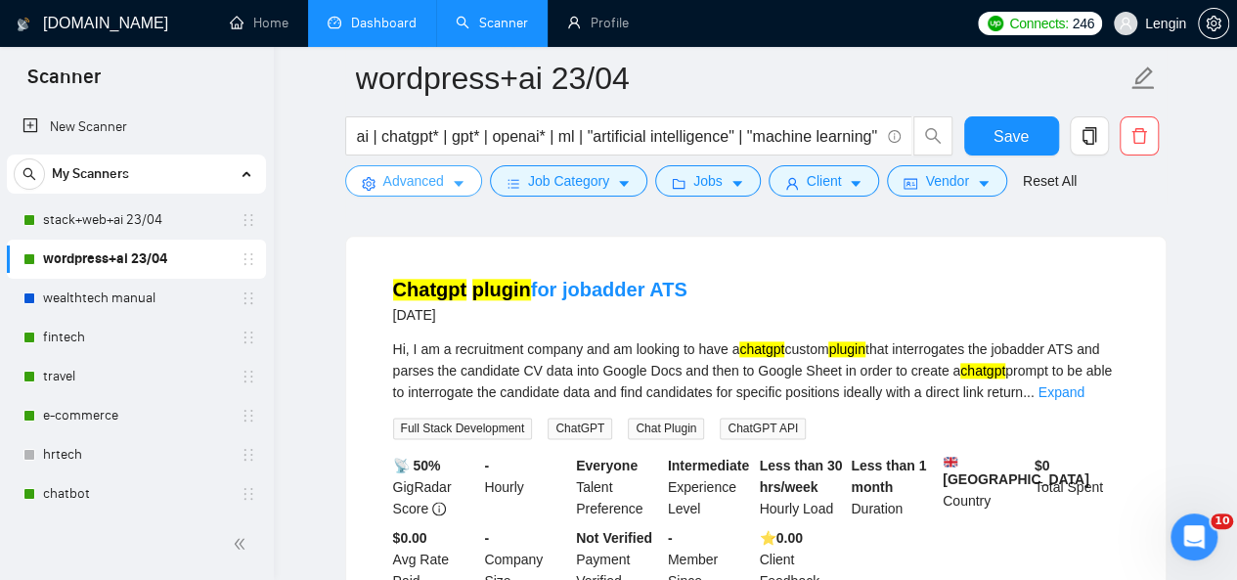
scroll to position [1035, 0]
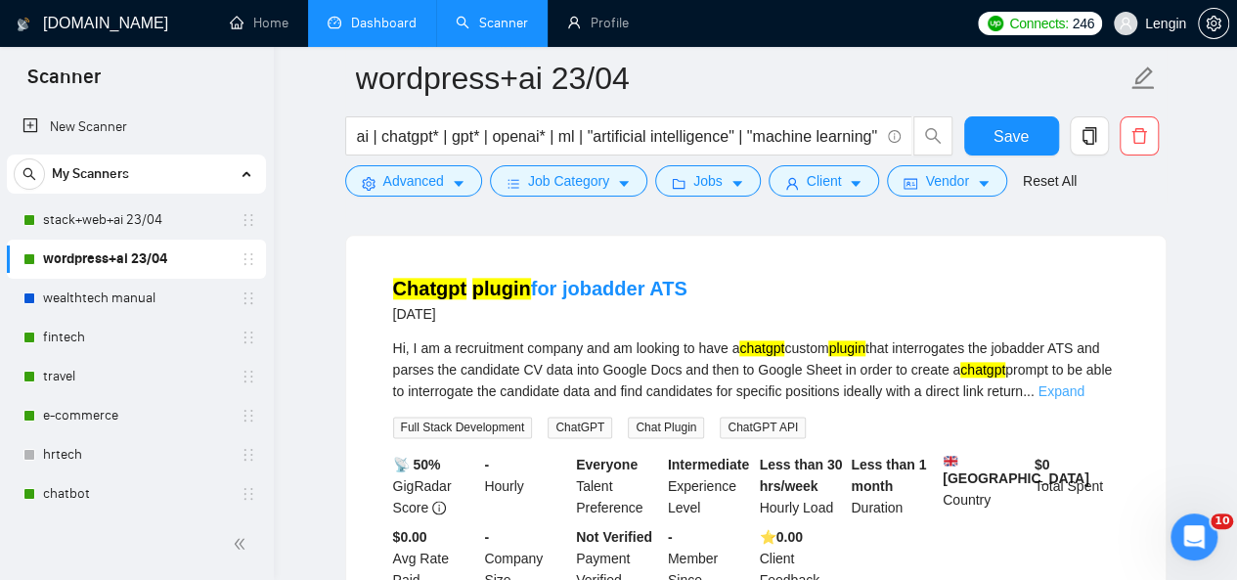
click at [1078, 383] on link "Expand" at bounding box center [1062, 391] width 46 height 16
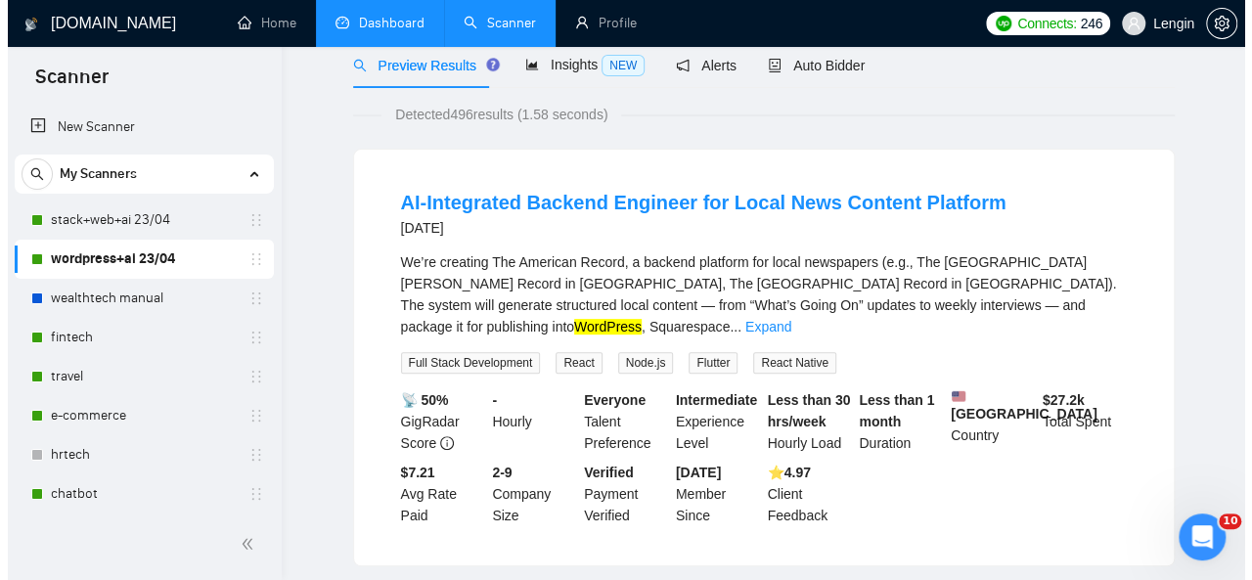
scroll to position [0, 0]
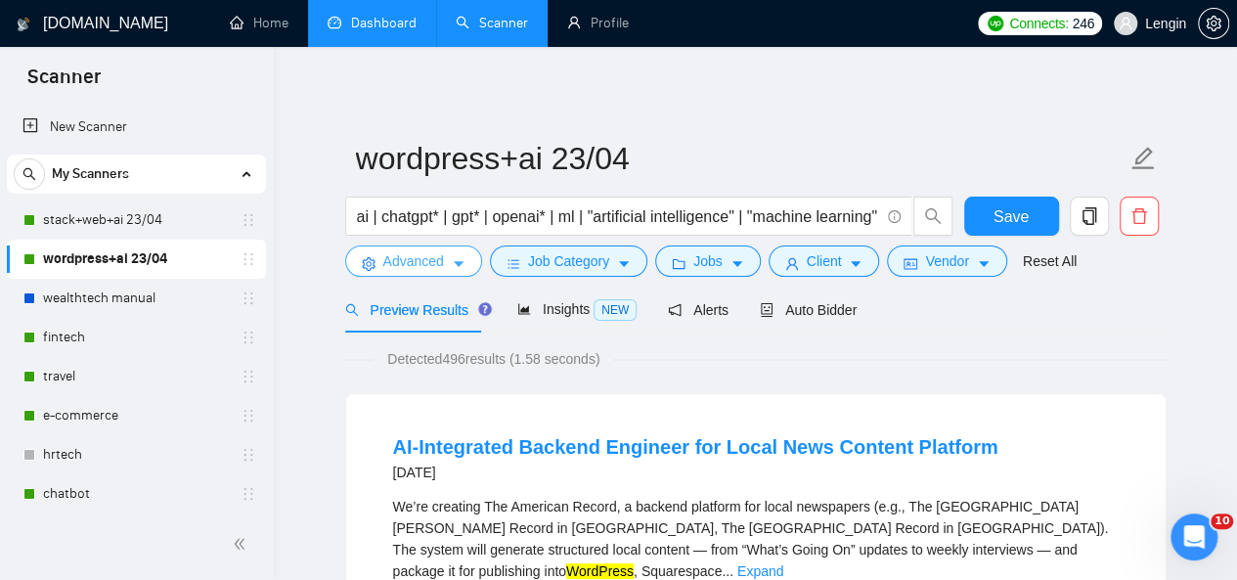
click at [427, 266] on span "Advanced" at bounding box center [413, 261] width 61 height 22
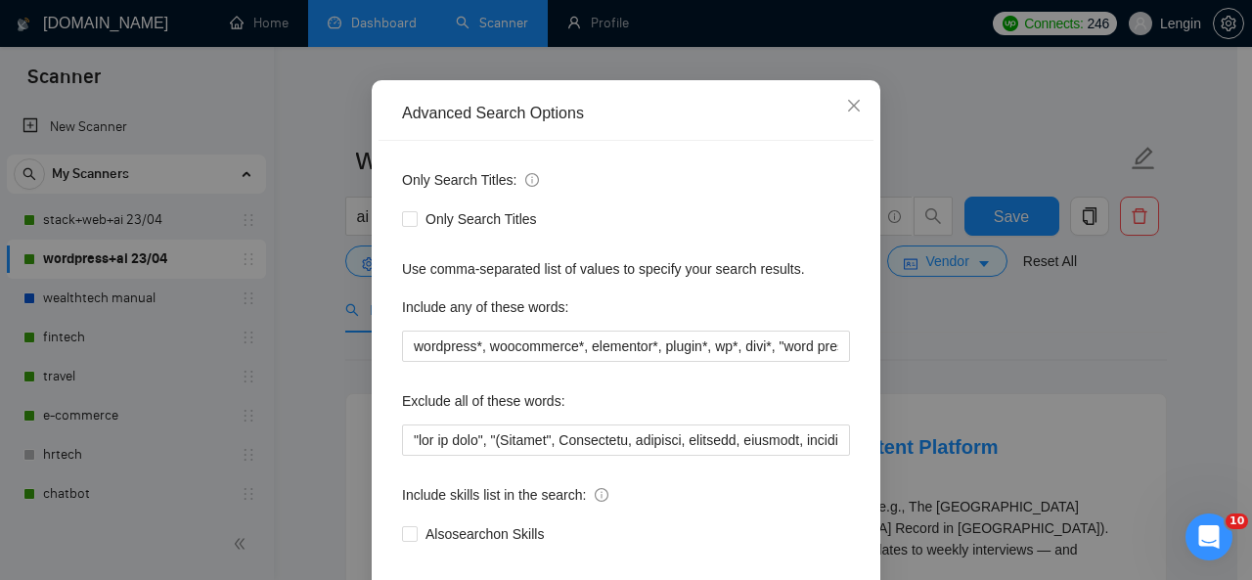
scroll to position [135, 0]
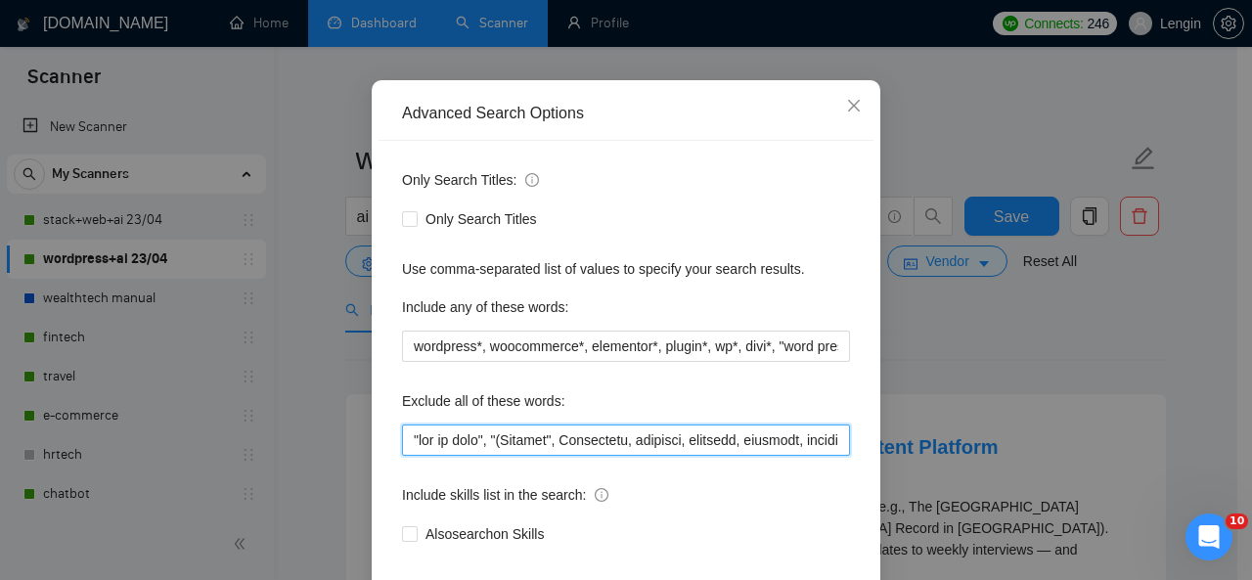
click at [402, 439] on input "text" at bounding box center [626, 440] width 448 height 31
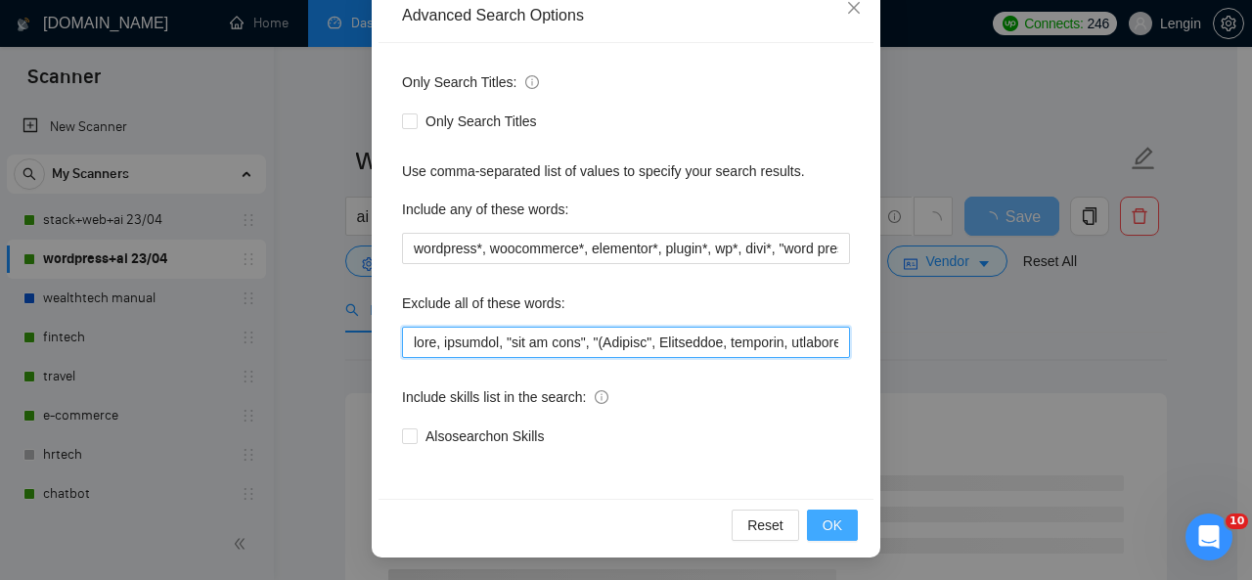
type input "lore, ipsumdol, "sit am cons", "(Adipisc", Elitseddoe, temporin, utlabore, etdo…"
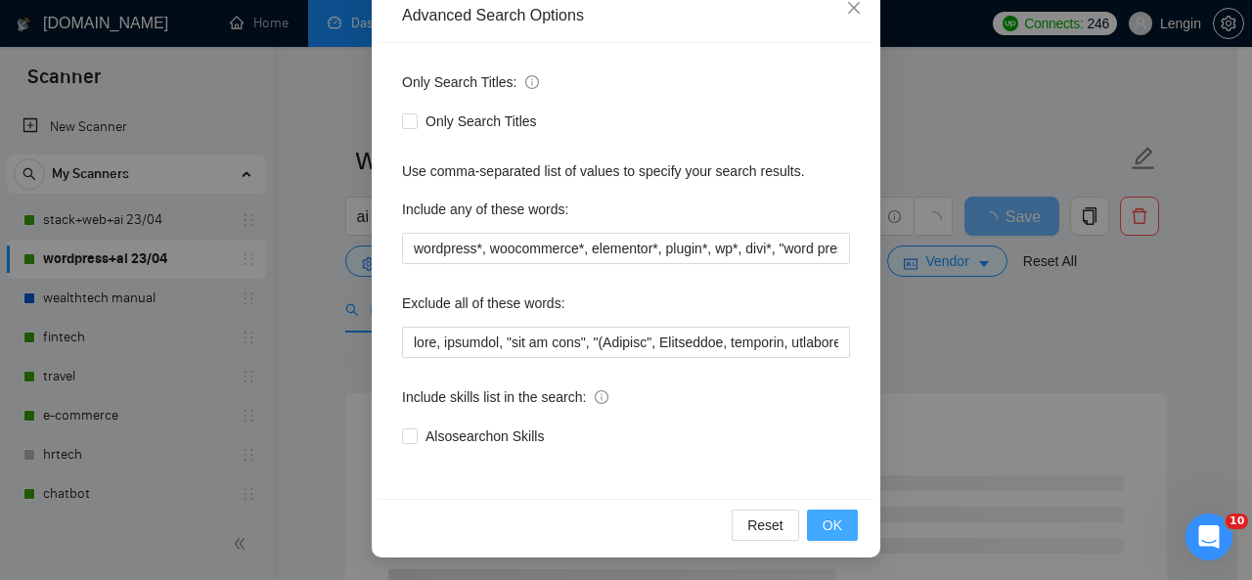
click at [807, 521] on button "OK" at bounding box center [832, 525] width 51 height 31
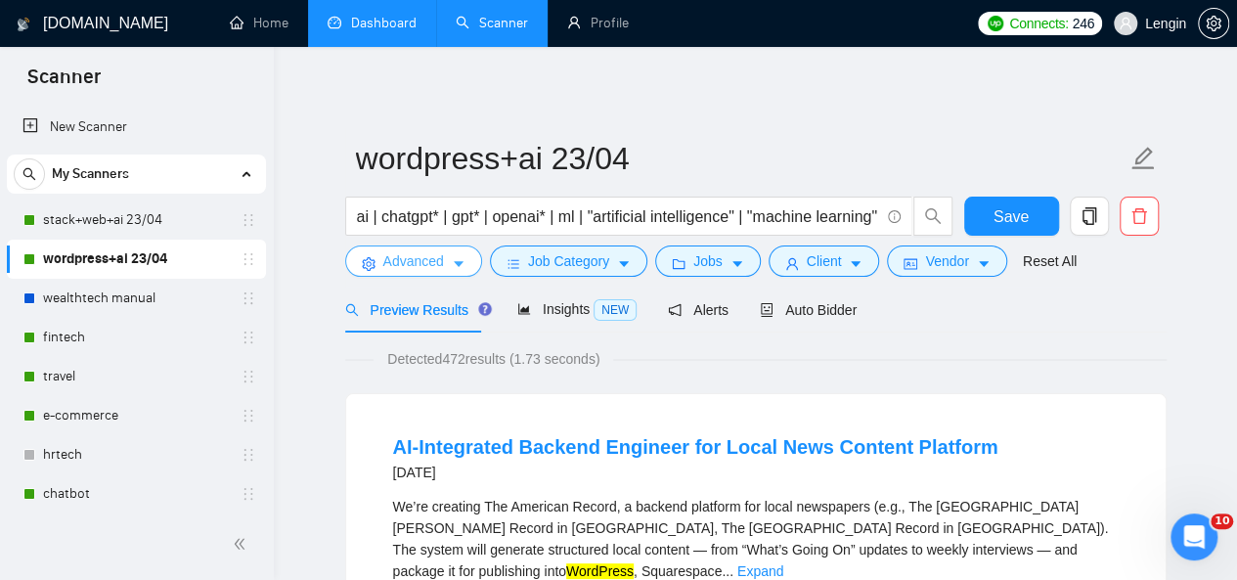
scroll to position [46, 0]
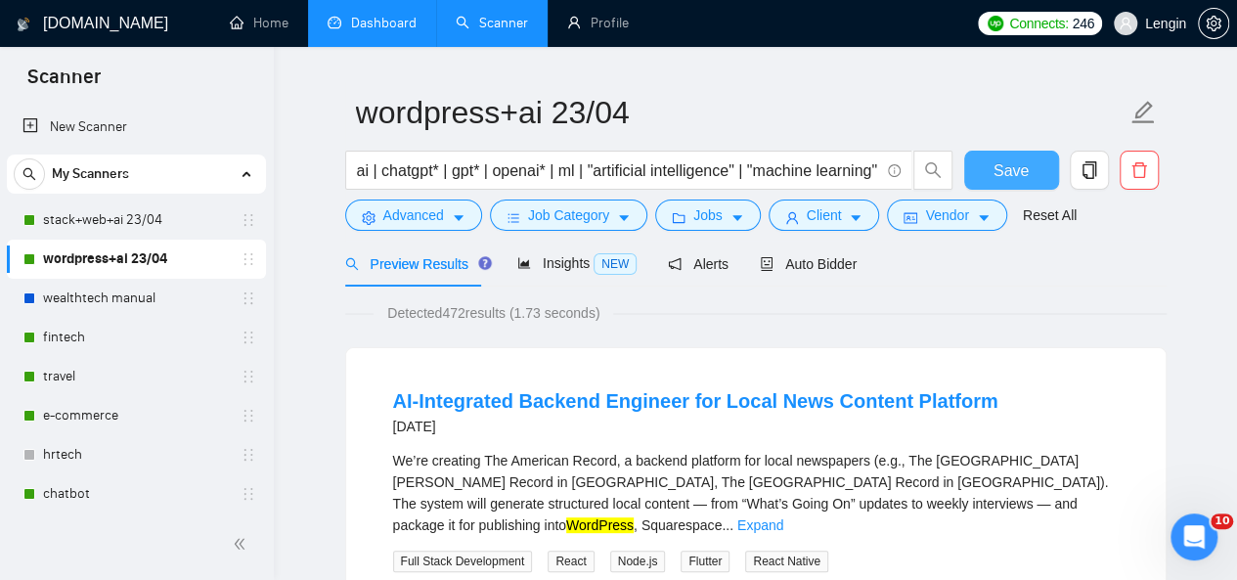
click at [1002, 165] on span "Save" at bounding box center [1011, 170] width 35 height 24
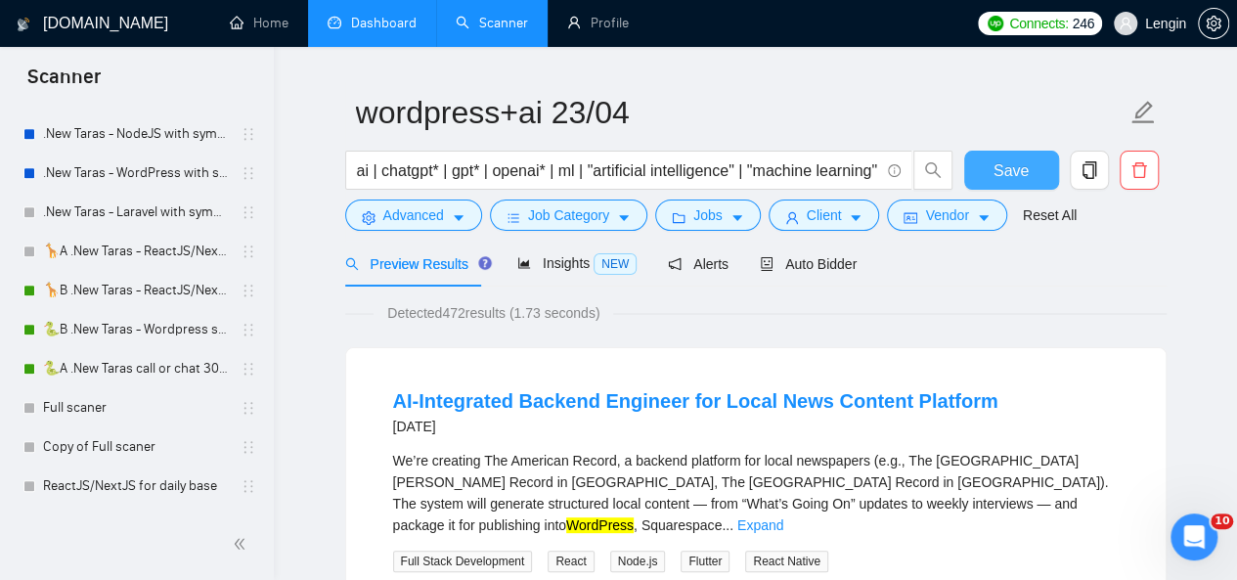
scroll to position [966, 0]
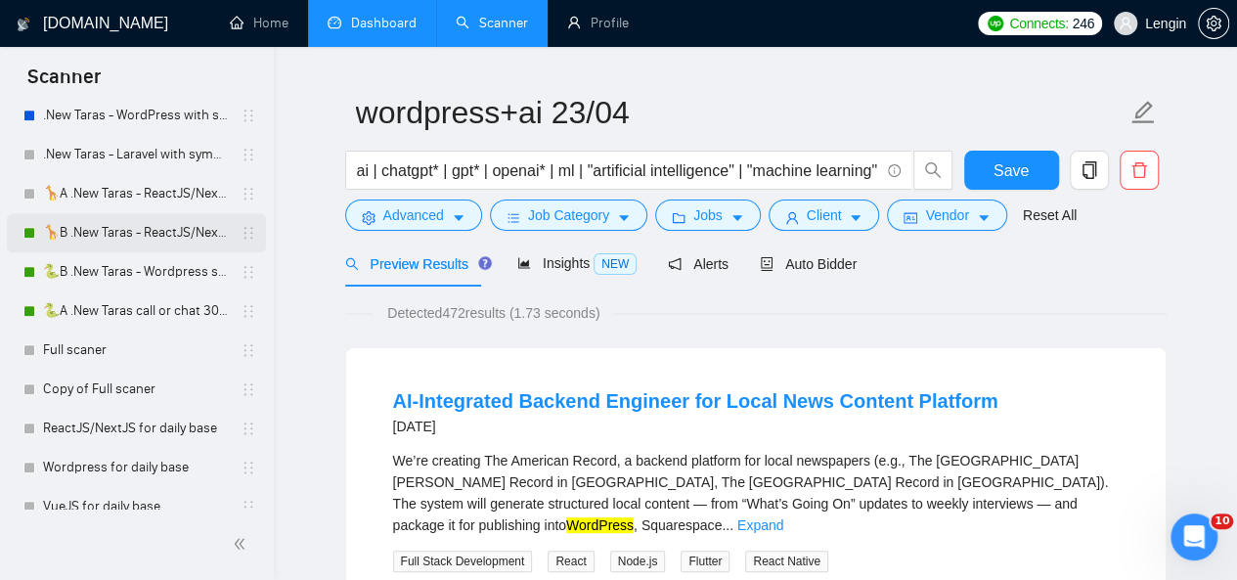
click at [137, 244] on link "🦒B .New Taras - ReactJS/NextJS rel exp 23/04" at bounding box center [136, 232] width 186 height 39
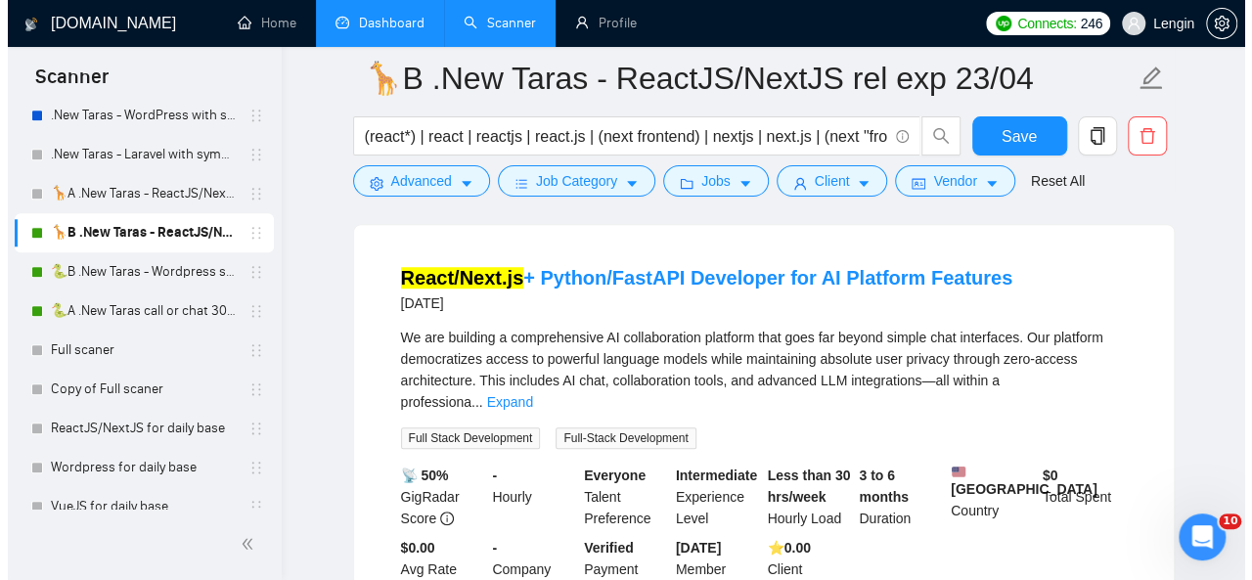
scroll to position [609, 0]
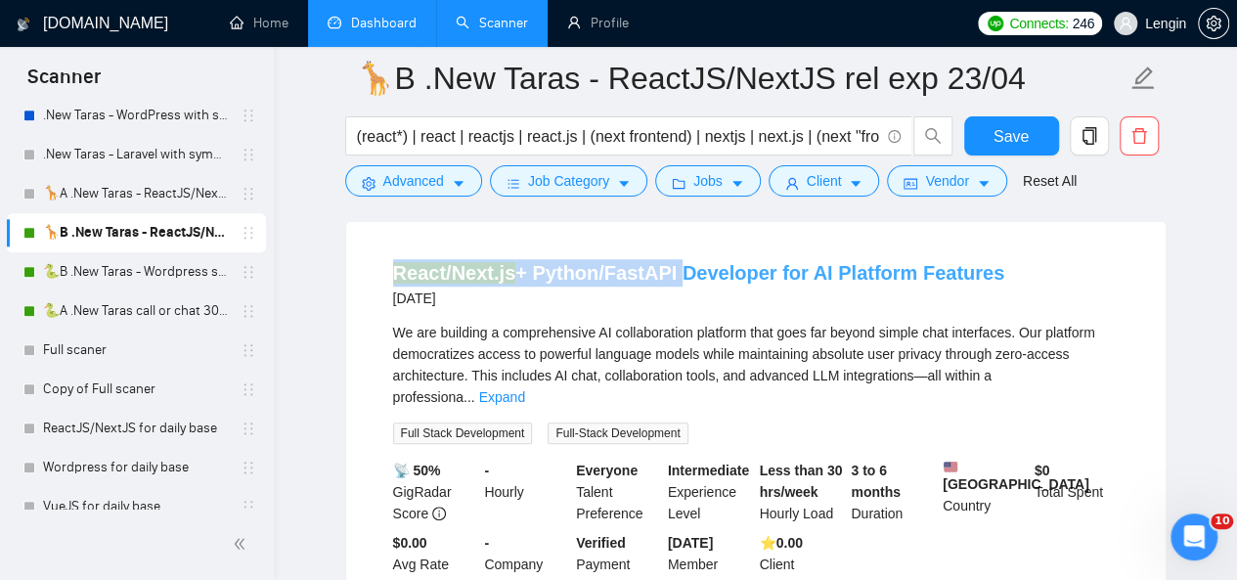
drag, startPoint x: 382, startPoint y: 292, endPoint x: 669, endPoint y: 285, distance: 286.7
click at [669, 285] on li "React/Next.js + Python/FastAPI Developer for AI Platform Features [DATE] We are…" at bounding box center [756, 428] width 773 height 369
copy link "React/Next.js + Python/FastAPI"
click at [444, 175] on button "Advanced" at bounding box center [413, 180] width 137 height 31
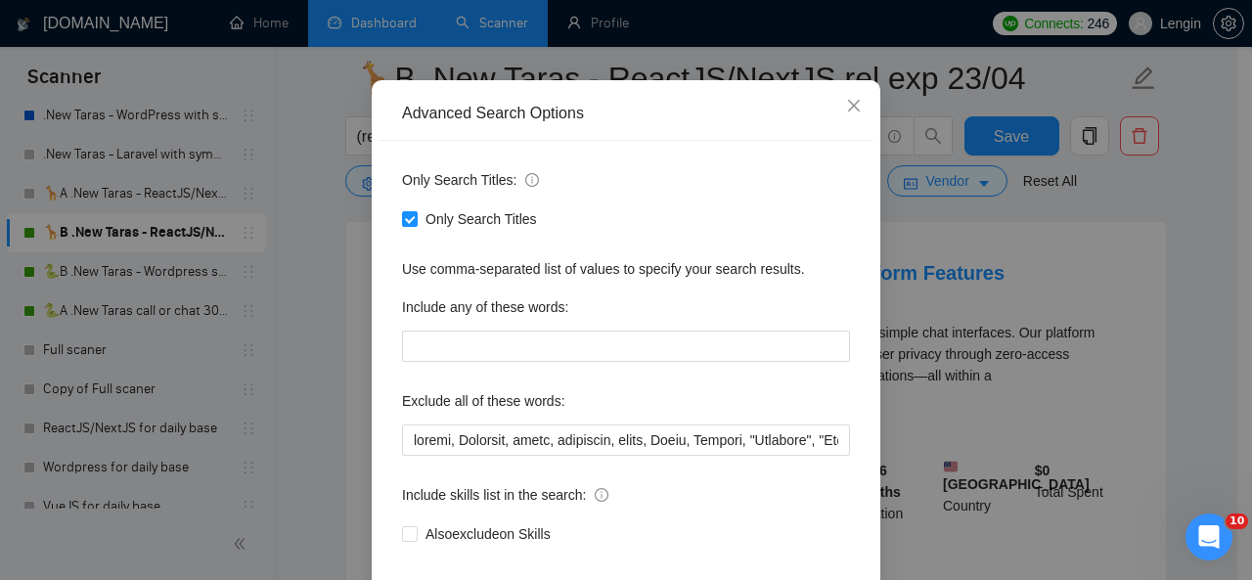
scroll to position [233, 0]
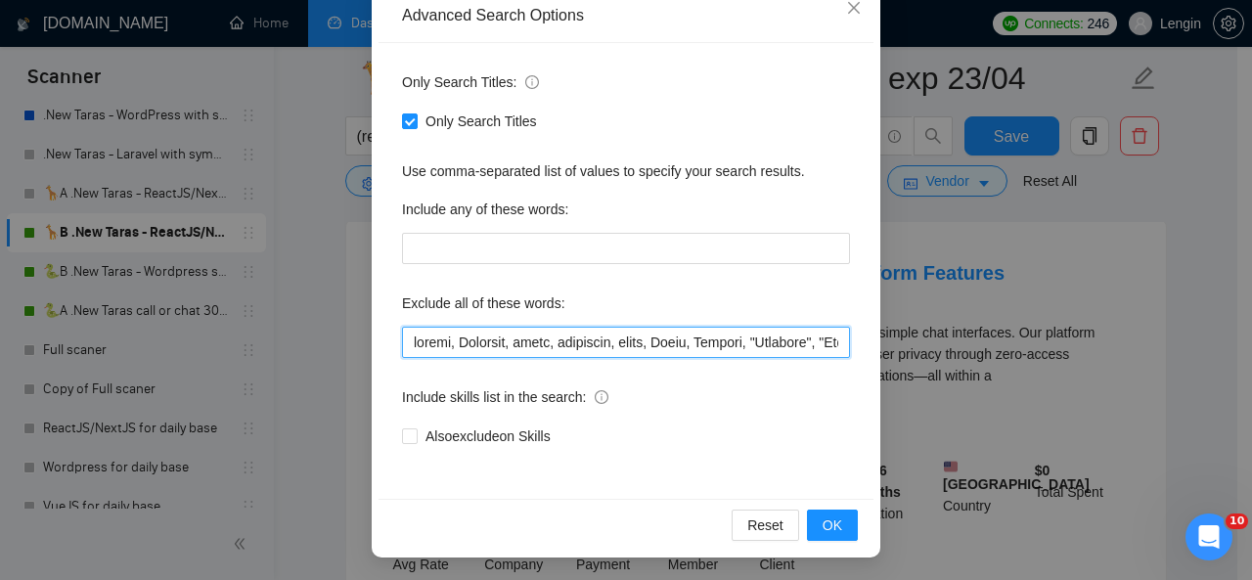
click at [405, 346] on input "text" at bounding box center [626, 342] width 448 height 31
paste input "React/Next.js + Python/FastAPI"
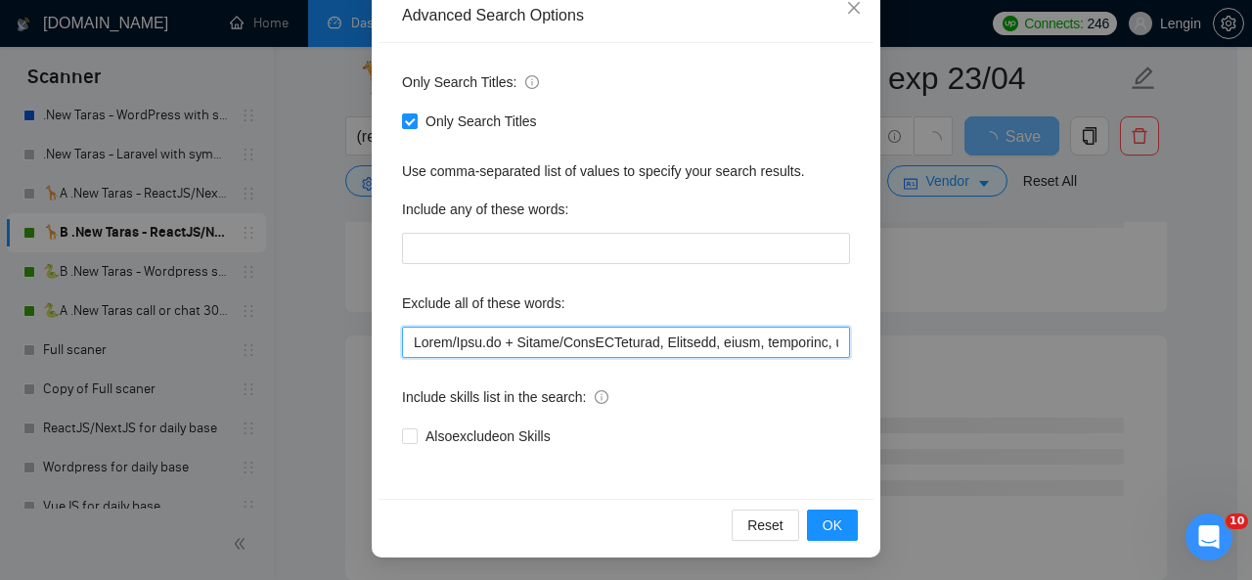
drag, startPoint x: 503, startPoint y: 338, endPoint x: 377, endPoint y: 332, distance: 126.4
click at [379, 332] on div "Only Search Titles: Only Search Titles Use comma-separated list of values to sp…" at bounding box center [626, 271] width 495 height 456
click at [515, 344] on input "text" at bounding box center [626, 342] width 448 height 31
click at [406, 341] on input "text" at bounding box center [626, 342] width 448 height 31
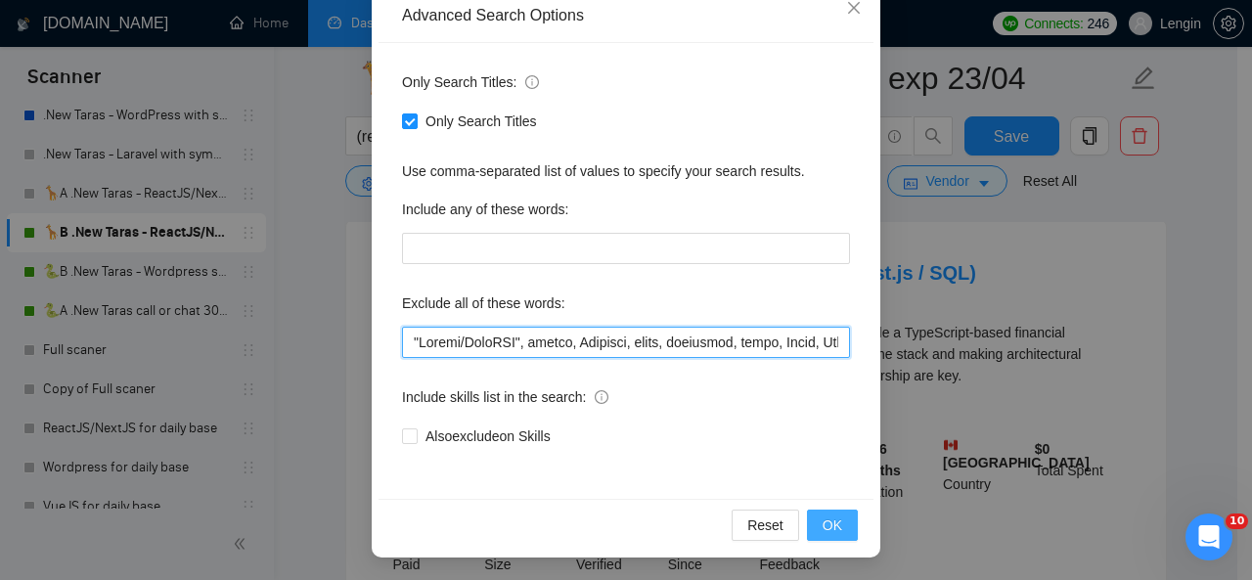
type input ""Loremi/DoloRSI", ametco, Adipisci, elits, doeiusmod, tempo, Incid, Utlabor, "E…"
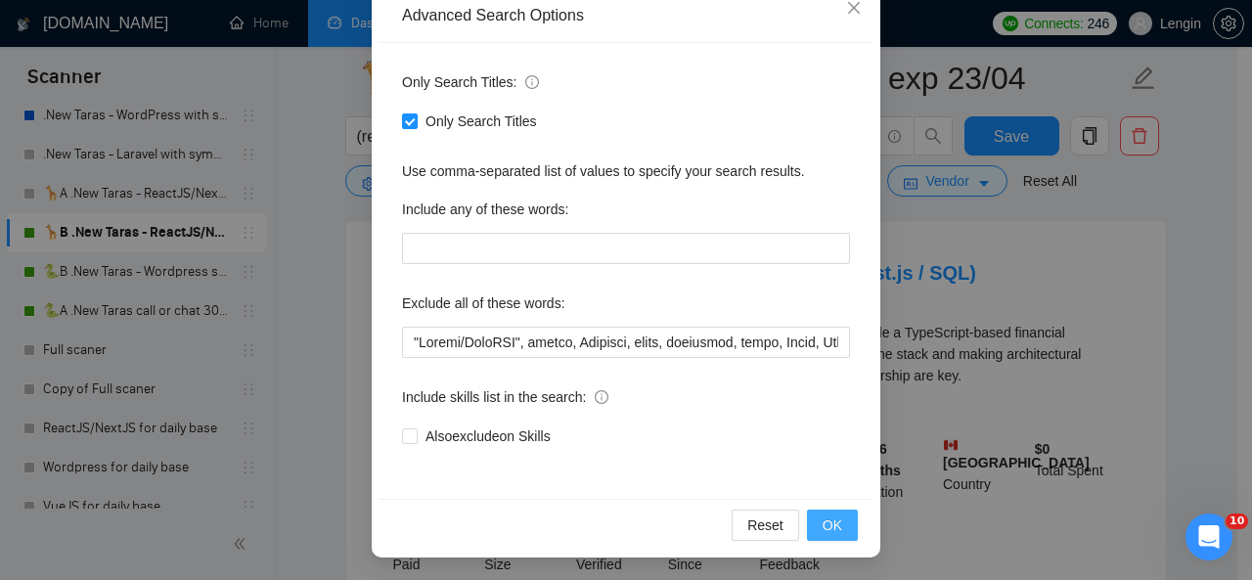
click at [823, 517] on span "OK" at bounding box center [833, 526] width 20 height 22
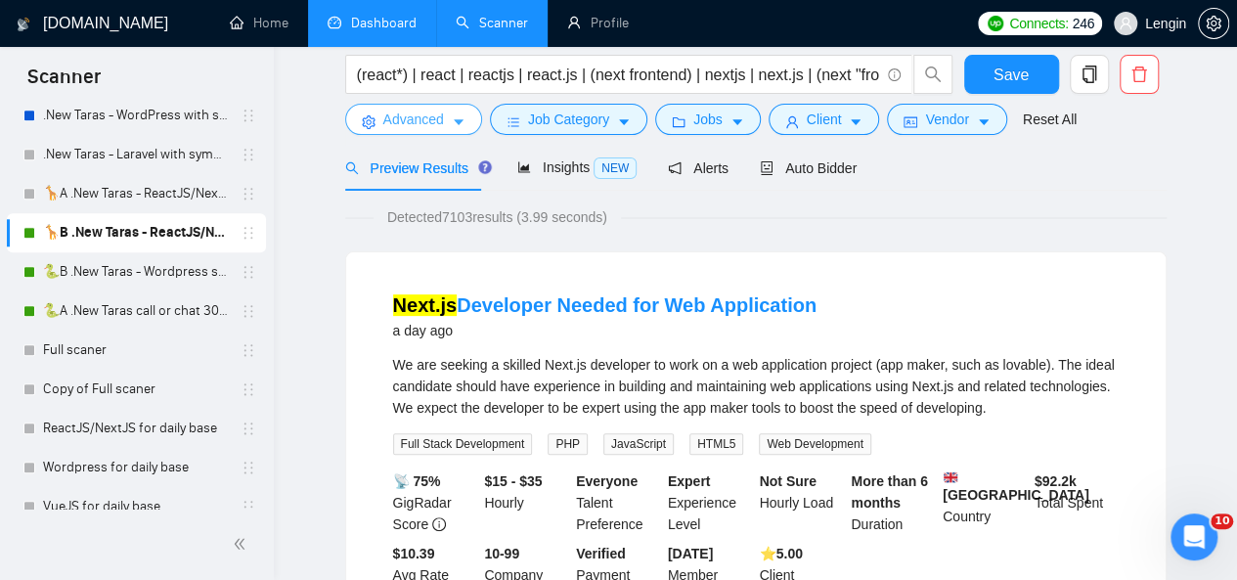
scroll to position [0, 0]
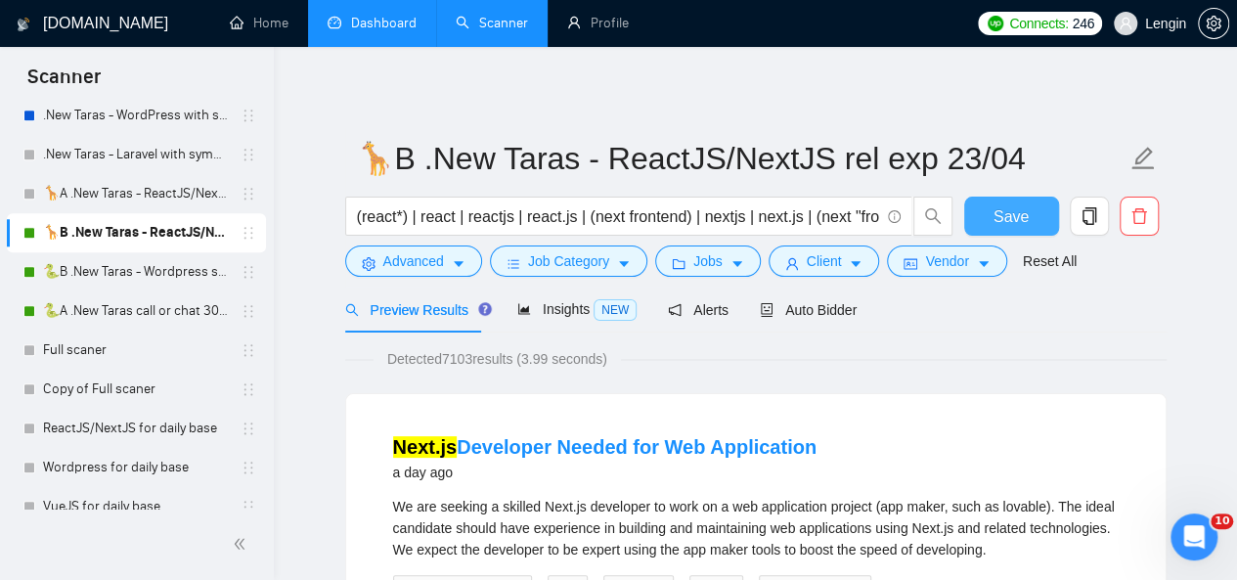
click at [1018, 223] on span "Save" at bounding box center [1011, 216] width 35 height 24
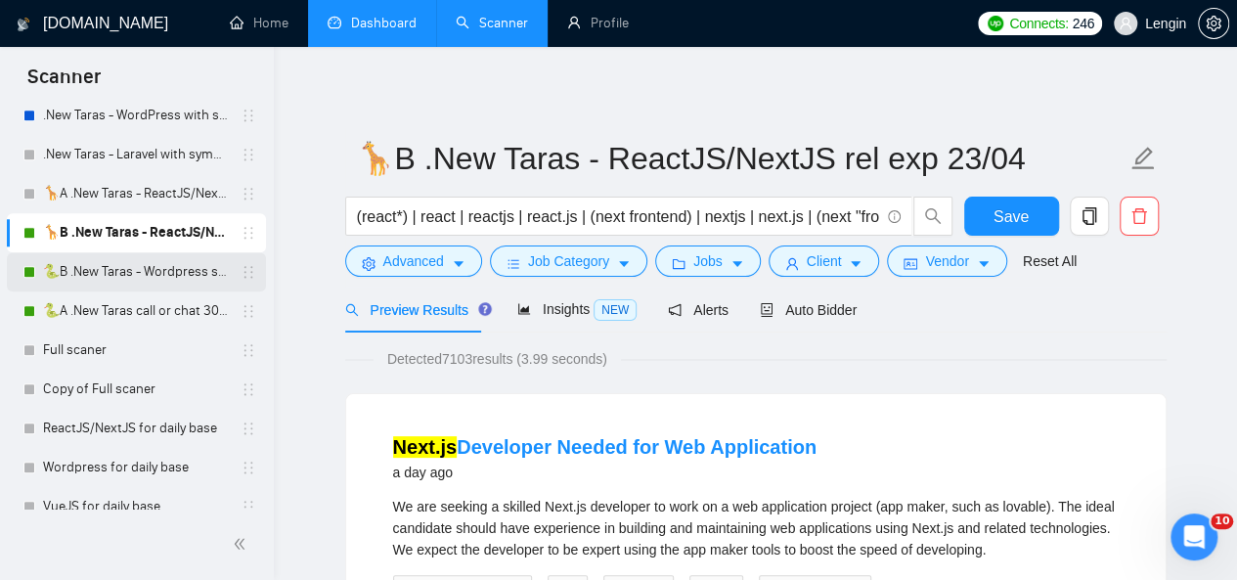
click at [155, 278] on link "🐍B .New Taras - Wordpress short 23/04" at bounding box center [136, 271] width 186 height 39
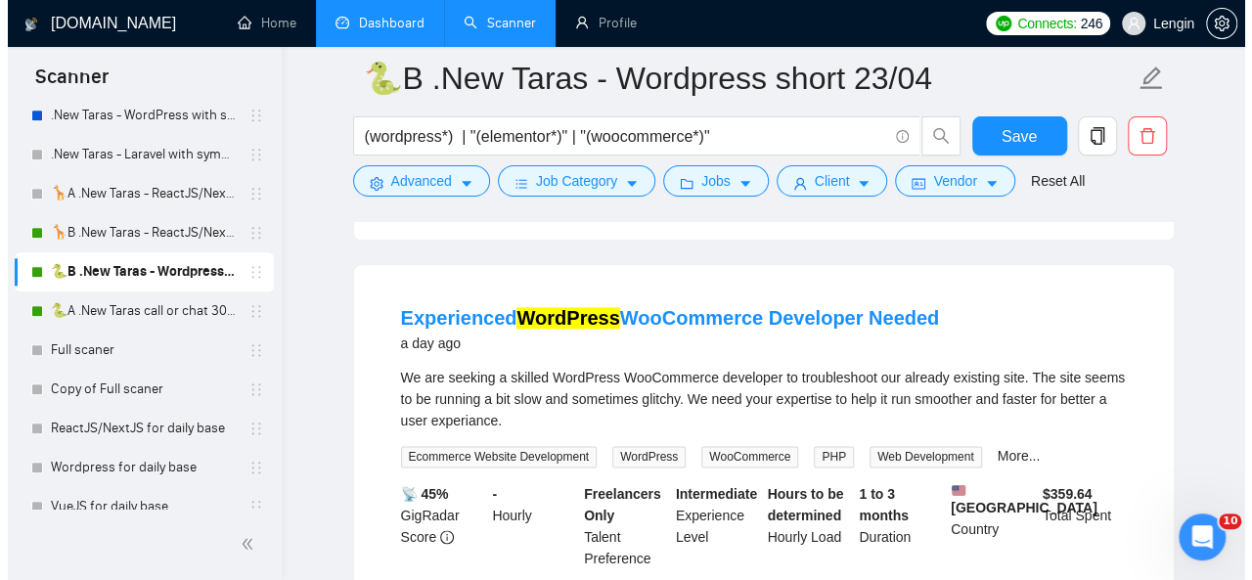
scroll to position [1012, 0]
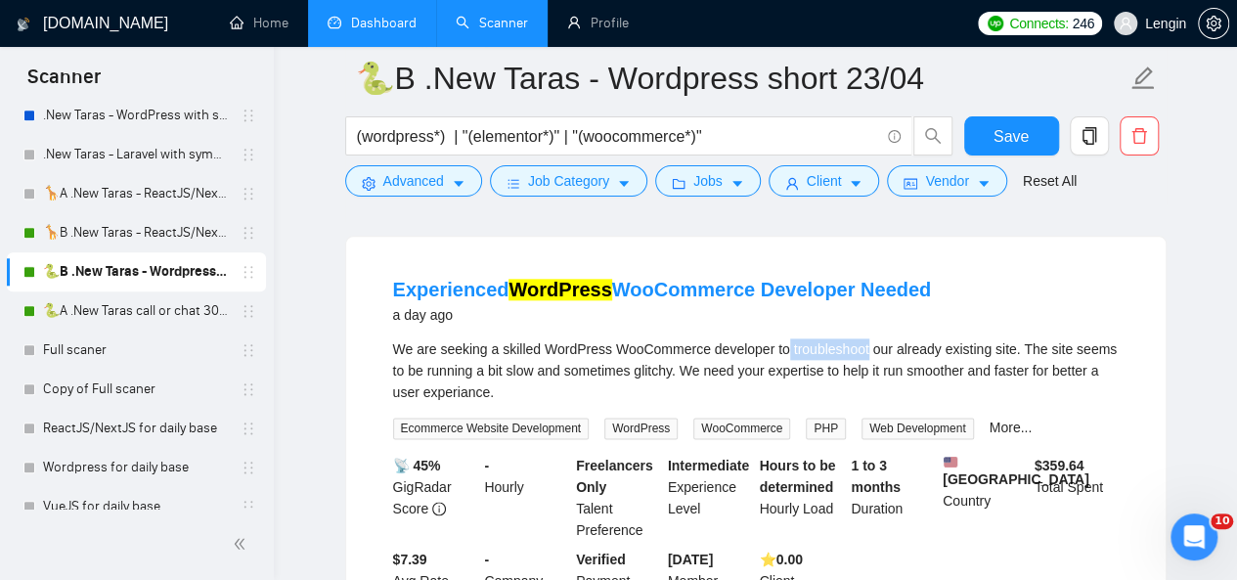
drag, startPoint x: 781, startPoint y: 352, endPoint x: 865, endPoint y: 350, distance: 84.1
click at [865, 350] on div "We are seeking a skilled WordPress WooCommerce developer to troubleshoot our al…" at bounding box center [756, 370] width 726 height 65
click at [449, 185] on button "Advanced" at bounding box center [413, 180] width 137 height 31
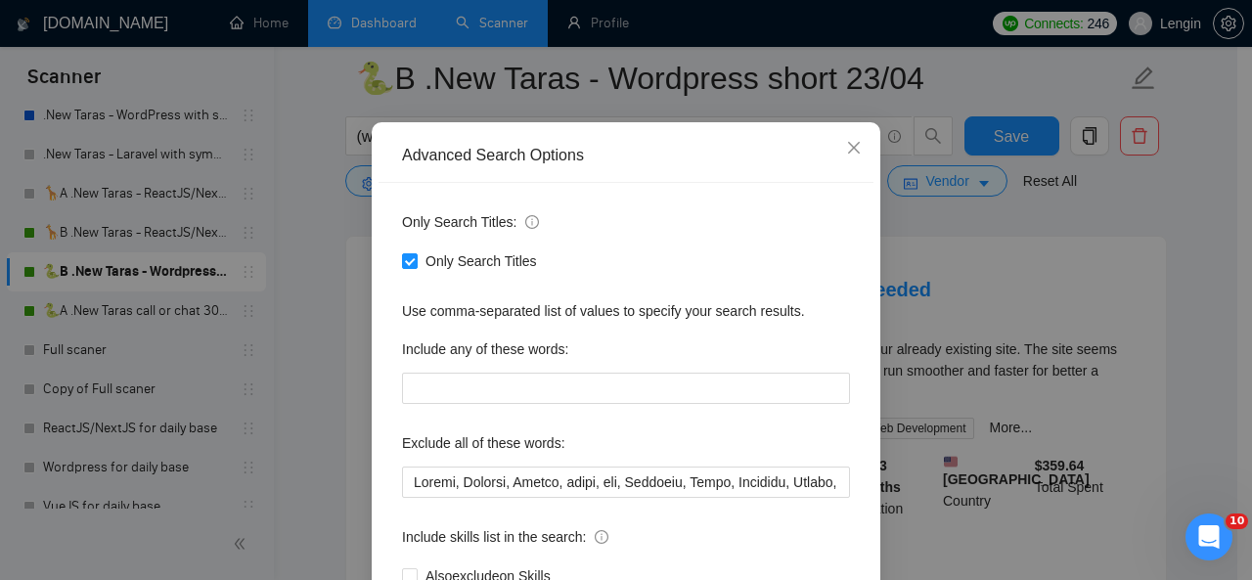
scroll to position [184, 0]
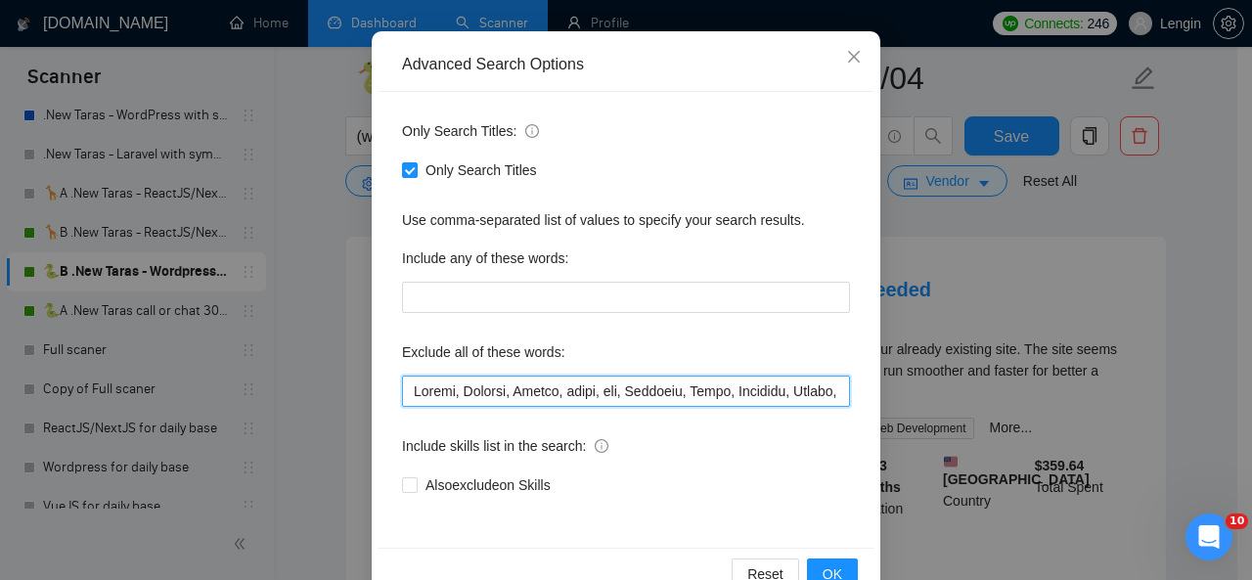
click at [403, 393] on input "text" at bounding box center [626, 391] width 448 height 31
paste input "troubleshoot"
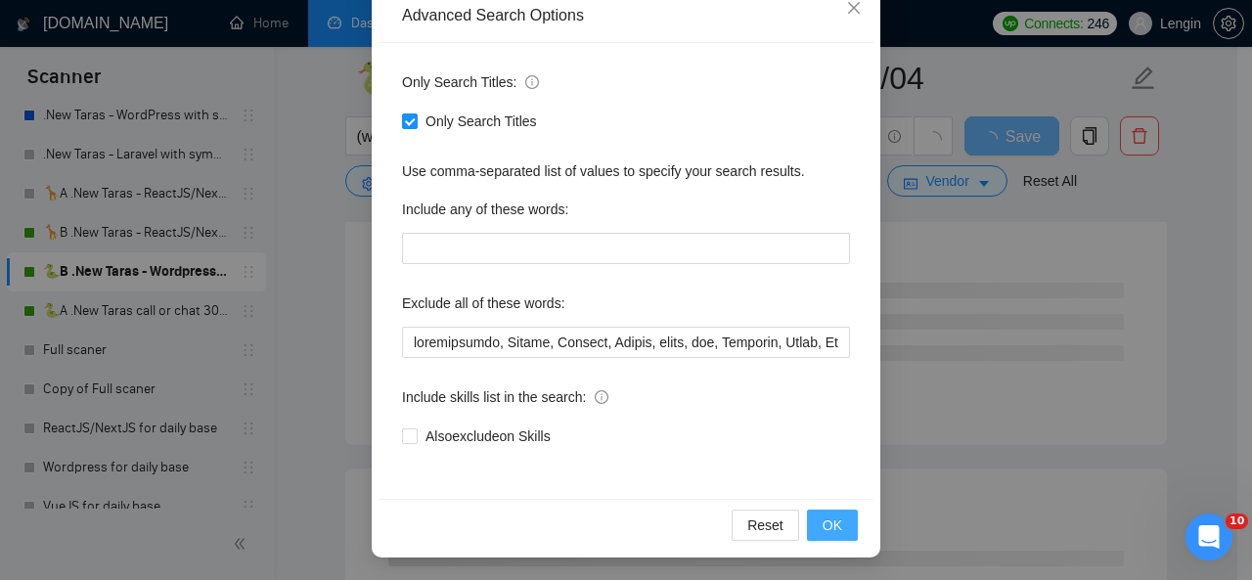
click at [837, 522] on button "OK" at bounding box center [832, 525] width 51 height 31
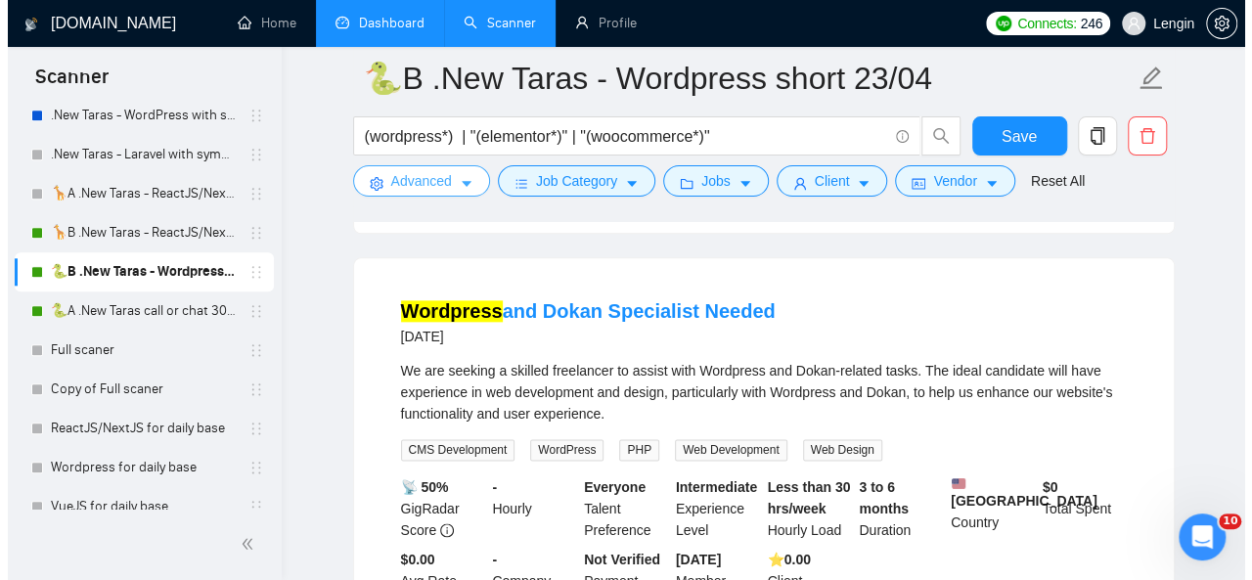
scroll to position [992, 0]
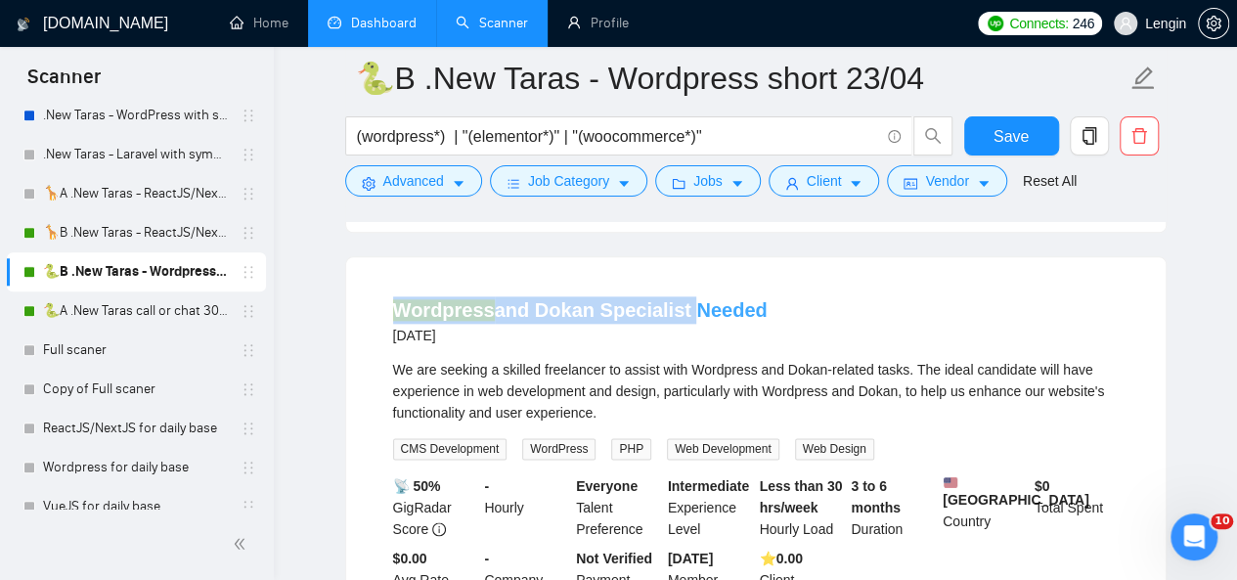
drag, startPoint x: 352, startPoint y: 302, endPoint x: 677, endPoint y: 308, distance: 324.8
click at [677, 308] on div "Wordpress and Dokan Specialist Needed [DATE] We are seeking a skilled freelance…" at bounding box center [756, 454] width 820 height 394
click at [448, 185] on button "Advanced" at bounding box center [413, 180] width 137 height 31
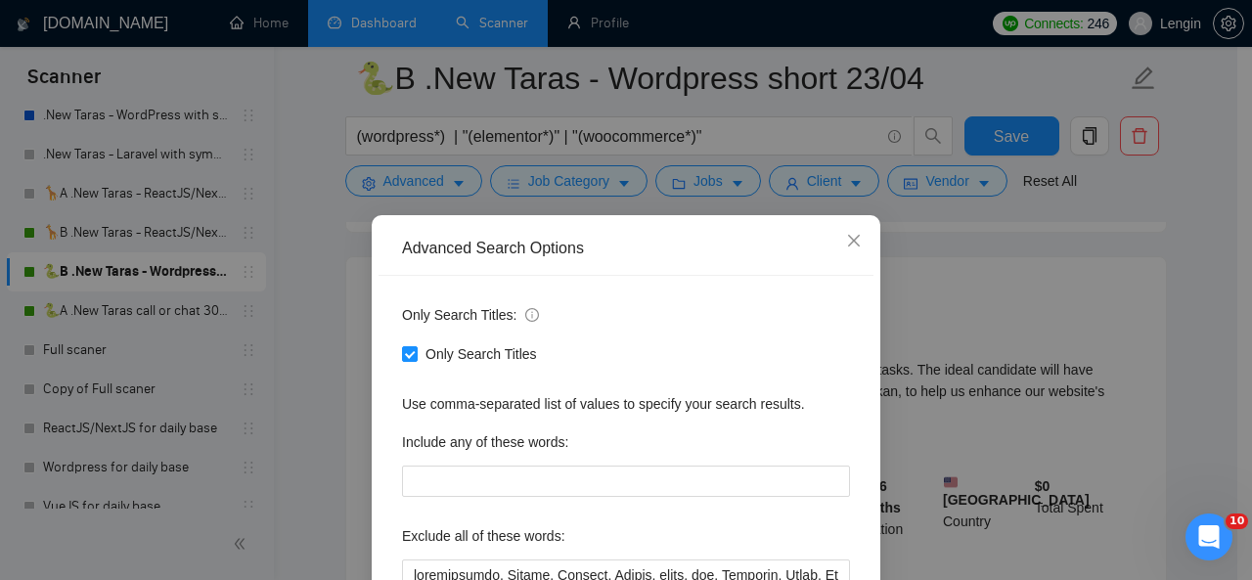
scroll to position [233, 0]
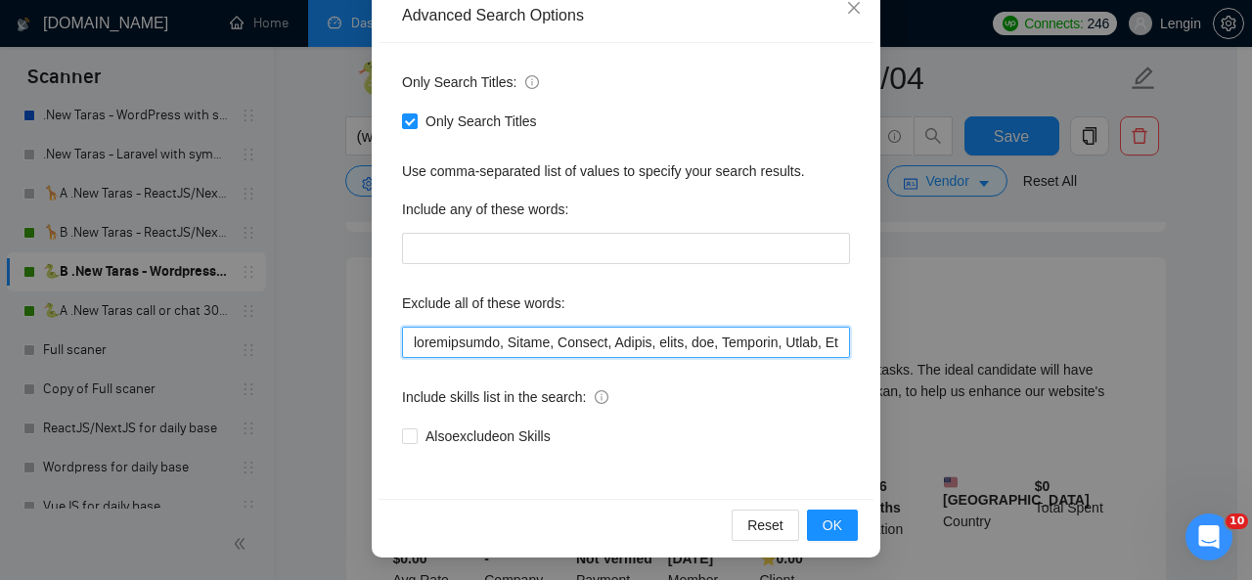
click at [411, 347] on input "text" at bounding box center [626, 342] width 448 height 31
type input "Dokan, troubleshoot, Replit, Kadence, Framer, edits, fix, Coaching, Debug, Cann…"
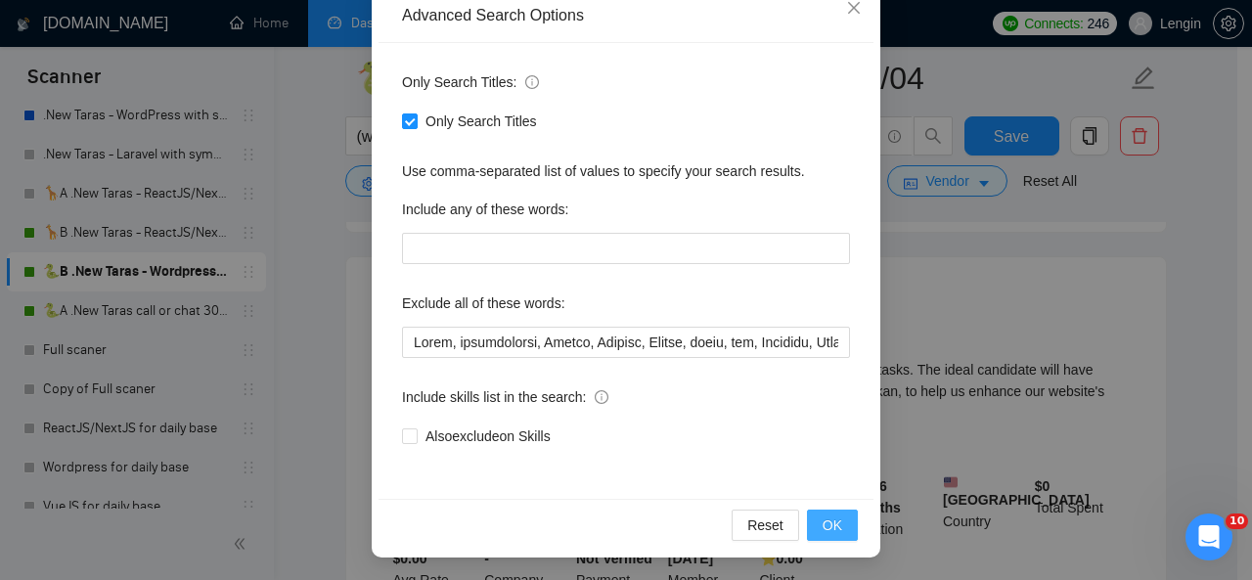
click at [830, 528] on span "OK" at bounding box center [833, 526] width 20 height 22
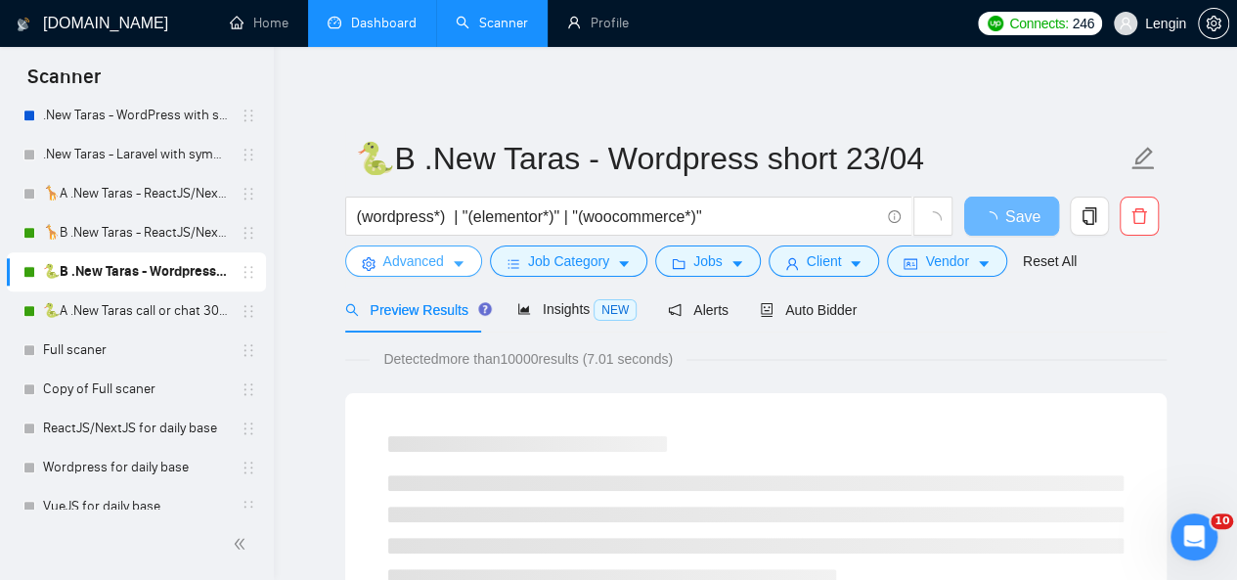
scroll to position [1, 0]
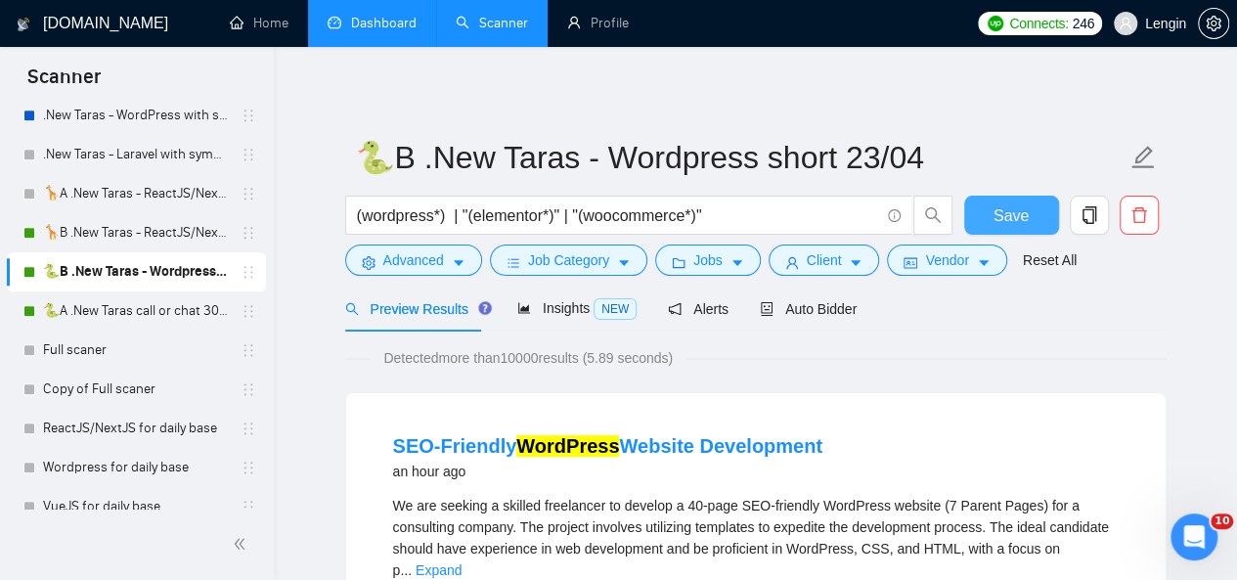
click at [995, 228] on button "Save" at bounding box center [1012, 215] width 95 height 39
click at [1006, 218] on span "Save" at bounding box center [1011, 215] width 35 height 24
click at [157, 314] on link "🐍A .New Taras call or chat 30%view 0 reply 23/04" at bounding box center [136, 311] width 186 height 39
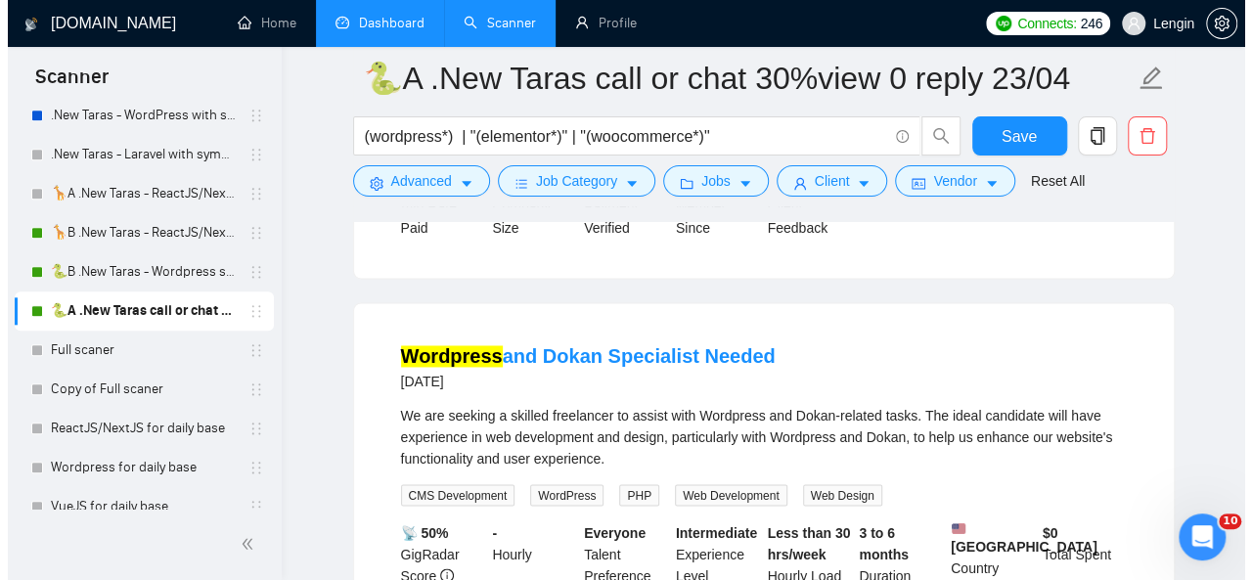
scroll to position [1470, 0]
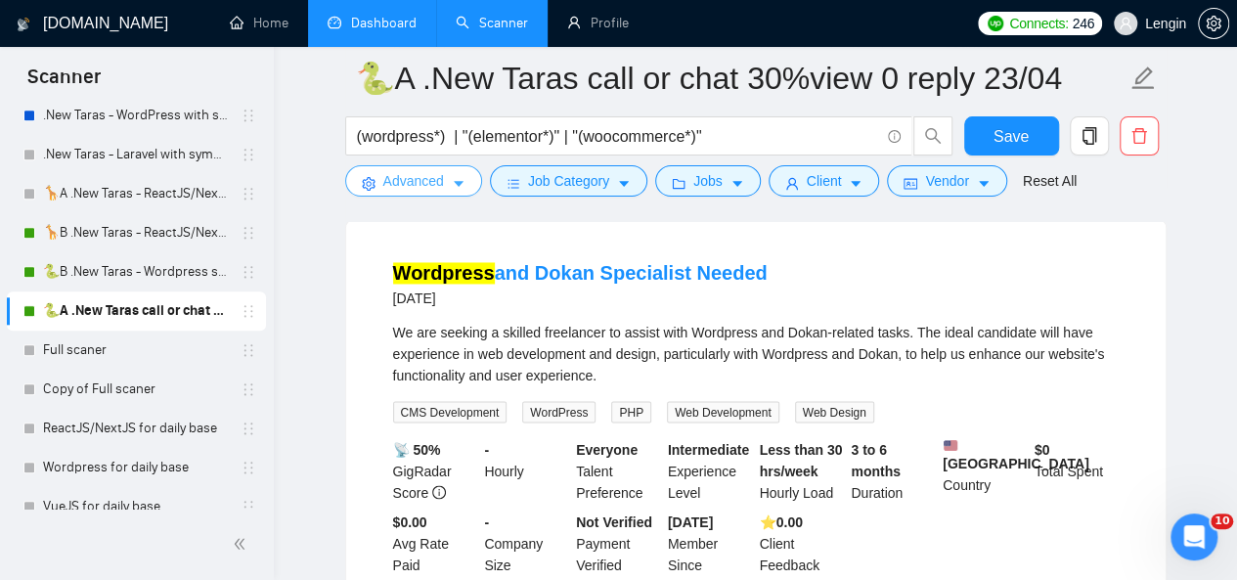
click at [452, 191] on icon "caret-down" at bounding box center [459, 184] width 14 height 14
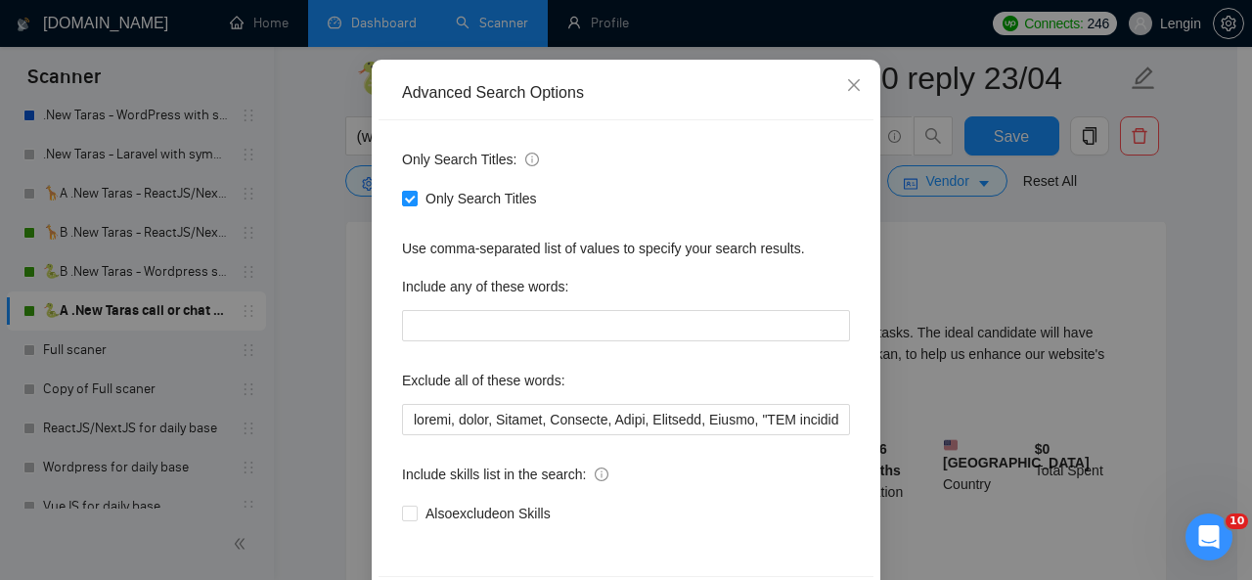
scroll to position [157, 0]
click at [402, 422] on input "text" at bounding box center [626, 418] width 448 height 31
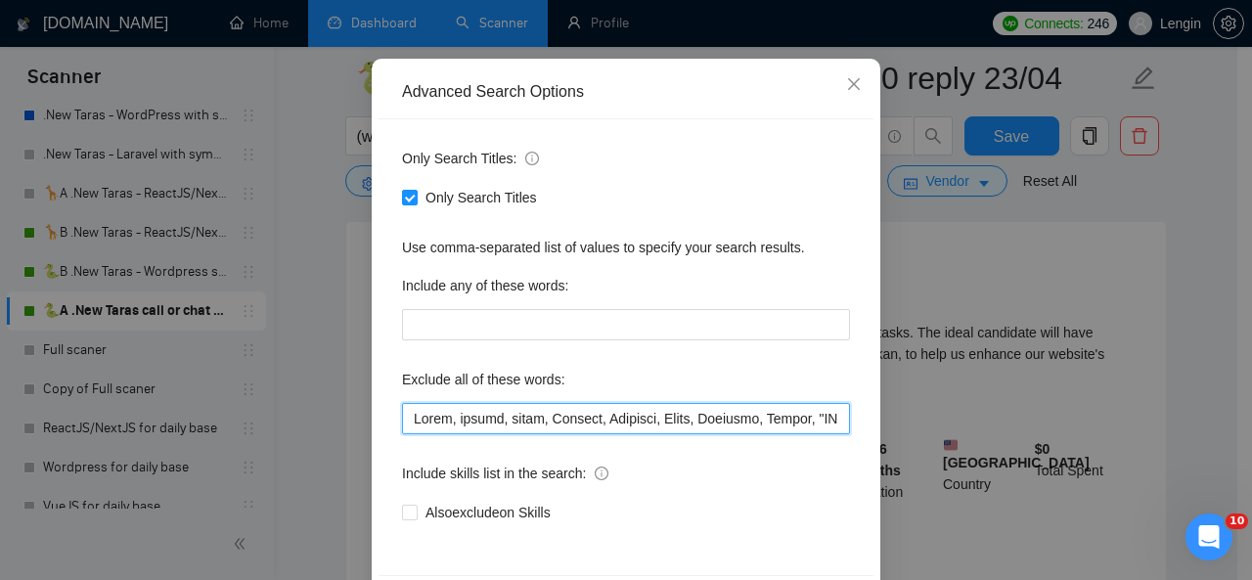
scroll to position [233, 0]
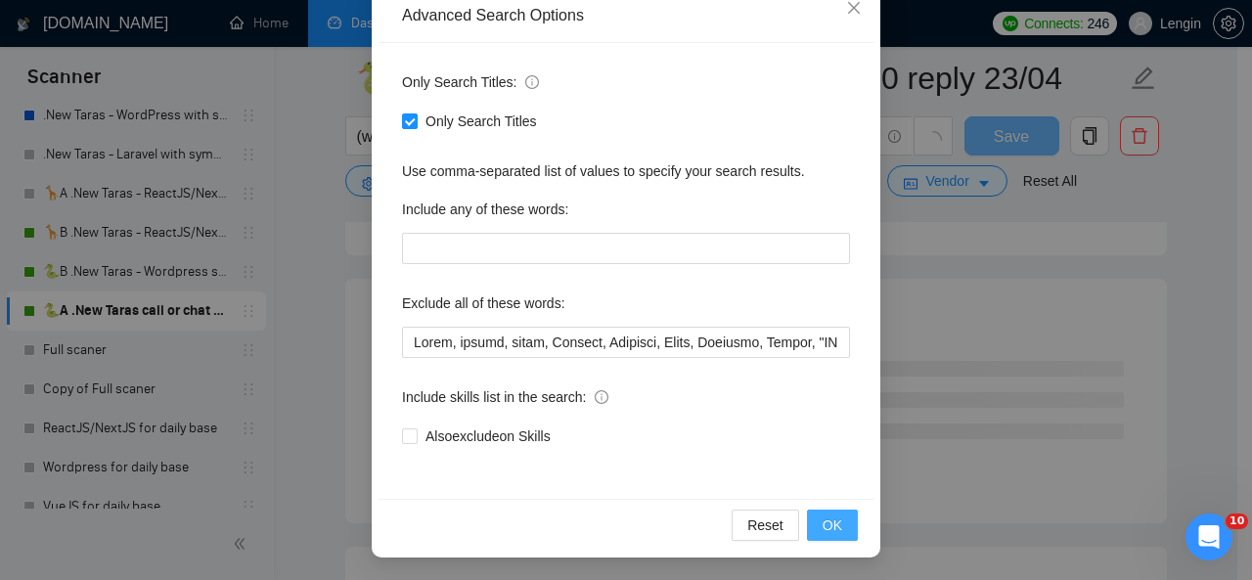
click at [833, 523] on span "OK" at bounding box center [833, 526] width 20 height 22
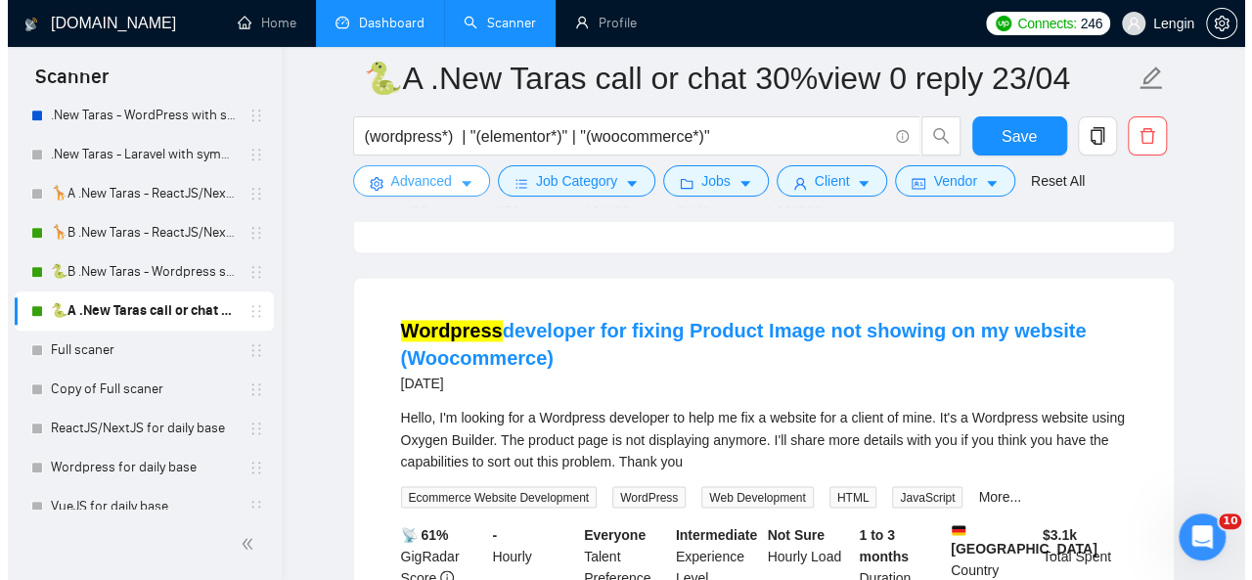
scroll to position [1412, 0]
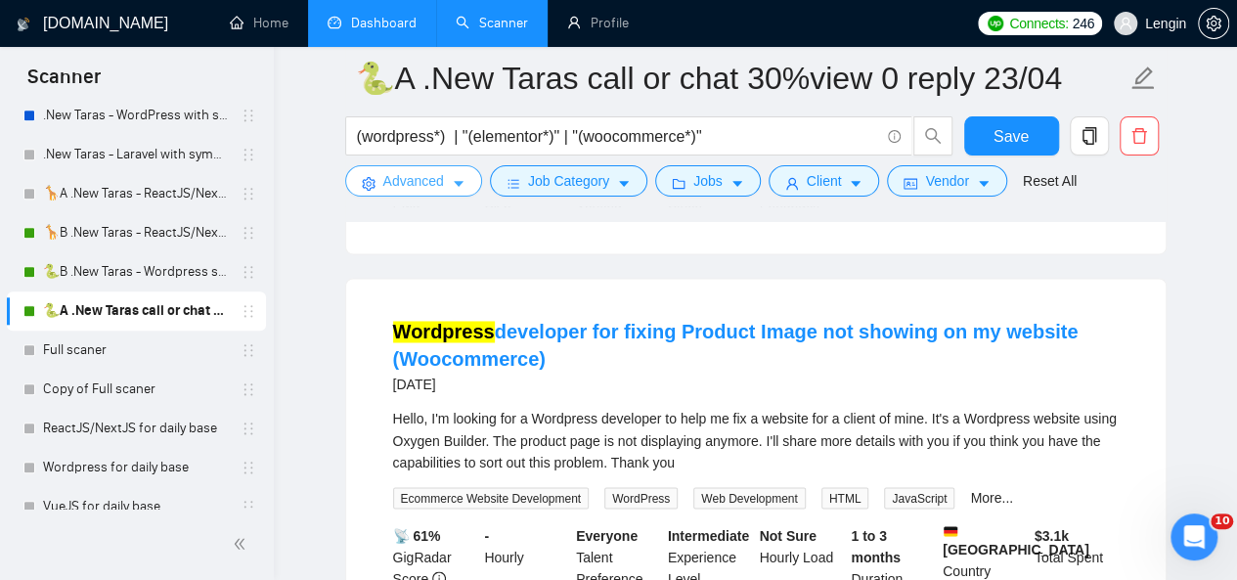
click at [444, 188] on button "Advanced" at bounding box center [413, 180] width 137 height 31
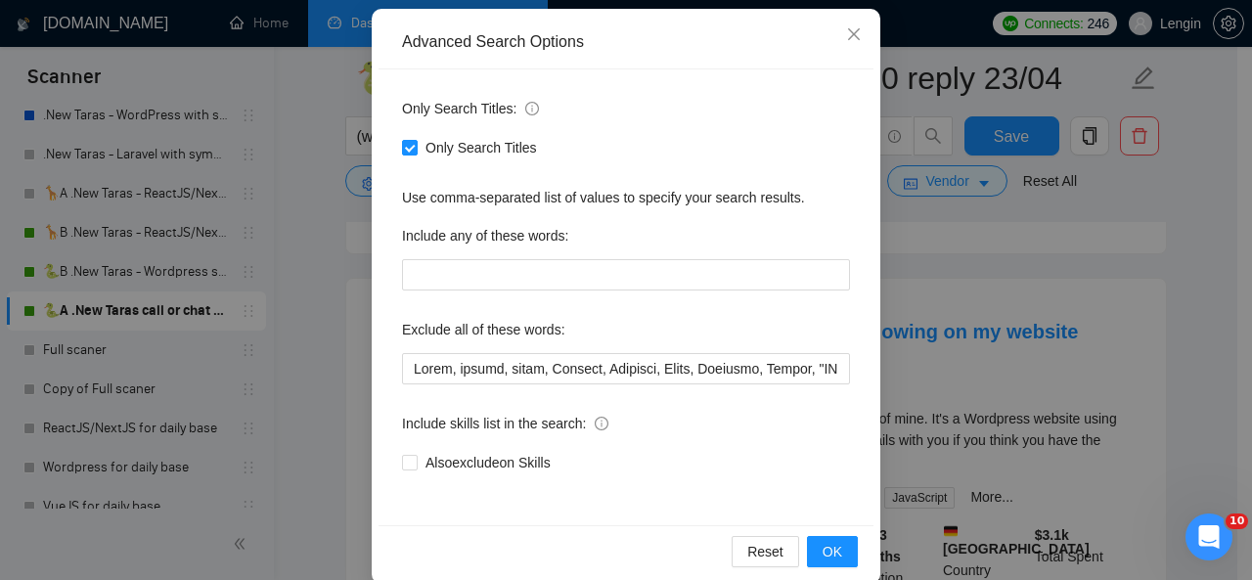
scroll to position [207, 0]
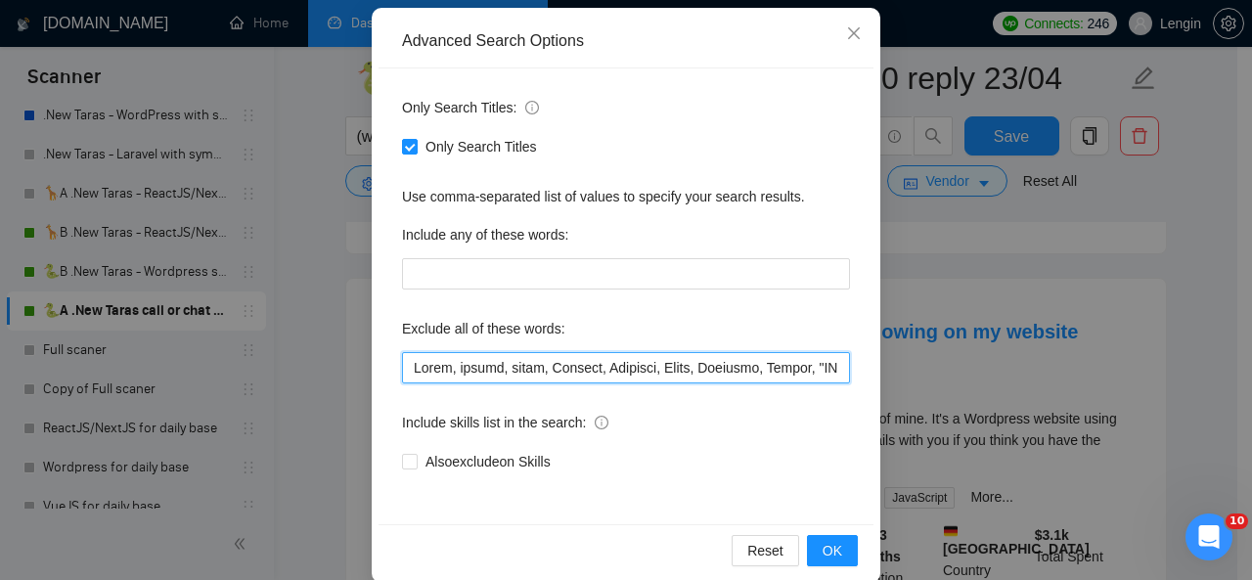
click at [403, 372] on input "text" at bounding box center [626, 367] width 448 height 31
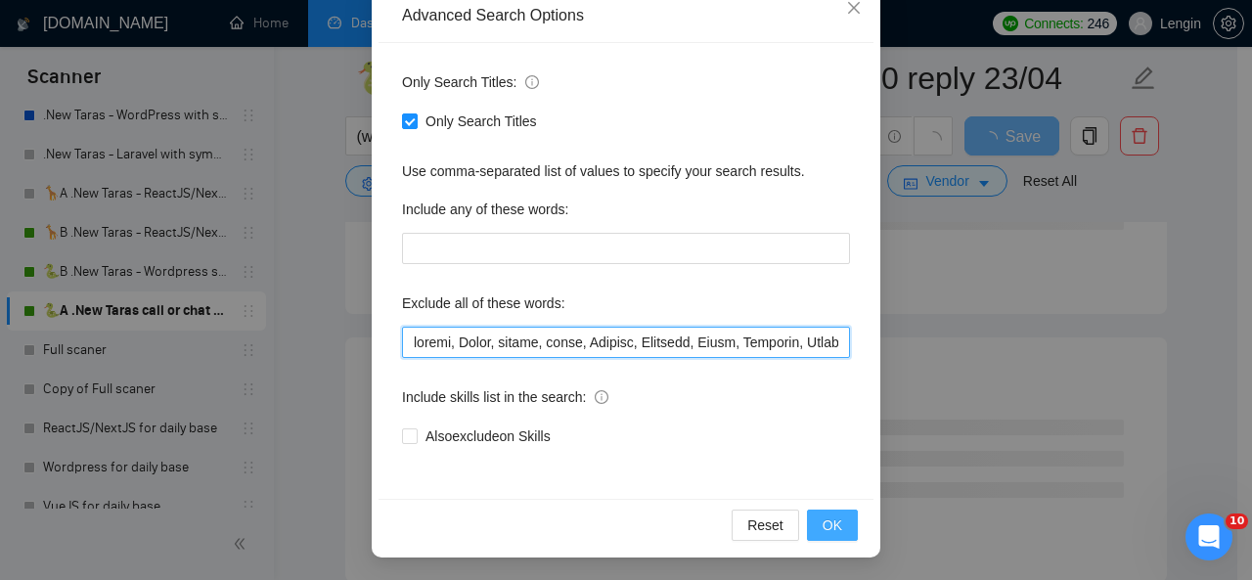
type input "loremi, Dolor, sitame, conse, Adipisc, Elitsedd, Eiusm, Temporin, Utlabo, "ETD …"
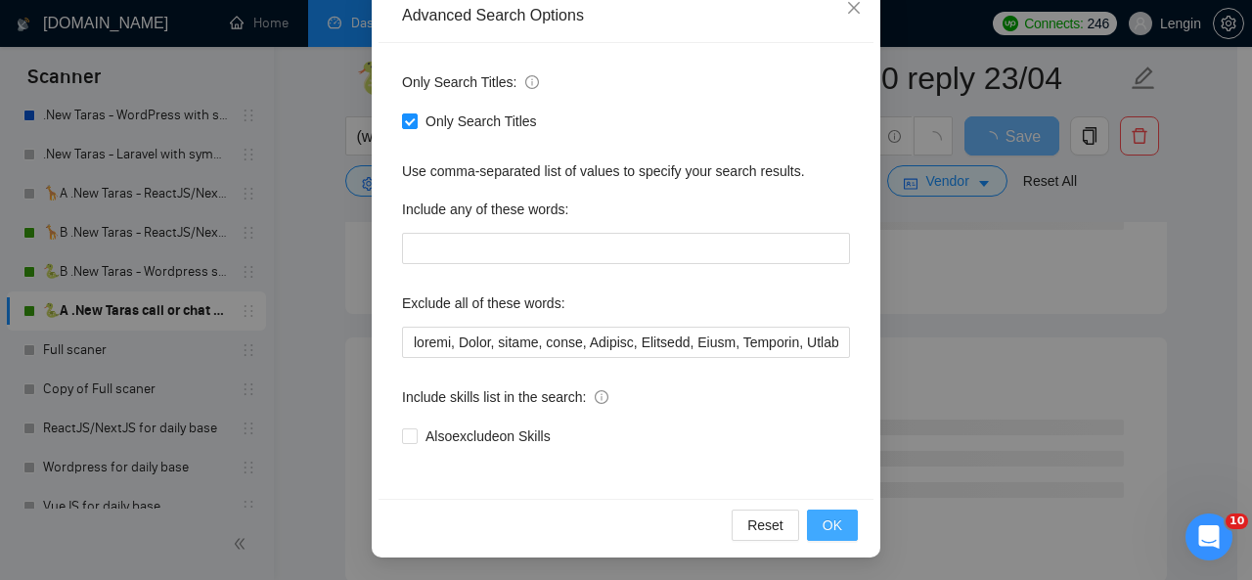
click at [823, 521] on span "OK" at bounding box center [833, 526] width 20 height 22
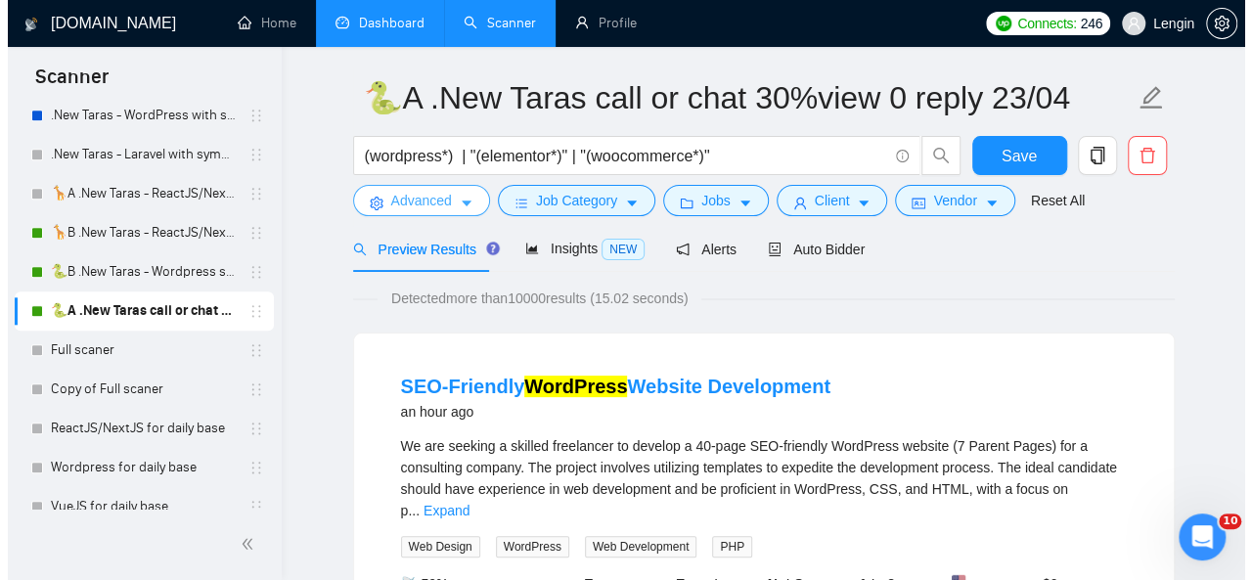
scroll to position [0, 0]
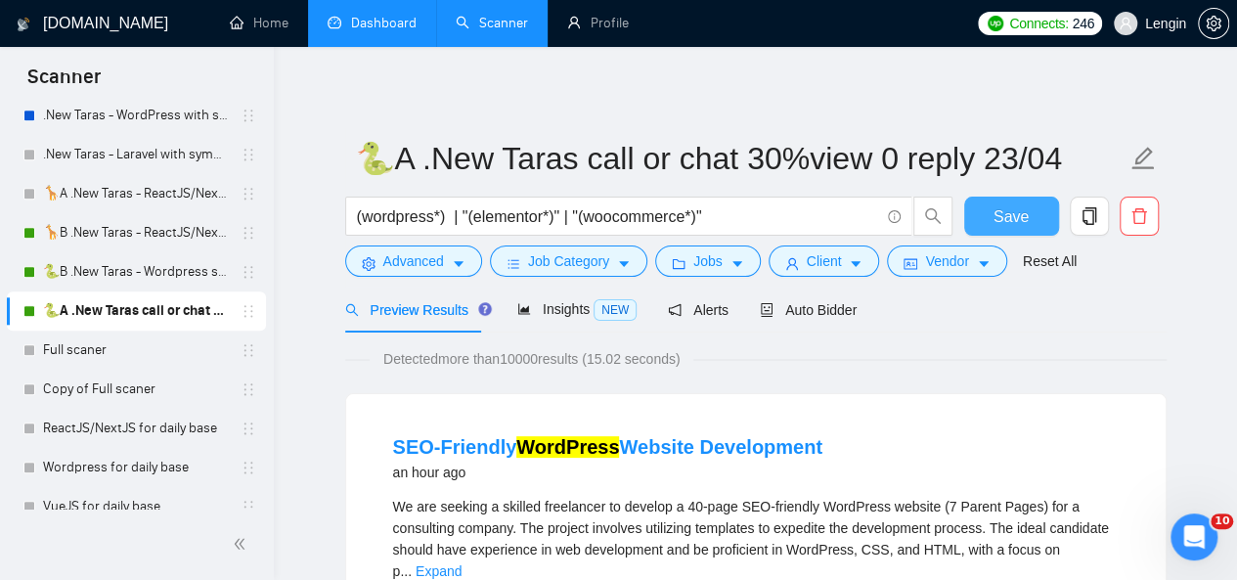
click at [1035, 226] on button "Save" at bounding box center [1012, 216] width 95 height 39
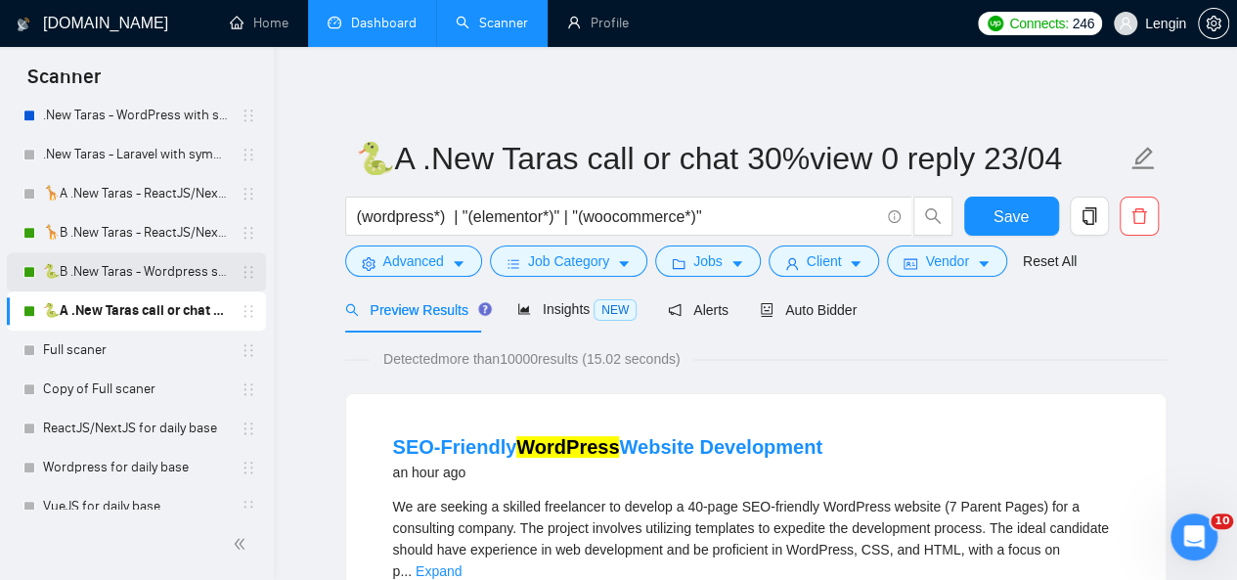
click at [166, 262] on link "🐍B .New Taras - Wordpress short 23/04" at bounding box center [136, 271] width 186 height 39
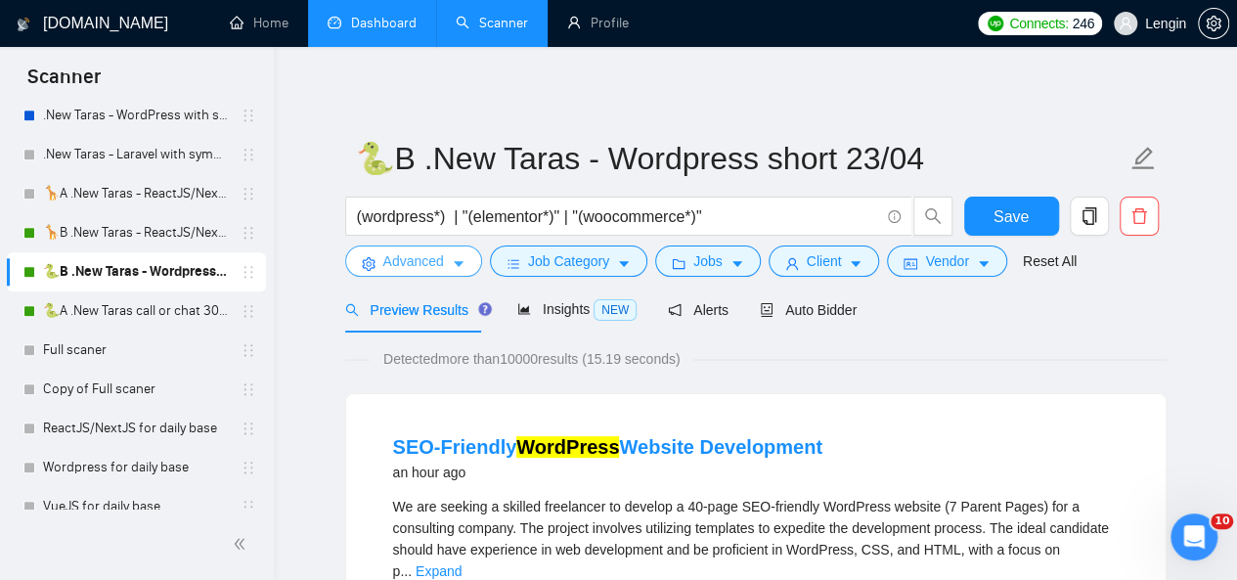
click at [430, 264] on span "Advanced" at bounding box center [413, 261] width 61 height 22
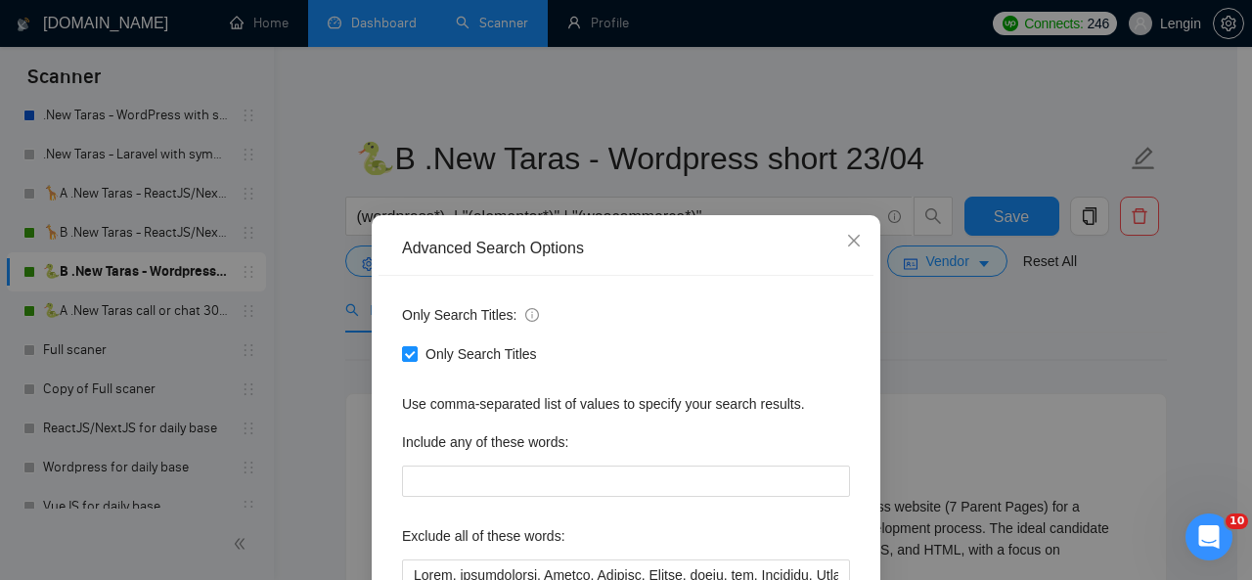
scroll to position [184, 0]
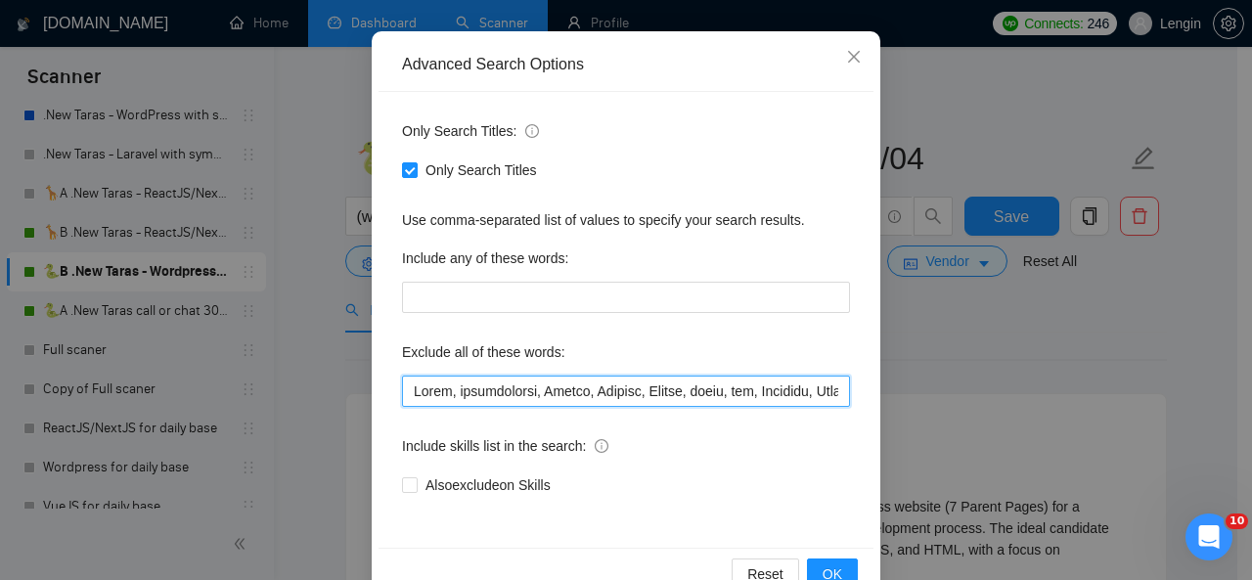
click at [410, 386] on input "text" at bounding box center [626, 391] width 448 height 31
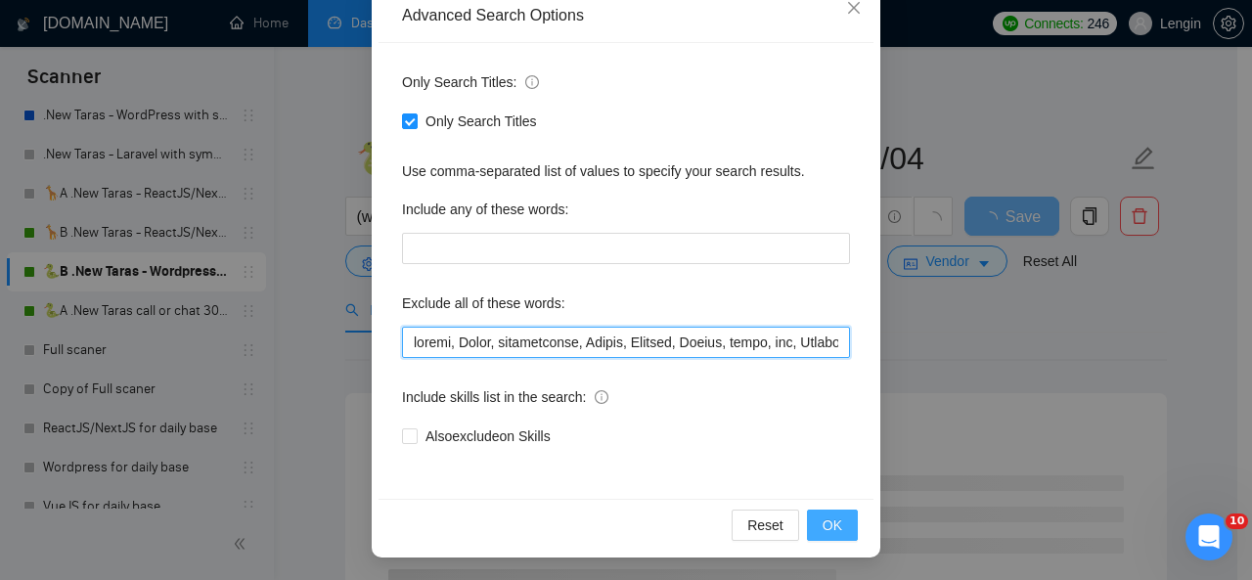
type input "fixing, Dokan, troubleshoot, Replit, Kadence, Framer, edits, fix, Coaching, Deb…"
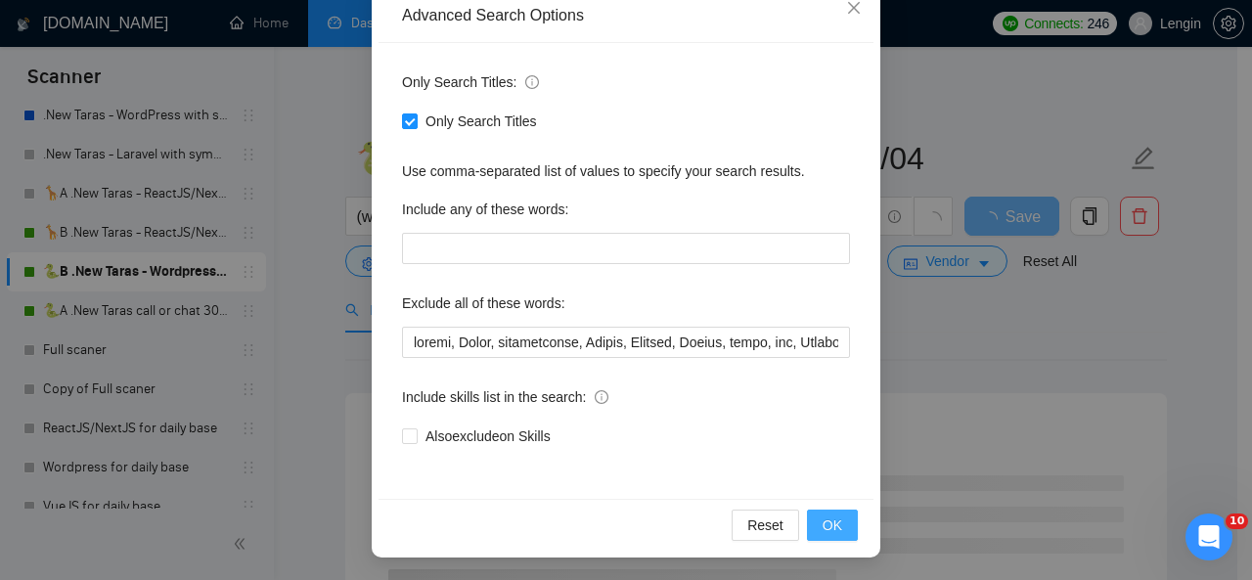
click at [809, 523] on button "OK" at bounding box center [832, 525] width 51 height 31
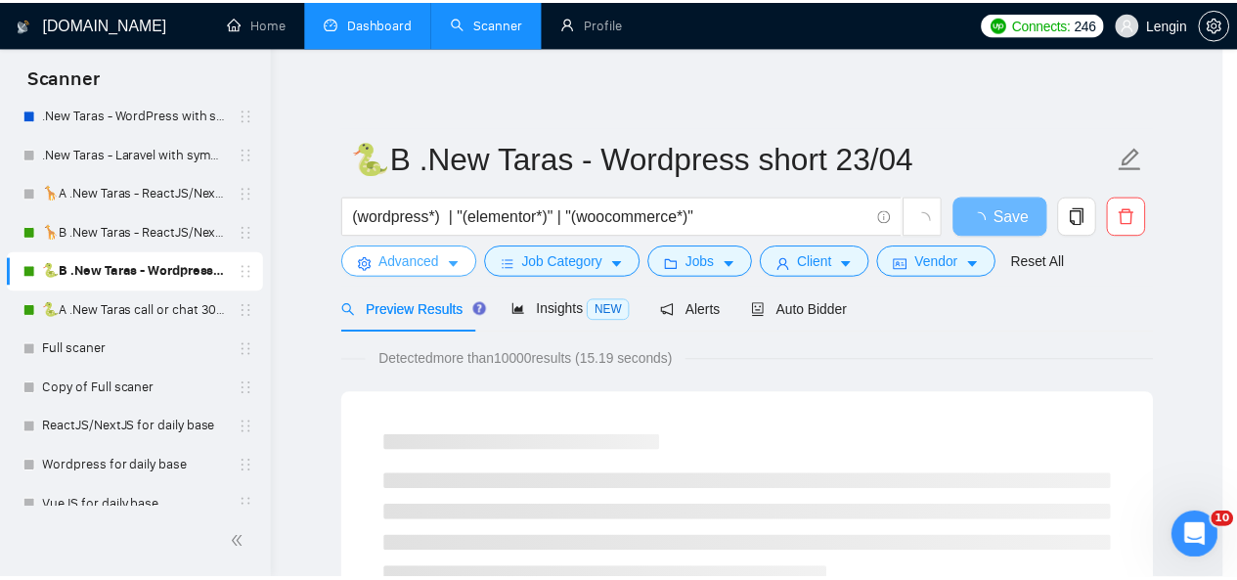
scroll to position [0, 0]
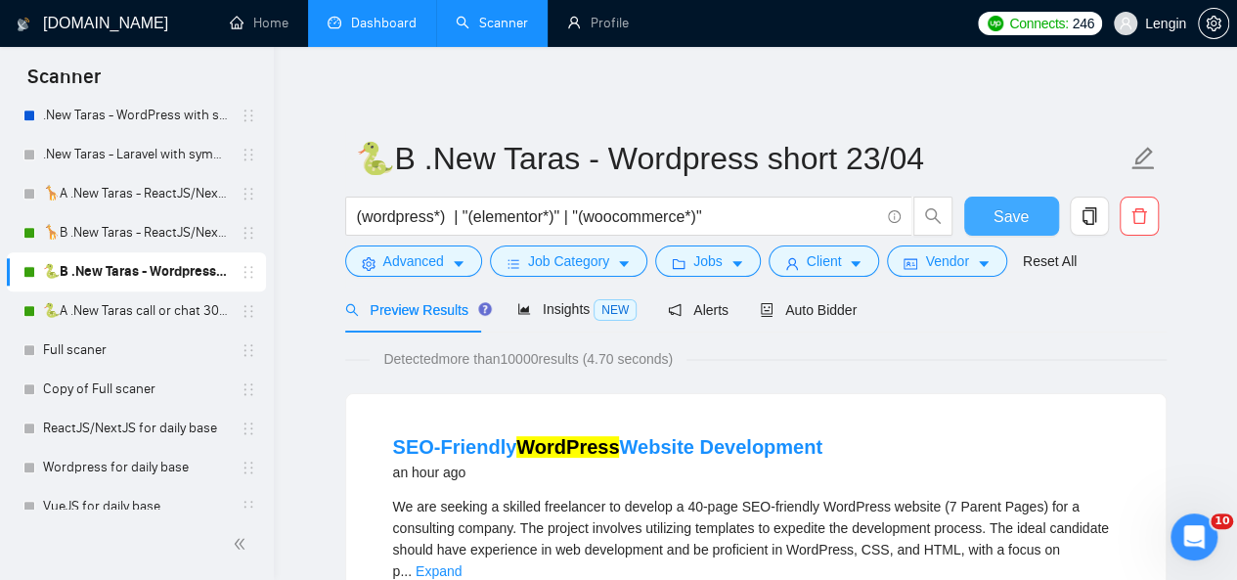
click at [1010, 208] on span "Save" at bounding box center [1011, 216] width 35 height 24
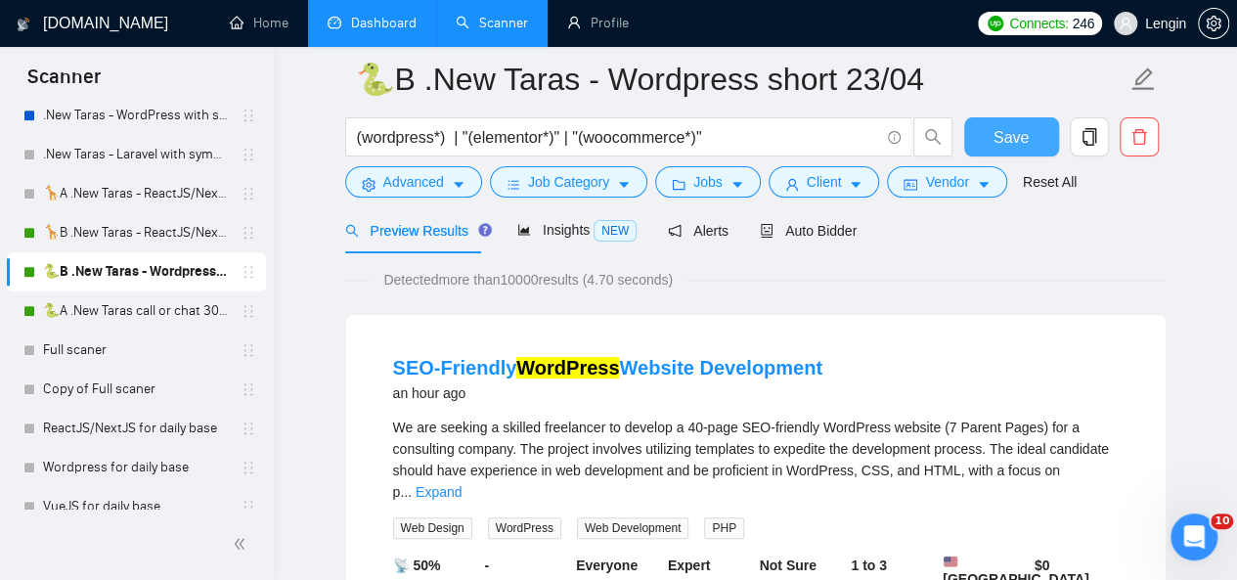
scroll to position [6, 0]
